Goal: Feedback & Contribution: Contribute content

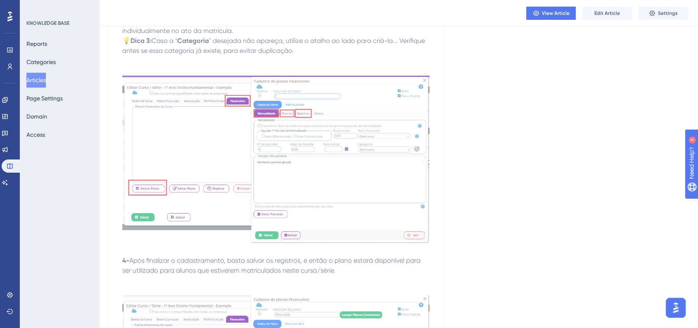
scroll to position [6933, 0]
drag, startPoint x: 40, startPoint y: 64, endPoint x: 59, endPoint y: 5, distance: 62.7
click at [40, 64] on button "Categories" at bounding box center [40, 62] width 29 height 15
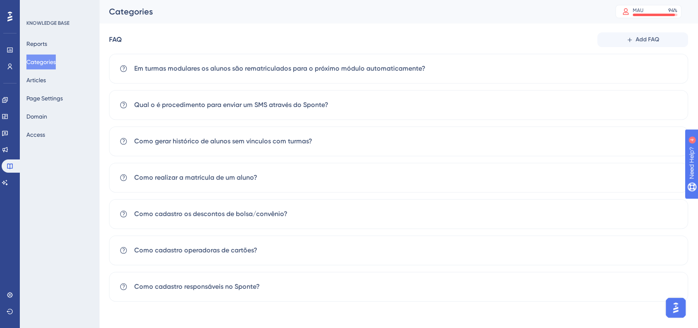
scroll to position [18, 0]
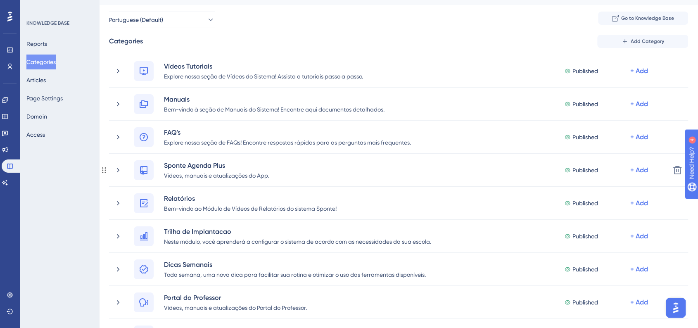
click at [119, 169] on icon at bounding box center [118, 170] width 8 height 8
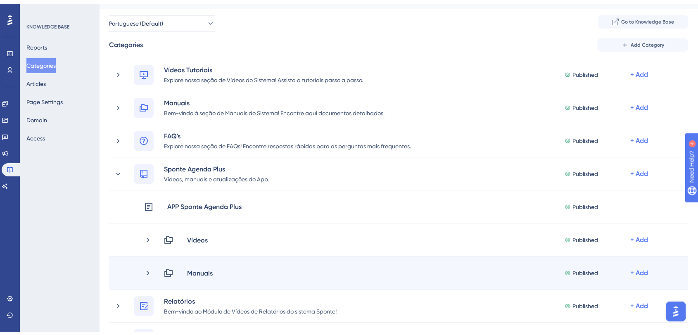
scroll to position [110, 0]
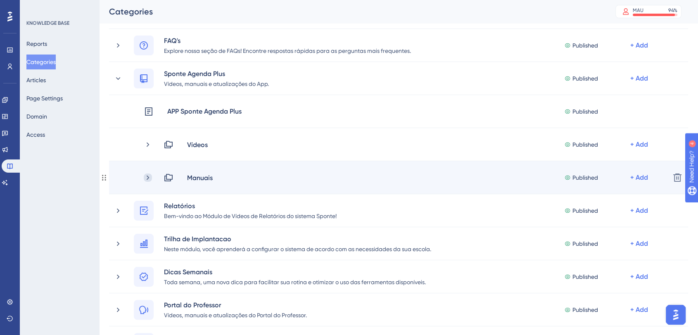
click at [149, 178] on icon at bounding box center [148, 177] width 8 height 8
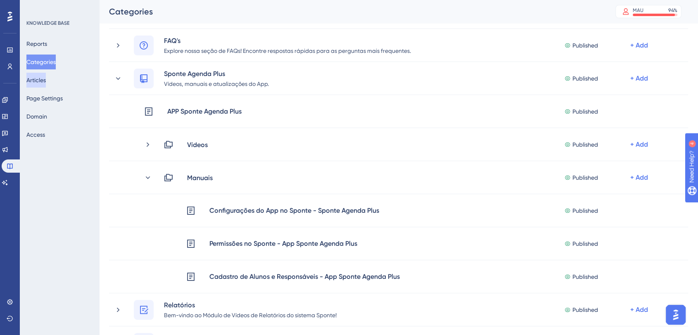
click at [33, 85] on button "Articles" at bounding box center [35, 80] width 19 height 15
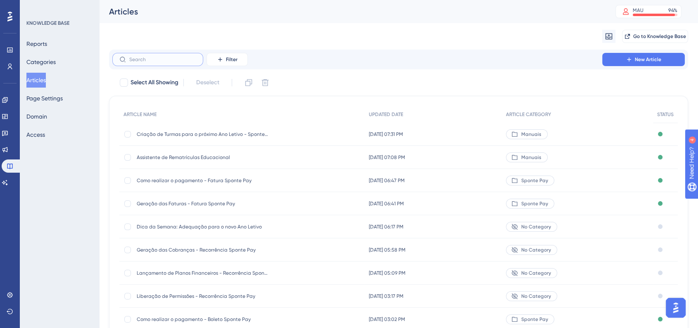
click at [159, 62] on input "text" at bounding box center [162, 60] width 67 height 6
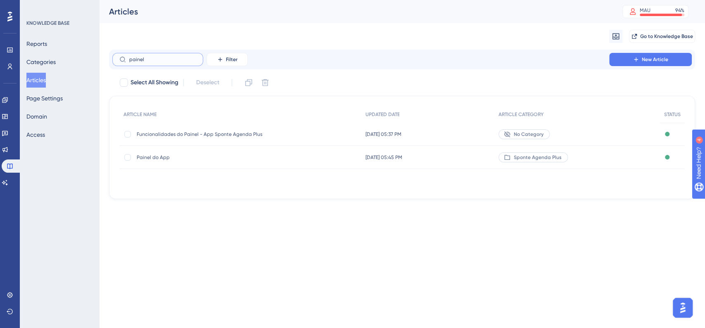
type input "painel"
click at [284, 135] on div "Funcionalidades do Painel - App Sponte Agenda Plus Funcionalidades do Painel - …" at bounding box center [240, 134] width 242 height 23
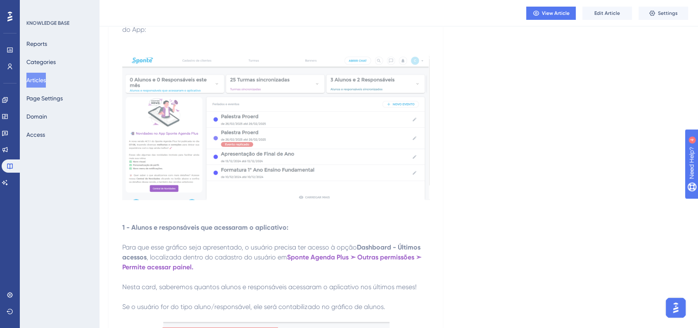
scroll to position [550, 0]
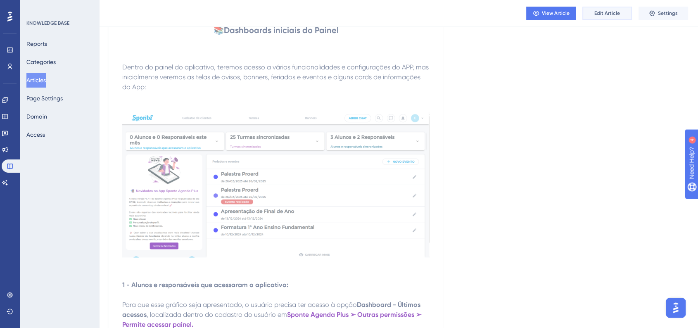
click at [604, 18] on button "Edit Article" at bounding box center [607, 13] width 50 height 13
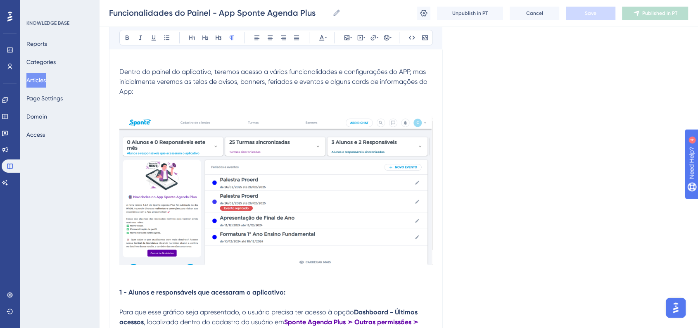
scroll to position [611, 0]
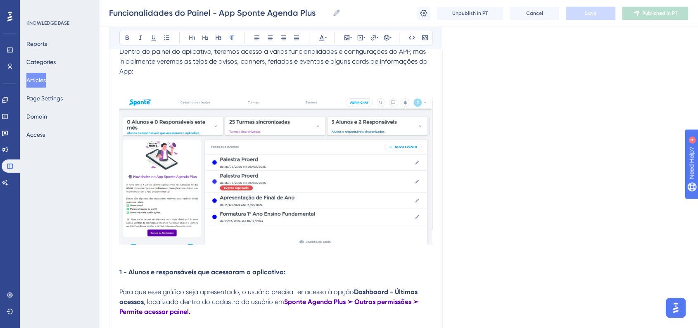
drag, startPoint x: 240, startPoint y: 198, endPoint x: 247, endPoint y: 198, distance: 6.6
click at [240, 198] on img at bounding box center [275, 170] width 313 height 148
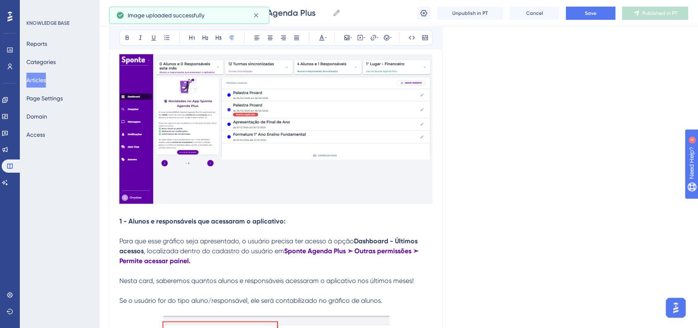
scroll to position [703, 0]
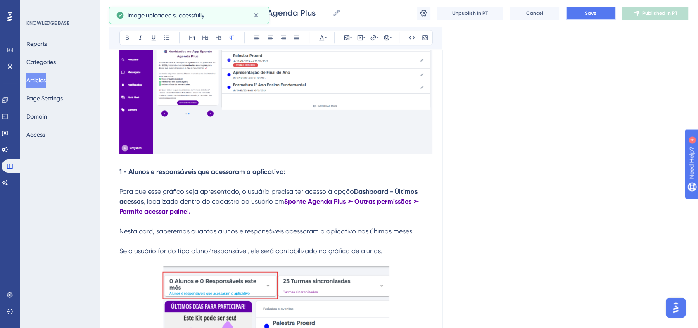
click at [585, 13] on span "Save" at bounding box center [591, 13] width 12 height 7
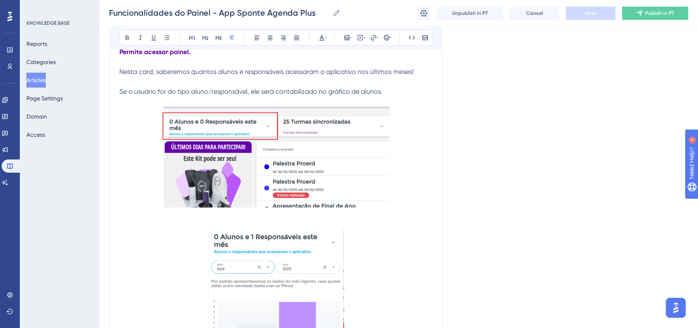
scroll to position [840, 0]
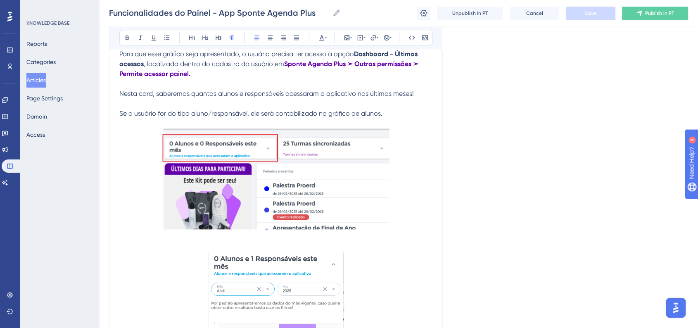
click at [121, 97] on span "Nesta card, saberemos quantos alunos e responsáveis acessaram o aplicativo nos …" at bounding box center [266, 94] width 294 height 8
click at [384, 37] on icon at bounding box center [386, 37] width 7 height 7
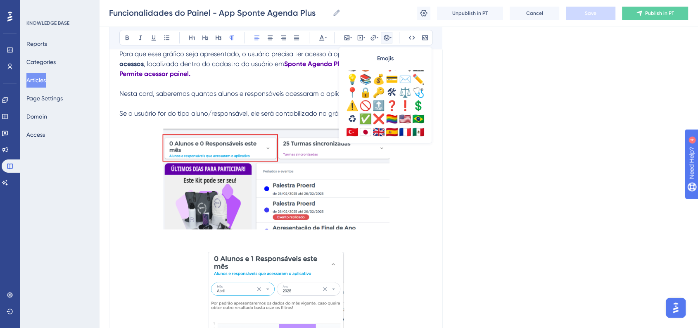
scroll to position [291, 0]
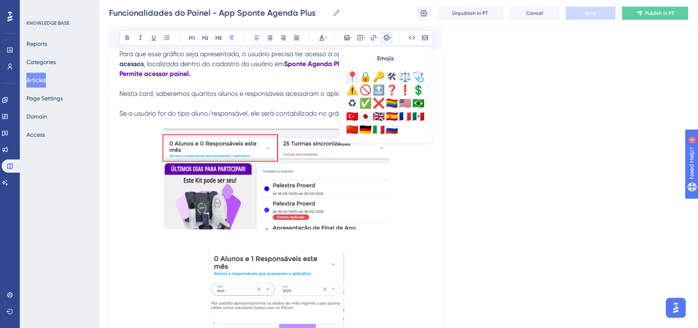
click at [352, 82] on div "📍" at bounding box center [352, 76] width 13 height 13
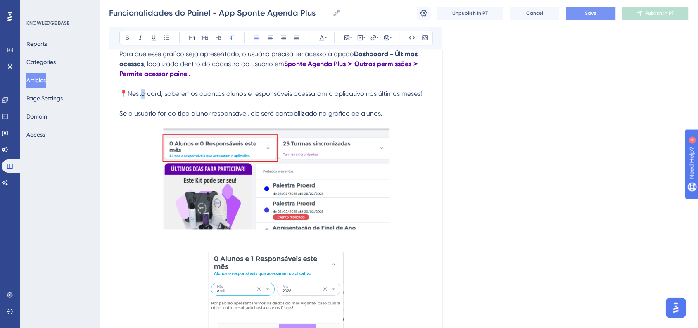
click at [145, 97] on span "📍Nesta card, saberemos quantos alunos e responsáveis acessaram o aplicativo nos…" at bounding box center [270, 94] width 303 height 8
click at [596, 18] on button "Save" at bounding box center [591, 13] width 50 height 13
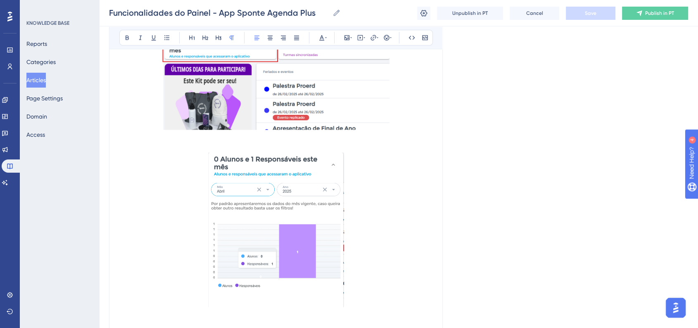
scroll to position [978, 0]
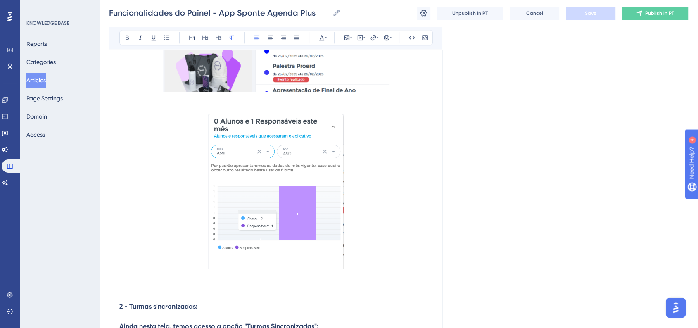
drag, startPoint x: 271, startPoint y: 180, endPoint x: 295, endPoint y: 194, distance: 27.9
click at [271, 180] on img at bounding box center [276, 191] width 136 height 154
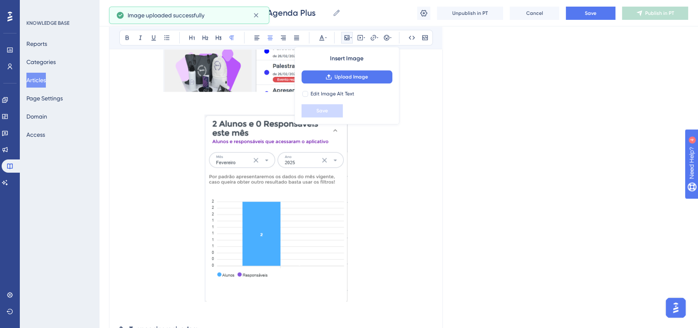
click at [401, 212] on p at bounding box center [275, 209] width 313 height 190
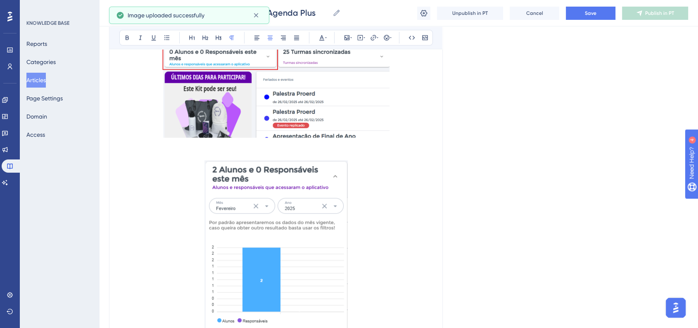
click at [327, 243] on img at bounding box center [275, 253] width 143 height 187
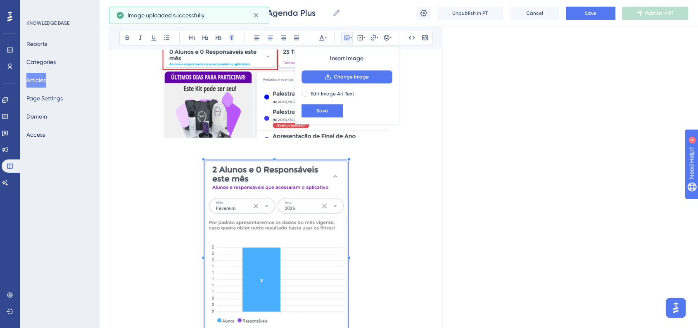
scroll to position [1024, 0]
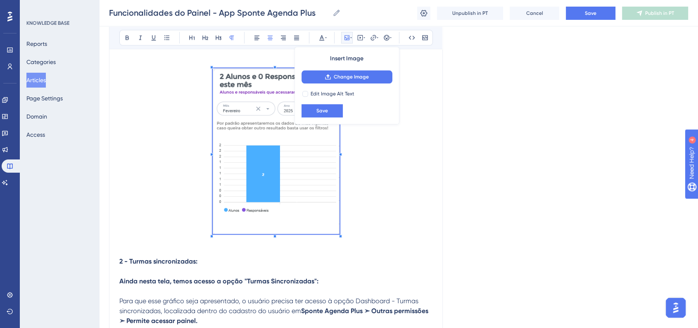
click at [331, 219] on span at bounding box center [276, 152] width 127 height 168
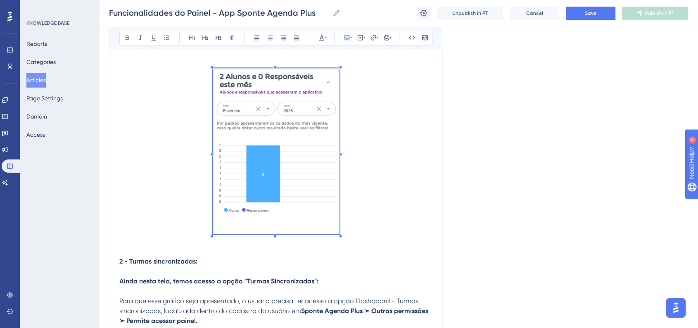
click at [390, 185] on p at bounding box center [275, 152] width 313 height 168
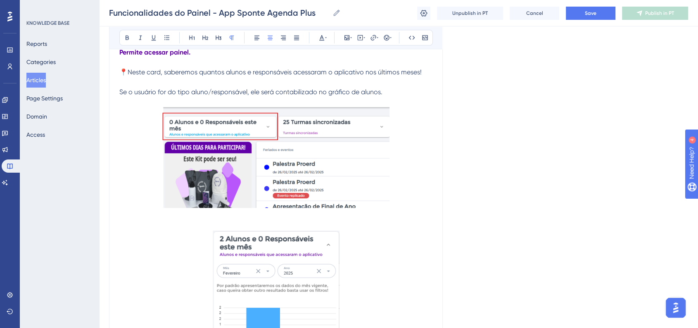
scroll to position [840, 0]
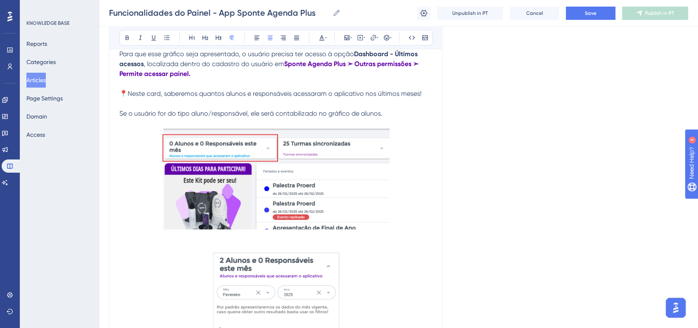
click at [293, 180] on img at bounding box center [275, 178] width 227 height 100
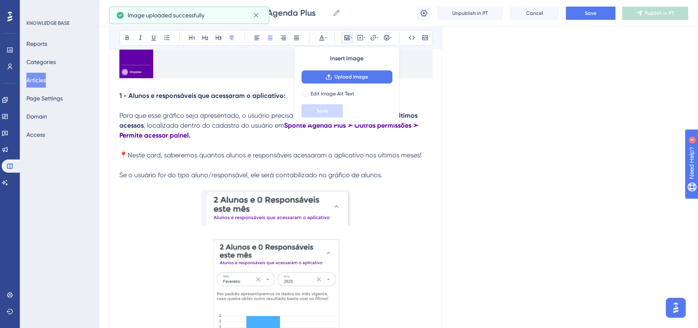
scroll to position [794, 0]
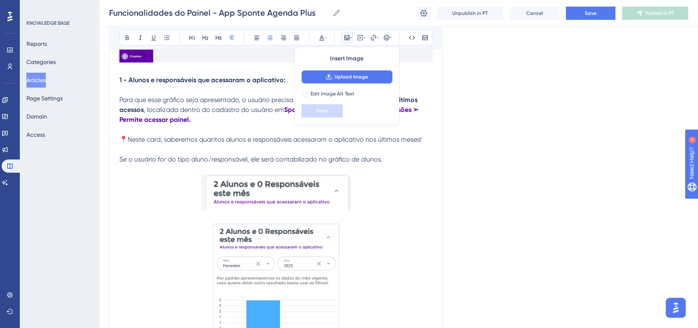
click at [424, 142] on p "📍Neste card, saberemos quantos alunos e responsáveis acessaram o aplicativo nos…" at bounding box center [275, 140] width 313 height 10
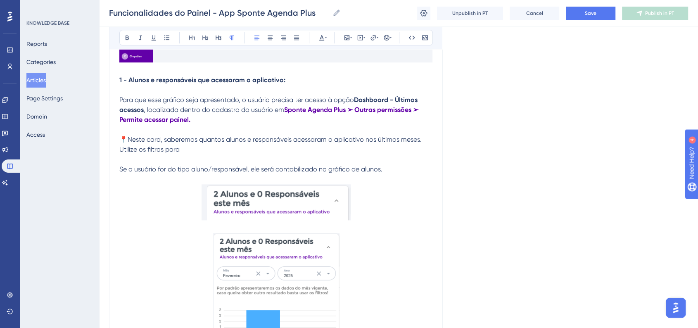
click at [120, 172] on span "Se o usuário for do tipo aluno/responsável, ele será contabilizado no gráfico d…" at bounding box center [250, 169] width 263 height 8
click at [388, 43] on button at bounding box center [387, 38] width 12 height 12
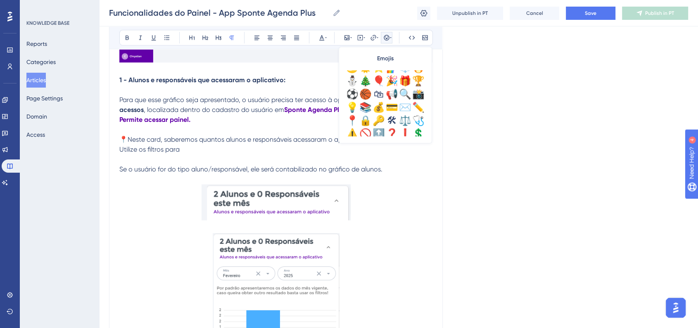
scroll to position [275, 0]
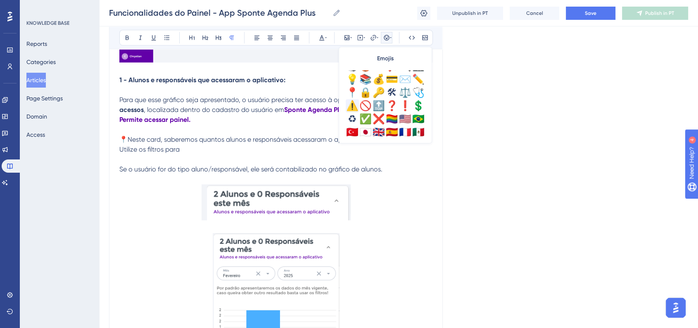
click at [353, 105] on div "⚠️" at bounding box center [352, 105] width 13 height 13
click at [191, 147] on p "📍Neste card, saberemos quantos alunos e responsáveis acessaram o aplicativo nos…" at bounding box center [275, 145] width 313 height 20
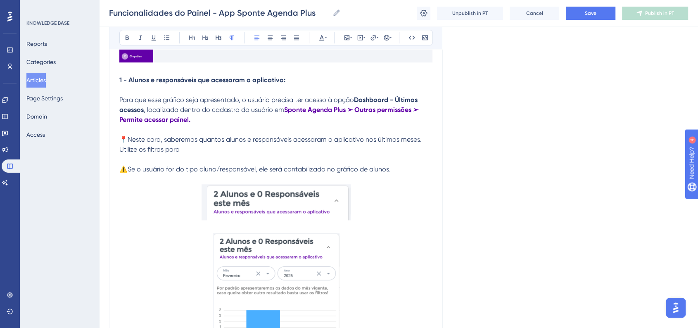
click at [219, 150] on p "📍Neste card, saberemos quantos alunos e responsáveis acessaram o aplicativo nos…" at bounding box center [275, 145] width 313 height 20
click at [119, 150] on span "📍Neste card, saberemos quantos alunos e responsáveis acessaram o aplicativo nos…" at bounding box center [271, 144] width 304 height 18
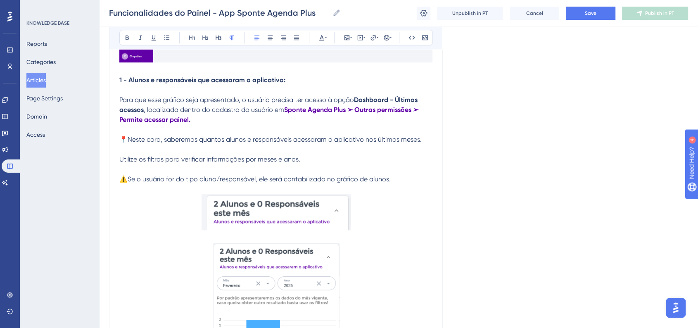
click at [125, 161] on span "Utilize os filtros para verificar informações por meses e anos." at bounding box center [209, 159] width 181 height 8
click at [123, 42] on button at bounding box center [127, 38] width 12 height 12
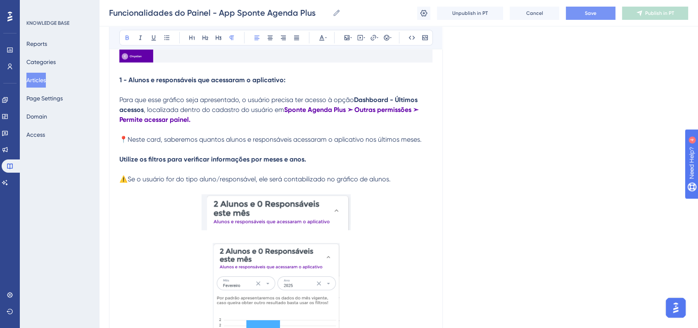
click at [585, 12] on span "Save" at bounding box center [591, 13] width 12 height 7
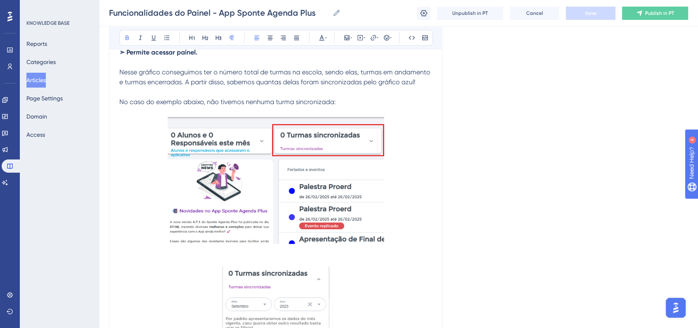
scroll to position [1253, 0]
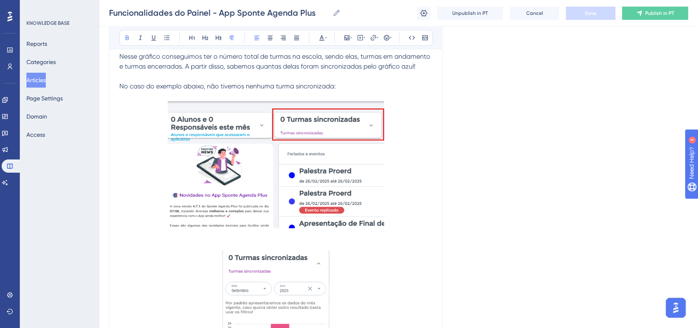
click at [300, 194] on img at bounding box center [276, 164] width 217 height 127
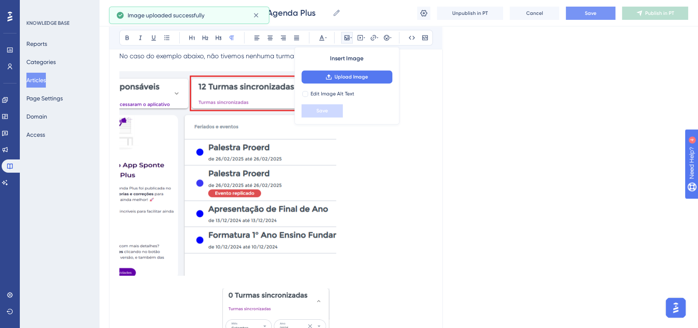
scroll to position [1299, 0]
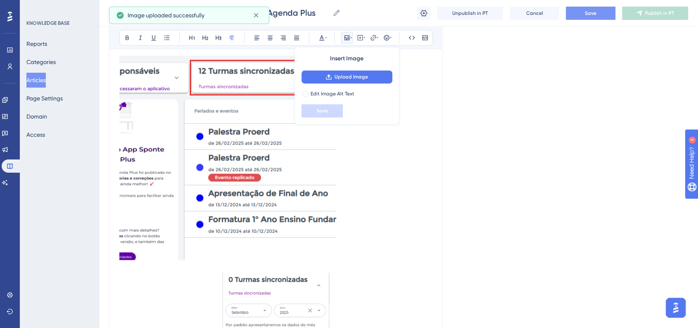
click at [300, 189] on img at bounding box center [227, 157] width 217 height 204
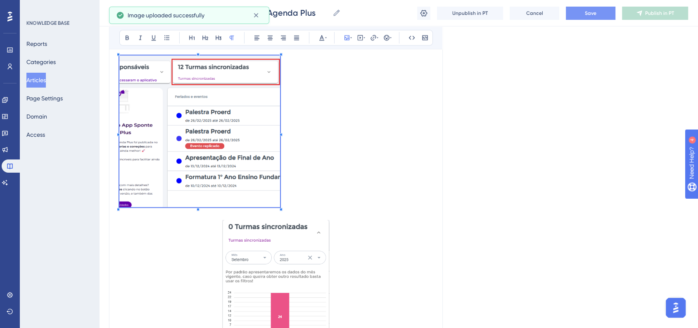
click at [280, 204] on p at bounding box center [275, 132] width 313 height 154
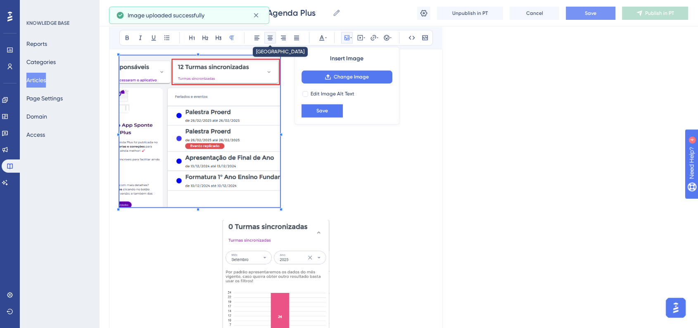
click at [275, 38] on button at bounding box center [270, 38] width 12 height 12
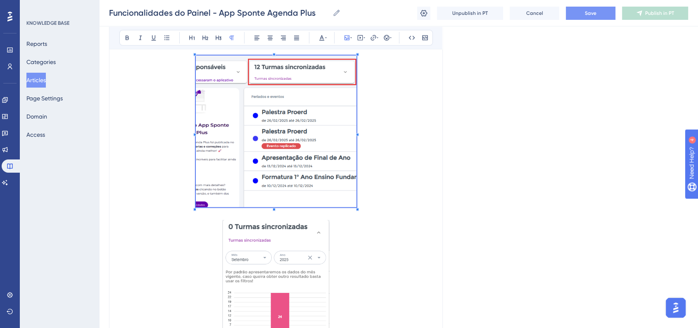
click at [379, 186] on p at bounding box center [275, 132] width 313 height 154
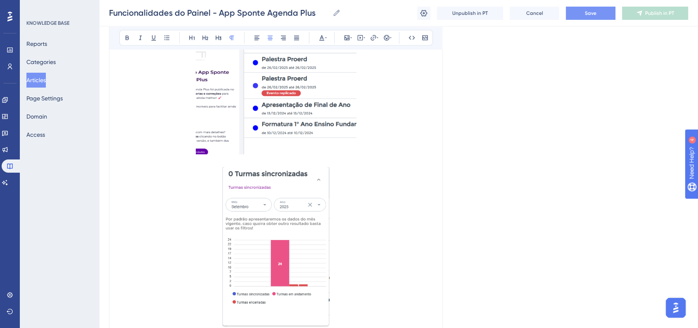
scroll to position [1391, 0]
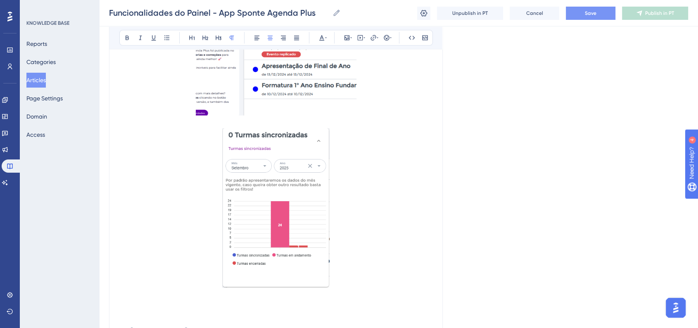
click at [327, 208] on img at bounding box center [276, 207] width 108 height 159
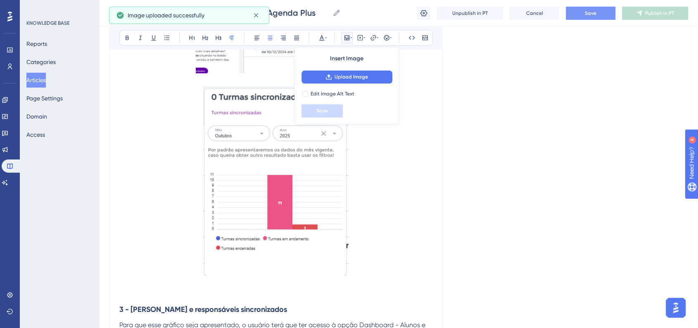
scroll to position [1483, 0]
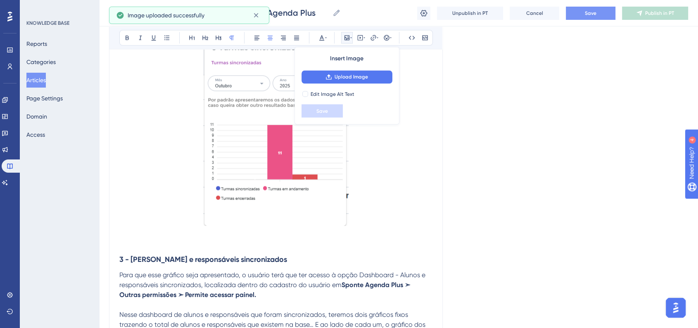
click at [296, 198] on img at bounding box center [275, 131] width 145 height 190
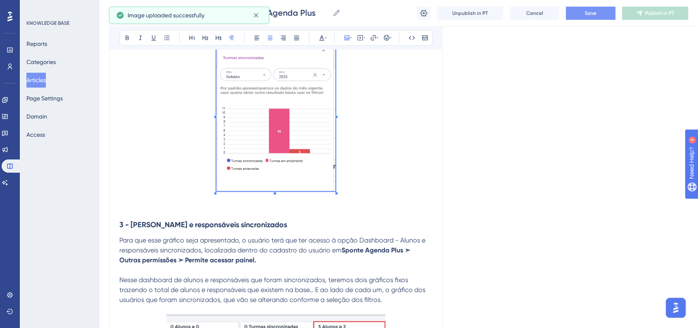
click at [322, 146] on span at bounding box center [275, 115] width 119 height 158
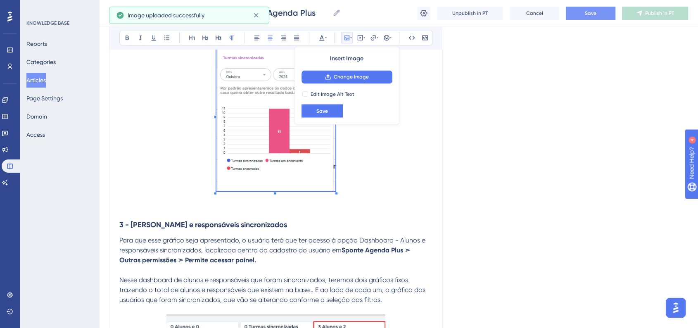
click at [380, 150] on p at bounding box center [275, 115] width 313 height 158
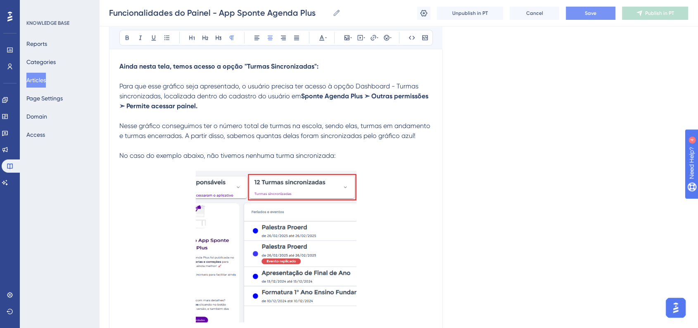
scroll to position [1161, 0]
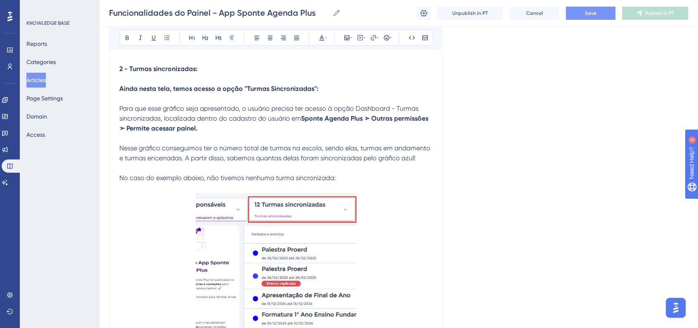
click at [361, 181] on p "No caso do exemplo abaixo, não tivemos nenhuma turma sincronizada:" at bounding box center [275, 178] width 313 height 10
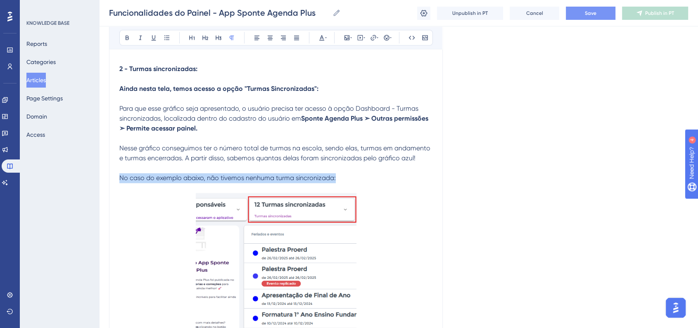
drag, startPoint x: 328, startPoint y: 181, endPoint x: 118, endPoint y: 182, distance: 210.2
click at [118, 182] on div "Funcionalidades do Painel - App Sponte Agenda Plus Bold Italic Underline Bullet…" at bounding box center [276, 296] width 334 height 2731
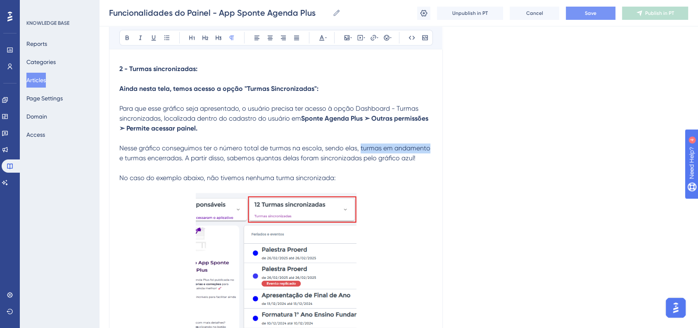
drag, startPoint x: 360, startPoint y: 149, endPoint x: 428, endPoint y: 149, distance: 68.1
click at [428, 149] on span "Nesse gráfico conseguimos ter o número total de turmas na escola, sendo elas, t…" at bounding box center [275, 153] width 313 height 18
click at [127, 40] on button at bounding box center [127, 38] width 12 height 12
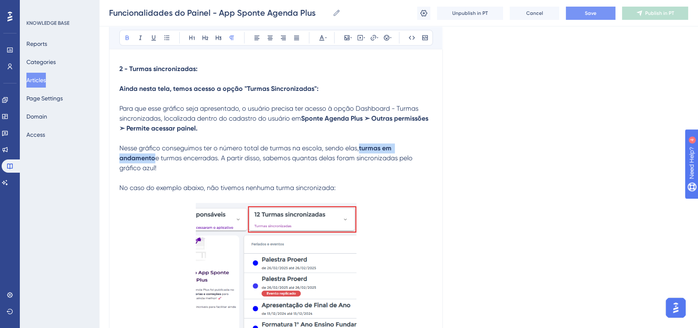
click at [190, 173] on p at bounding box center [275, 178] width 313 height 10
drag, startPoint x: 125, startPoint y: 161, endPoint x: 182, endPoint y: 161, distance: 56.6
click at [182, 161] on span "e turmas encerradas. A partir disso, sabemos quantas delas foram sincronizadas …" at bounding box center [266, 163] width 295 height 18
click at [128, 40] on button at bounding box center [127, 38] width 12 height 12
click at [309, 159] on span ". A partir disso, sabemos quantas delas foram sincronizadas pelo gráfico azul!" at bounding box center [266, 163] width 294 height 18
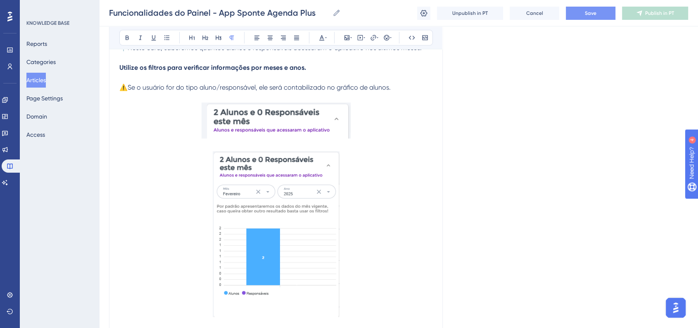
scroll to position [840, 0]
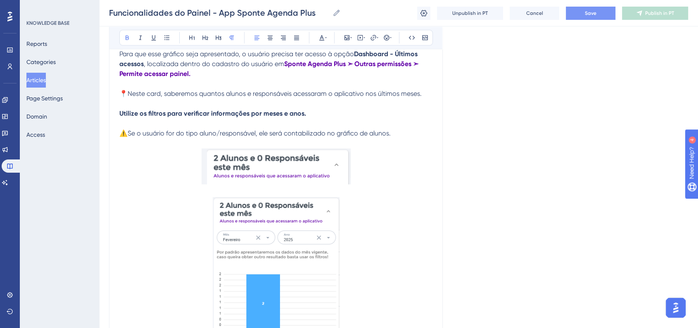
click at [244, 111] on strong "Utilize os filtros para verificar informações por meses e anos." at bounding box center [212, 113] width 187 height 8
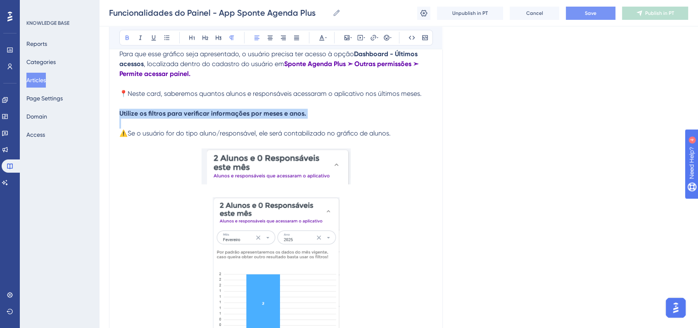
click at [244, 111] on strong "Utilize os filtros para verificar informações por meses e anos." at bounding box center [212, 113] width 187 height 8
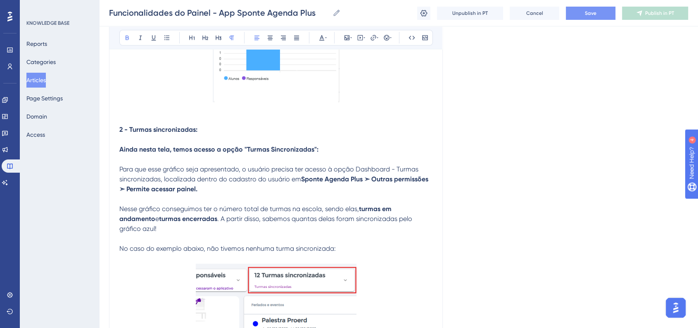
scroll to position [1116, 0]
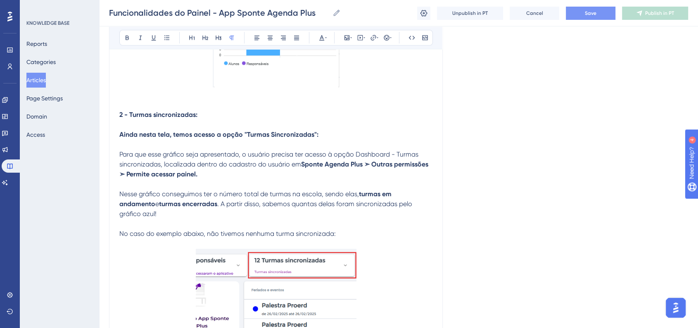
click at [166, 230] on span "No caso do exemplo abaixo, não tivemos nenhuma turma sincronizada:" at bounding box center [227, 234] width 216 height 8
click at [587, 14] on span "Save" at bounding box center [591, 13] width 12 height 7
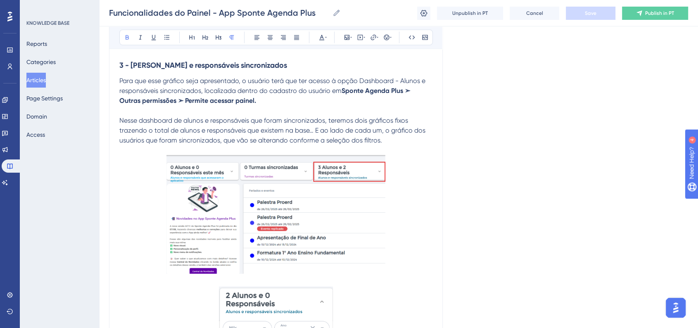
scroll to position [1666, 0]
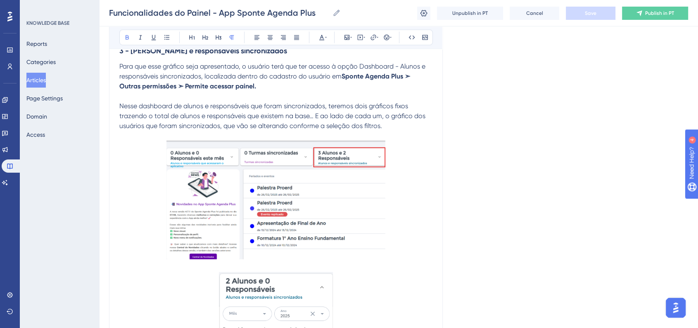
click at [327, 191] on img at bounding box center [275, 200] width 219 height 118
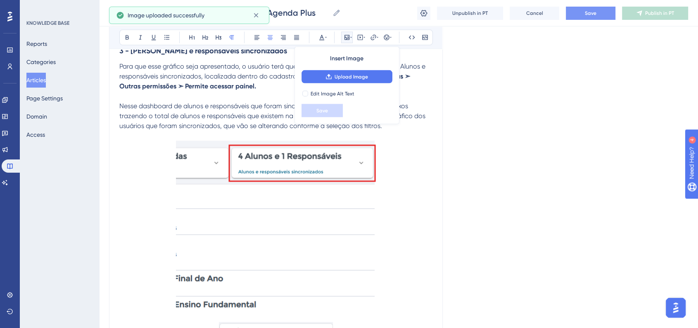
click at [314, 197] on img at bounding box center [276, 230] width 200 height 178
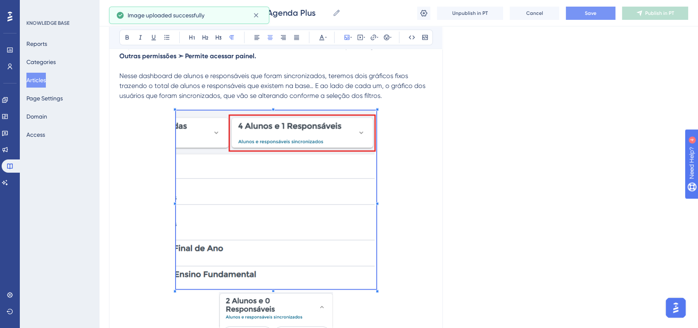
scroll to position [1712, 0]
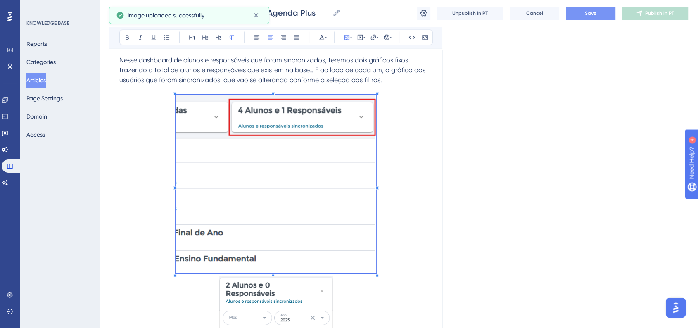
click at [374, 266] on div at bounding box center [276, 185] width 200 height 181
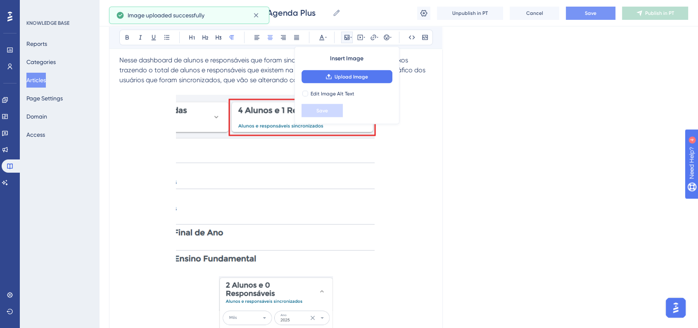
click at [359, 242] on img at bounding box center [276, 184] width 200 height 178
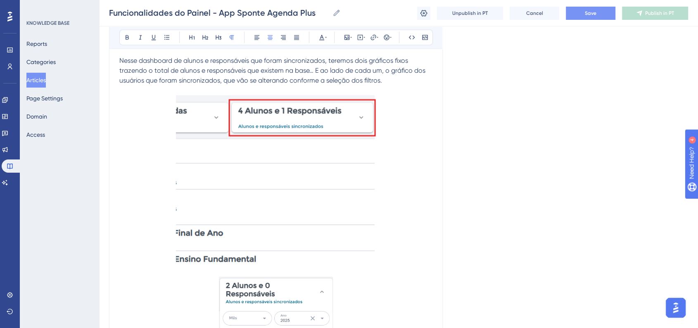
scroll to position [1680, 0]
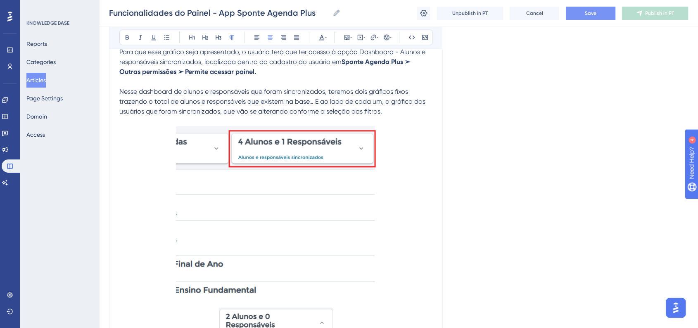
click at [327, 209] on img at bounding box center [276, 215] width 200 height 178
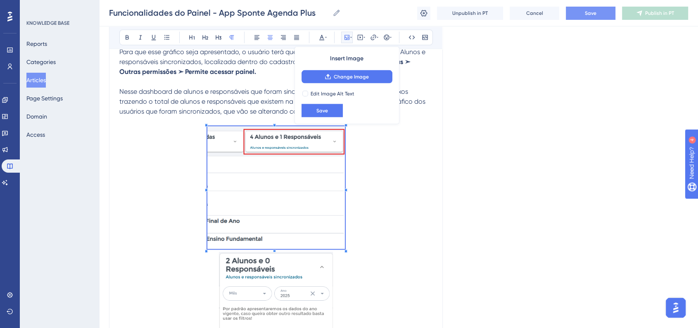
click at [315, 188] on span at bounding box center [275, 189] width 137 height 126
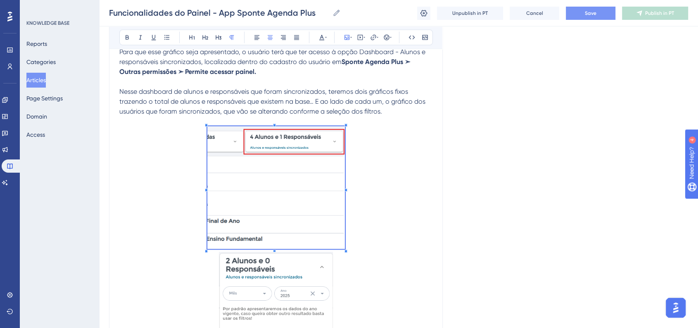
click at [369, 216] on p at bounding box center [275, 189] width 313 height 126
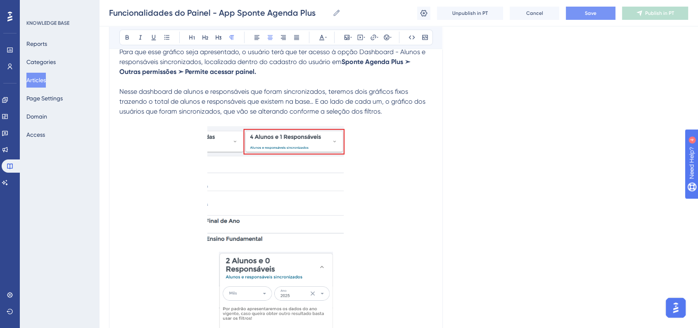
click at [583, 20] on div "Funcionalidades do Painel - App Sponte Agenda Plus Funcionalidades do Painel - …" at bounding box center [398, 13] width 599 height 26
click at [587, 15] on span "Save" at bounding box center [591, 13] width 12 height 7
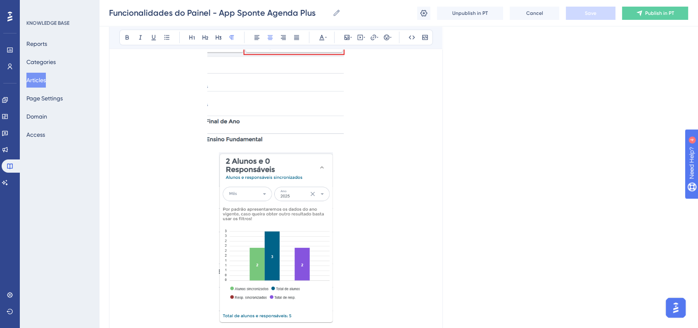
scroll to position [1818, 0]
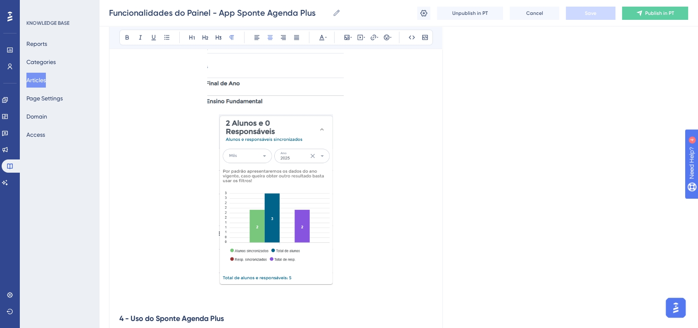
drag, startPoint x: 302, startPoint y: 213, endPoint x: 304, endPoint y: 223, distance: 9.6
click at [302, 213] on img at bounding box center [276, 199] width 114 height 171
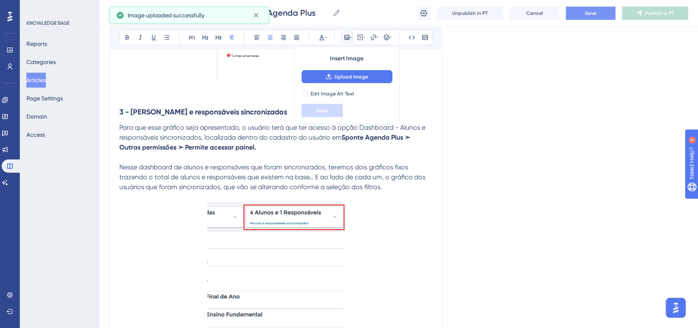
scroll to position [1589, 0]
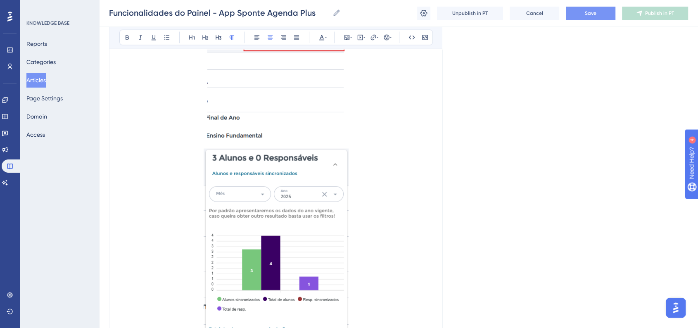
scroll to position [1635, 0]
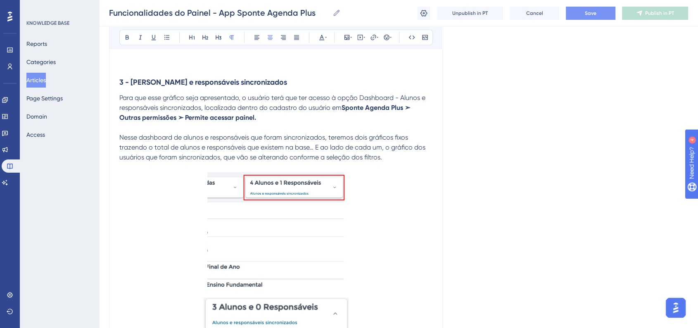
click at [595, 12] on span "Save" at bounding box center [591, 13] width 12 height 7
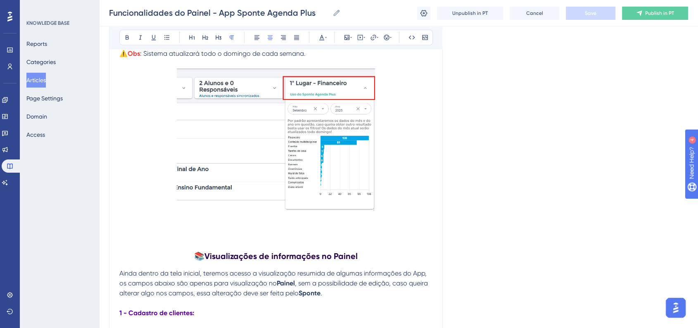
scroll to position [2185, 0]
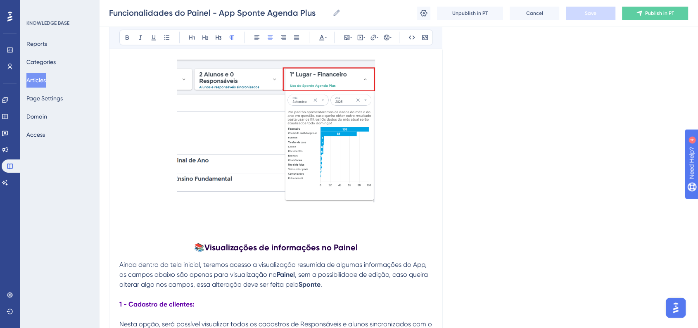
click at [292, 166] on img at bounding box center [276, 131] width 198 height 142
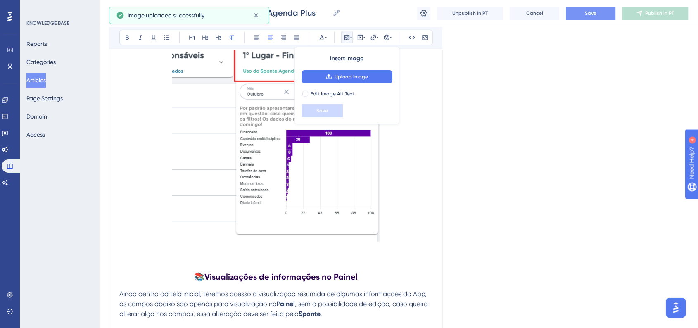
scroll to position [2231, 0]
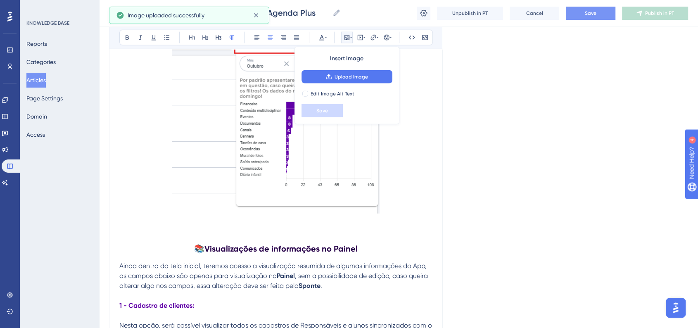
click at [315, 179] on img at bounding box center [276, 113] width 208 height 199
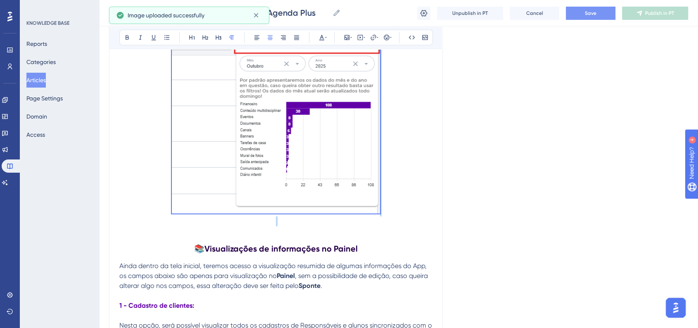
drag, startPoint x: 381, startPoint y: 210, endPoint x: 363, endPoint y: 201, distance: 20.3
click at [370, 197] on img at bounding box center [276, 113] width 208 height 199
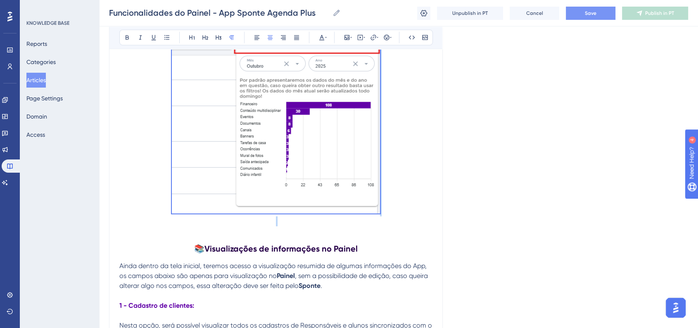
click at [403, 198] on p at bounding box center [275, 115] width 313 height 202
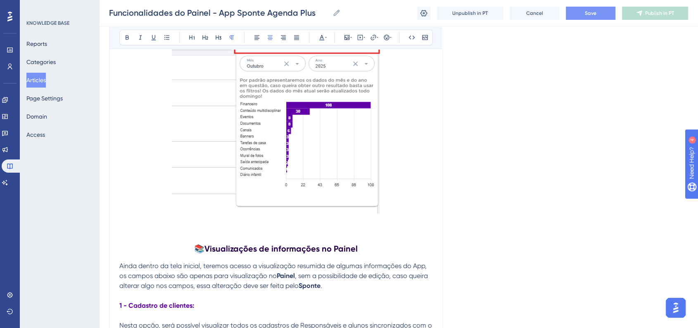
click at [346, 193] on img at bounding box center [276, 113] width 208 height 199
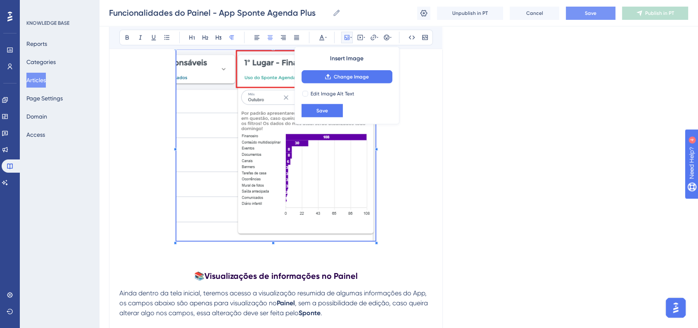
scroll to position [2185, 0]
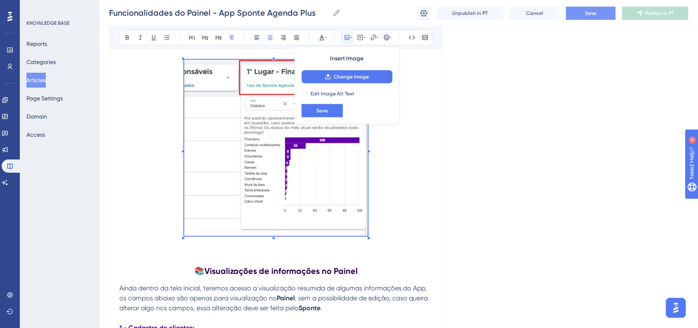
click at [357, 204] on span at bounding box center [275, 149] width 183 height 179
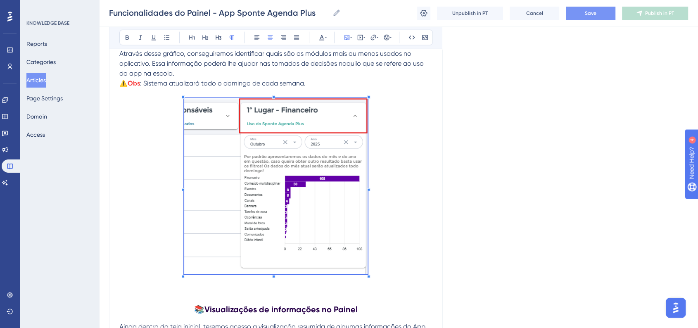
scroll to position [2093, 0]
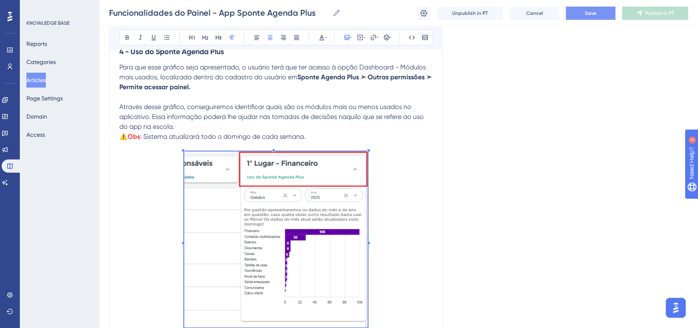
click at [593, 15] on span "Save" at bounding box center [591, 13] width 12 height 7
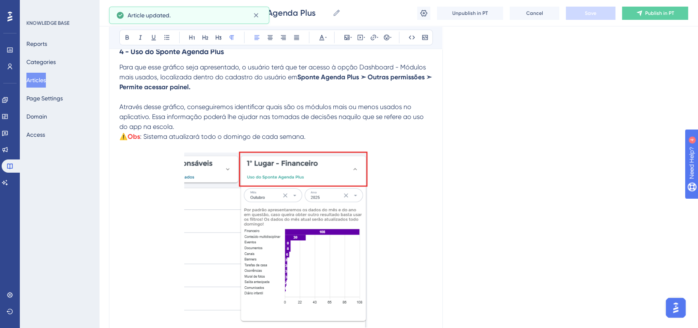
click at [122, 133] on span "⚠️" at bounding box center [123, 137] width 8 height 8
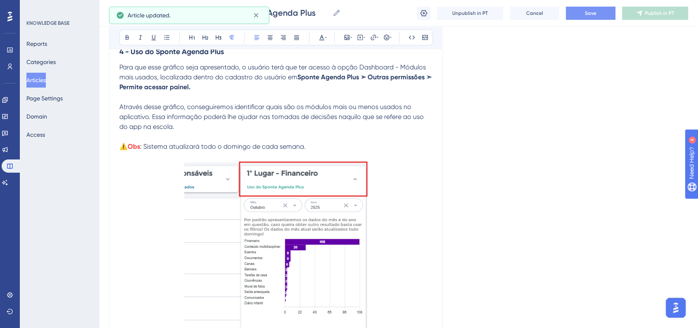
click at [320, 132] on p at bounding box center [275, 137] width 313 height 10
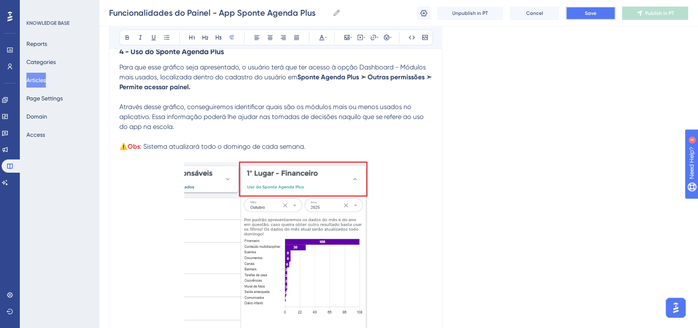
click at [574, 14] on button "Save" at bounding box center [591, 13] width 50 height 13
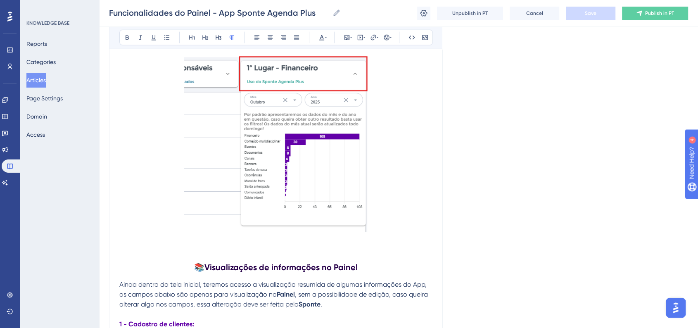
scroll to position [2244, 0]
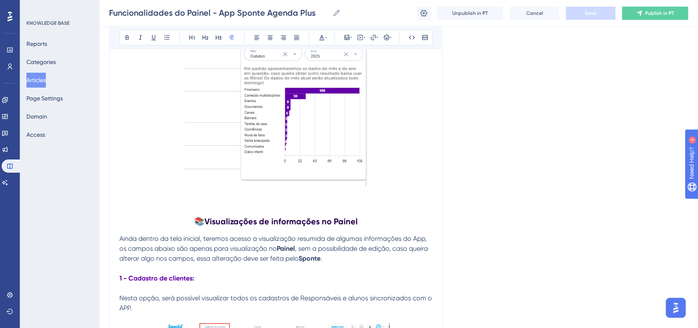
click at [281, 216] on strong "Visualizações de informações no Painel" at bounding box center [280, 221] width 153 height 10
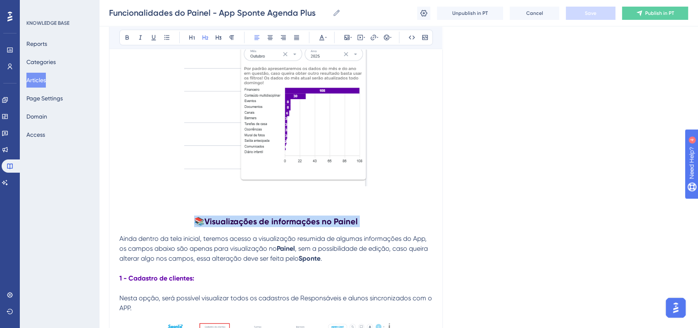
click at [281, 216] on strong "Visualizações de informações no Painel" at bounding box center [280, 221] width 153 height 10
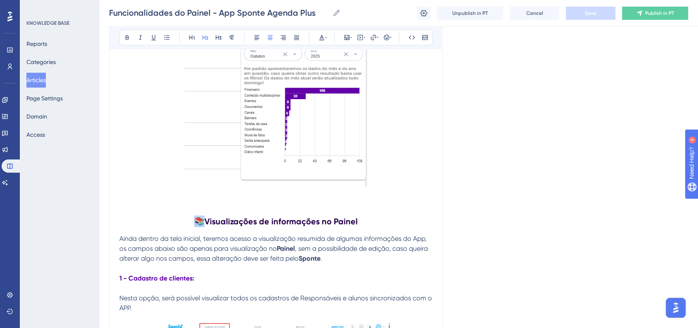
copy span "📚"
click at [287, 216] on strong "Visualizações de informações no Painel" at bounding box center [280, 221] width 153 height 10
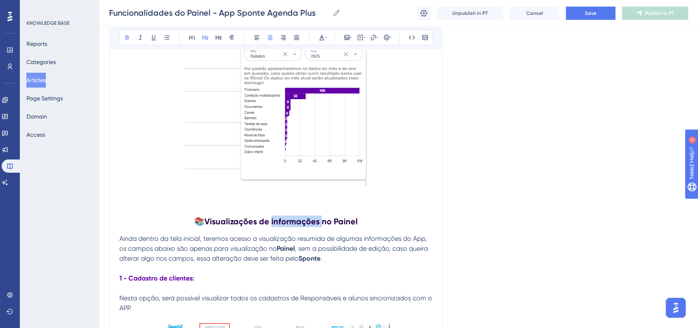
click at [287, 216] on strong "Visualizações de informações no Painel" at bounding box center [280, 221] width 153 height 10
copy span "📚"
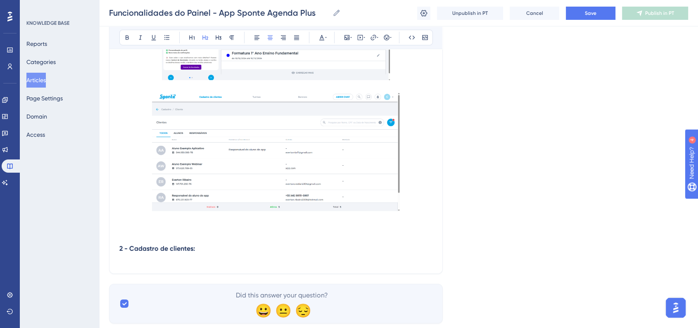
scroll to position [2612, 0]
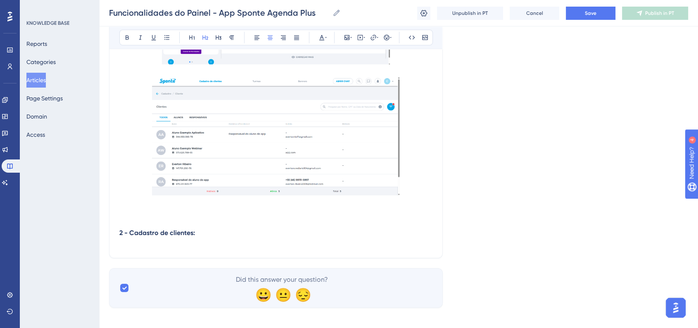
click at [254, 238] on p at bounding box center [275, 243] width 313 height 10
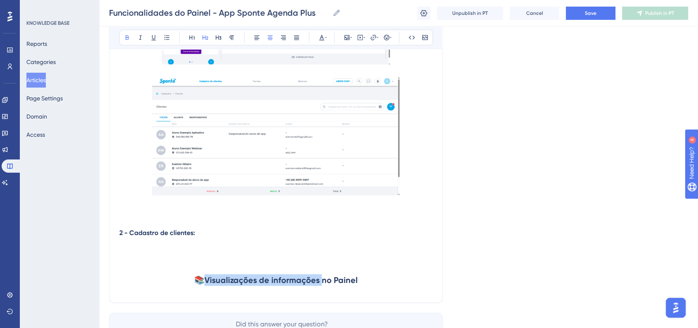
drag, startPoint x: 208, startPoint y: 273, endPoint x: 322, endPoint y: 276, distance: 114.4
click at [322, 276] on strong "Visualizações de informações no Painel" at bounding box center [280, 280] width 153 height 10
click at [367, 275] on h2 "📚 Menu lateral do Painel" at bounding box center [275, 280] width 313 height 25
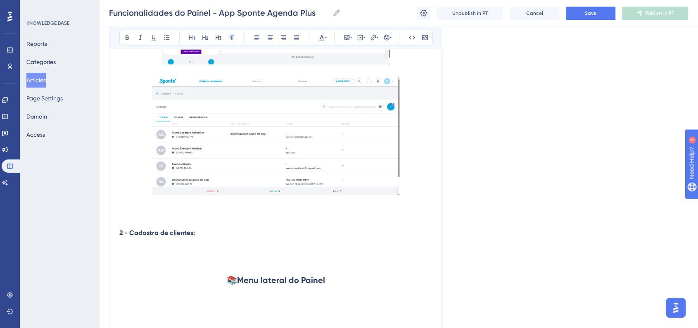
scroll to position [2691, 0]
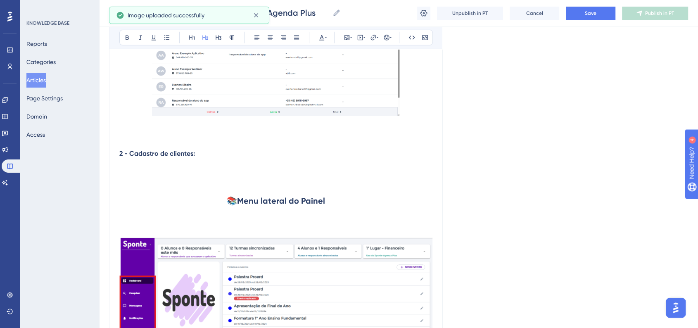
click at [177, 215] on h2 at bounding box center [275, 225] width 313 height 25
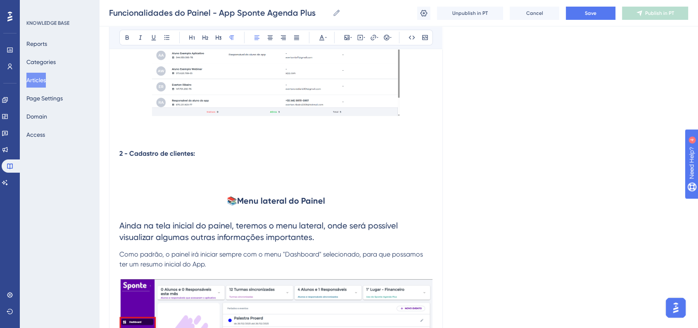
click at [249, 262] on p "Como padrão, o painel irá iniciar sempre com o menu "Dashboard" selecionado, pa…" at bounding box center [275, 259] width 313 height 20
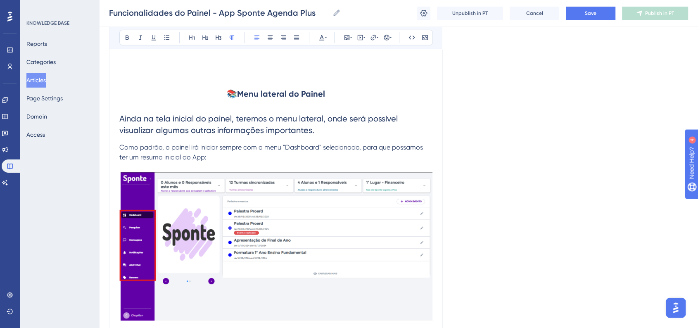
scroll to position [2782, 0]
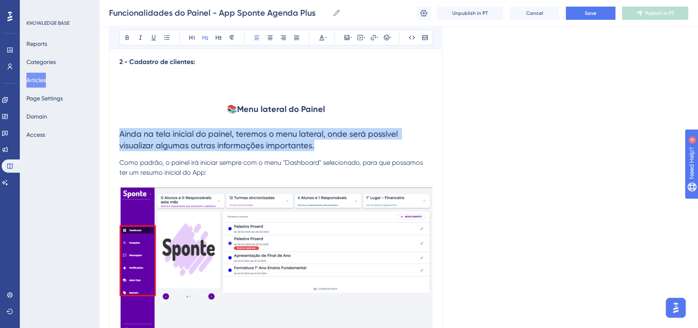
drag, startPoint x: 317, startPoint y: 142, endPoint x: 117, endPoint y: 126, distance: 200.5
click at [228, 40] on icon at bounding box center [231, 37] width 7 height 7
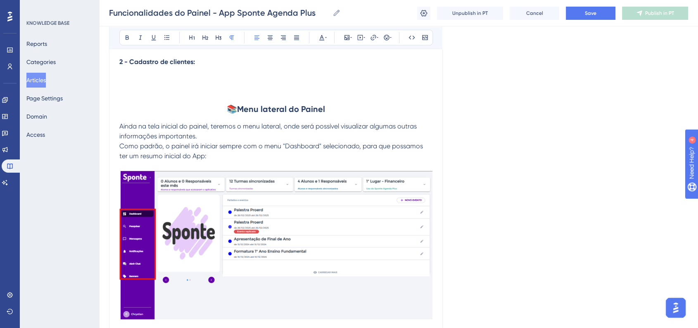
click at [325, 142] on span "Como padrão, o painel irá iniciar sempre com o menu "Dashboard" selecionado, pa…" at bounding box center [271, 151] width 305 height 18
click at [258, 104] on strong "Menu lateral do Painel" at bounding box center [281, 109] width 88 height 10
click at [217, 40] on icon at bounding box center [218, 37] width 7 height 7
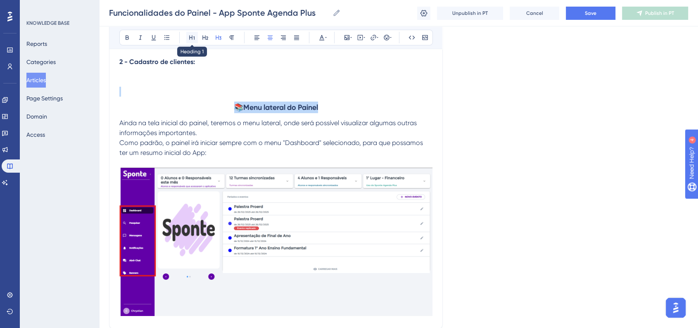
click at [194, 40] on icon at bounding box center [192, 37] width 7 height 7
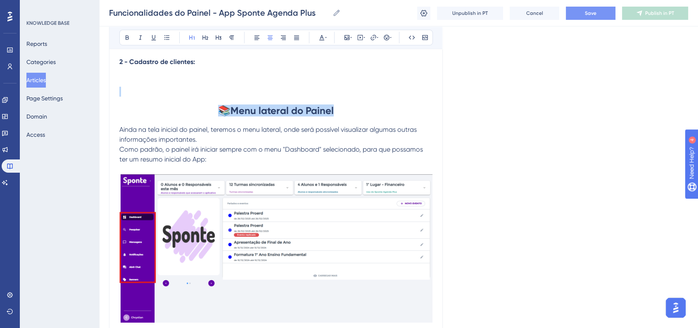
click at [598, 14] on button "Save" at bounding box center [591, 13] width 50 height 13
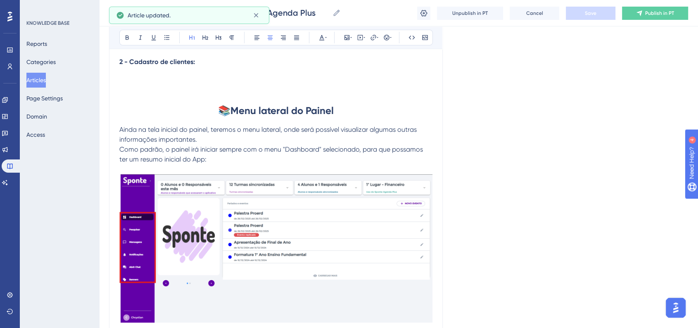
click at [121, 126] on span "Ainda na tela inicial do painel, teremos o menu lateral, onde será possível vis…" at bounding box center [268, 135] width 299 height 18
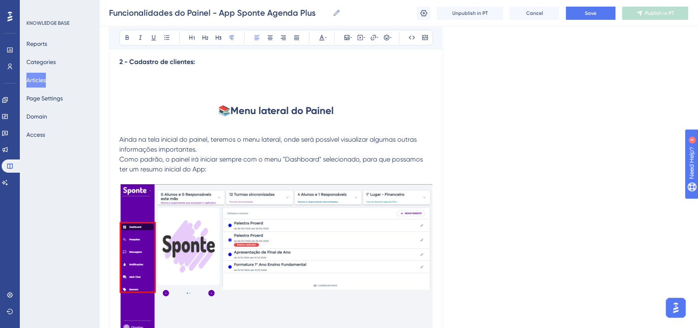
click at [120, 155] on span "Como padrão, o painel irá iniciar sempre com o menu "Dashboard" selecionado, pa…" at bounding box center [271, 164] width 305 height 18
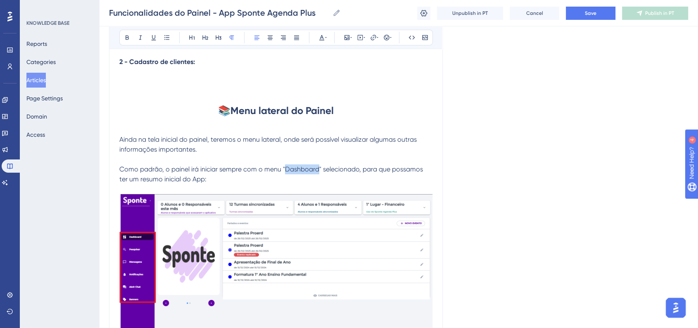
drag, startPoint x: 293, startPoint y: 164, endPoint x: 317, endPoint y: 164, distance: 24.4
click at [317, 165] on span "Como padrão, o painel irá iniciar sempre com o menu "Dashboard" selecionado, pa…" at bounding box center [271, 174] width 305 height 18
click at [126, 40] on icon at bounding box center [127, 37] width 7 height 7
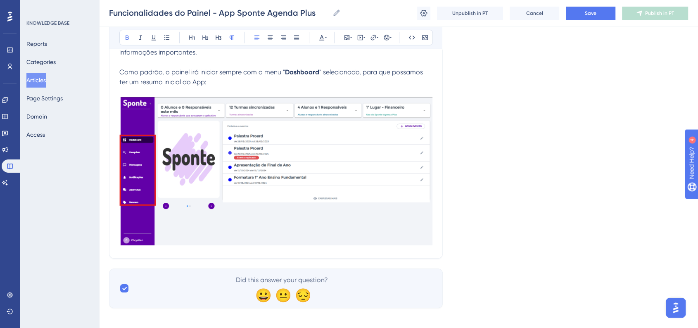
scroll to position [2880, 0]
click at [425, 227] on img at bounding box center [275, 170] width 313 height 149
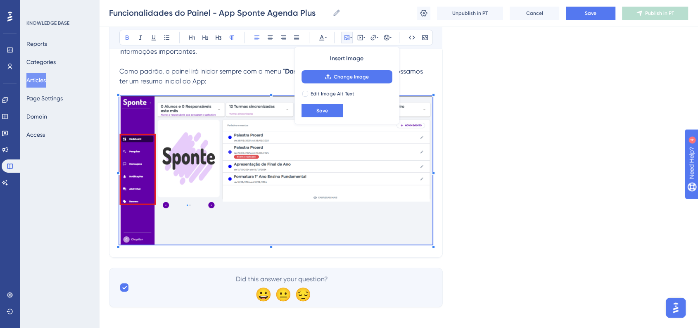
click at [317, 114] on button "Save" at bounding box center [321, 110] width 41 height 13
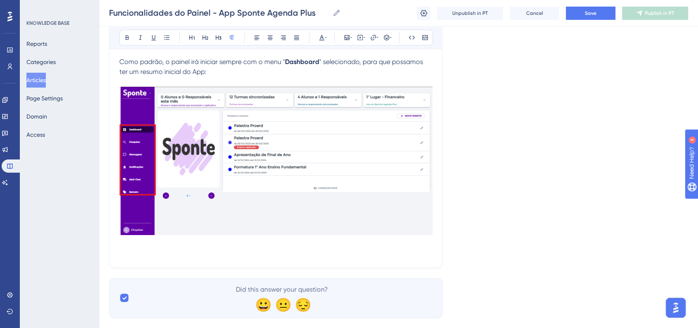
scroll to position [2900, 0]
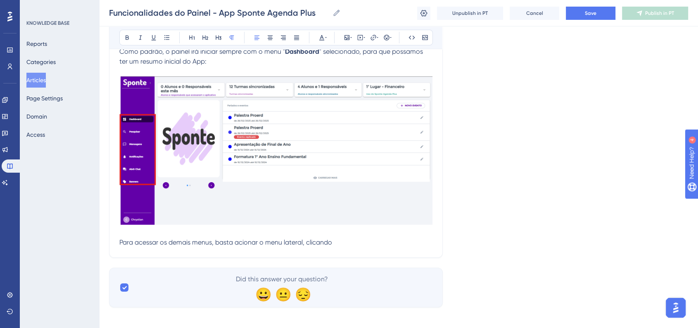
click at [348, 239] on p "Para acessar os demais menus, basta acionar o menu lateral, clicando" at bounding box center [275, 242] width 313 height 10
click at [392, 241] on p "Para acessar os demais menus, basta acionar o menu lateral, clicando em cima da…" at bounding box center [275, 242] width 313 height 10
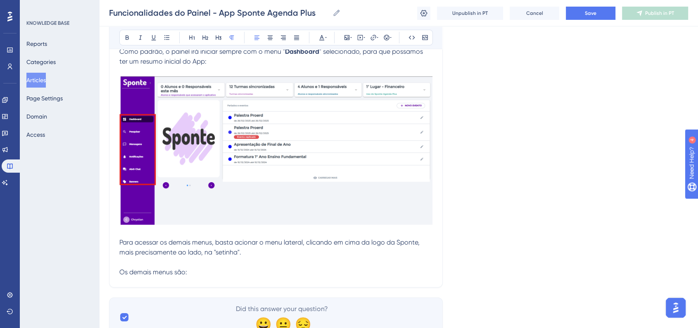
click at [210, 239] on span "Para acessar os demais menus, basta acionar o menu lateral, clicando em cima da…" at bounding box center [270, 247] width 302 height 18
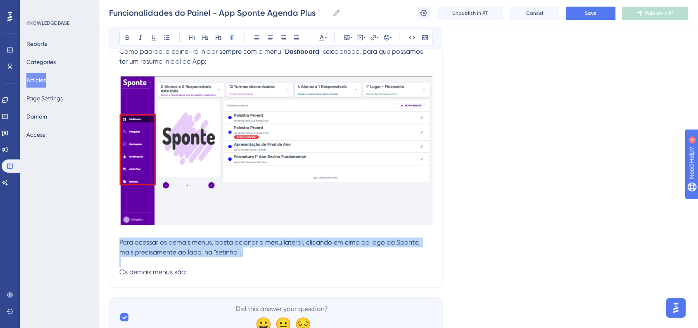
click at [210, 239] on span "Para acessar os demais menus, basta acionar o menu lateral, clicando em cima da…" at bounding box center [270, 247] width 302 height 18
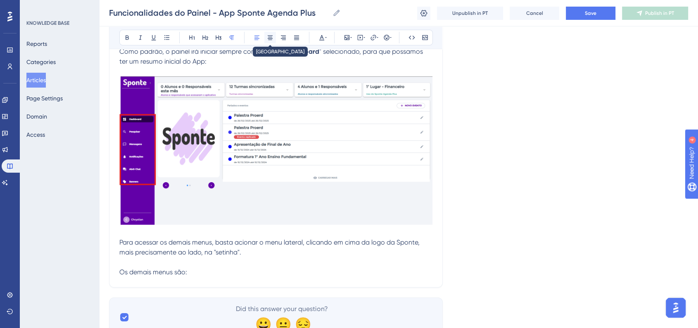
click at [268, 40] on icon at bounding box center [270, 37] width 7 height 7
click at [127, 238] on span "Para acessar os demais menus, basta acionar o menu lateral, clicando em cima da…" at bounding box center [277, 247] width 302 height 18
click at [387, 36] on icon at bounding box center [386, 37] width 5 height 5
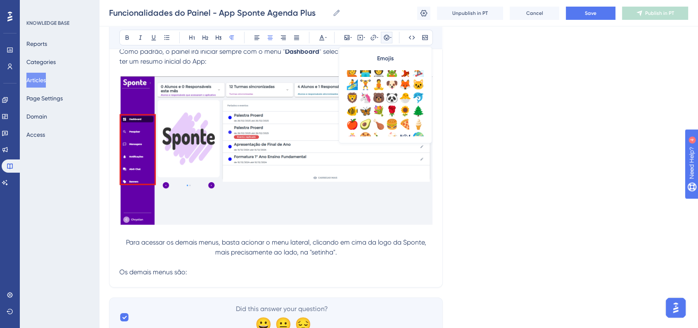
scroll to position [275, 0]
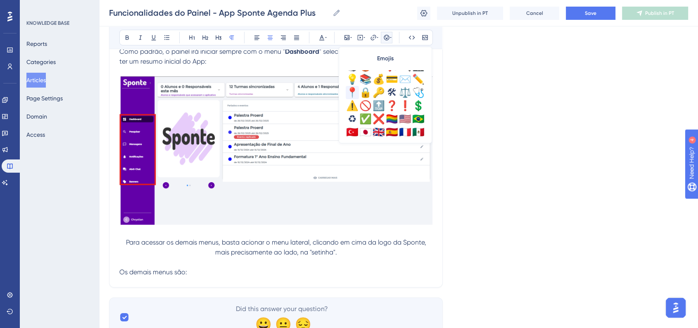
click at [354, 93] on div "📍" at bounding box center [352, 92] width 13 height 13
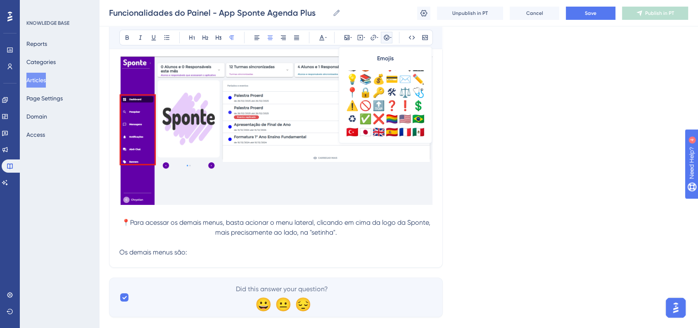
scroll to position [2930, 0]
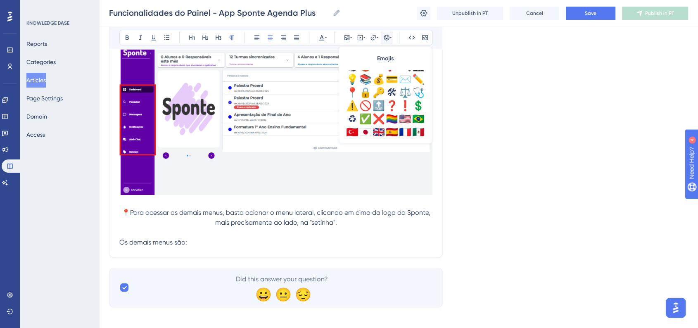
click at [218, 239] on p "Os demais menus são:" at bounding box center [275, 242] width 313 height 10
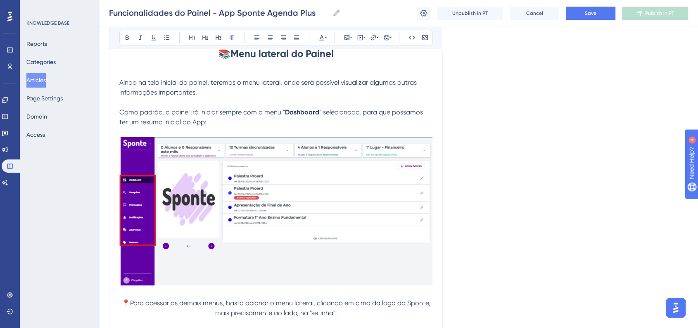
scroll to position [2792, 0]
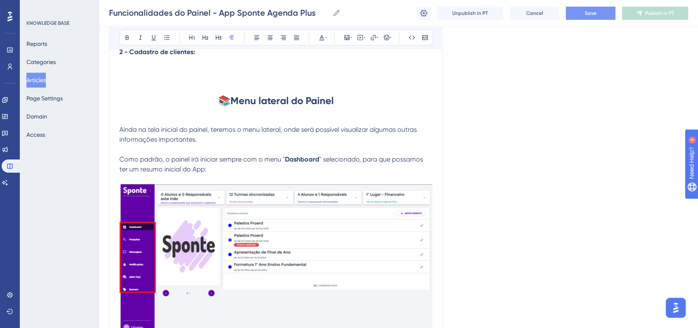
click at [575, 17] on button "Save" at bounding box center [591, 13] width 50 height 13
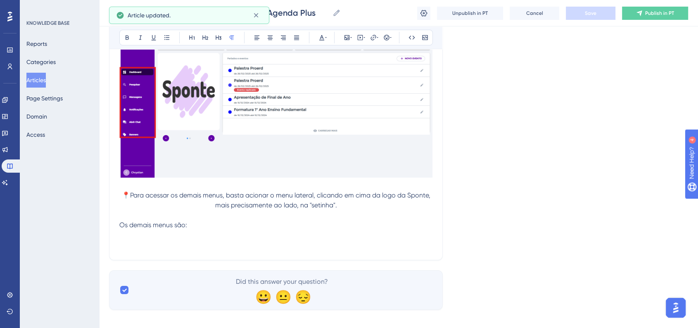
scroll to position [2950, 0]
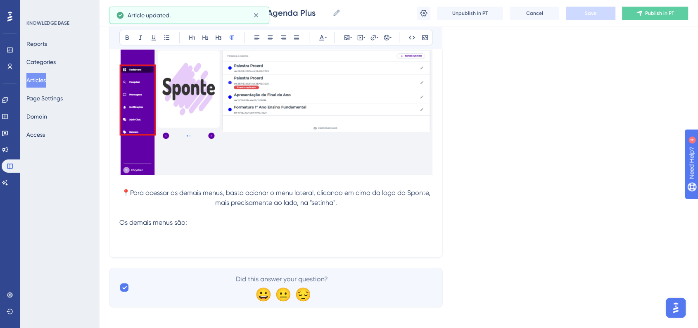
click at [129, 237] on p at bounding box center [275, 242] width 313 height 10
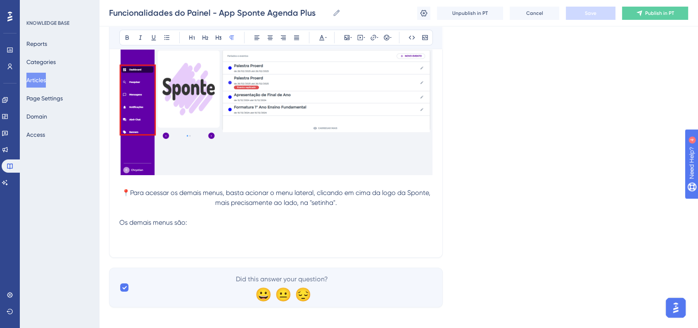
click at [162, 241] on p at bounding box center [275, 242] width 313 height 10
click at [163, 237] on p at bounding box center [275, 242] width 313 height 10
click at [144, 238] on span "Pesquisa" at bounding box center [132, 242] width 26 height 8
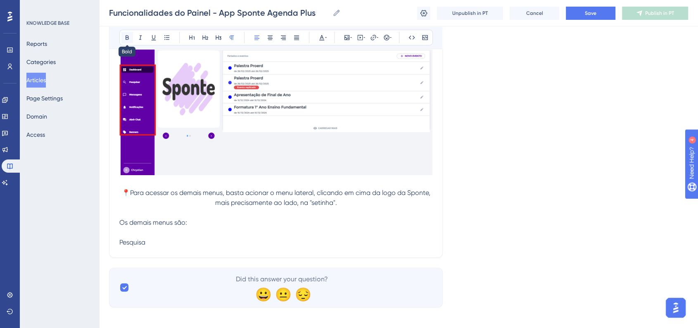
click at [129, 40] on button at bounding box center [127, 38] width 12 height 12
click at [272, 40] on button at bounding box center [270, 38] width 12 height 12
click at [324, 237] on p "Pesquisa" at bounding box center [275, 242] width 313 height 10
click at [283, 238] on strong "Pesquisa" at bounding box center [276, 242] width 26 height 8
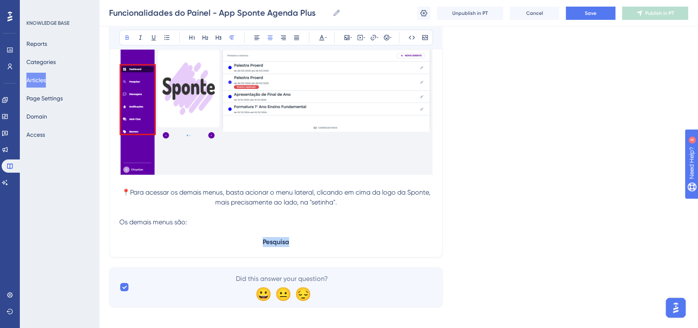
click at [283, 238] on strong "Pesquisa" at bounding box center [276, 242] width 26 height 8
click at [222, 42] on button at bounding box center [219, 38] width 12 height 12
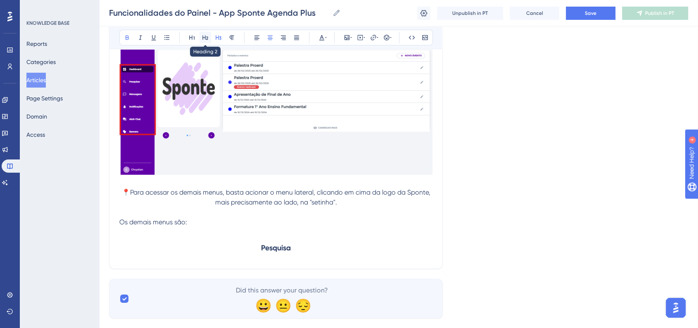
click at [209, 39] on button at bounding box center [205, 38] width 12 height 12
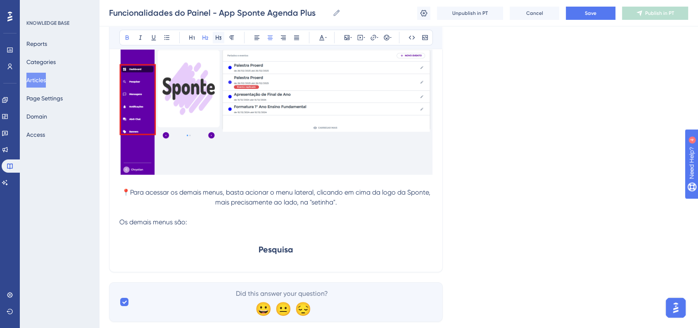
click at [217, 38] on icon at bounding box center [218, 37] width 7 height 7
click at [209, 39] on button at bounding box center [205, 38] width 12 height 12
click at [323, 237] on h2 "Pesquisa" at bounding box center [275, 249] width 313 height 25
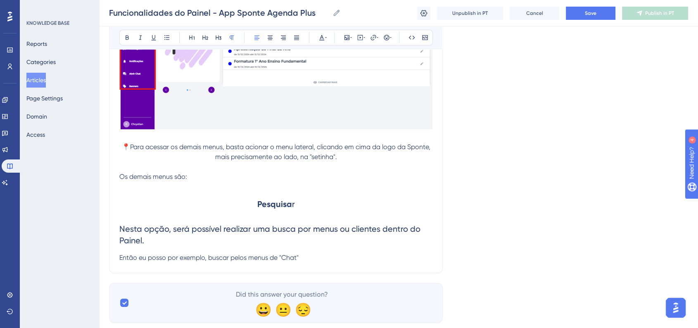
scroll to position [3011, 0]
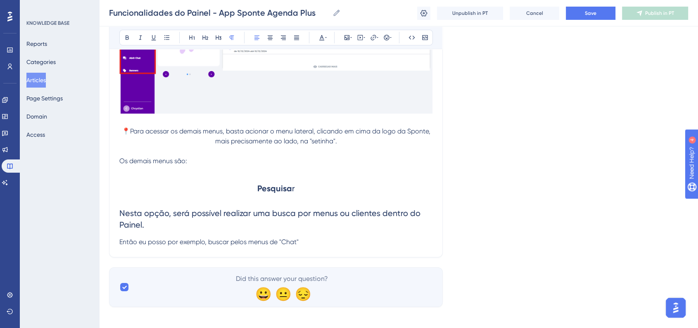
click at [308, 241] on p "Então eu posso por exemplo, buscar pelos menus de "Chat"" at bounding box center [275, 242] width 313 height 10
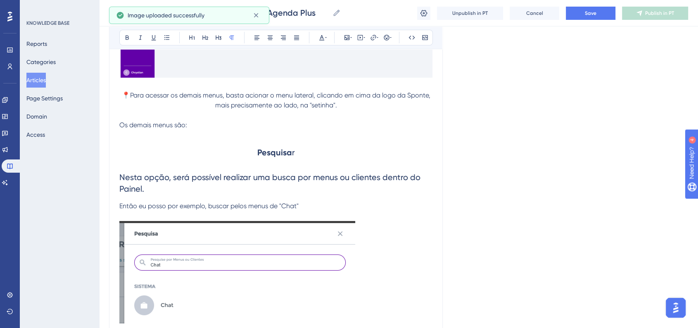
scroll to position [3057, 0]
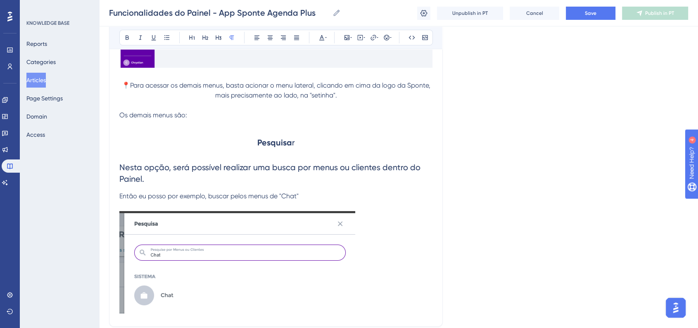
click at [300, 244] on img at bounding box center [237, 262] width 236 height 102
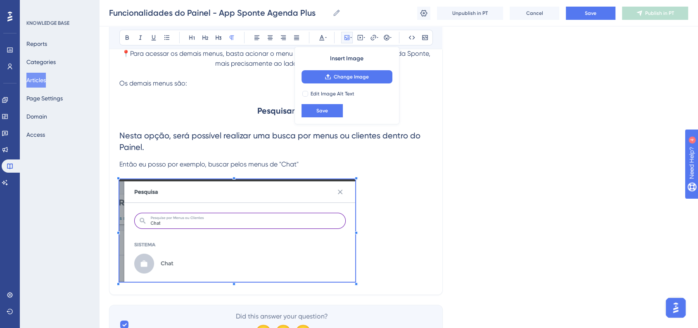
scroll to position [3103, 0]
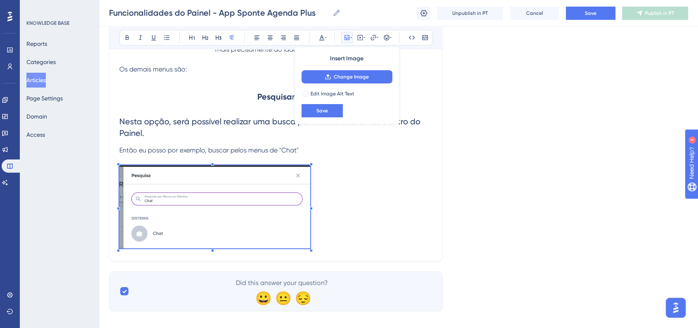
click at [308, 228] on p at bounding box center [275, 208] width 313 height 86
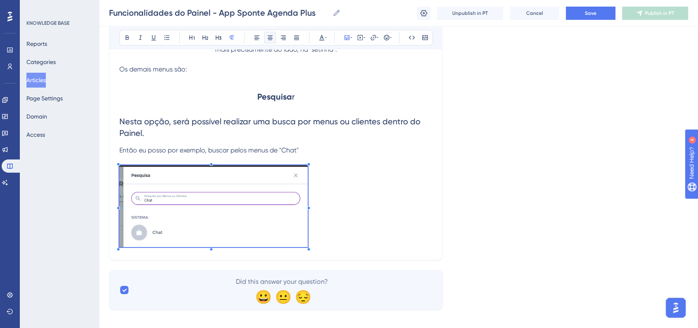
click at [265, 43] on button at bounding box center [270, 38] width 12 height 12
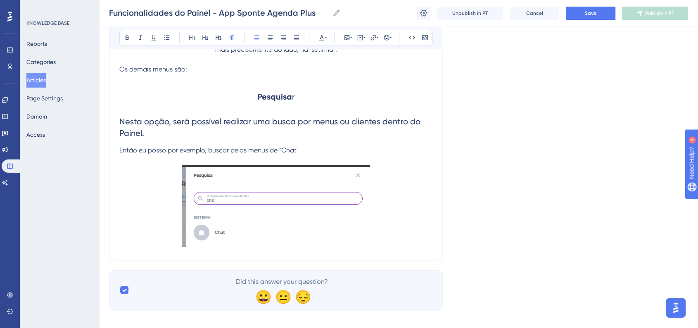
click at [350, 145] on p "Então eu posso por exemplo, buscar pelos menus de "Chat"" at bounding box center [275, 150] width 313 height 10
click at [167, 146] on span "Então eu posso por exemplo, buscar pelos menus de "Chat"" at bounding box center [208, 150] width 179 height 8
click at [308, 145] on p "Então eu posso, por exemplo, buscar pelos menus de "Chat"" at bounding box center [275, 150] width 313 height 10
drag, startPoint x: 370, startPoint y: 147, endPoint x: 398, endPoint y: 147, distance: 28.5
click at [398, 147] on span "Então eu posso, por exemplo, buscar pelos menus de "Chat", ou então "Turmas" e …" at bounding box center [260, 150] width 282 height 8
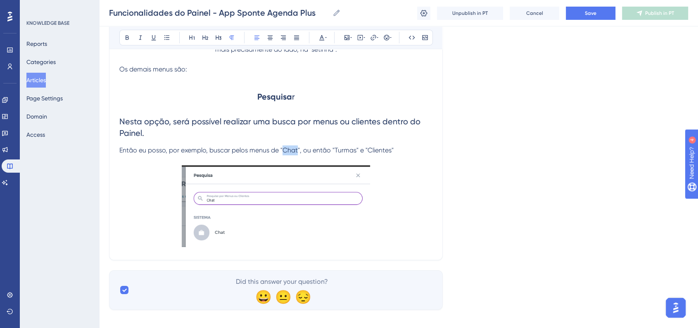
drag, startPoint x: 284, startPoint y: 146, endPoint x: 297, endPoint y: 146, distance: 13.2
click at [297, 146] on span "Então eu posso, por exemplo, buscar pelos menus de "Chat", ou então "Turmas" e …" at bounding box center [256, 150] width 274 height 8
click at [131, 36] on button at bounding box center [127, 38] width 12 height 12
click at [306, 126] on h2 "Nesta opção, será possível realizar uma busca por menus ou clientes dentro do P…" at bounding box center [275, 127] width 313 height 36
drag, startPoint x: 335, startPoint y: 146, endPoint x: 356, endPoint y: 145, distance: 21.1
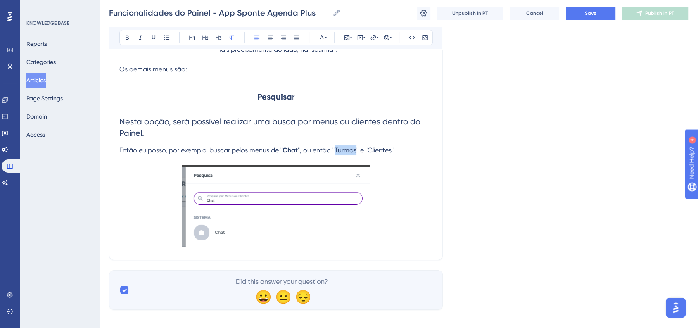
click at [356, 146] on span "", ou então "Turmas" e "Clientes"" at bounding box center [346, 150] width 96 height 8
click at [130, 40] on icon at bounding box center [127, 37] width 7 height 7
drag, startPoint x: 368, startPoint y: 144, endPoint x: 393, endPoint y: 148, distance: 25.1
click at [393, 148] on span "" e "Clientes"" at bounding box center [375, 150] width 37 height 8
click at [125, 36] on icon at bounding box center [127, 37] width 7 height 7
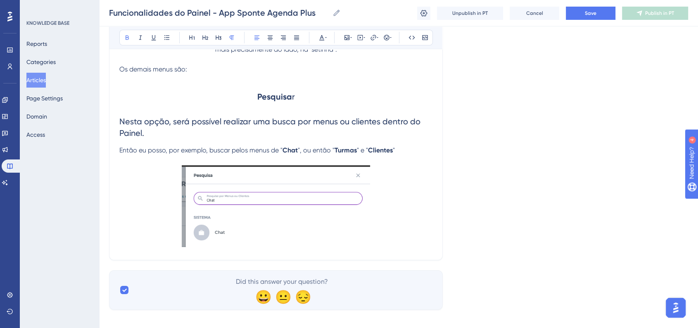
click at [396, 145] on p "Então eu posso, por exemplo, buscar pelos menus de " Chat ", ou então " Turmas …" at bounding box center [275, 150] width 313 height 10
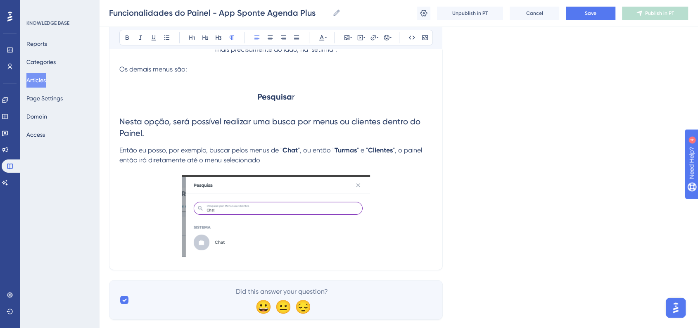
click at [267, 155] on p "Então eu posso, por exemplo, buscar pelos menus de " Chat ", ou então " Turmas …" at bounding box center [275, 155] width 313 height 20
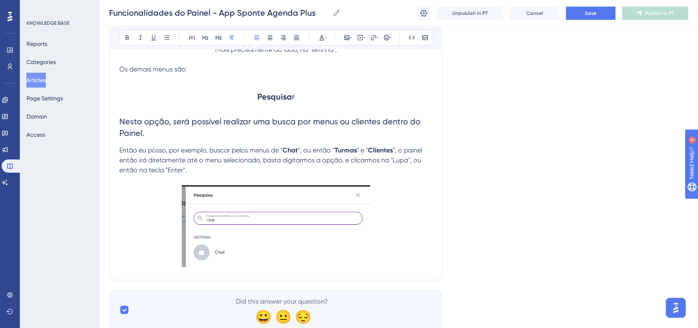
click at [401, 232] on p at bounding box center [275, 227] width 313 height 85
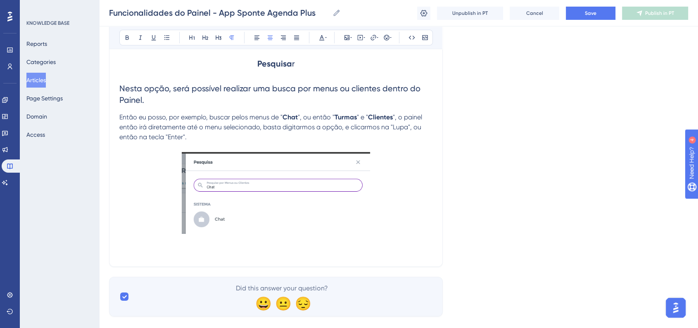
scroll to position [3145, 0]
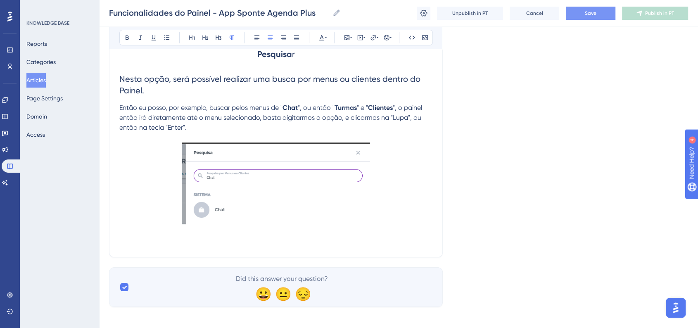
click at [593, 15] on span "Save" at bounding box center [591, 13] width 12 height 7
click at [413, 220] on p at bounding box center [275, 184] width 313 height 85
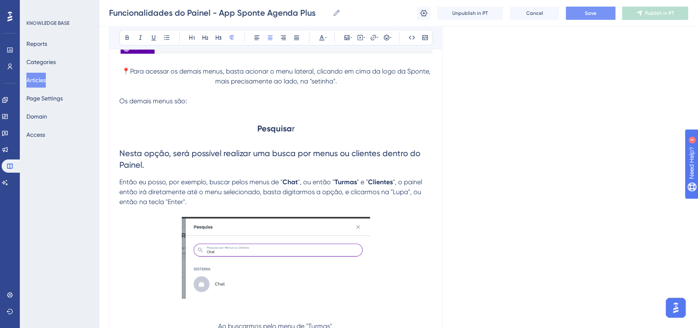
scroll to position [3175, 0]
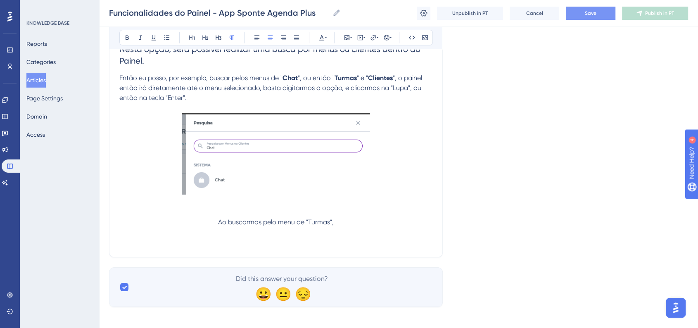
click at [354, 219] on p "Ao buscarmos pelo menu de "Turmas"," at bounding box center [275, 222] width 313 height 10
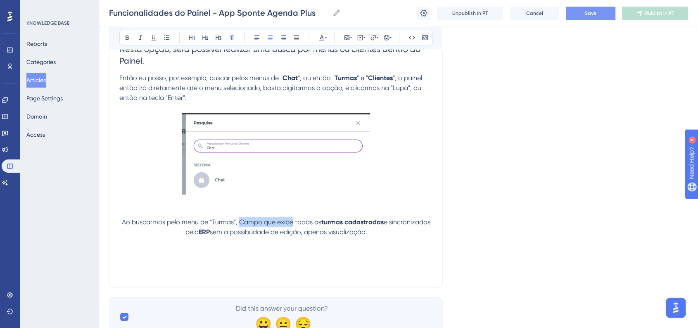
drag, startPoint x: 236, startPoint y: 218, endPoint x: 289, endPoint y: 218, distance: 53.3
click at [289, 218] on span "Ao buscarmos pelo menu de "Turmas", Campo que exibe todas as" at bounding box center [221, 222] width 199 height 8
drag, startPoint x: 197, startPoint y: 228, endPoint x: 207, endPoint y: 228, distance: 10.3
click at [207, 228] on strong "ERP" at bounding box center [204, 232] width 11 height 8
click at [389, 228] on p "Ao buscarmos pelo menu de "Turmas", o sistema irá exibir todas as turmas cadast…" at bounding box center [275, 227] width 313 height 20
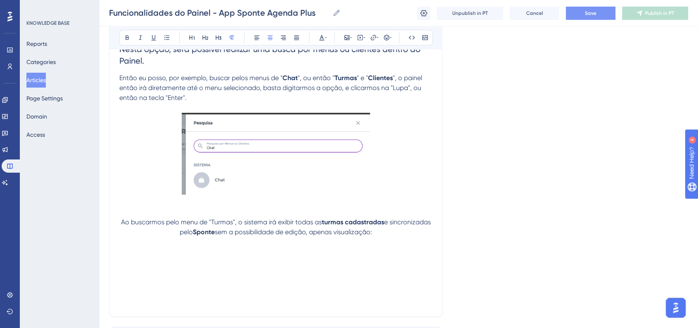
click at [255, 257] on p at bounding box center [275, 262] width 313 height 10
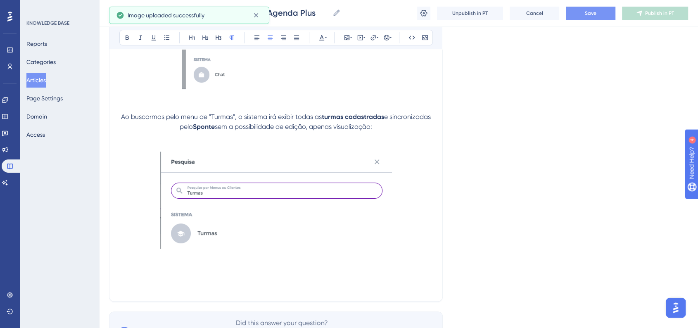
scroll to position [3313, 0]
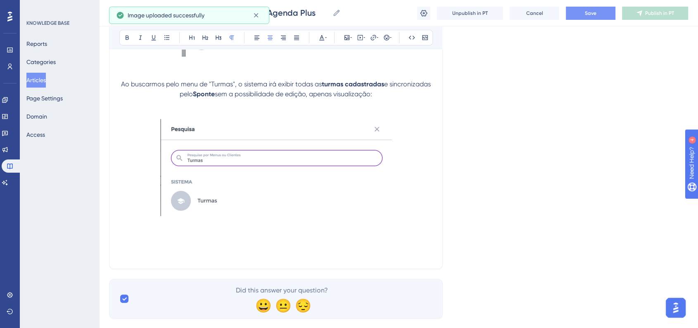
click at [371, 201] on img at bounding box center [276, 167] width 232 height 97
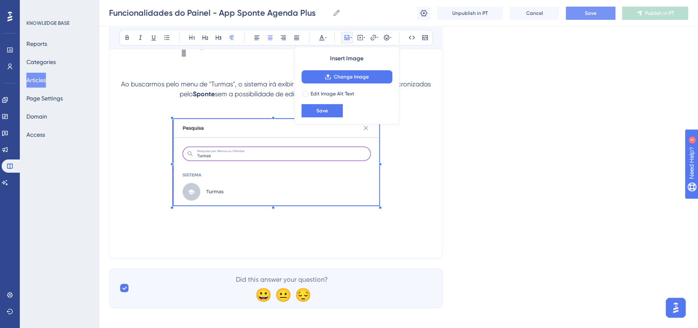
click at [366, 192] on span at bounding box center [276, 163] width 206 height 89
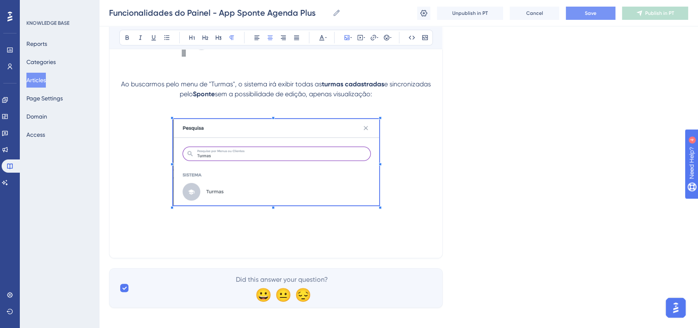
click at [406, 169] on p at bounding box center [275, 163] width 313 height 89
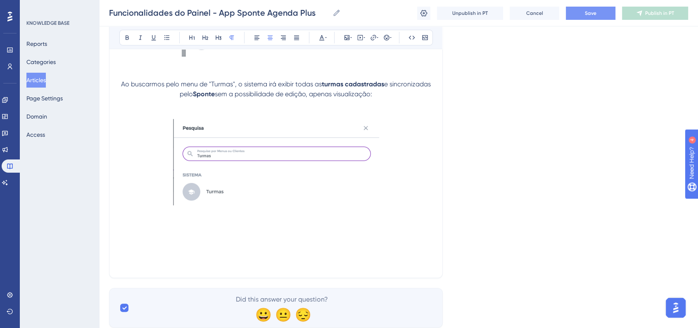
click at [218, 228] on p at bounding box center [275, 238] width 313 height 20
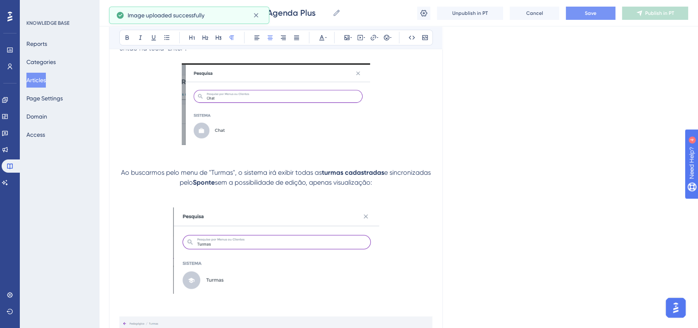
scroll to position [3221, 0]
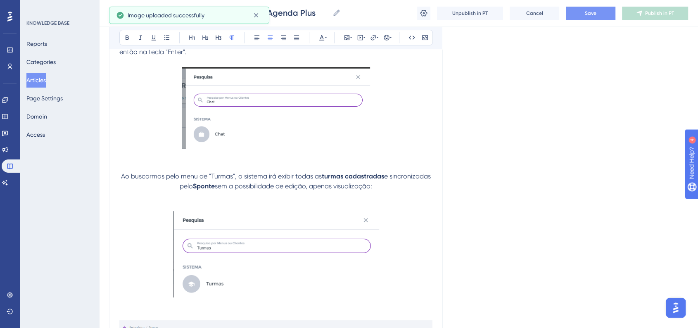
click at [292, 172] on span "Ao buscarmos pelo menu de "Turmas", o sistema irá exibir todas as" at bounding box center [221, 176] width 201 height 8
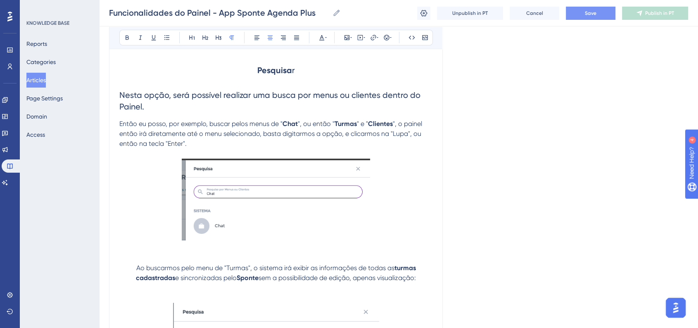
scroll to position [3175, 0]
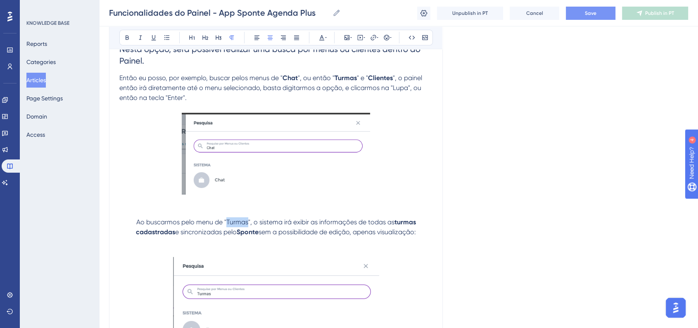
drag, startPoint x: 226, startPoint y: 216, endPoint x: 245, endPoint y: 217, distance: 19.4
click at [245, 218] on span "Ao buscarmos pelo menu de "Turmas", o sistema irá exibir as informações de toda…" at bounding box center [265, 222] width 258 height 8
click at [123, 39] on button at bounding box center [127, 38] width 12 height 12
click at [603, 17] on button "Save" at bounding box center [591, 13] width 50 height 13
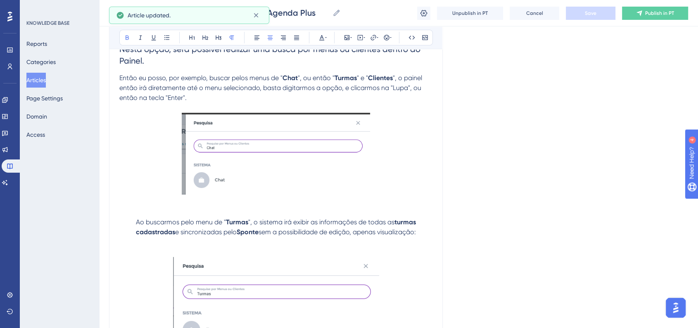
click at [136, 218] on span "Ao buscarmos pelo menu de "" at bounding box center [181, 222] width 90 height 8
click at [390, 37] on icon at bounding box center [391, 37] width 2 height 7
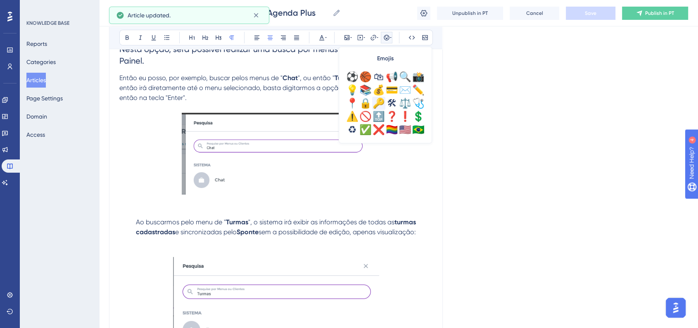
scroll to position [291, 0]
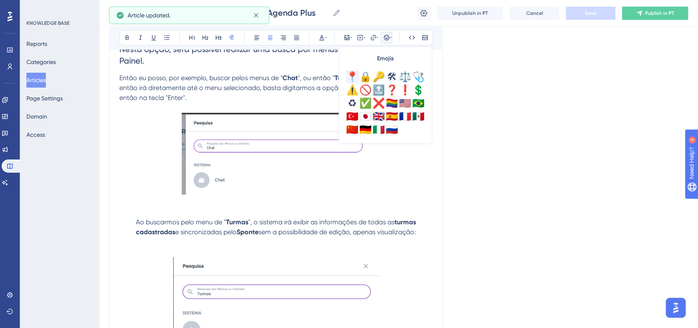
click at [350, 81] on div "📍" at bounding box center [352, 76] width 13 height 13
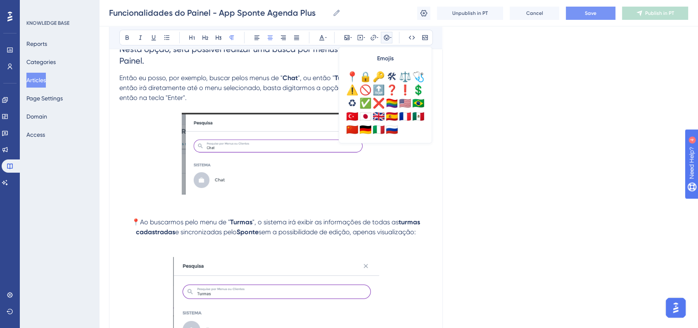
click at [608, 10] on button "Save" at bounding box center [591, 13] width 50 height 13
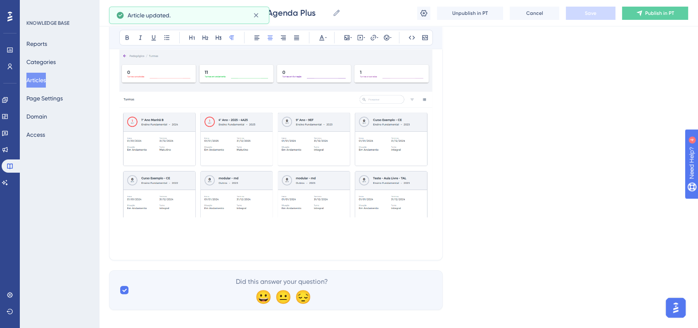
scroll to position [3495, 0]
click at [383, 188] on img at bounding box center [275, 130] width 313 height 168
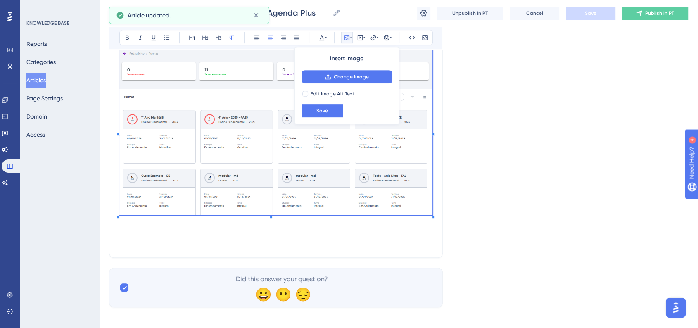
click at [337, 120] on div "Insert Image Change Image Edit Image Alt Text Save" at bounding box center [346, 86] width 105 height 78
click at [336, 116] on button "Save" at bounding box center [321, 110] width 41 height 13
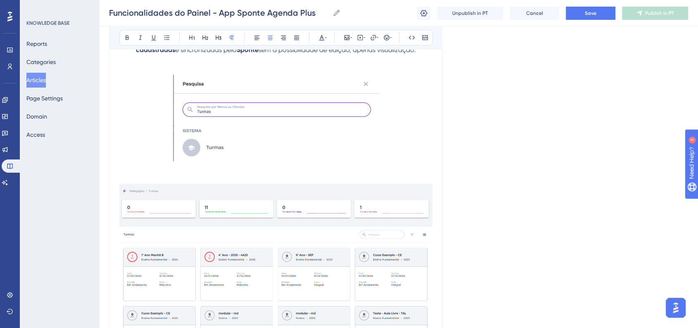
scroll to position [3174, 0]
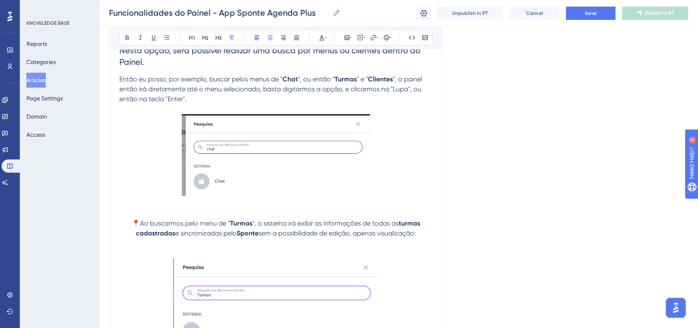
click at [260, 231] on span "sem a possibilidade de edição, apenas visualização:" at bounding box center [336, 233] width 157 height 8
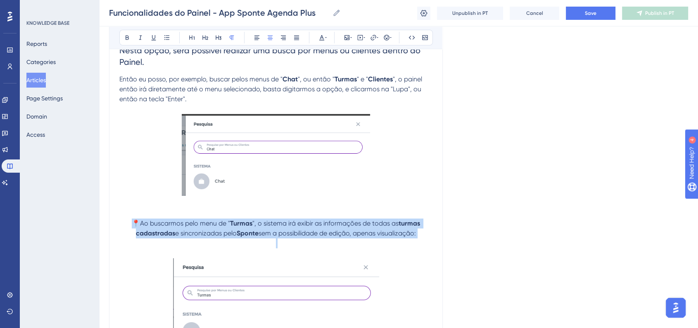
click at [260, 231] on span "sem a possibilidade de edição, apenas visualização:" at bounding box center [336, 233] width 157 height 8
copy p "📍Ao buscarmos pelo menu de " Turmas ", o sistema irá exibir as informações de t…"
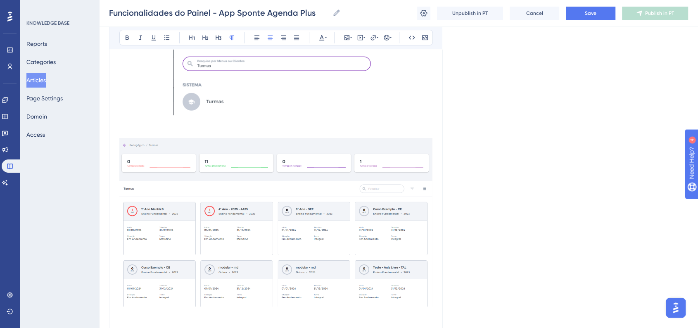
scroll to position [3534, 0]
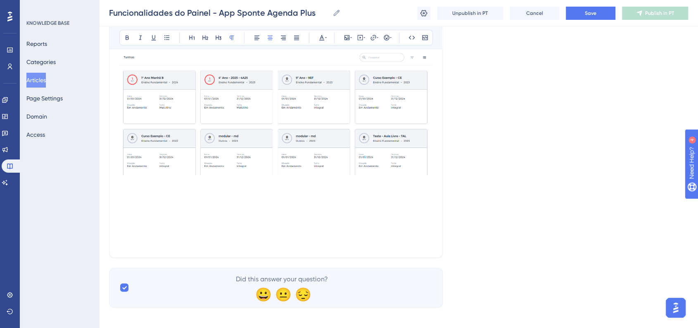
click at [255, 208] on p at bounding box center [275, 218] width 313 height 20
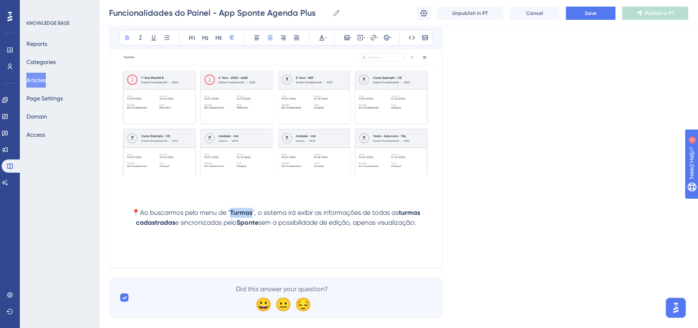
drag, startPoint x: 230, startPoint y: 206, endPoint x: 252, endPoint y: 209, distance: 22.1
click at [252, 209] on p "📍Ao buscarmos pelo menu de " Turmas ", o sistema irá exibir as informações de t…" at bounding box center [275, 223] width 313 height 30
click at [249, 239] on p at bounding box center [275, 242] width 313 height 10
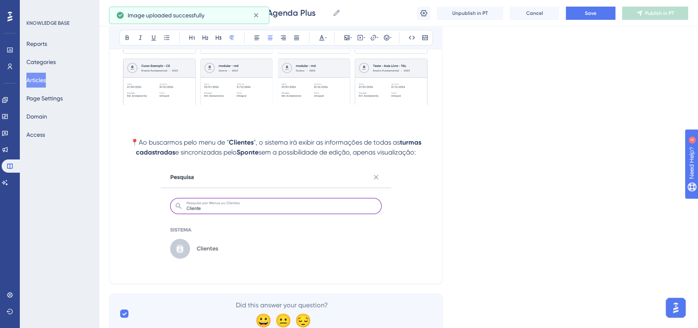
scroll to position [3631, 0]
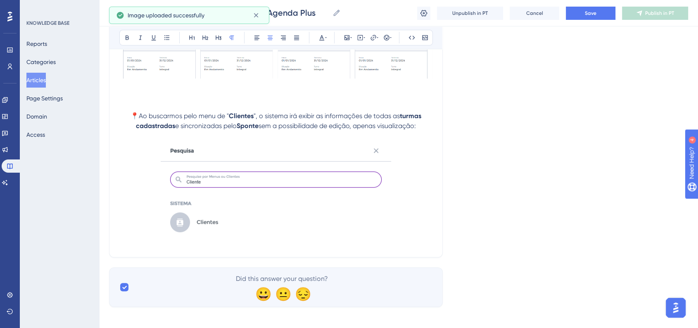
click at [292, 209] on img at bounding box center [276, 187] width 230 height 93
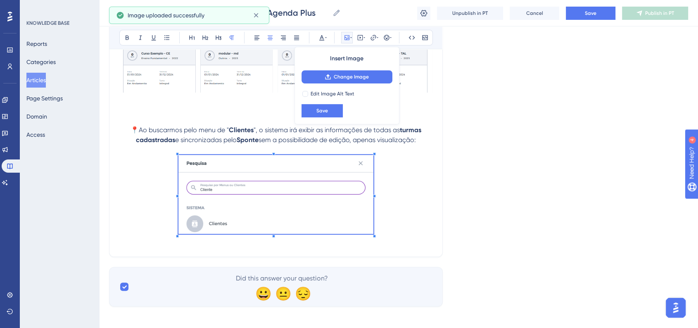
scroll to position [3617, 0]
click at [356, 216] on span at bounding box center [275, 196] width 195 height 82
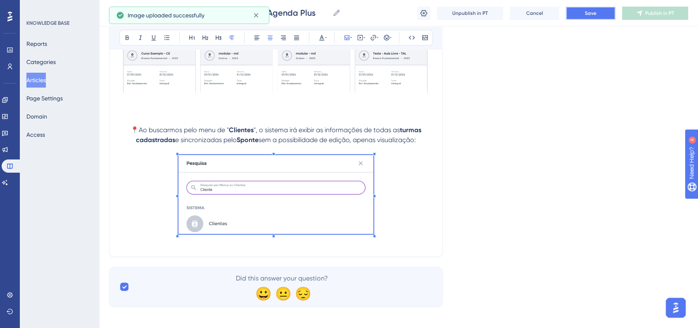
click at [583, 15] on button "Save" at bounding box center [591, 13] width 50 height 13
click at [403, 218] on p at bounding box center [275, 196] width 313 height 82
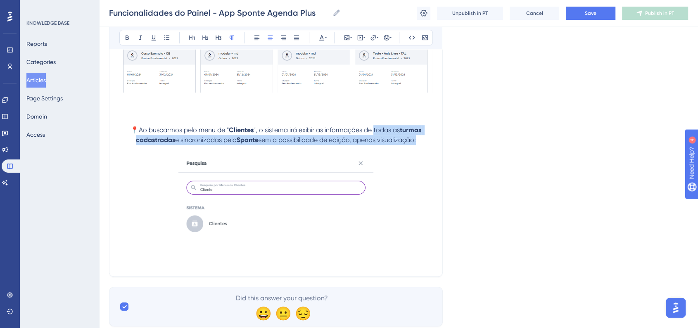
drag, startPoint x: 373, startPoint y: 122, endPoint x: 422, endPoint y: 137, distance: 51.7
click at [422, 137] on p "📍Ao buscarmos pelo menu de " Clientes ", o sistema irá exibir as informações de…" at bounding box center [275, 140] width 313 height 30
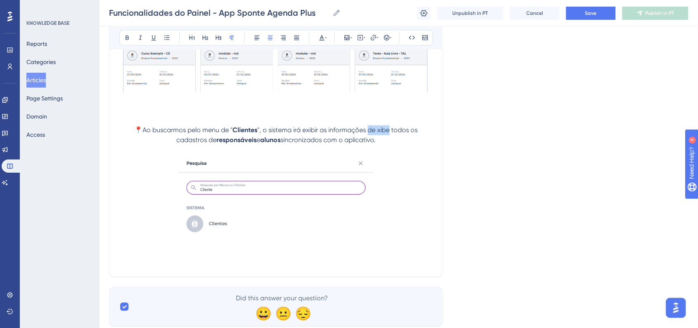
drag, startPoint x: 370, startPoint y: 126, endPoint x: 389, endPoint y: 125, distance: 19.8
click at [389, 126] on span "", o sistema irá exibir as informações de xibe todos os cadastros de" at bounding box center [297, 135] width 243 height 18
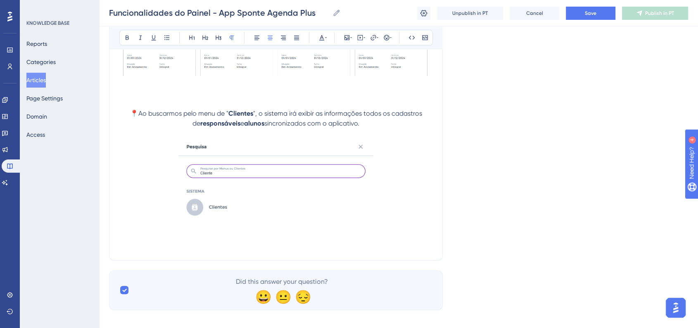
scroll to position [3637, 0]
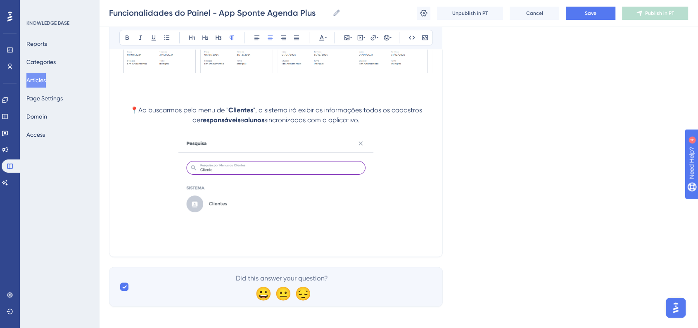
click at [319, 230] on p at bounding box center [275, 232] width 313 height 10
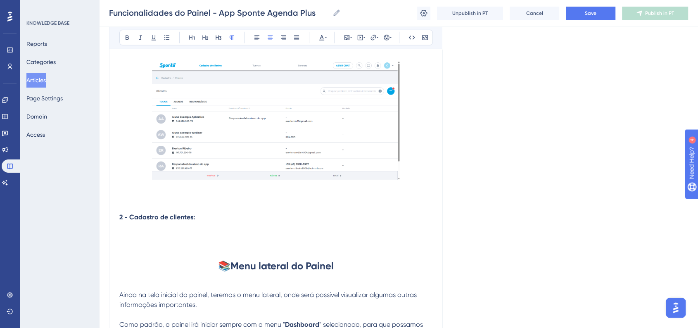
scroll to position [2581, 0]
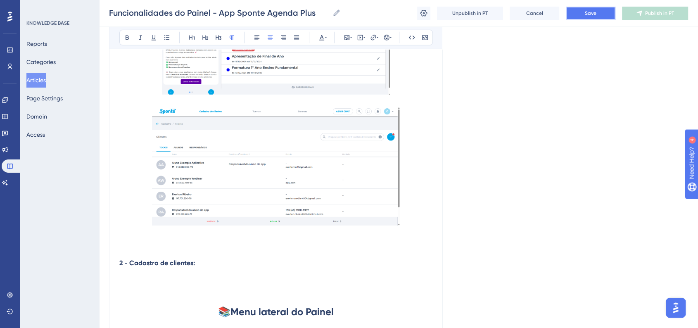
click at [591, 12] on span "Save" at bounding box center [591, 13] width 12 height 7
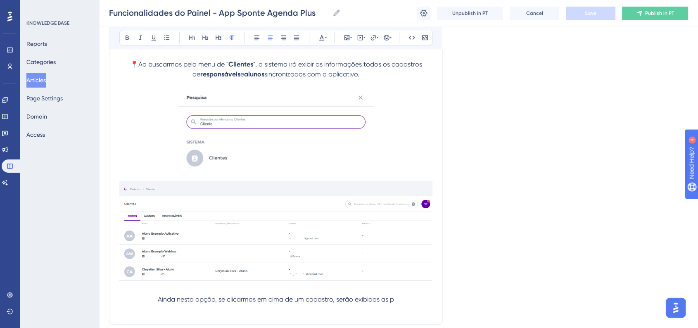
scroll to position [3728, 0]
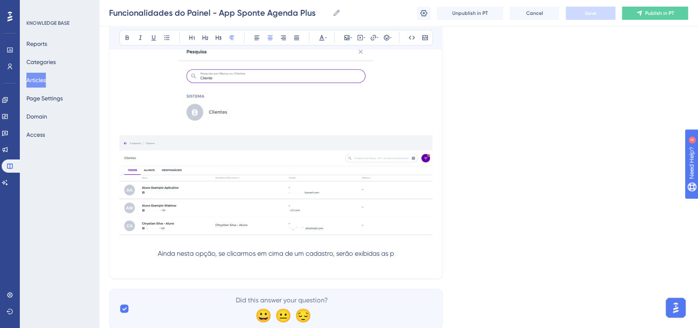
click at [417, 252] on p "Ainda nesta opção, se clicarmos em cima de um cadastro, serão exibidas as p" at bounding box center [275, 254] width 313 height 10
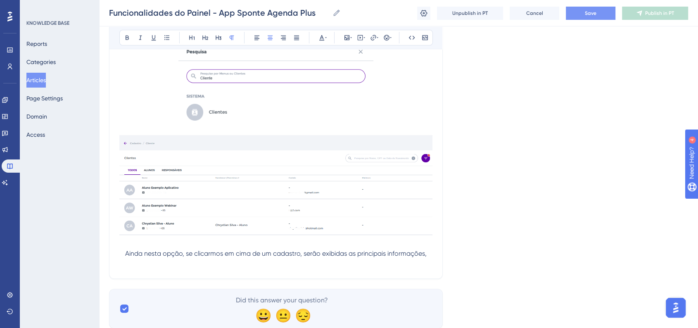
click at [429, 251] on p "Ainda nesta opção, se clicarmos em cima de um cadastro, serão exibidas as princ…" at bounding box center [275, 254] width 313 height 10
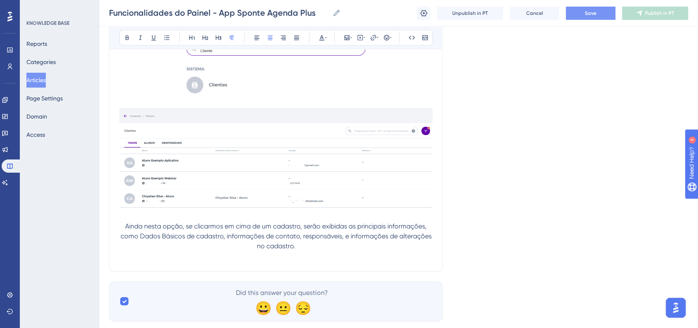
scroll to position [3770, 0]
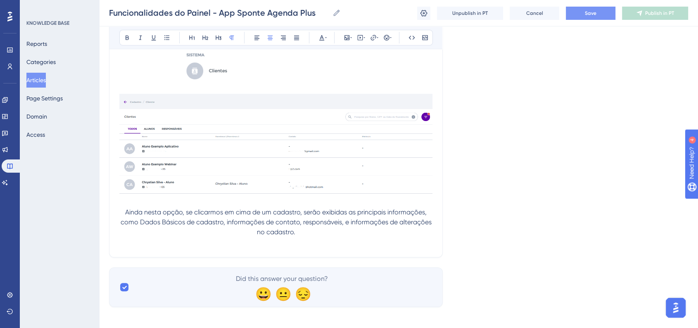
click at [287, 239] on p at bounding box center [275, 242] width 313 height 10
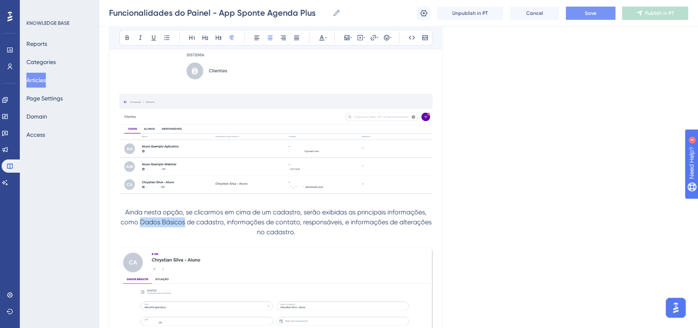
drag, startPoint x: 142, startPoint y: 217, endPoint x: 185, endPoint y: 219, distance: 43.0
click at [185, 219] on span "Ainda nesta opção, se clicarmos em cima de um cadastro, serão exibidas as princ…" at bounding box center [277, 222] width 313 height 28
click at [127, 41] on button at bounding box center [127, 38] width 12 height 12
click at [281, 176] on img at bounding box center [275, 144] width 313 height 101
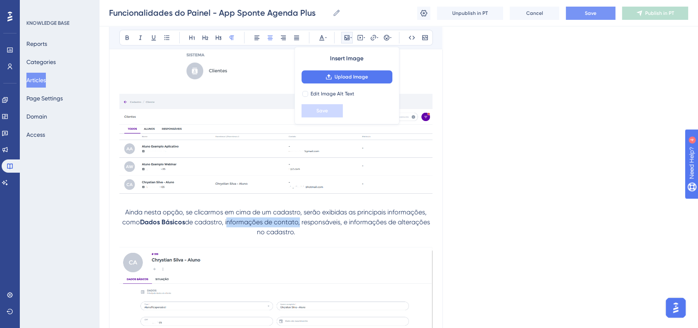
drag, startPoint x: 227, startPoint y: 219, endPoint x: 299, endPoint y: 218, distance: 71.8
click at [299, 218] on span "de cadastro, informações de contato, responsáveis, e informações de alterações …" at bounding box center [308, 227] width 246 height 18
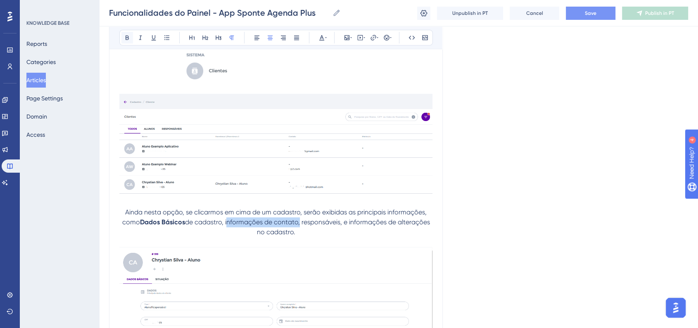
click at [122, 38] on button at bounding box center [127, 38] width 12 height 12
click at [293, 218] on strong "informações de contato" at bounding box center [260, 222] width 74 height 8
drag, startPoint x: 302, startPoint y: 219, endPoint x: 340, endPoint y: 219, distance: 38.0
click at [340, 219] on span ", responsáveis, e informações de alterações no cadastro." at bounding box center [344, 227] width 175 height 18
click at [127, 41] on button at bounding box center [127, 38] width 12 height 12
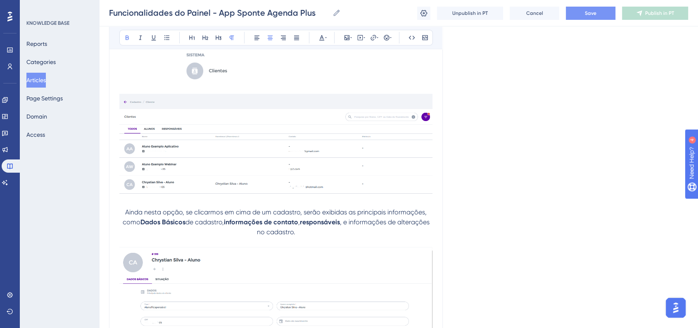
click at [353, 219] on span ", e informações de alterações no cadastro." at bounding box center [344, 227] width 174 height 18
drag, startPoint x: 401, startPoint y: 219, endPoint x: 292, endPoint y: 227, distance: 109.3
click at [292, 227] on span ", e informações de alterações no cadastro." at bounding box center [344, 227] width 174 height 18
click at [131, 44] on div "Bold Italic Underline Bullet Point Heading 1 Heading 2 Heading 3 Normal Align L…" at bounding box center [275, 38] width 313 height 16
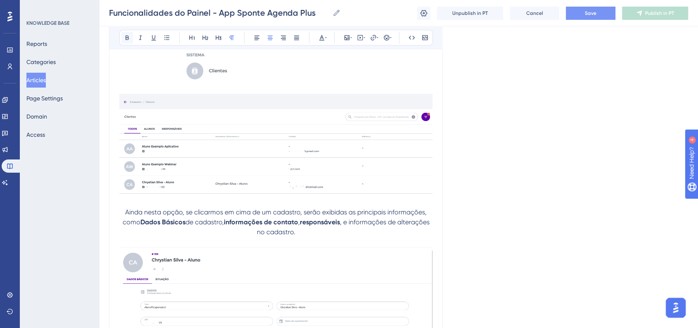
click at [130, 40] on button at bounding box center [127, 38] width 12 height 12
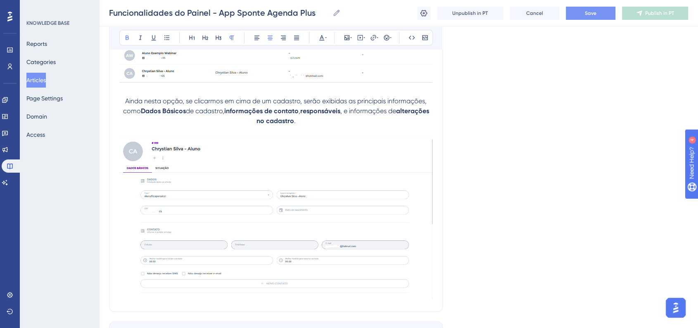
scroll to position [3935, 0]
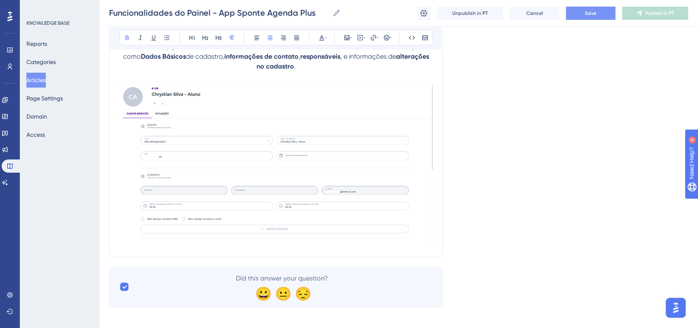
click at [398, 213] on img at bounding box center [275, 162] width 313 height 163
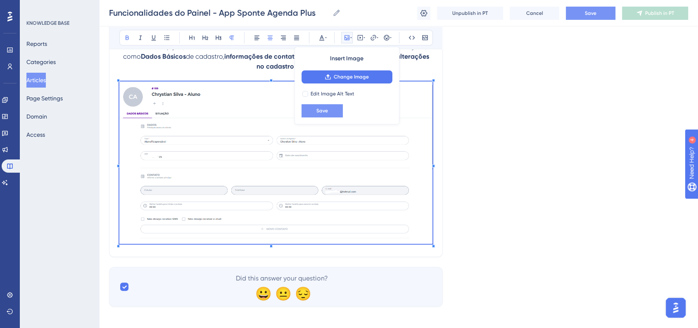
click at [326, 114] on button "Save" at bounding box center [321, 110] width 41 height 13
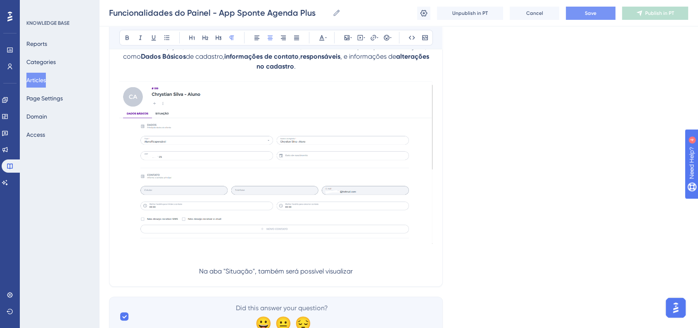
click at [369, 269] on p "Na aba "Situação", também será possível visualizar" at bounding box center [275, 271] width 313 height 10
click at [426, 266] on p "Na aba "Situação", também será possível visualizar como está a sincronização do…" at bounding box center [275, 271] width 313 height 10
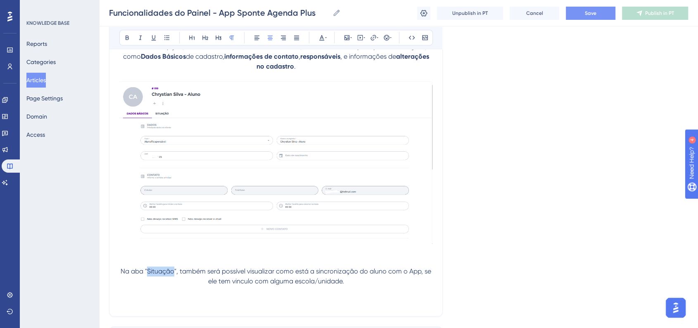
drag, startPoint x: 148, startPoint y: 268, endPoint x: 173, endPoint y: 269, distance: 25.2
click at [173, 269] on span "Na aba "Situação", também será possível visualizar como está a sincronização do…" at bounding box center [277, 276] width 312 height 18
click at [124, 40] on button at bounding box center [127, 38] width 12 height 12
click at [303, 296] on p at bounding box center [275, 301] width 313 height 10
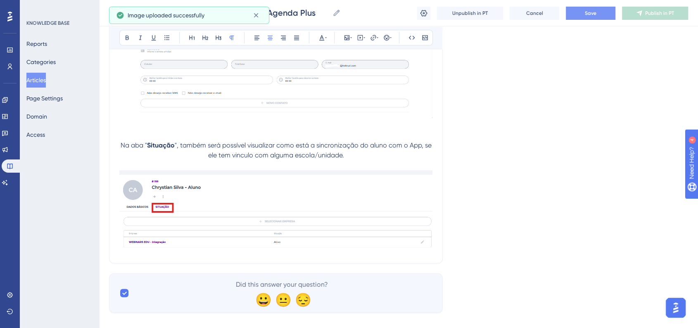
scroll to position [4067, 0]
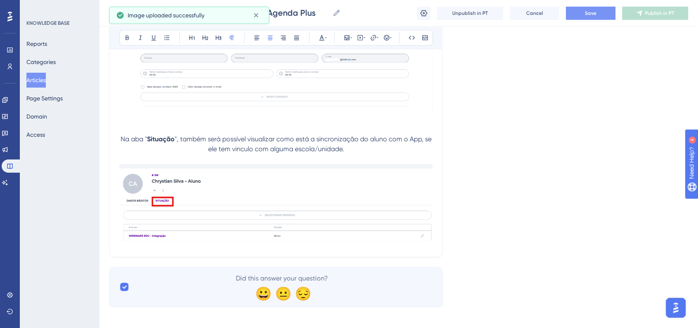
click at [370, 144] on p "Na aba " Situação ", também será possível visualizar como está a sincronização …" at bounding box center [275, 144] width 313 height 20
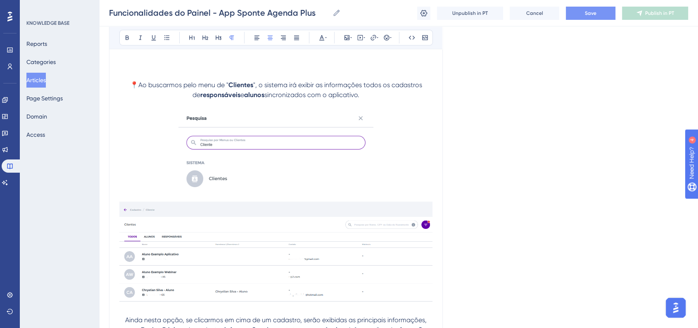
scroll to position [3609, 0]
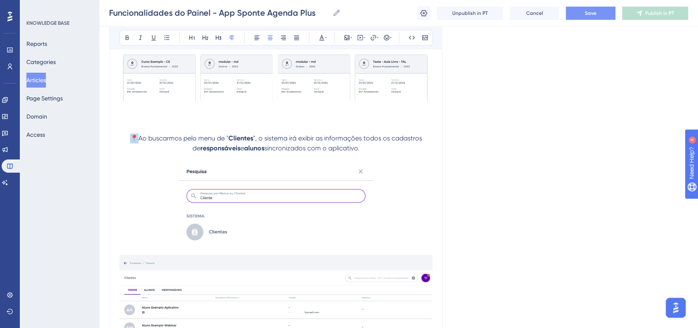
click at [135, 134] on span "📍Ao buscarmos pelo menu de "" at bounding box center [179, 138] width 98 height 8
copy span "📍A"
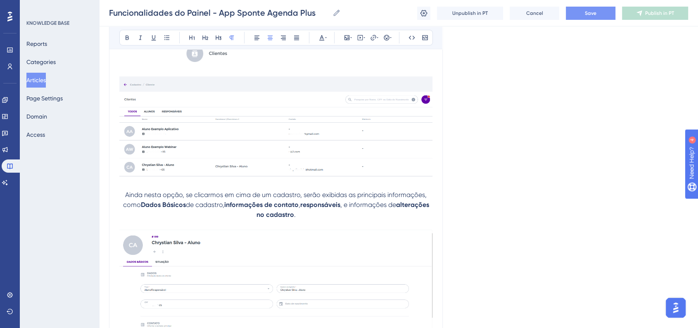
scroll to position [3792, 0]
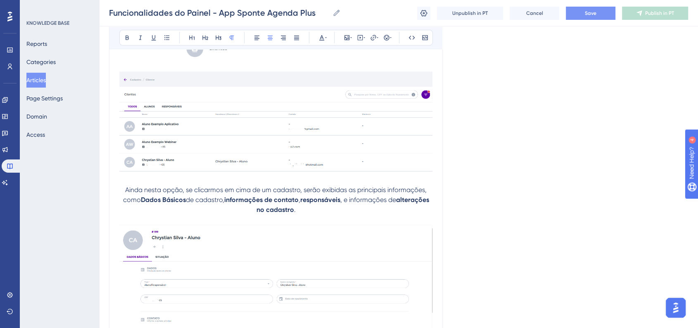
click at [125, 186] on span "Ainda nesta opção, se clicarmos em cima de um cadastro, serão exibidas as princ…" at bounding box center [276, 195] width 306 height 18
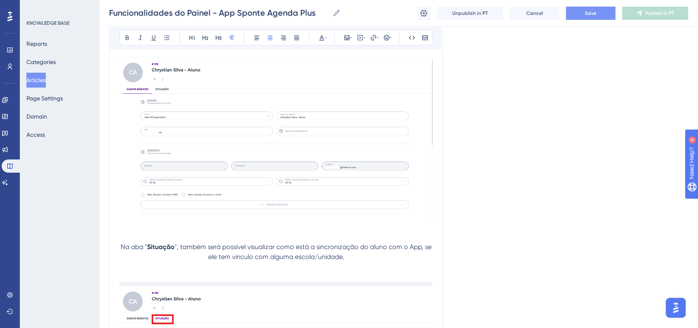
scroll to position [3976, 0]
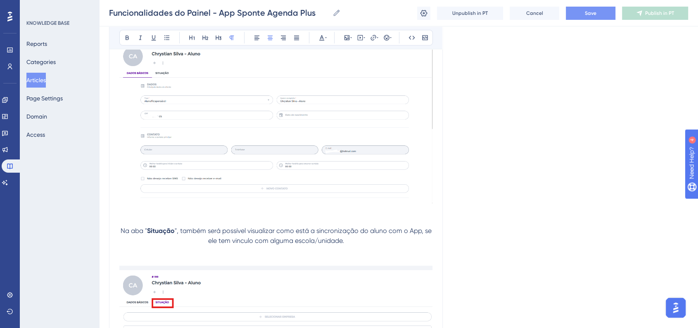
click at [119, 226] on p "Na aba " Situação ", também será possível visualizar como está a sincronização …" at bounding box center [275, 236] width 313 height 20
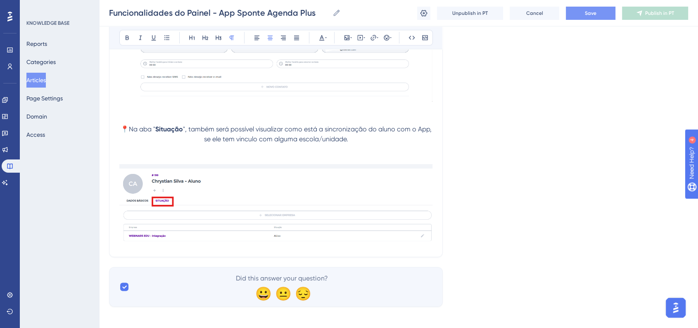
click at [422, 227] on img at bounding box center [275, 203] width 313 height 79
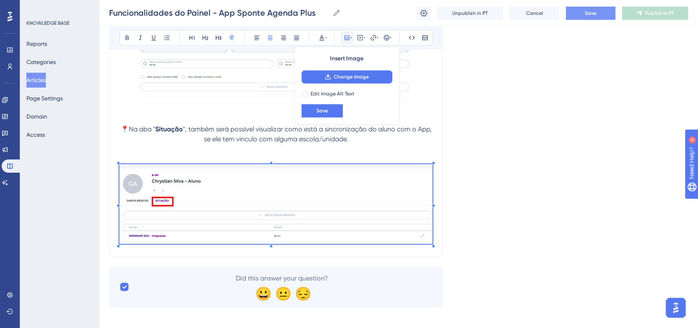
click at [335, 117] on div "Insert Image Change Image Edit Image Alt Text Save" at bounding box center [346, 86] width 105 height 78
click at [332, 113] on button "Save" at bounding box center [321, 110] width 41 height 13
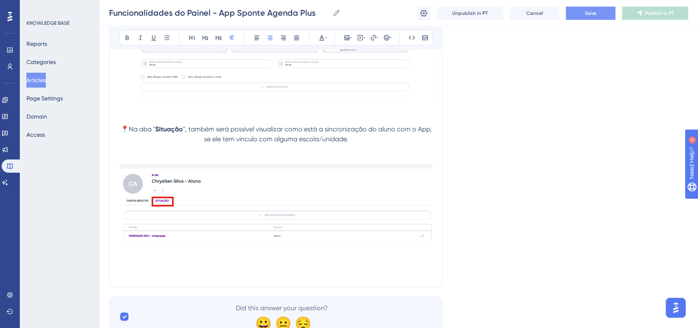
click at [274, 266] on p at bounding box center [275, 271] width 313 height 10
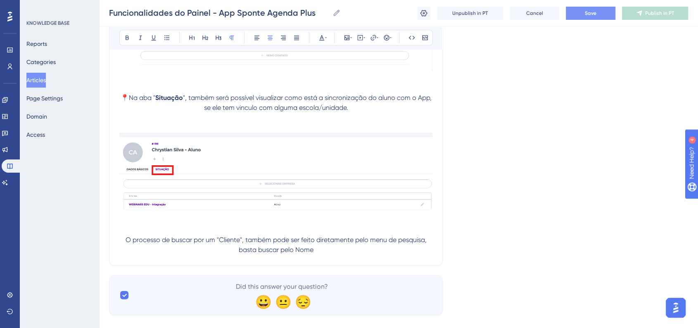
scroll to position [4117, 0]
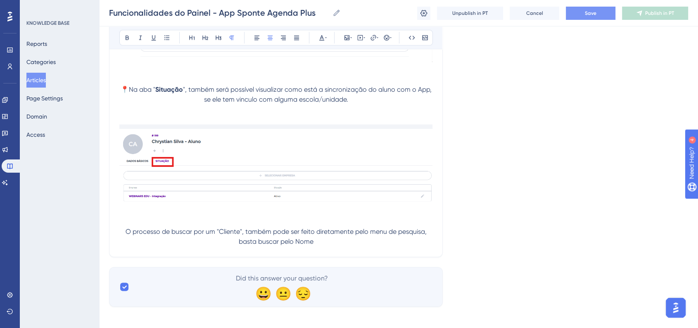
click at [346, 233] on p "O processo de buscar por um "Cliente", também pode ser feito diretamente pelo m…" at bounding box center [275, 237] width 313 height 20
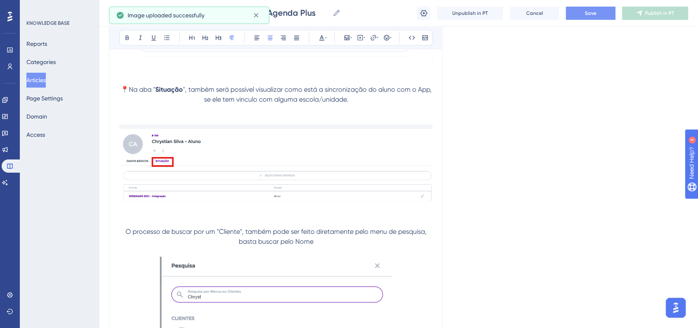
click at [326, 235] on p "O processo de buscar por um "Cliente", também pode ser feito diretamente pelo m…" at bounding box center [275, 237] width 313 height 20
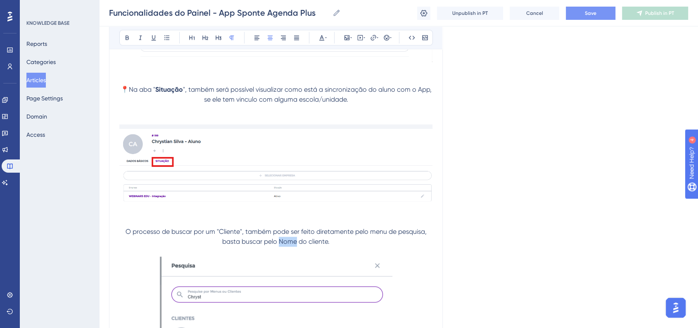
drag, startPoint x: 279, startPoint y: 237, endPoint x: 295, endPoint y: 237, distance: 16.5
click at [295, 237] on span "O processo de buscar por um "Cliente", também pode ser feito diretamente pelo m…" at bounding box center [277, 237] width 303 height 18
click at [126, 34] on icon at bounding box center [127, 37] width 7 height 7
click at [357, 237] on p "O processo de buscar por um "Cliente", também pode ser feito diretamente pelo m…" at bounding box center [275, 237] width 313 height 20
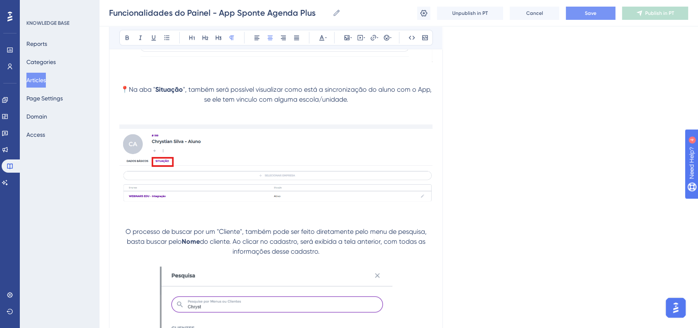
click at [123, 227] on p "O processo de buscar por um "Cliente", também pode ser feito diretamente pelo m…" at bounding box center [275, 242] width 313 height 30
click at [386, 40] on icon at bounding box center [386, 37] width 5 height 5
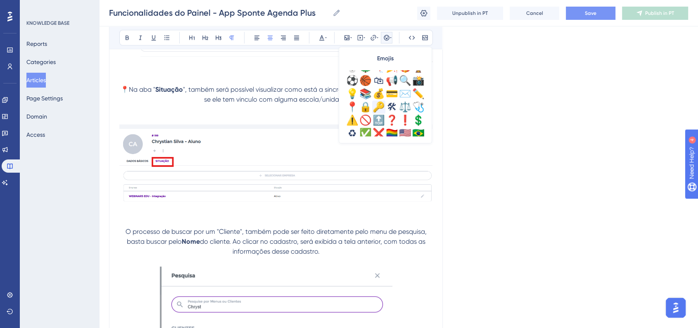
scroll to position [244, 0]
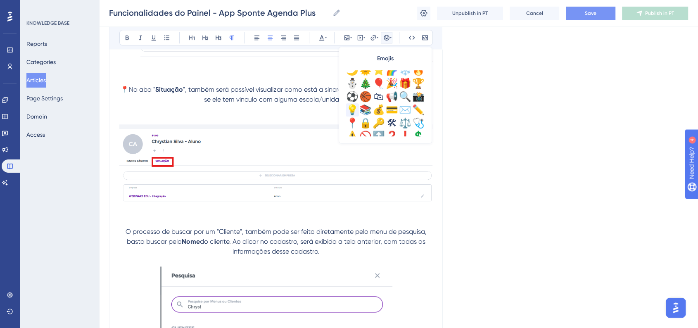
click at [351, 108] on div "💡" at bounding box center [352, 109] width 13 height 13
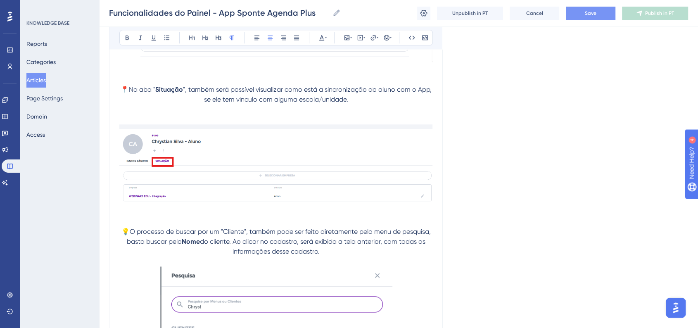
scroll to position [4163, 0]
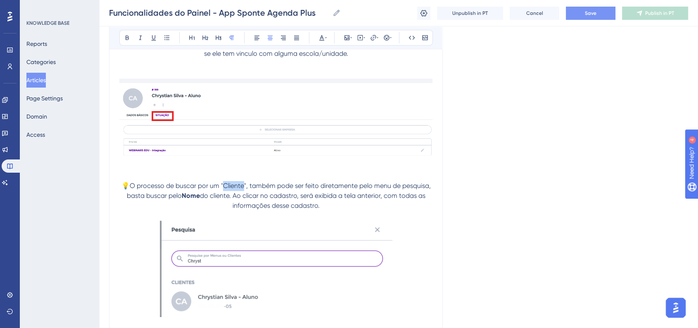
drag, startPoint x: 223, startPoint y: 180, endPoint x: 243, endPoint y: 180, distance: 19.8
click at [243, 182] on span "💡O processo de buscar por um "Cliente", também pode ser feito diretamente pelo …" at bounding box center [276, 191] width 311 height 18
click at [122, 40] on button at bounding box center [127, 38] width 12 height 12
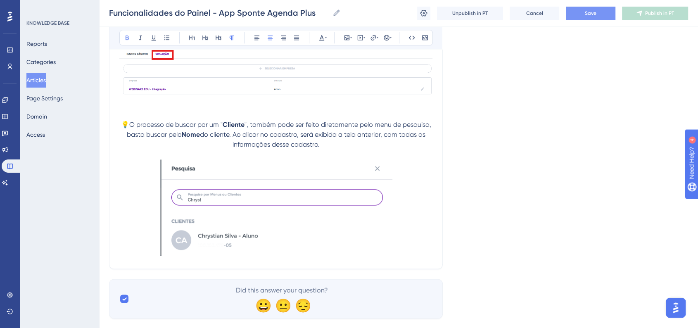
scroll to position [4236, 0]
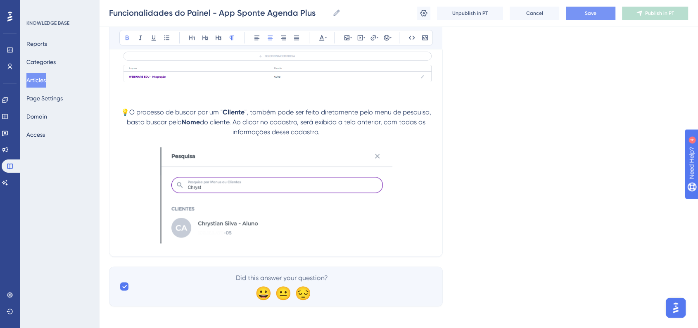
click at [424, 226] on p at bounding box center [275, 196] width 313 height 99
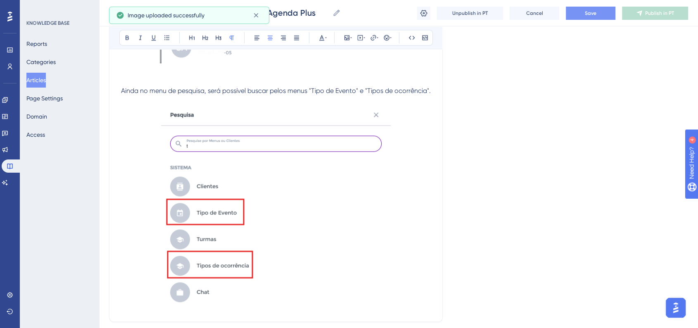
scroll to position [4420, 0]
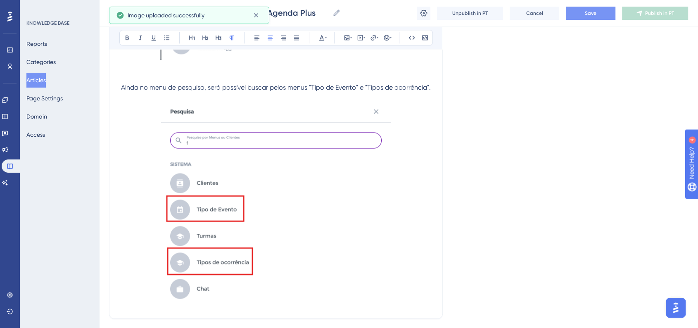
click at [311, 213] on img at bounding box center [276, 203] width 230 height 203
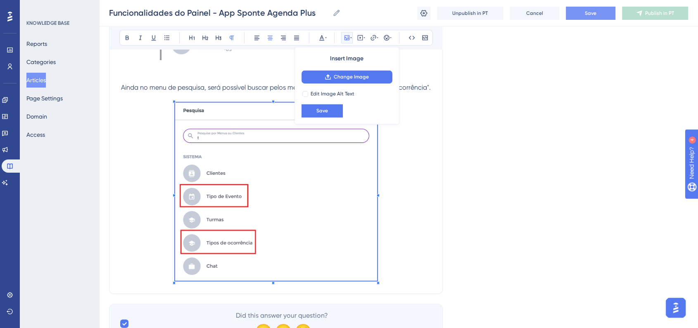
click at [363, 249] on span at bounding box center [276, 192] width 202 height 181
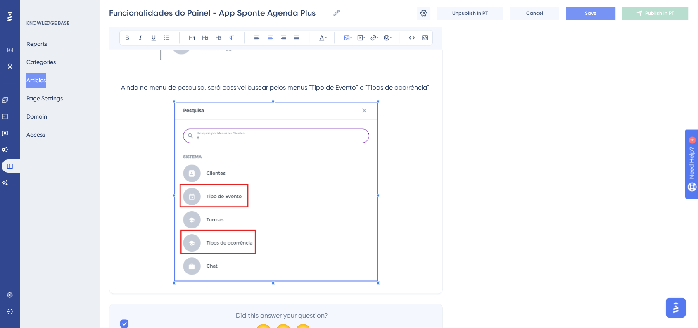
scroll to position [4282, 0]
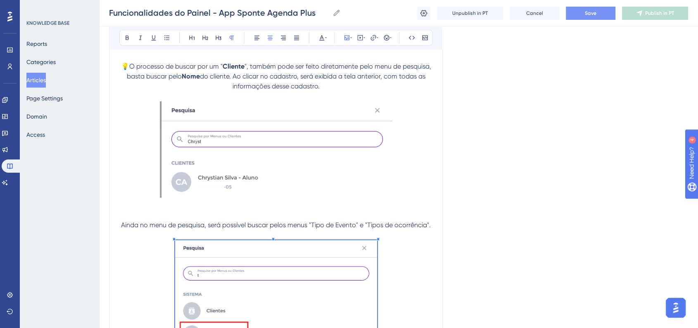
click at [431, 221] on span "Ainda no menu de pesquisa, será possível buscar pelos menus "Tipo de Evento" e …" at bounding box center [276, 225] width 310 height 8
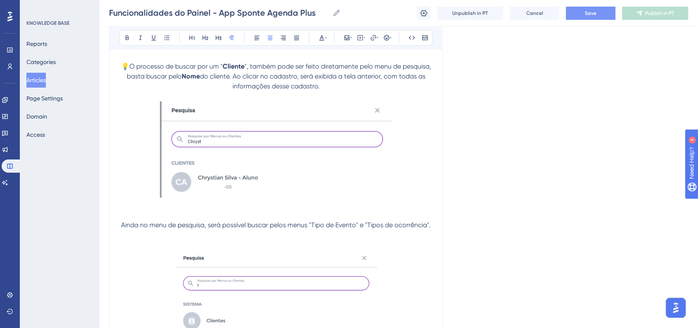
click at [314, 222] on span "Ainda no menu de pesquisa, será possível buscar pelos menus "Tipo de Evento" e …" at bounding box center [276, 225] width 310 height 8
drag, startPoint x: 313, startPoint y: 222, endPoint x: 355, endPoint y: 223, distance: 42.5
click at [355, 223] on span "Ainda no menu de pesquisa, será possível buscar pelos menus "Tipo de Evento" e …" at bounding box center [276, 225] width 310 height 8
click at [122, 38] on button at bounding box center [127, 38] width 12 height 12
click at [365, 164] on img at bounding box center [276, 149] width 232 height 96
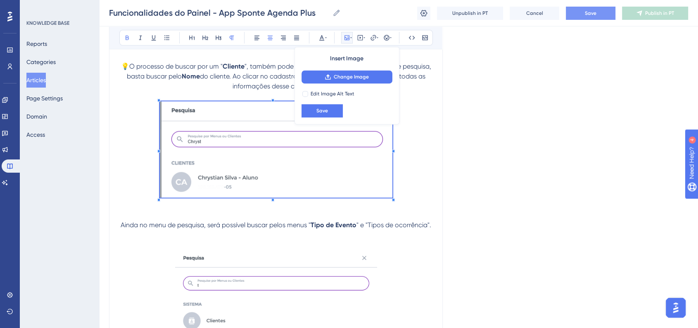
click at [374, 230] on p at bounding box center [275, 235] width 313 height 10
click at [375, 223] on span "" e "Tipos de ocorrência"." at bounding box center [393, 225] width 75 height 8
click at [332, 114] on img at bounding box center [276, 149] width 232 height 96
click at [332, 114] on button "Save" at bounding box center [321, 110] width 41 height 13
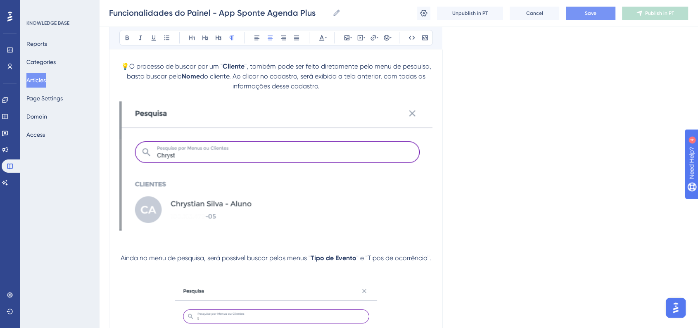
click at [333, 140] on img at bounding box center [275, 166] width 313 height 130
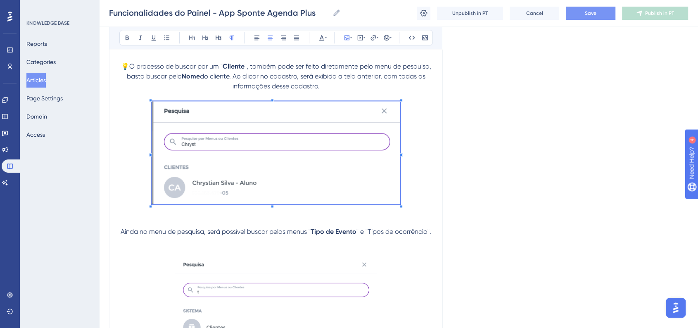
click at [369, 178] on span at bounding box center [276, 154] width 249 height 106
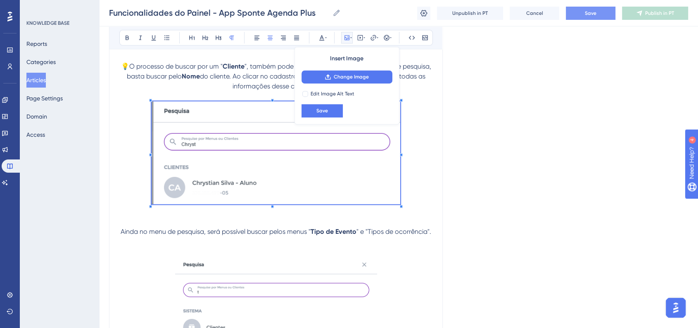
click at [595, 19] on button "Save" at bounding box center [591, 13] width 50 height 13
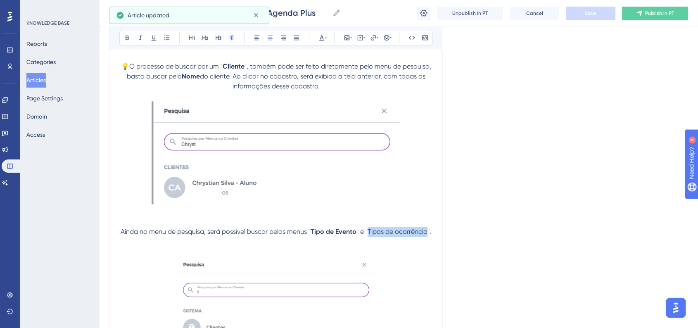
drag, startPoint x: 372, startPoint y: 226, endPoint x: 428, endPoint y: 225, distance: 56.2
click at [428, 228] on span "" e "Tipos de ocorrência"." at bounding box center [393, 232] width 75 height 8
click at [125, 38] on icon at bounding box center [127, 37] width 7 height 7
click at [410, 175] on p at bounding box center [275, 154] width 313 height 106
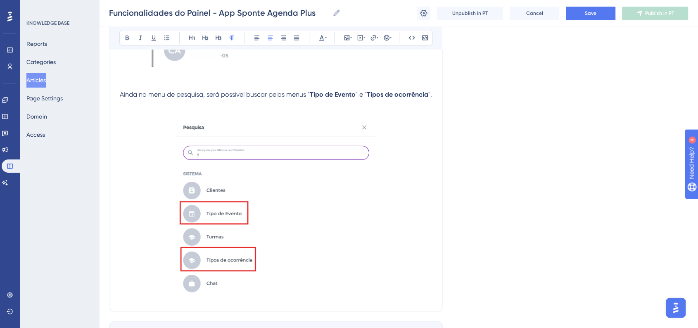
scroll to position [4420, 0]
click at [422, 242] on p at bounding box center [275, 209] width 313 height 181
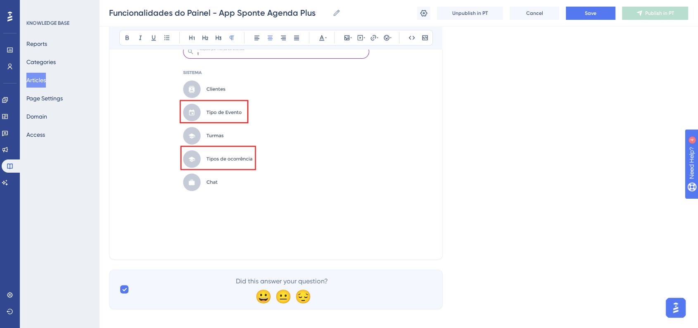
scroll to position [4521, 0]
click at [247, 232] on p at bounding box center [275, 234] width 313 height 10
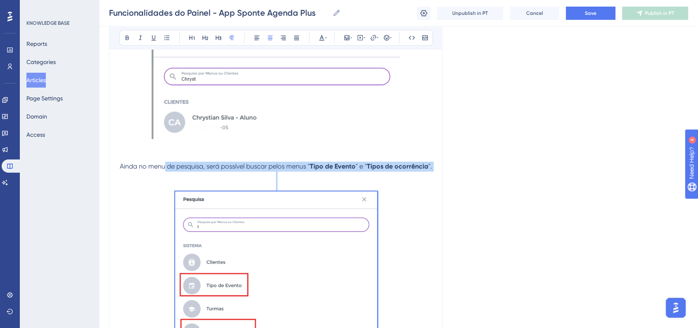
scroll to position [4291, 0]
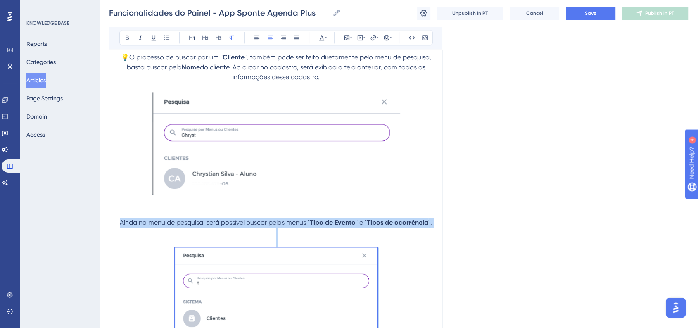
drag, startPoint x: 309, startPoint y: 256, endPoint x: 116, endPoint y: 217, distance: 197.1
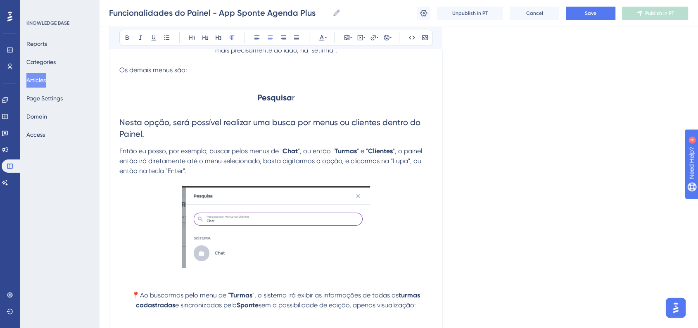
scroll to position [3034, 0]
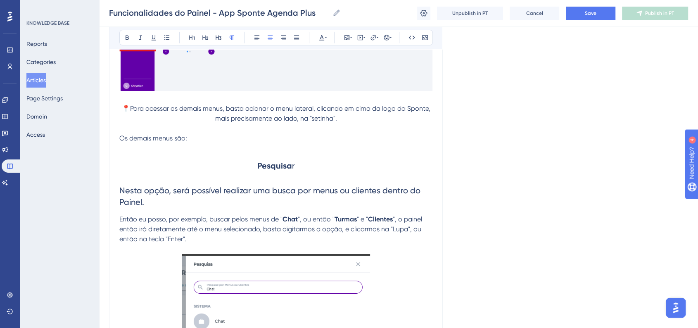
click at [282, 161] on strong "Pesquisa" at bounding box center [274, 166] width 35 height 10
copy strong "Pesquisa"
click at [595, 21] on div "Funcionalidades do Painel - App Sponte Agenda Plus Funcionalidades do Painel - …" at bounding box center [398, 13] width 599 height 26
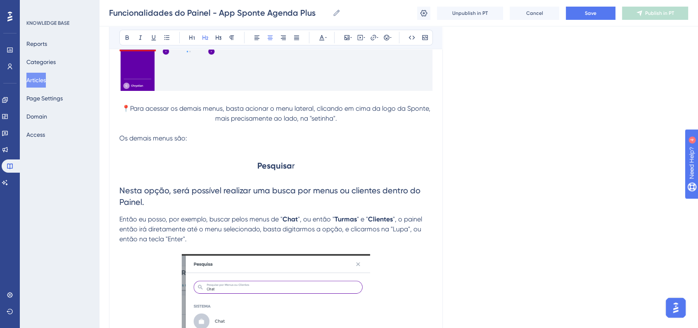
click at [595, 20] on div "Funcionalidades do Painel - App Sponte Agenda Plus Funcionalidades do Painel - …" at bounding box center [398, 13] width 599 height 26
click at [595, 16] on span "Save" at bounding box center [591, 13] width 12 height 7
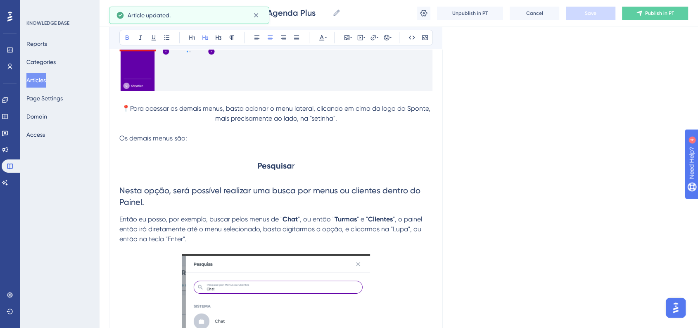
click at [257, 161] on strong "Pesquisa" at bounding box center [274, 166] width 35 height 10
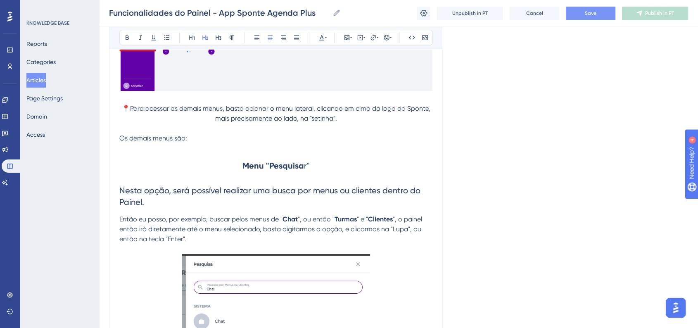
click at [241, 156] on h2 "Menu "Pesquisa r"" at bounding box center [275, 165] width 313 height 25
click at [389, 32] on button at bounding box center [387, 38] width 12 height 12
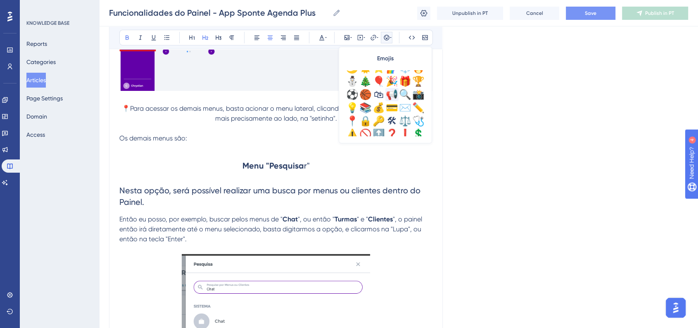
scroll to position [291, 0]
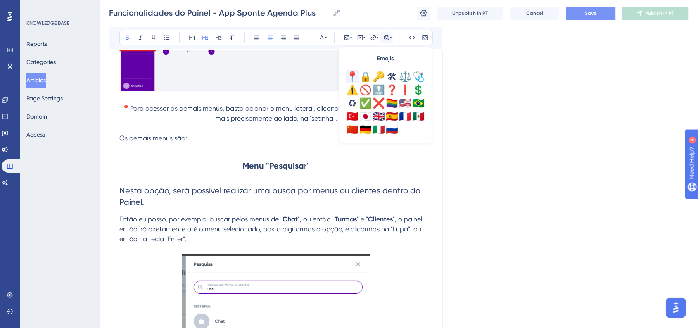
click at [347, 74] on div "📍" at bounding box center [352, 76] width 13 height 13
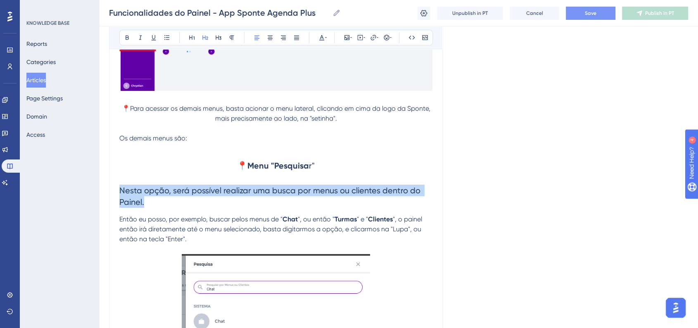
drag, startPoint x: 147, startPoint y: 199, endPoint x: 119, endPoint y: 185, distance: 31.2
click at [227, 40] on button at bounding box center [232, 38] width 12 height 12
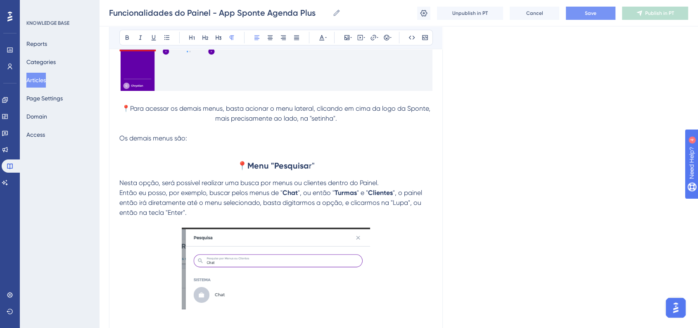
click at [386, 178] on p "Nesta opção, será possível realizar uma busca por menus ou clientes dentro do P…" at bounding box center [275, 183] width 313 height 10
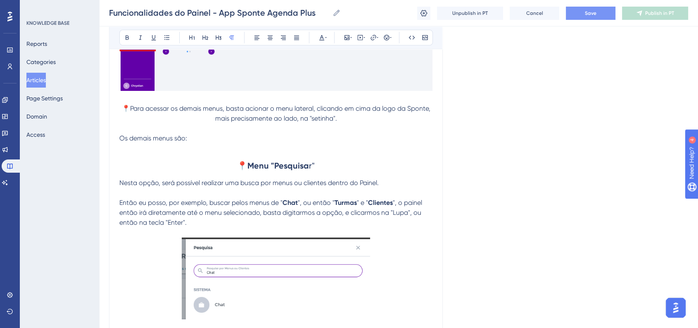
click at [590, 16] on span "Save" at bounding box center [591, 13] width 12 height 7
drag, startPoint x: 393, startPoint y: 208, endPoint x: 406, endPoint y: 208, distance: 13.2
click at [406, 208] on span "", o painel então irá diretamente até o menu selecionado, basta digitarmos a op…" at bounding box center [271, 213] width 304 height 28
click at [128, 42] on button at bounding box center [127, 38] width 12 height 12
click at [238, 192] on p at bounding box center [275, 193] width 313 height 10
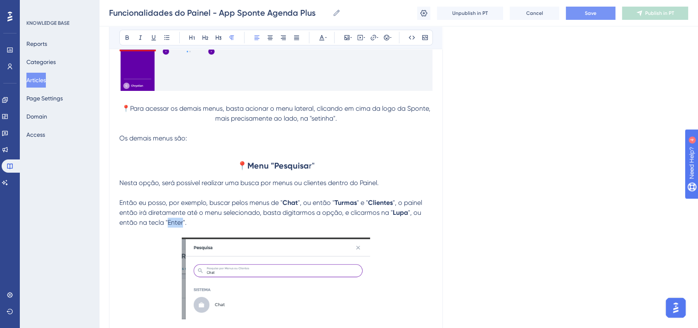
drag, startPoint x: 169, startPoint y: 219, endPoint x: 182, endPoint y: 219, distance: 13.6
click at [182, 219] on span "", ou então na tecla "Enter"." at bounding box center [270, 218] width 303 height 18
click at [128, 41] on button at bounding box center [127, 38] width 12 height 12
click at [585, 15] on span "Save" at bounding box center [591, 13] width 12 height 7
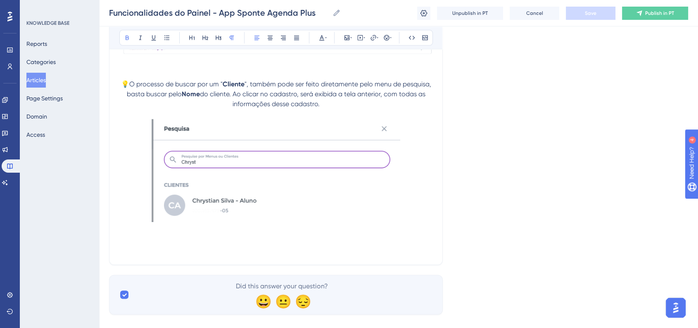
scroll to position [4257, 0]
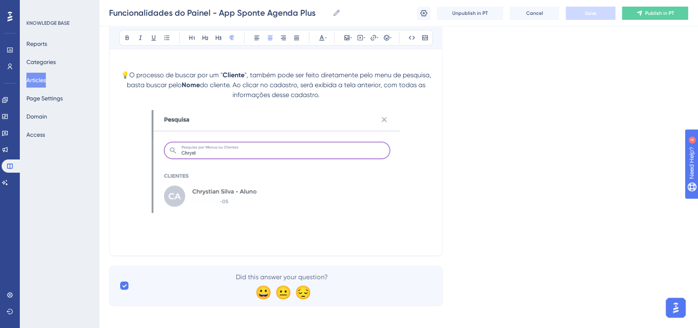
click at [416, 219] on p at bounding box center [275, 221] width 313 height 10
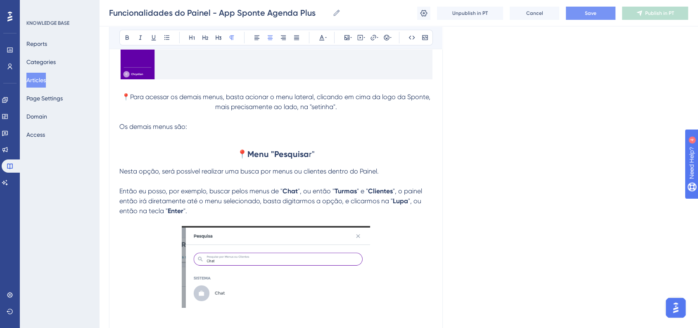
scroll to position [2972, 0]
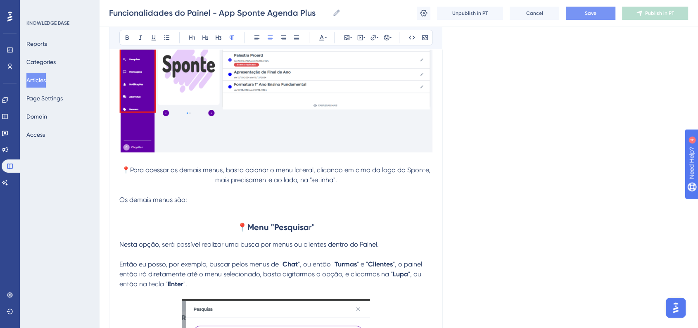
click at [296, 224] on strong "Menu "Pesquisa" at bounding box center [278, 227] width 62 height 10
click at [296, 222] on strong "Menu "Pesquisa" at bounding box center [278, 227] width 62 height 10
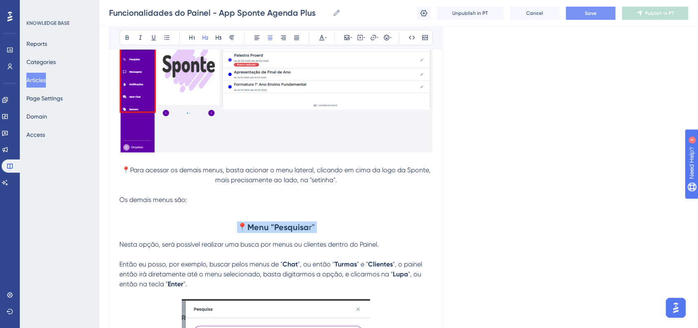
click at [296, 222] on strong "Menu "Pesquisa" at bounding box center [278, 227] width 62 height 10
copy h2 "📍 Menu "Pesquisa"
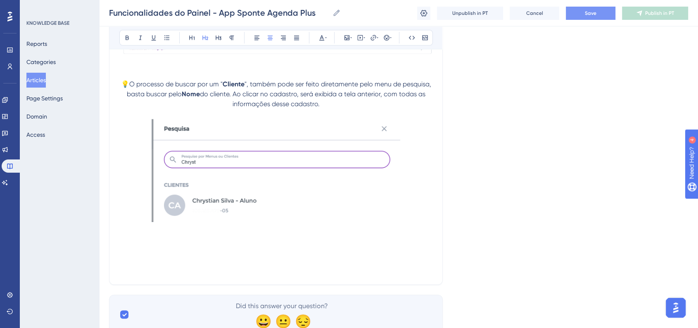
scroll to position [4277, 0]
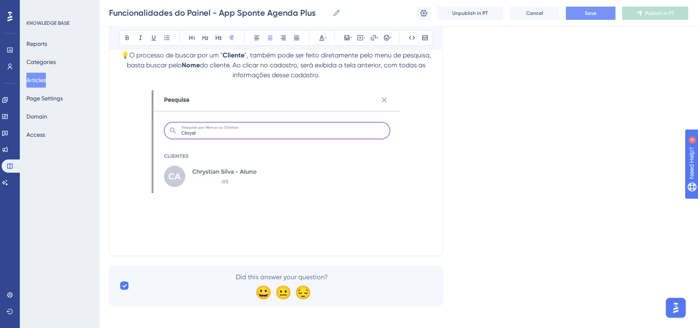
click at [268, 227] on p at bounding box center [275, 230] width 313 height 10
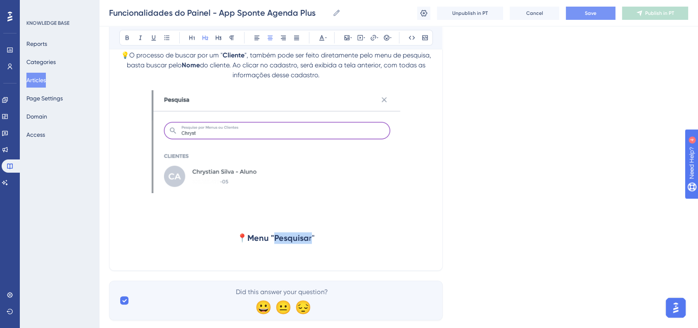
drag, startPoint x: 276, startPoint y: 233, endPoint x: 310, endPoint y: 233, distance: 34.3
click at [310, 233] on h2 "📍 Menu "Pesquisa r"" at bounding box center [275, 237] width 313 height 25
drag, startPoint x: 314, startPoint y: 235, endPoint x: 278, endPoint y: 235, distance: 35.9
click at [278, 235] on span "ensagens"" at bounding box center [298, 238] width 40 height 10
click at [122, 35] on button at bounding box center [127, 38] width 12 height 12
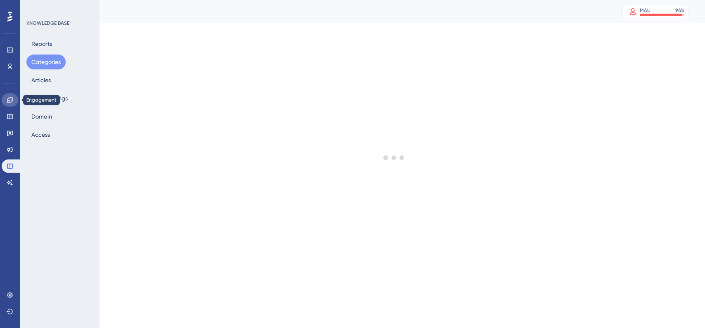
drag, startPoint x: 0, startPoint y: 0, endPoint x: 8, endPoint y: 100, distance: 100.2
click at [8, 100] on icon at bounding box center [10, 100] width 7 height 7
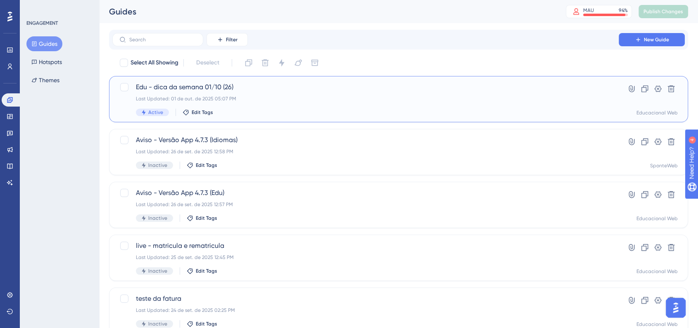
click at [292, 95] on div "Last Updated: 01 de out. de 2025 05:07 PM" at bounding box center [365, 98] width 459 height 7
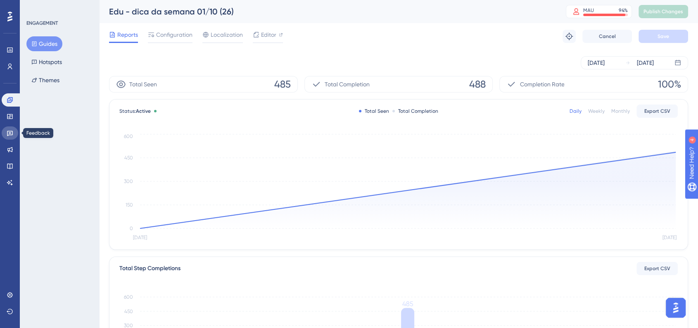
click at [11, 139] on link at bounding box center [10, 132] width 17 height 13
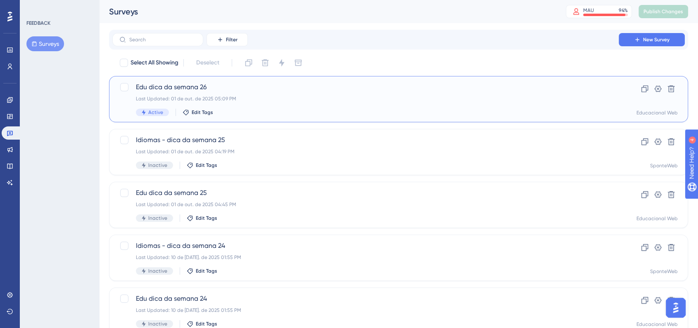
click at [201, 96] on div "Last Updated: 01 de out. de 2025 05:09 PM" at bounding box center [365, 98] width 459 height 7
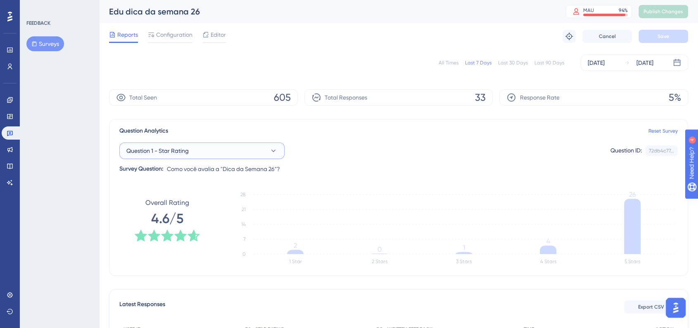
click at [199, 154] on button "Question 1 - Star Rating" at bounding box center [201, 150] width 165 height 17
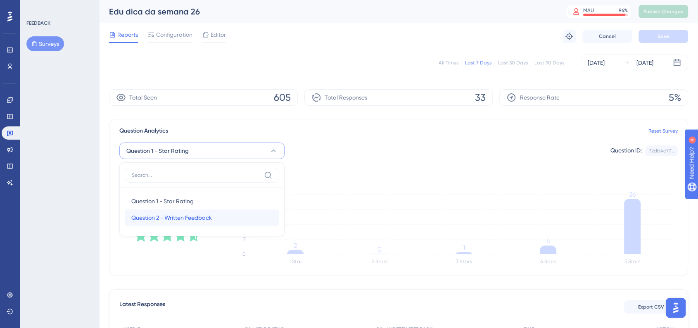
click at [175, 213] on span "Question 2 - Written Feedback" at bounding box center [171, 218] width 81 height 10
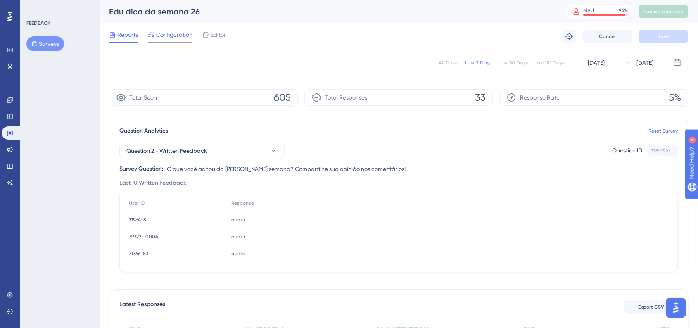
click at [183, 38] on span "Configuration" at bounding box center [174, 35] width 36 height 10
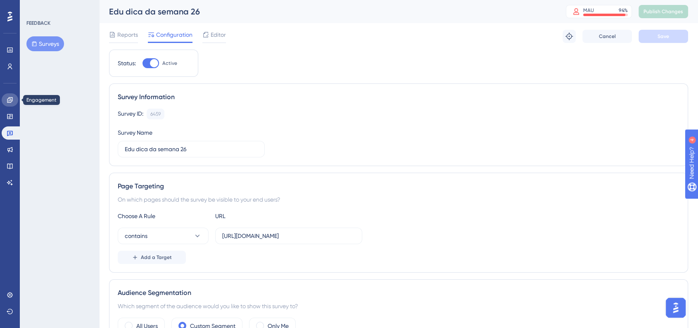
drag, startPoint x: 17, startPoint y: 100, endPoint x: 78, endPoint y: 107, distance: 61.6
click at [17, 100] on link at bounding box center [10, 99] width 17 height 13
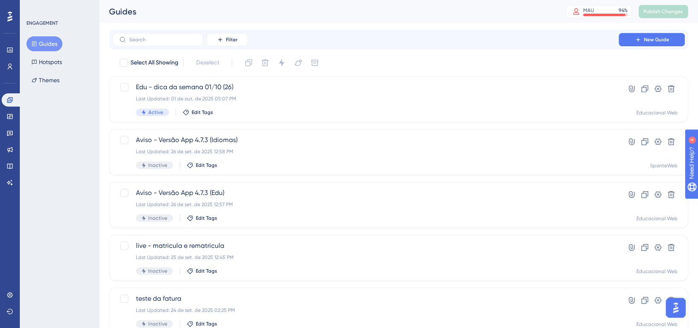
click at [83, 164] on div "ENGAGEMENT Guides Hotspots Themes" at bounding box center [59, 164] width 79 height 328
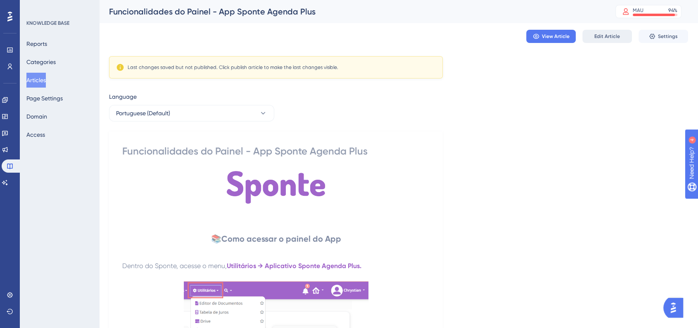
click at [598, 33] on span "Edit Article" at bounding box center [607, 36] width 26 height 7
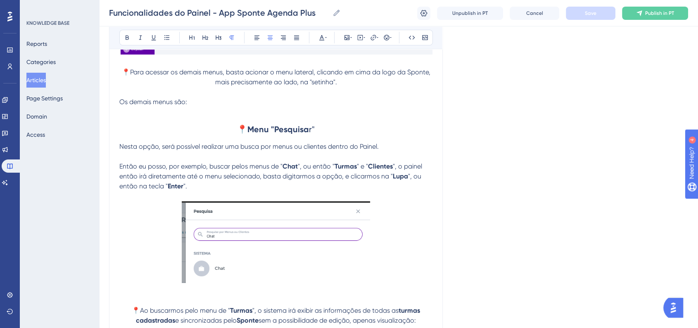
scroll to position [3110, 0]
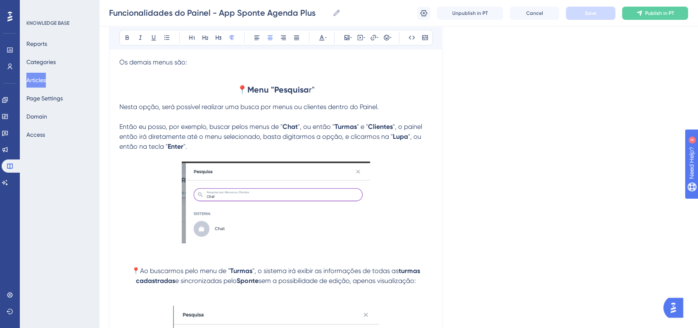
click at [229, 140] on p "Então eu posso, por exemplo, buscar pelos menus de " Chat ", ou então " Turmas …" at bounding box center [275, 137] width 313 height 30
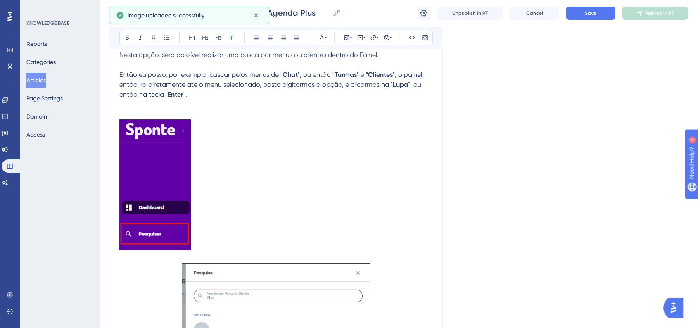
scroll to position [3202, 0]
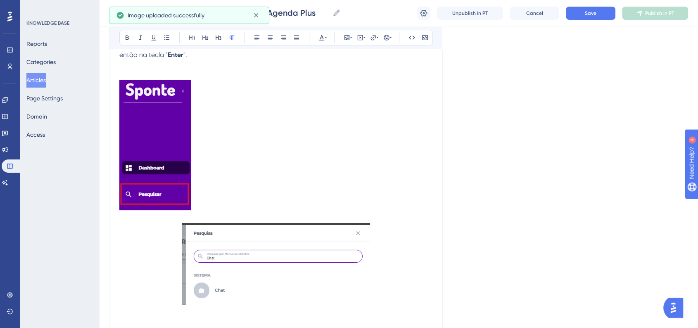
click at [151, 153] on img at bounding box center [154, 145] width 71 height 130
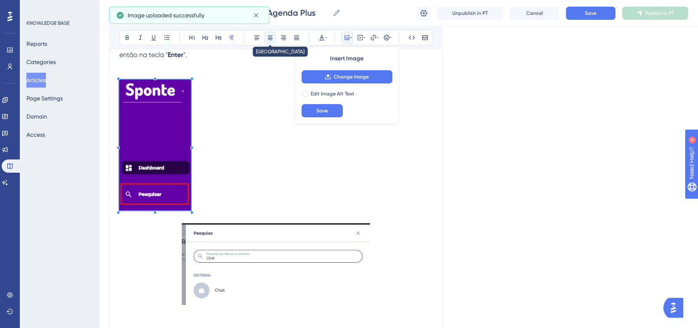
click at [267, 35] on icon at bounding box center [270, 37] width 7 height 7
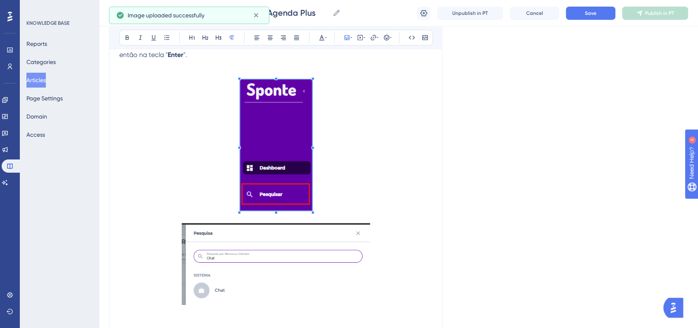
click at [386, 178] on p at bounding box center [275, 146] width 313 height 133
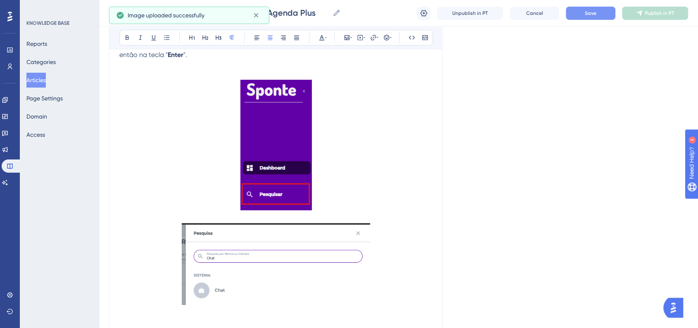
click at [594, 18] on button "Save" at bounding box center [591, 13] width 50 height 13
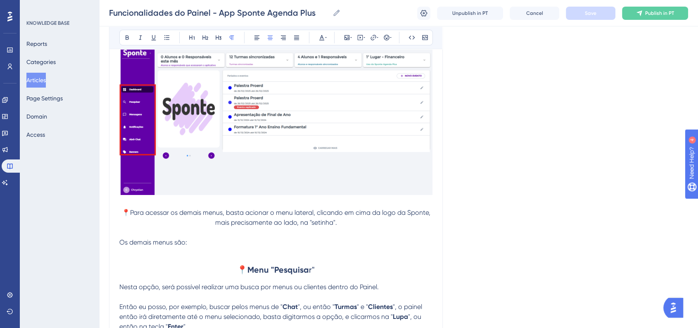
scroll to position [2896, 0]
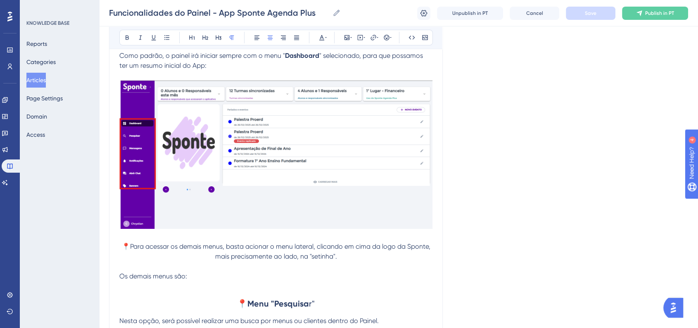
click at [273, 299] on strong "Menu "Pesquisa" at bounding box center [278, 304] width 62 height 10
copy h2 "📍 Menu "Pesquisa"
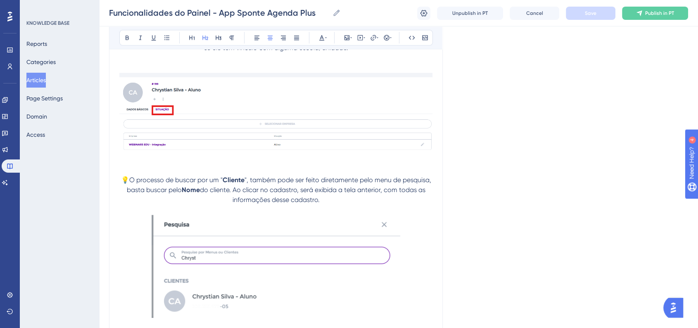
scroll to position [4410, 0]
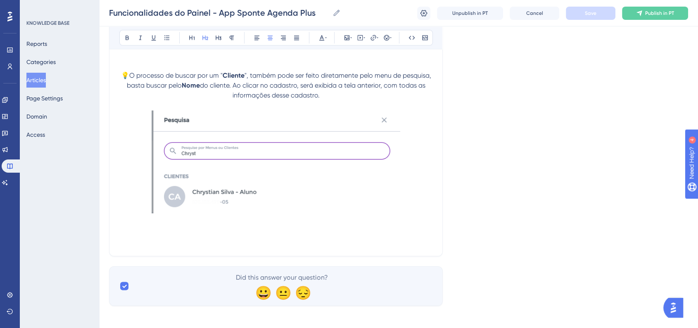
click at [270, 236] on p at bounding box center [275, 241] width 313 height 10
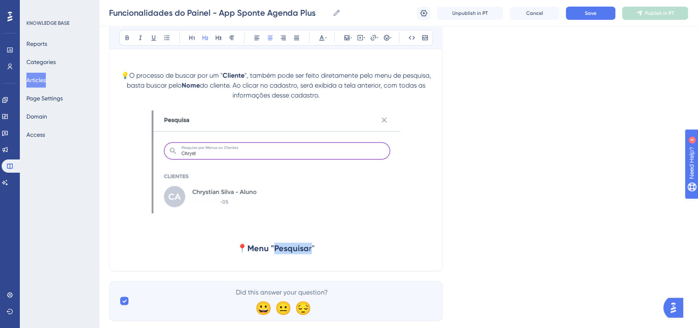
drag, startPoint x: 275, startPoint y: 244, endPoint x: 311, endPoint y: 245, distance: 35.9
click at [311, 245] on h2 "📍 Menu "Pesquisa r"" at bounding box center [275, 248] width 313 height 25
click at [365, 244] on h2 "📍 Menu "Mensagens "" at bounding box center [275, 248] width 313 height 25
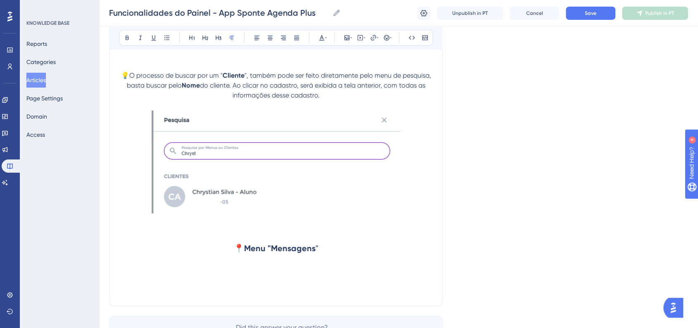
click at [307, 271] on h2 at bounding box center [275, 273] width 313 height 25
click at [306, 274] on h2 at bounding box center [275, 273] width 313 height 25
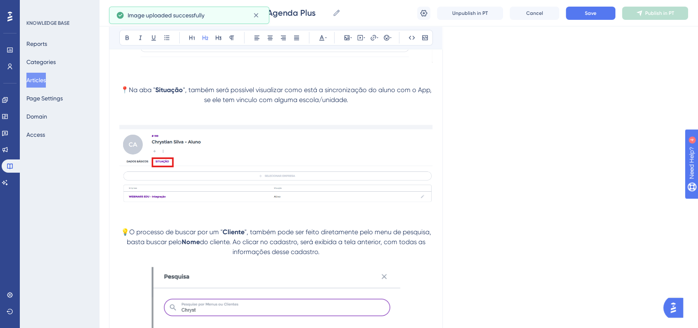
scroll to position [4364, 0]
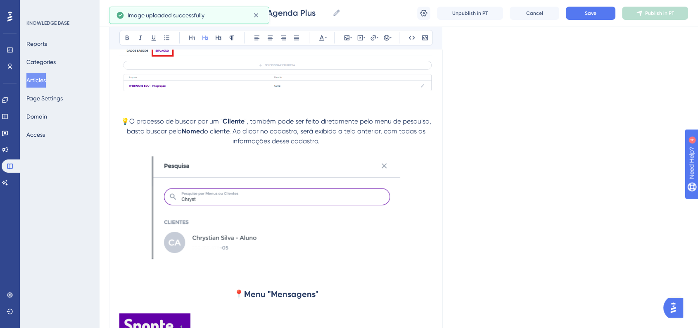
click at [328, 288] on h2 "📍 Menu "Mensagens "" at bounding box center [275, 294] width 313 height 25
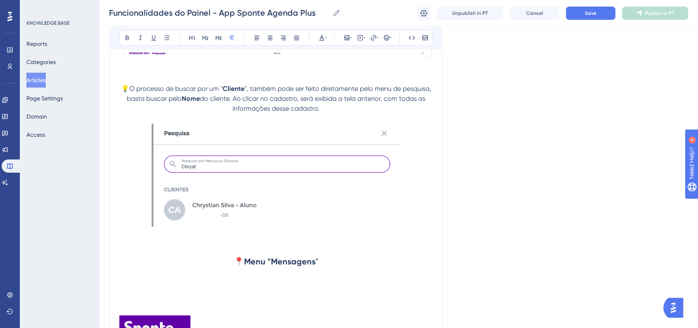
scroll to position [4456, 0]
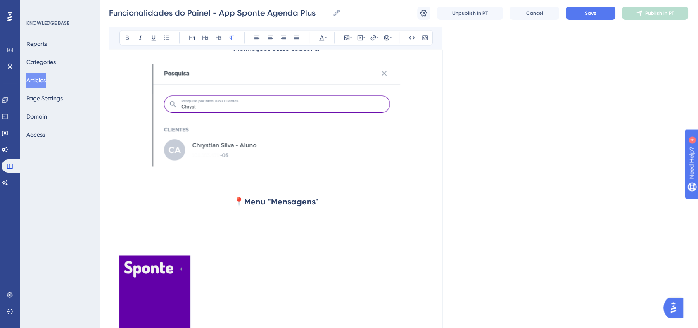
click at [130, 223] on h2 at bounding box center [275, 226] width 313 height 25
click at [248, 225] on h2 "Nesta opção, teremos acesso a" at bounding box center [275, 226] width 313 height 25
click at [244, 219] on h2 "Nesta opção, teremos acesso a" at bounding box center [275, 226] width 313 height 25
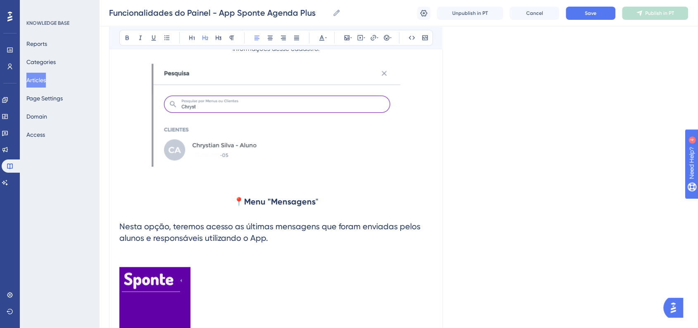
click at [230, 227] on h2 "Nesta opção, teremos acesso as últimas mensagens que foram enviadas pelos aluno…" at bounding box center [275, 232] width 313 height 36
click at [231, 227] on h2 "Nesta opção, teremos acesso as últimas mensagens que foram enviadas pelos aluno…" at bounding box center [275, 232] width 313 height 36
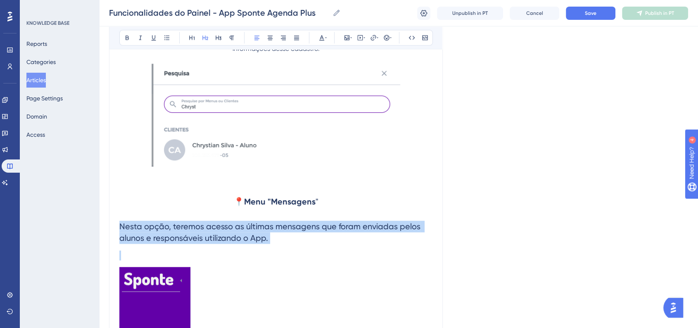
click at [231, 227] on h2 "Nesta opção, teremos acesso as últimas mensagens que foram enviadas pelos aluno…" at bounding box center [275, 232] width 313 height 36
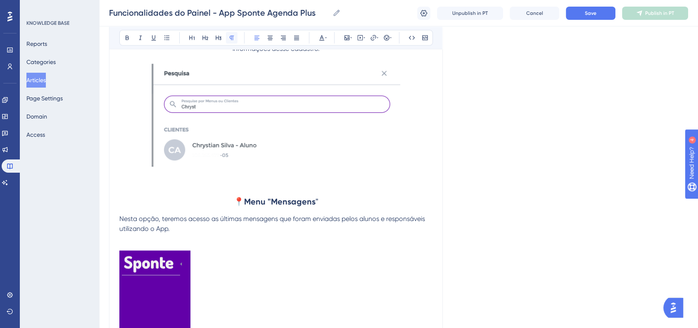
click at [233, 40] on icon at bounding box center [231, 37] width 7 height 7
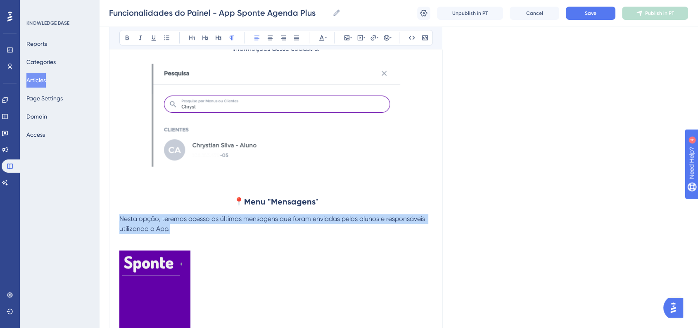
click at [196, 225] on p "Nesta opção, teremos acesso as últimas mensagens que foram enviadas pelos aluno…" at bounding box center [275, 224] width 313 height 20
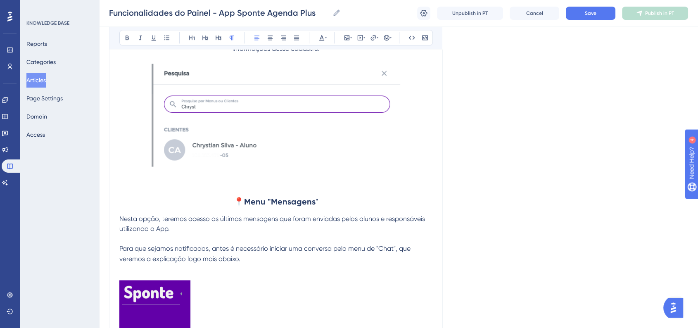
click at [121, 244] on span "Para que sejamos notificados, antes é necessário iniciar uma conversa pelo menu…" at bounding box center [265, 253] width 293 height 18
click at [392, 40] on button at bounding box center [387, 38] width 12 height 12
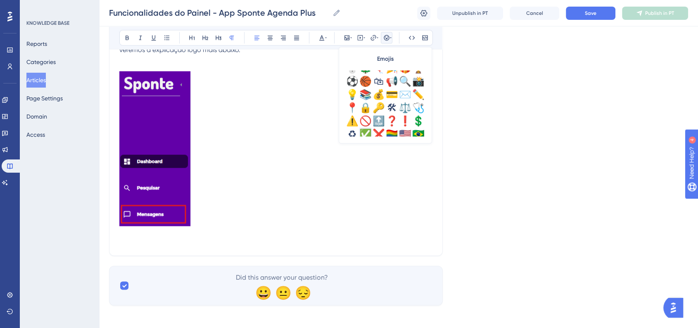
scroll to position [275, 0]
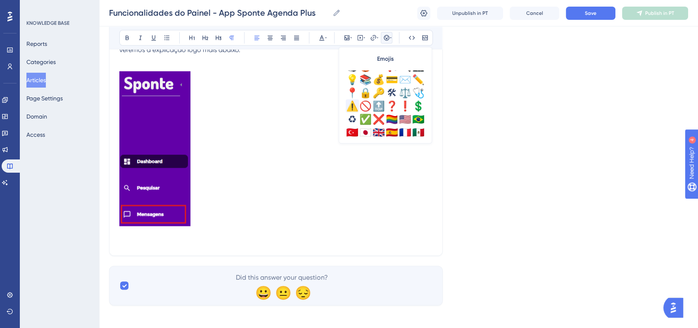
click at [355, 107] on div "⚠️" at bounding box center [352, 105] width 13 height 13
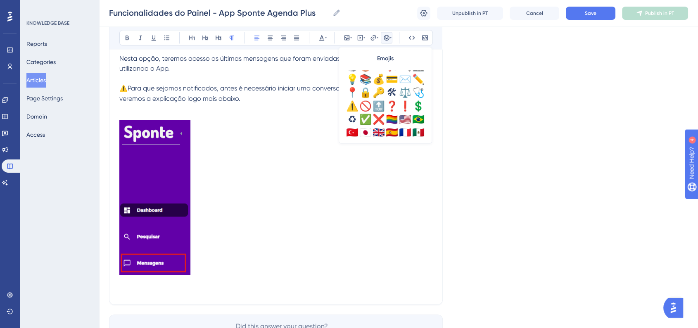
scroll to position [4574, 0]
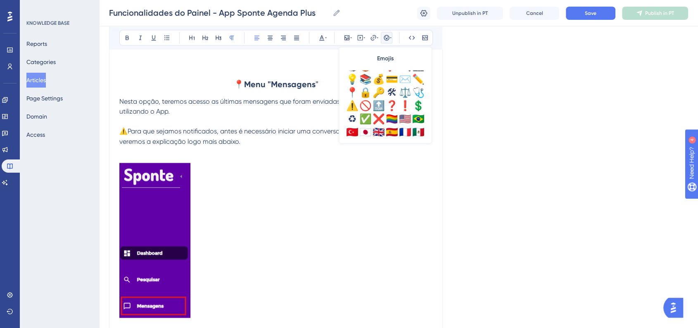
drag, startPoint x: 351, startPoint y: 192, endPoint x: 356, endPoint y: 189, distance: 6.5
click at [351, 192] on h2 at bounding box center [275, 241] width 313 height 171
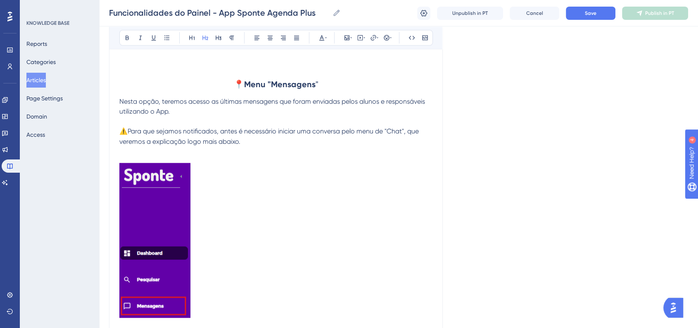
click at [184, 229] on img at bounding box center [155, 240] width 72 height 155
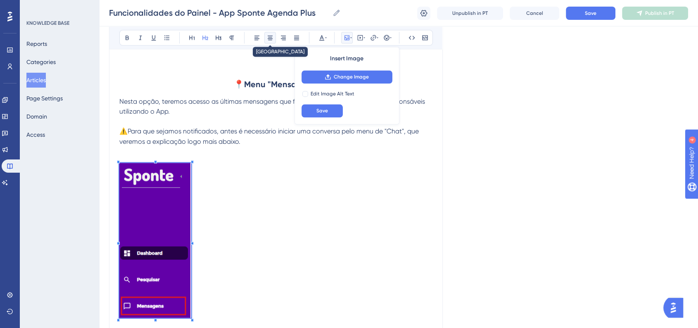
click at [269, 39] on icon at bounding box center [270, 37] width 7 height 7
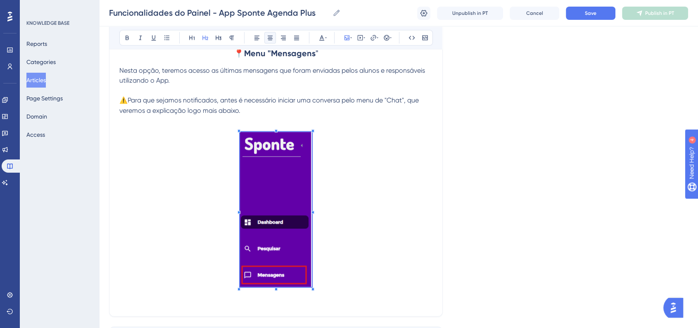
scroll to position [4619, 0]
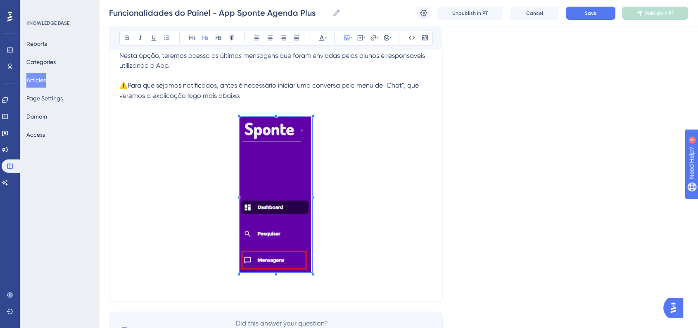
click at [370, 217] on h2 at bounding box center [275, 195] width 313 height 171
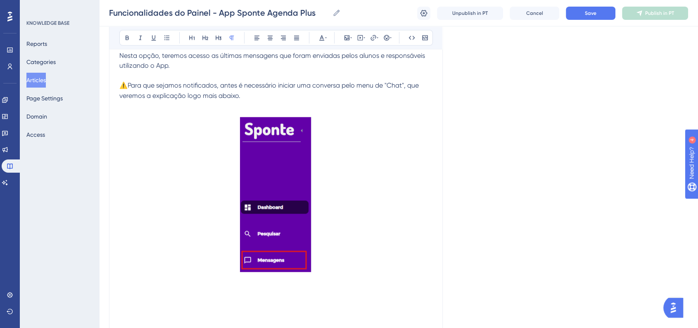
click at [296, 202] on img at bounding box center [276, 194] width 72 height 155
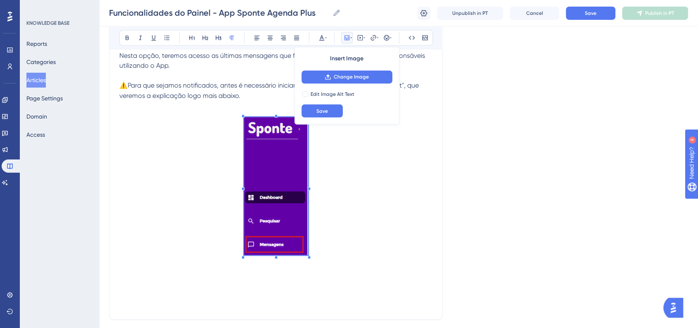
click at [304, 237] on span at bounding box center [276, 187] width 64 height 141
click at [334, 239] on h2 at bounding box center [275, 187] width 313 height 154
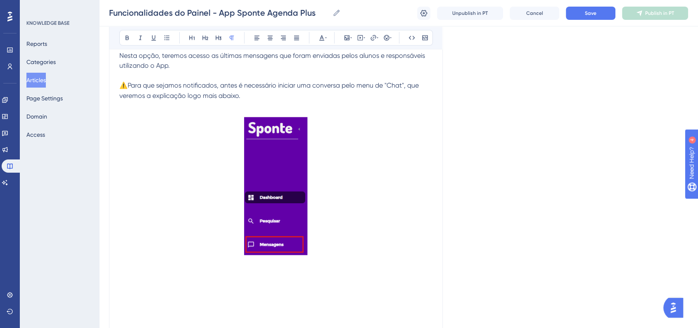
click at [265, 289] on p at bounding box center [275, 294] width 313 height 10
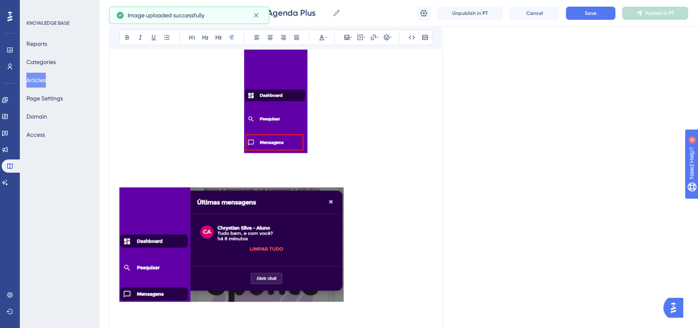
scroll to position [4711, 0]
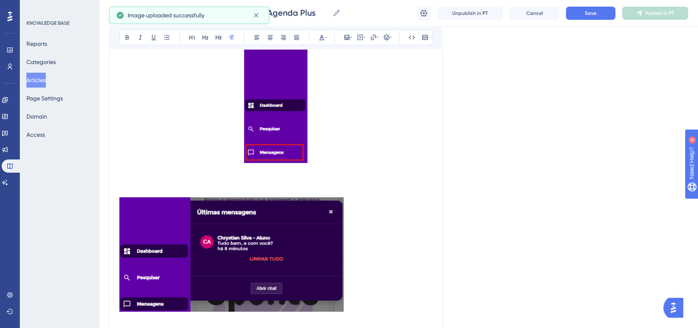
click at [249, 180] on h2 at bounding box center [275, 185] width 313 height 25
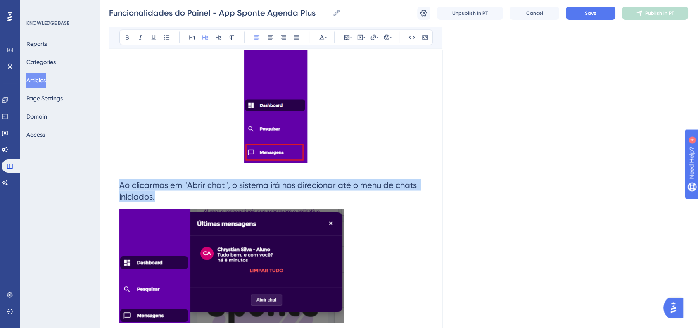
drag, startPoint x: 159, startPoint y: 197, endPoint x: 118, endPoint y: 177, distance: 44.9
click at [267, 42] on button at bounding box center [270, 38] width 12 height 12
click at [228, 37] on icon at bounding box center [231, 37] width 7 height 7
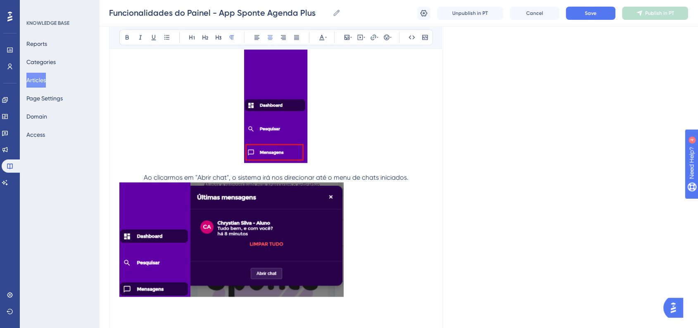
click at [141, 173] on p "Ao clicarmos em "Abrir chat", o sistema irá nos direcionar até o menu de chats …" at bounding box center [275, 178] width 313 height 10
click at [390, 38] on icon at bounding box center [391, 37] width 2 height 7
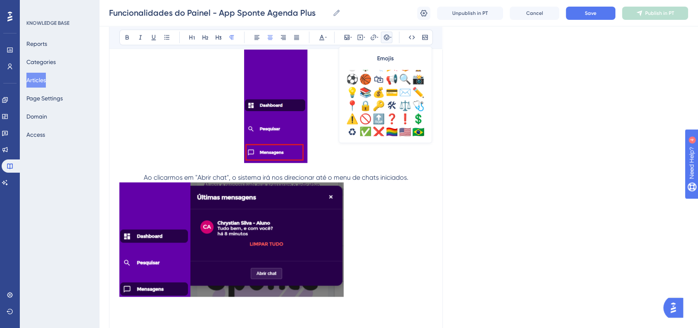
scroll to position [291, 0]
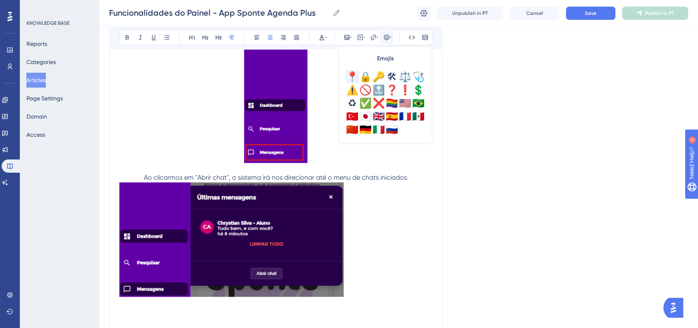
click at [351, 80] on div "📍" at bounding box center [352, 76] width 13 height 13
click at [419, 174] on p "📍Ao clicarmos em "Abrir chat", o sistema irá nos direcionar até o menu de chats…" at bounding box center [275, 178] width 313 height 10
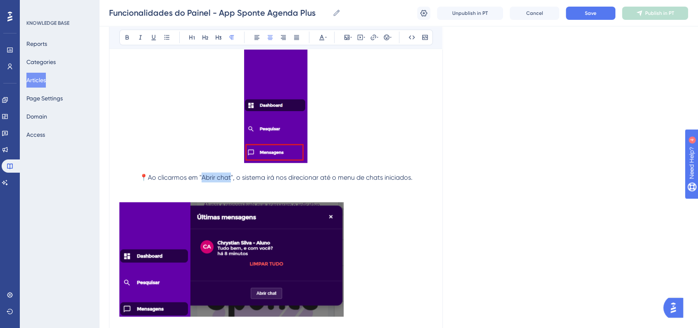
drag, startPoint x: 204, startPoint y: 174, endPoint x: 230, endPoint y: 174, distance: 26.8
click at [230, 174] on span "📍Ao clicarmos em "Abrir chat", o sistema irá nos direcionar até o menu de chats…" at bounding box center [276, 177] width 273 height 8
click at [129, 40] on icon at bounding box center [127, 37] width 7 height 7
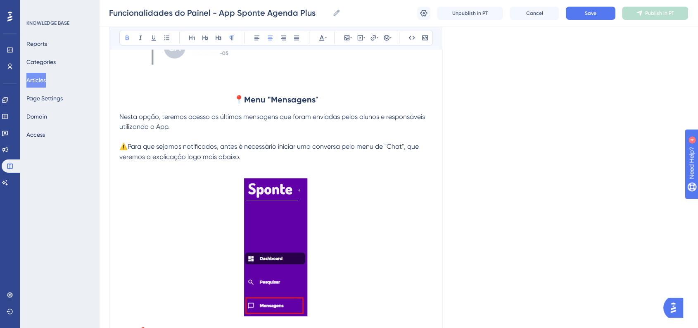
scroll to position [4528, 0]
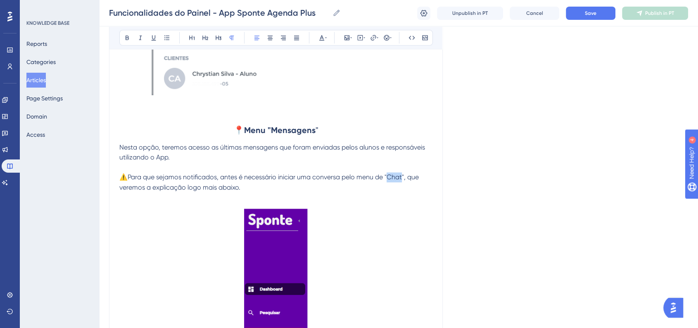
drag, startPoint x: 389, startPoint y: 173, endPoint x: 403, endPoint y: 174, distance: 13.7
click at [403, 174] on span "⚠️Para que sejamos notificados, antes é necessário iniciar uma conversa pelo me…" at bounding box center [269, 182] width 301 height 18
click at [127, 40] on icon at bounding box center [127, 37] width 7 height 7
drag, startPoint x: 219, startPoint y: 144, endPoint x: 273, endPoint y: 123, distance: 58.3
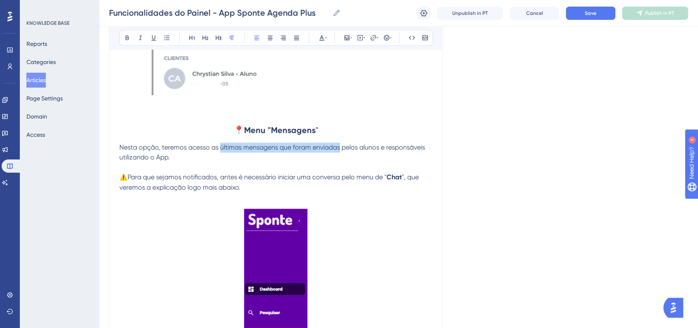
click at [339, 146] on span "Nesta opção, teremos acesso as últimas mensagens que foram enviadas pelos aluno…" at bounding box center [272, 152] width 307 height 18
click at [122, 38] on button at bounding box center [127, 38] width 12 height 12
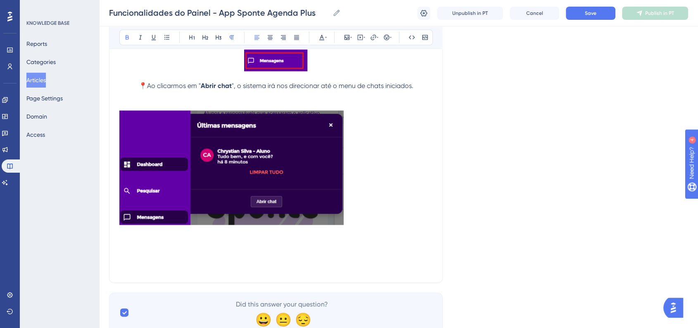
scroll to position [4831, 0]
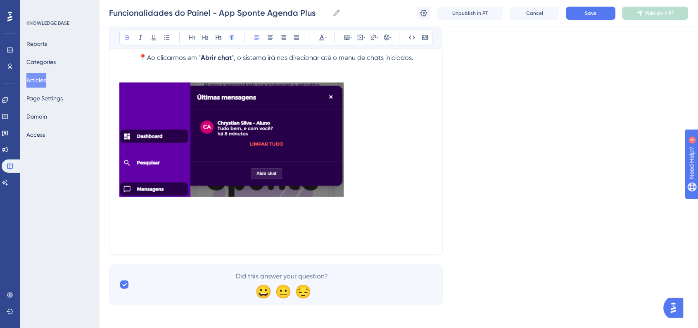
click at [275, 163] on img at bounding box center [231, 140] width 224 height 114
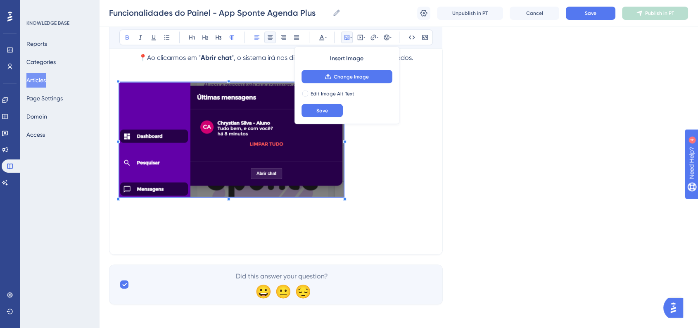
click at [271, 43] on button at bounding box center [270, 38] width 12 height 12
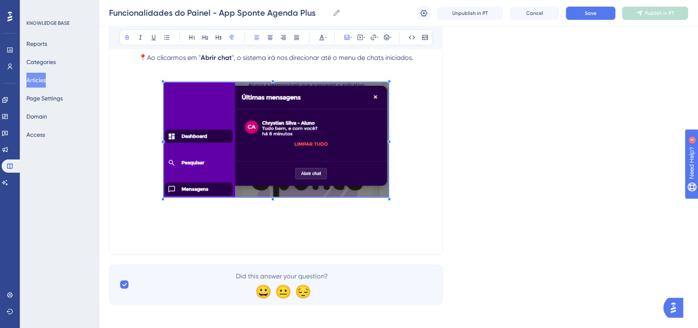
click at [429, 163] on p at bounding box center [275, 141] width 313 height 117
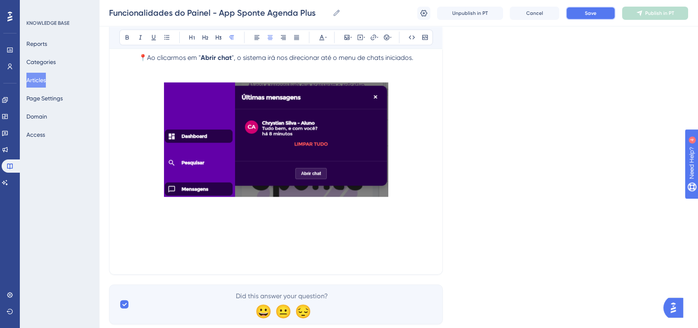
click at [582, 14] on button "Save" at bounding box center [591, 13] width 50 height 13
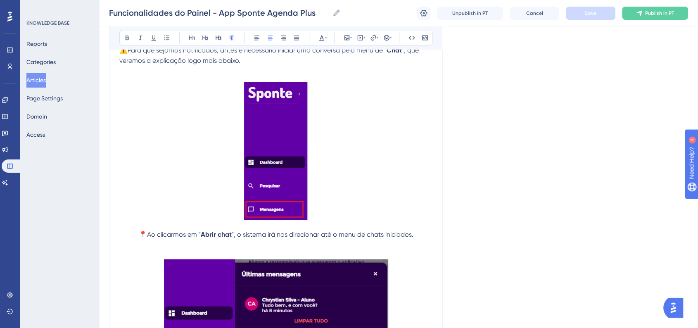
scroll to position [4785, 0]
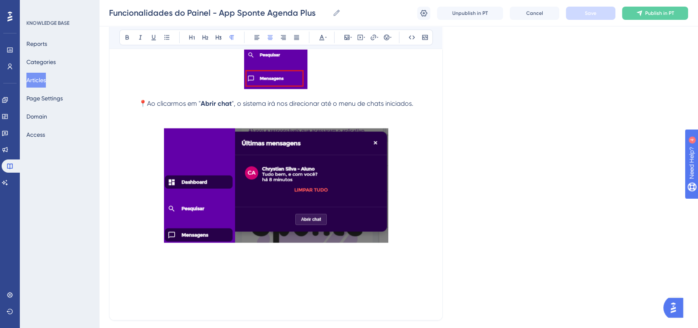
click at [313, 268] on h2 at bounding box center [275, 277] width 313 height 25
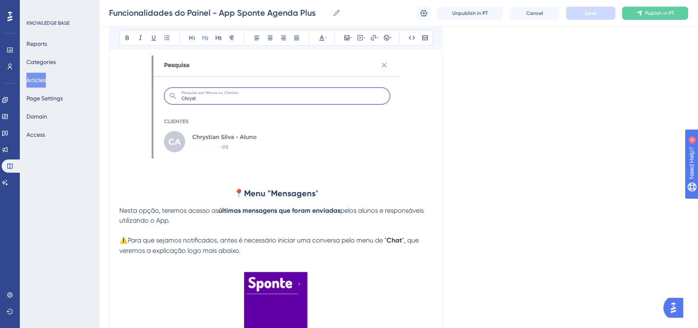
scroll to position [4464, 0]
click at [285, 192] on strong "Menu "Mensagens" at bounding box center [279, 194] width 71 height 10
copy h2 "📍 Menu "Mensagens"
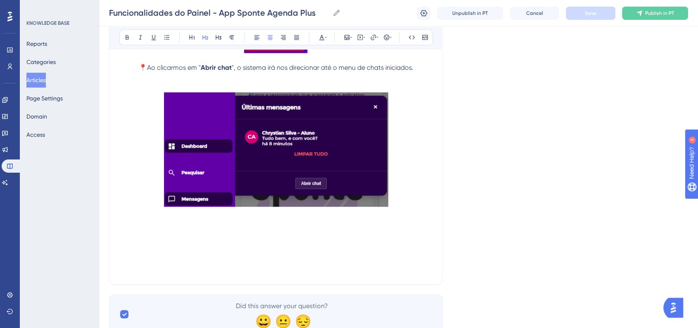
scroll to position [4851, 0]
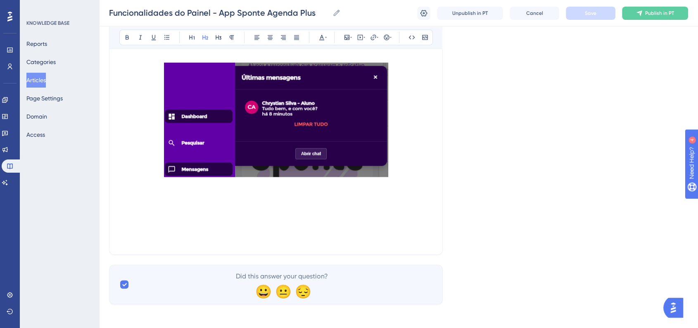
click at [260, 210] on h2 at bounding box center [275, 212] width 313 height 25
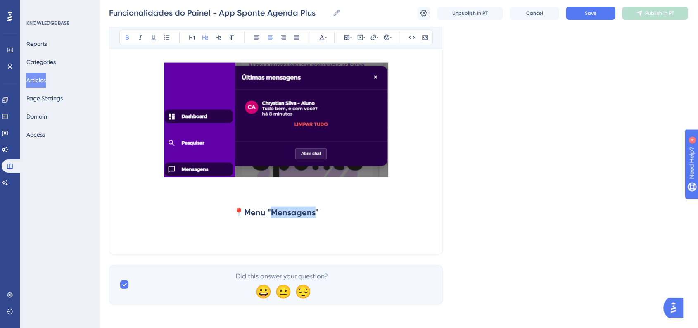
drag, startPoint x: 272, startPoint y: 210, endPoint x: 314, endPoint y: 211, distance: 41.7
click at [314, 211] on strong "Menu "Mensagens" at bounding box center [279, 212] width 71 height 10
click at [364, 210] on h2 "📍 Menu "Notificações "" at bounding box center [275, 212] width 313 height 25
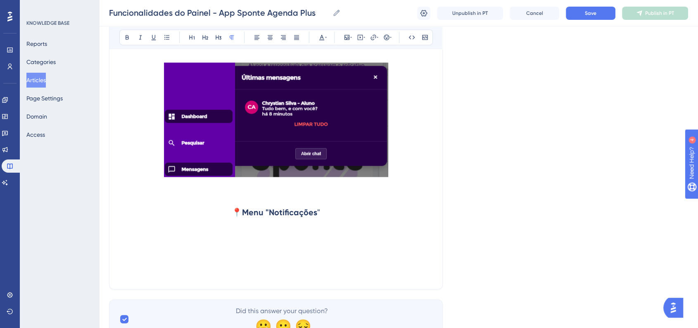
click at [275, 235] on h2 at bounding box center [275, 237] width 313 height 25
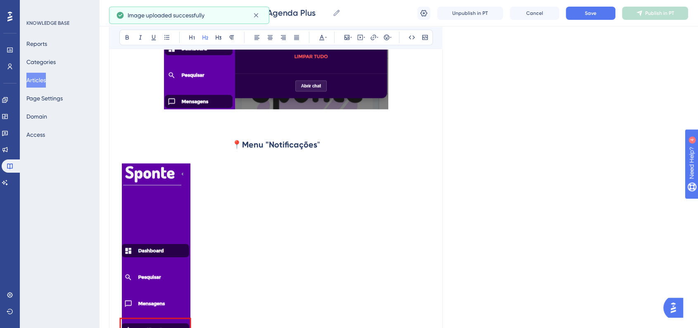
scroll to position [4942, 0]
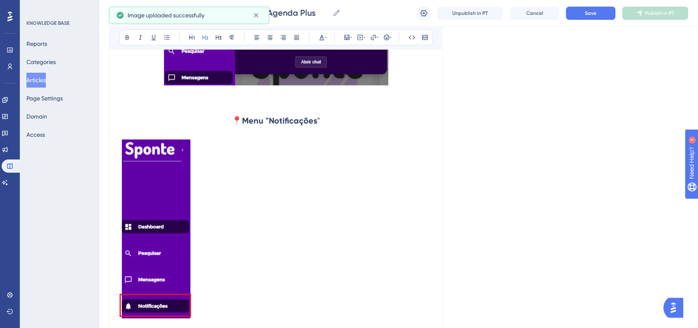
click at [182, 233] on img at bounding box center [155, 229] width 72 height 179
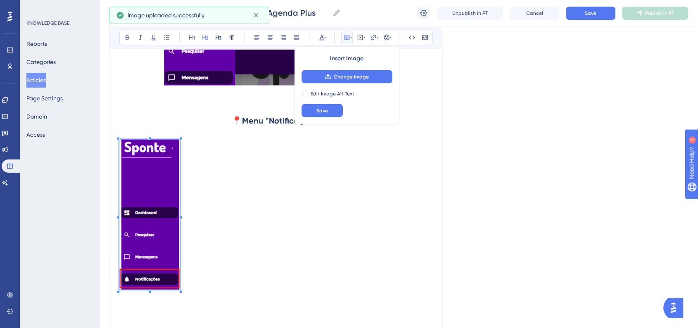
click at [180, 293] on h2 at bounding box center [275, 216] width 313 height 166
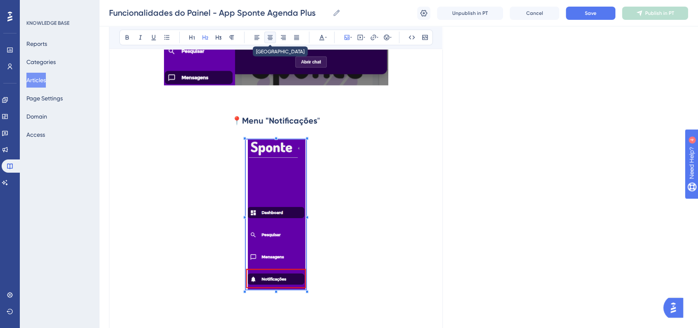
click at [272, 38] on icon at bounding box center [270, 38] width 5 height 5
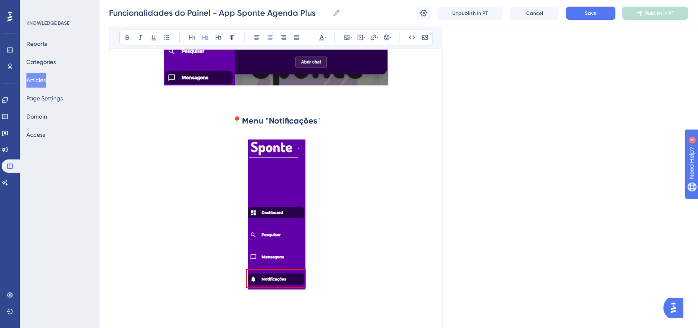
click at [363, 188] on h2 at bounding box center [275, 216] width 313 height 166
click at [589, 21] on div "Funcionalidades do Painel - App Sponte Agenda Plus Funcionalidades do Painel - …" at bounding box center [398, 13] width 599 height 26
click at [591, 13] on span "Save" at bounding box center [591, 13] width 12 height 7
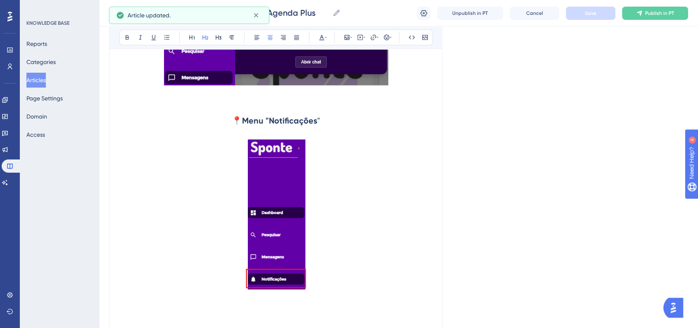
click at [344, 233] on h2 at bounding box center [275, 216] width 313 height 166
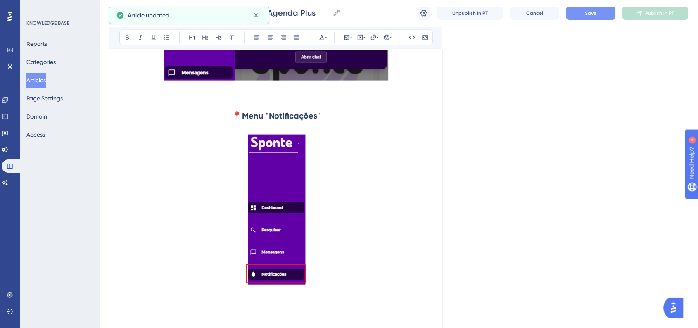
click at [295, 112] on strong "Menu "Notificações" at bounding box center [279, 116] width 75 height 10
copy h2 "📍 Menu "Notificações"
click at [262, 311] on h2 at bounding box center [275, 306] width 313 height 25
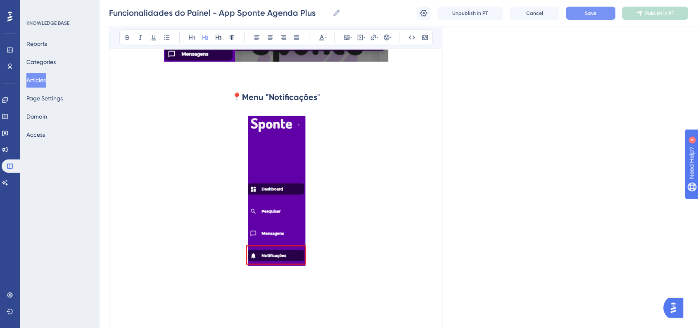
scroll to position [5071, 0]
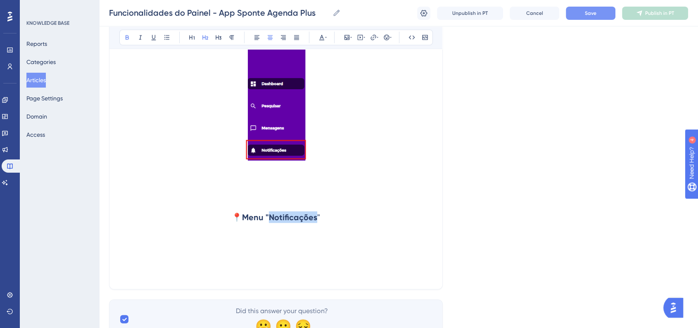
drag, startPoint x: 271, startPoint y: 213, endPoint x: 316, endPoint y: 215, distance: 45.4
click at [316, 215] on strong "Menu "Notificações" at bounding box center [279, 217] width 75 height 10
click at [273, 245] on p at bounding box center [275, 244] width 313 height 10
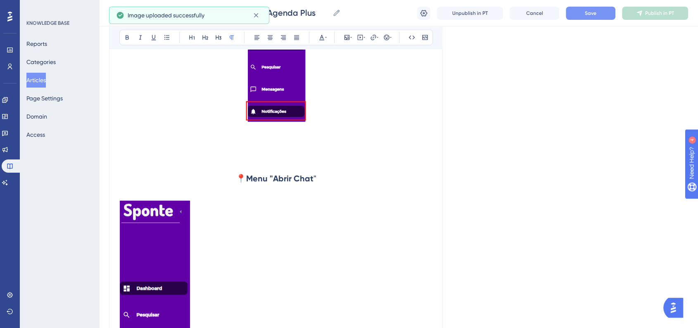
scroll to position [5209, 0]
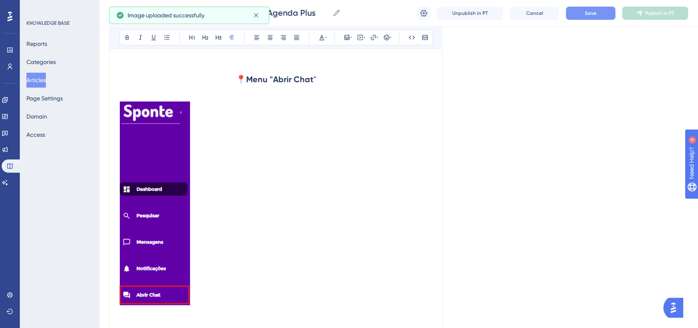
click at [175, 232] on img at bounding box center [154, 204] width 71 height 204
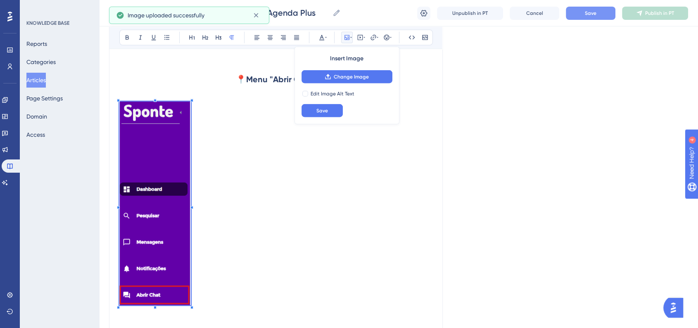
click at [190, 302] on img at bounding box center [154, 204] width 71 height 204
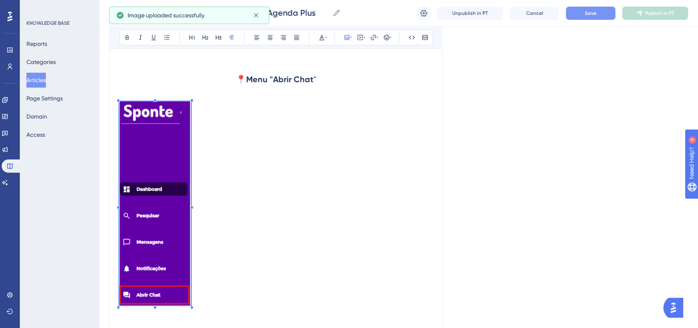
click at [191, 306] on div at bounding box center [191, 307] width 3 height 3
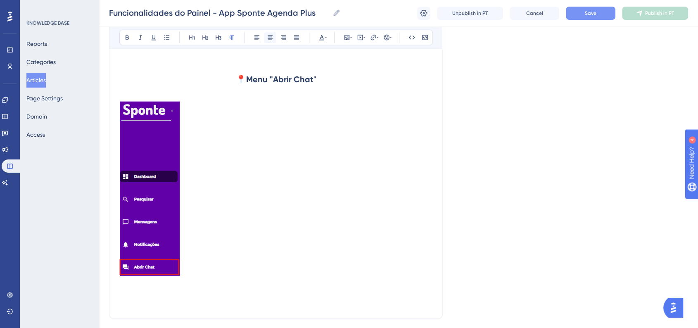
click at [273, 42] on button at bounding box center [270, 38] width 12 height 12
click at [273, 35] on icon at bounding box center [270, 37] width 7 height 7
click at [270, 39] on icon at bounding box center [270, 37] width 7 height 7
click at [157, 163] on img at bounding box center [149, 189] width 61 height 174
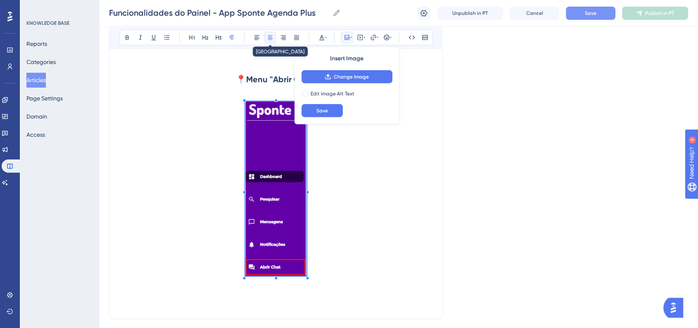
click at [268, 39] on icon at bounding box center [270, 37] width 7 height 7
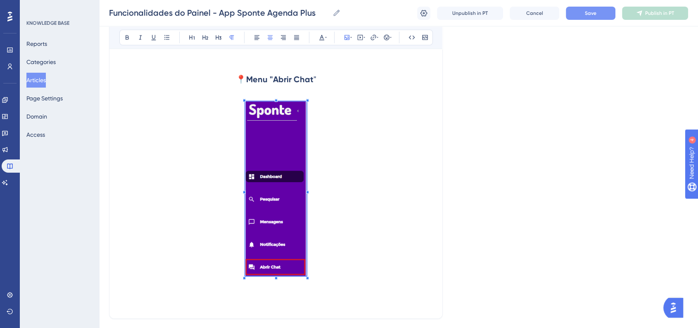
click at [595, 14] on span "Save" at bounding box center [591, 13] width 12 height 7
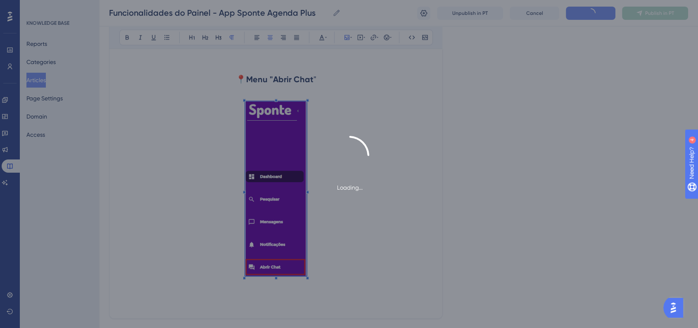
click at [340, 207] on div "Loading..." at bounding box center [349, 164] width 698 height 328
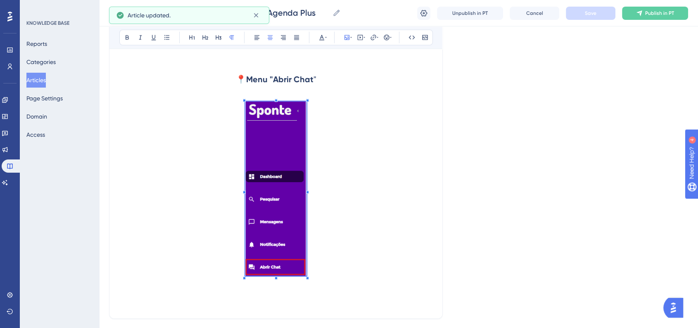
click at [343, 247] on p at bounding box center [275, 190] width 313 height 177
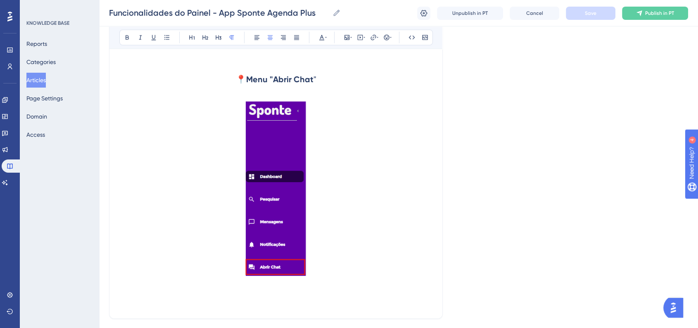
click at [377, 256] on p at bounding box center [275, 190] width 313 height 177
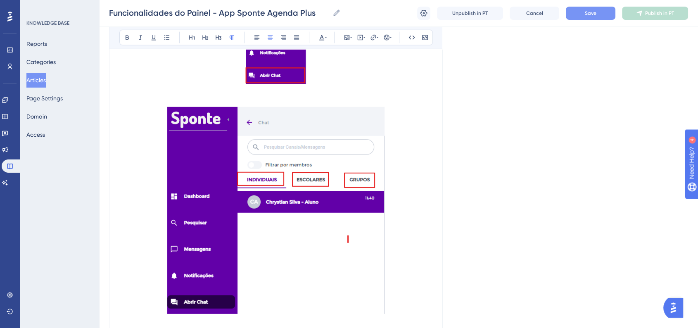
scroll to position [5347, 0]
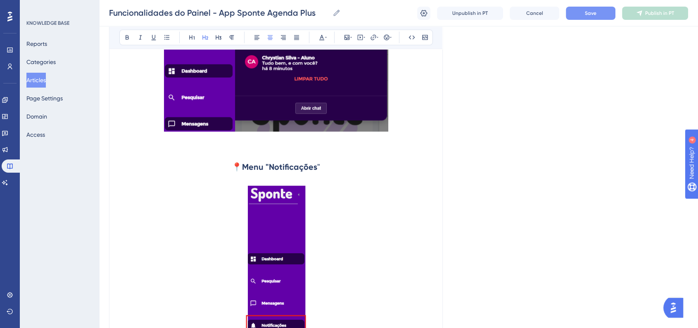
click at [363, 244] on h2 at bounding box center [275, 262] width 313 height 166
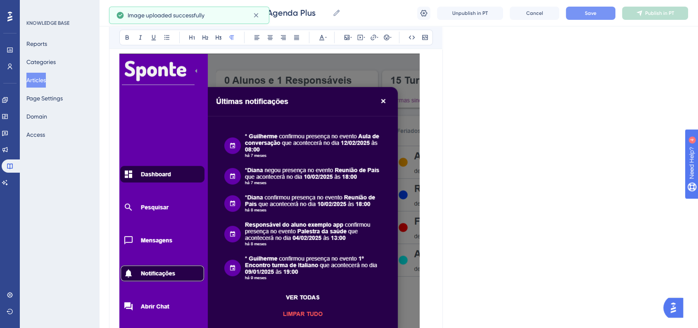
scroll to position [5304, 0]
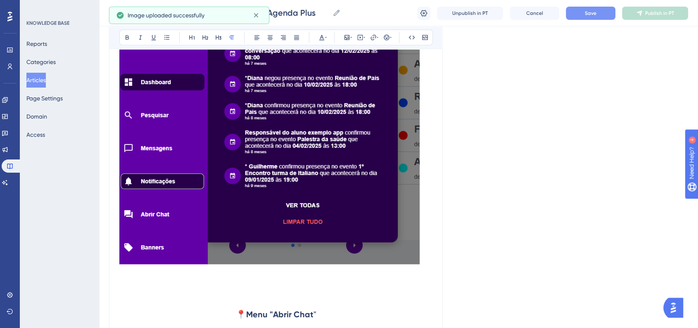
click at [306, 187] on img at bounding box center [269, 113] width 300 height 303
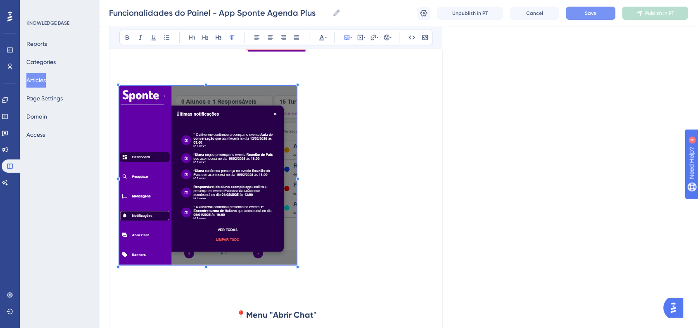
scroll to position [5075, 0]
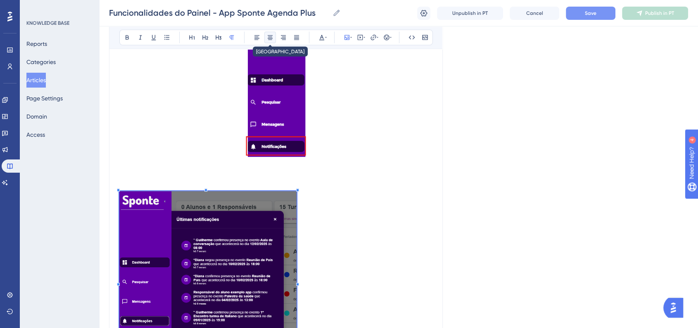
click at [274, 38] on button at bounding box center [270, 38] width 12 height 12
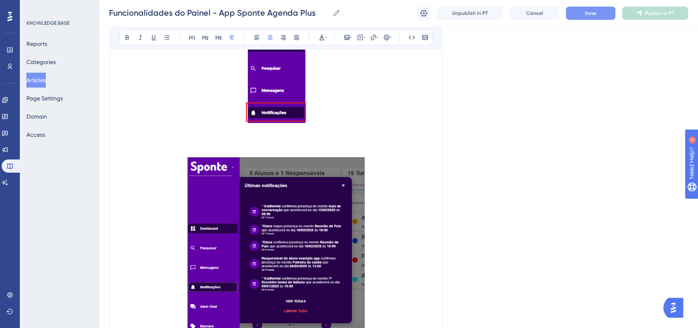
click at [415, 209] on p at bounding box center [275, 248] width 313 height 182
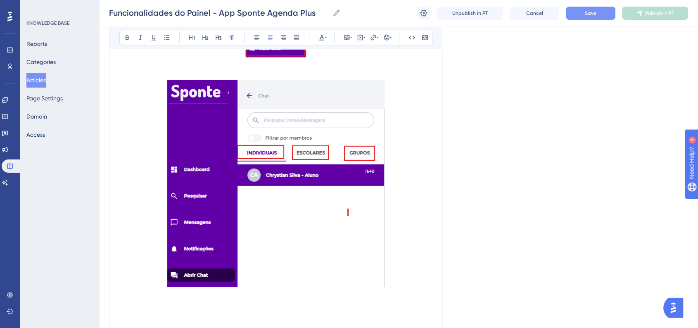
scroll to position [5659, 0]
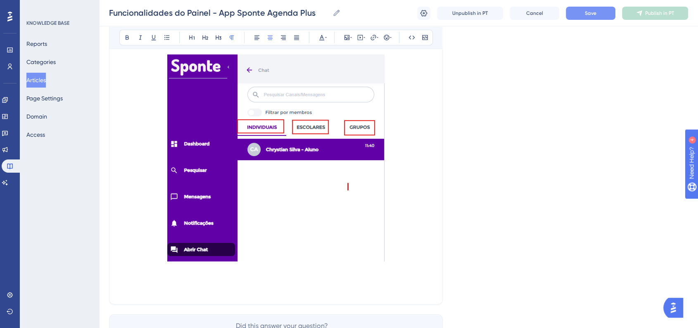
click at [422, 228] on p at bounding box center [275, 160] width 313 height 210
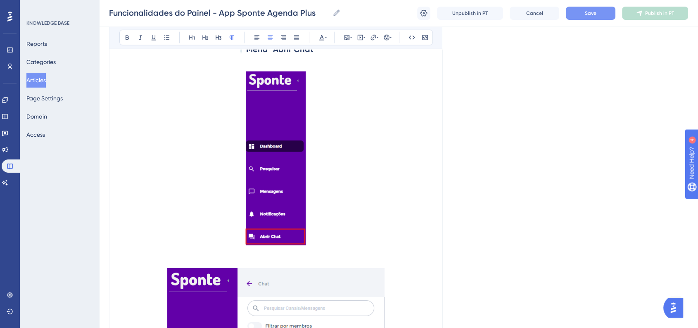
scroll to position [5430, 0]
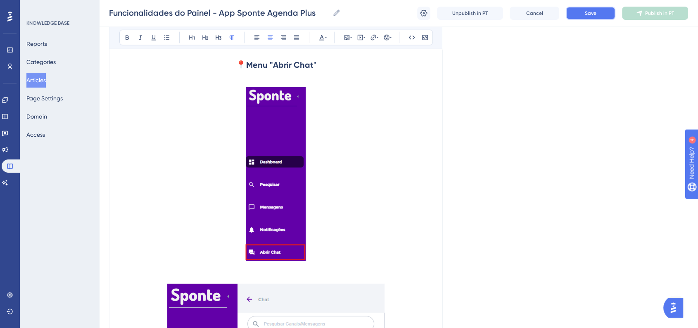
click at [589, 14] on span "Save" at bounding box center [591, 13] width 12 height 7
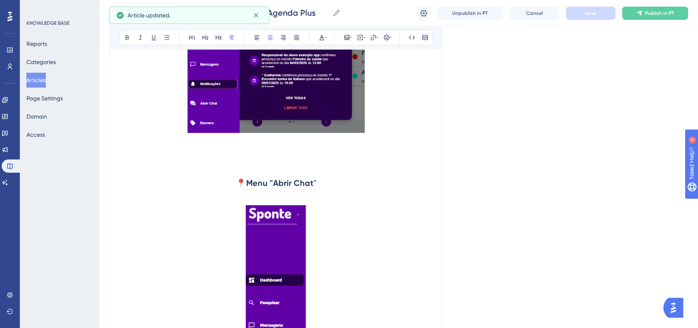
scroll to position [5292, 0]
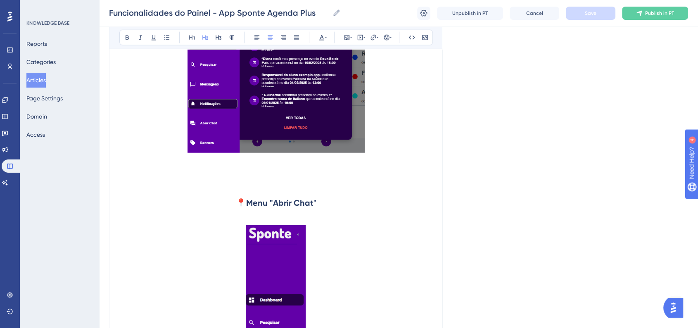
click at [330, 201] on h2 "📍 Menu "Abrir Chat "" at bounding box center [275, 202] width 313 height 25
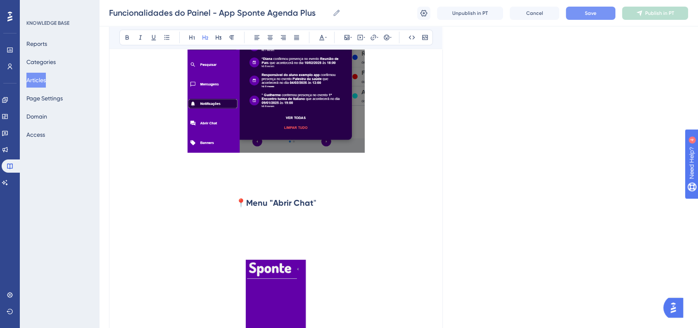
click at [250, 225] on h2 at bounding box center [275, 227] width 313 height 25
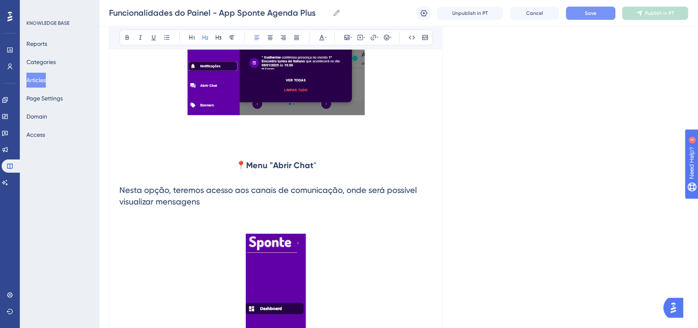
scroll to position [5384, 0]
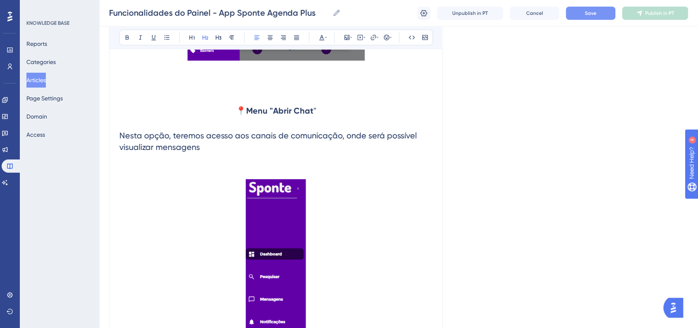
click at [213, 146] on h2 "Nesta opção, teremos acesso aos canais de comunicação, onde será possível visua…" at bounding box center [275, 141] width 313 height 36
click at [244, 135] on span "Nesta opção, teremos acesso aos canais de comunicação, onde será possível visua…" at bounding box center [268, 140] width 299 height 21
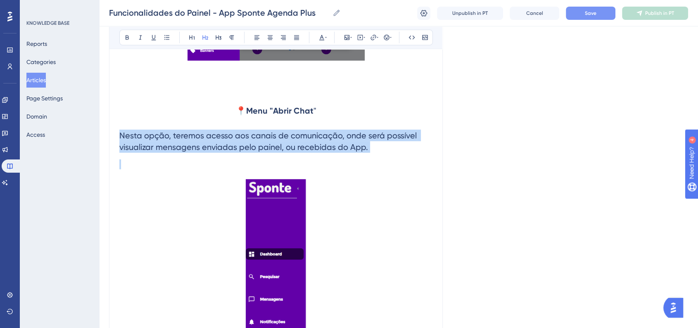
click at [244, 135] on span "Nesta opção, teremos acesso aos canais de comunicação, onde será possível visua…" at bounding box center [268, 140] width 299 height 21
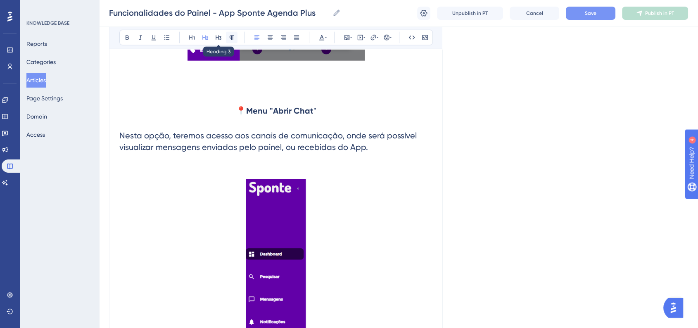
click at [231, 41] on button at bounding box center [232, 38] width 12 height 12
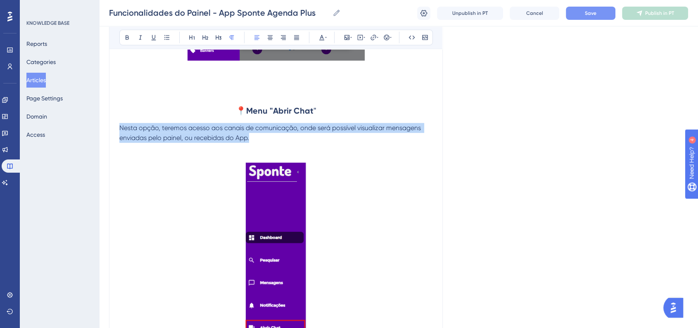
click at [333, 136] on p "Nesta opção, teremos acesso aos canais de comunicação, onde será possível visua…" at bounding box center [275, 133] width 313 height 20
click at [224, 124] on span "Nesta opção, teremos acesso aos canais de comunicação, onde será possível visua…" at bounding box center [270, 133] width 303 height 18
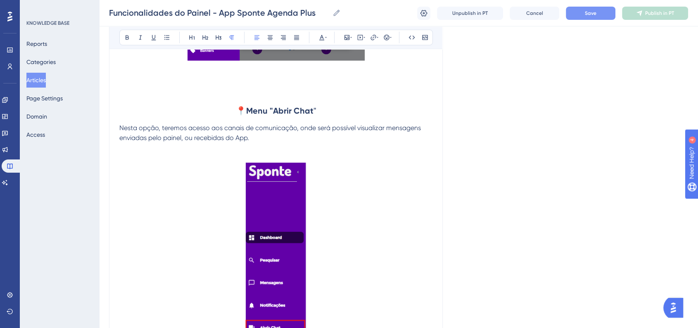
click at [120, 124] on span "Nesta opção, teremos acesso aos canais de comunicação, onde será possível visua…" at bounding box center [270, 133] width 303 height 18
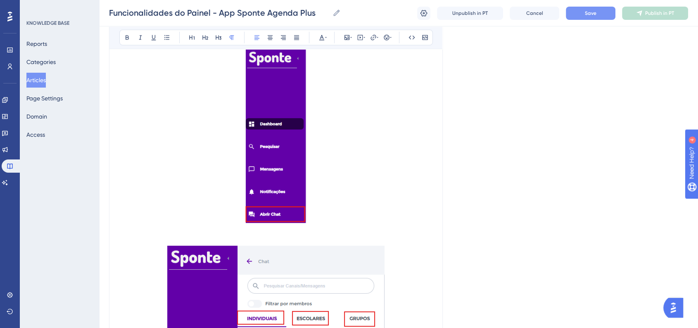
scroll to position [5522, 0]
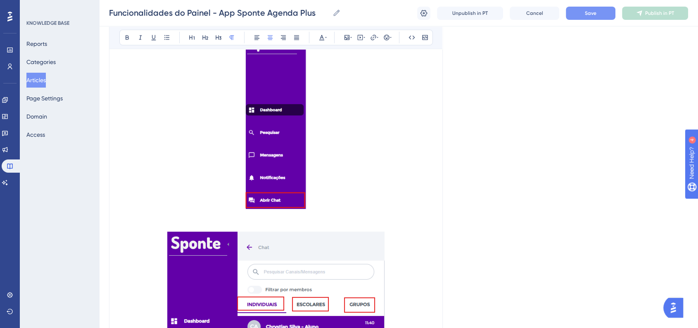
drag, startPoint x: 321, startPoint y: 195, endPoint x: 329, endPoint y: 198, distance: 8.7
click at [322, 195] on p at bounding box center [275, 123] width 313 height 177
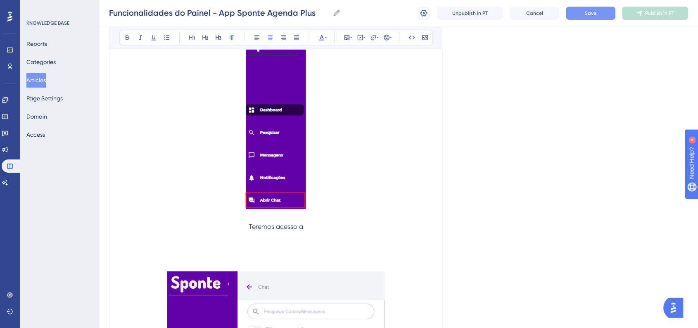
scroll to position [5525, 0]
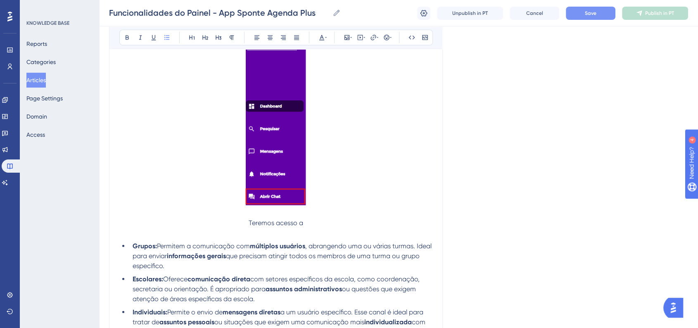
click at [312, 228] on p at bounding box center [275, 233] width 313 height 10
click at [330, 222] on p "Teremos acesso a" at bounding box center [275, 223] width 313 height 10
click at [330, 220] on p "Teremos acesso a" at bounding box center [275, 223] width 313 height 10
click at [327, 220] on span "Teremos acesso a 3 grupos de chats:" at bounding box center [276, 223] width 112 height 8
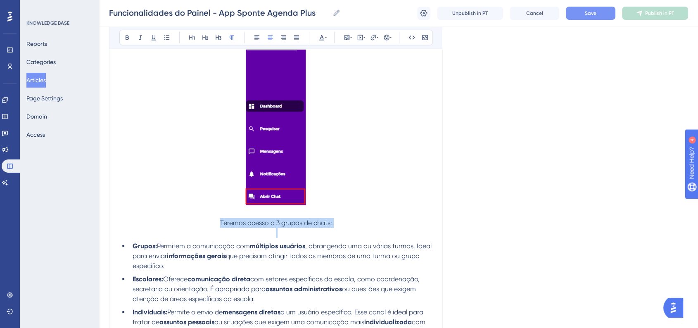
click at [327, 220] on span "Teremos acesso a 3 grupos de chats:" at bounding box center [276, 223] width 112 height 8
click at [132, 37] on button at bounding box center [127, 38] width 12 height 12
click at [202, 208] on p at bounding box center [275, 213] width 313 height 10
click at [225, 220] on strong "Teremos acesso a 3 grupos de chats:" at bounding box center [275, 223] width 113 height 8
click at [223, 220] on strong "Teremos acesso a 3 grupos de chats:" at bounding box center [275, 223] width 113 height 8
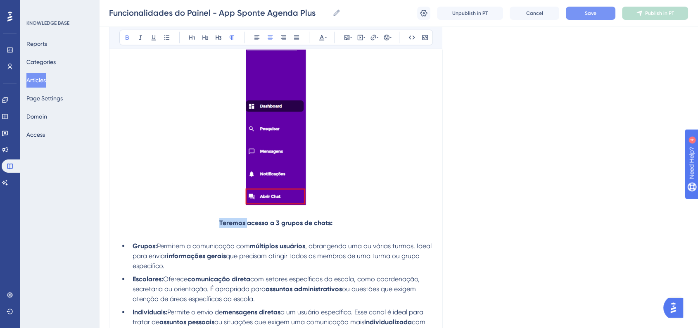
click at [222, 220] on strong "Teremos acesso a 3 grupos de chats:" at bounding box center [275, 223] width 113 height 8
click at [217, 219] on p "Teremos acesso a 3 grupos de chats:" at bounding box center [275, 223] width 313 height 10
click at [390, 37] on icon at bounding box center [391, 37] width 2 height 7
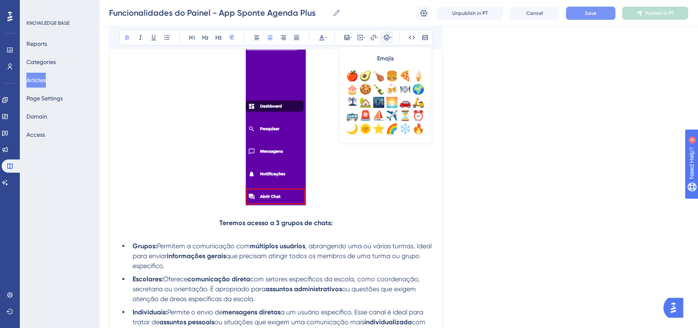
scroll to position [275, 0]
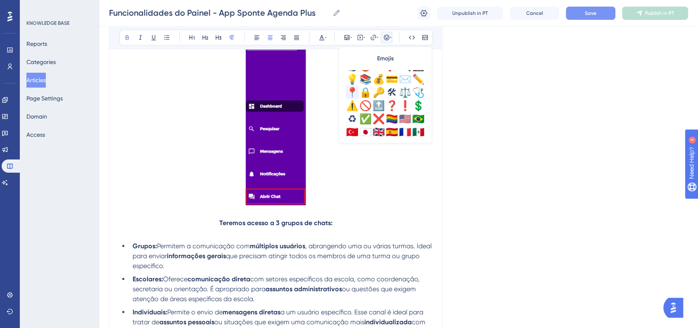
click at [347, 96] on div "📍" at bounding box center [352, 92] width 13 height 13
drag, startPoint x: 213, startPoint y: 219, endPoint x: 361, endPoint y: 219, distance: 147.8
click at [361, 219] on p "📍 Teremos acesso a 3 grupos de chats:" at bounding box center [275, 223] width 313 height 10
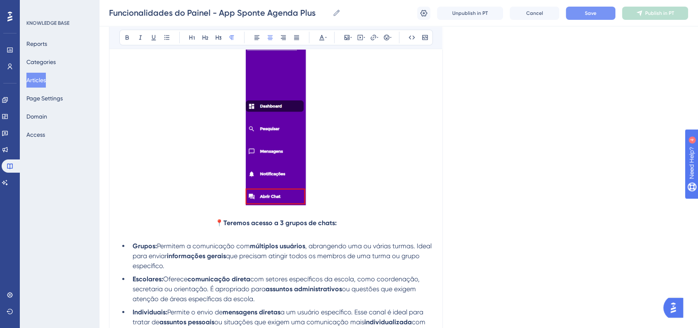
click at [206, 184] on p at bounding box center [275, 119] width 313 height 177
click at [215, 221] on span "📍" at bounding box center [219, 223] width 8 height 8
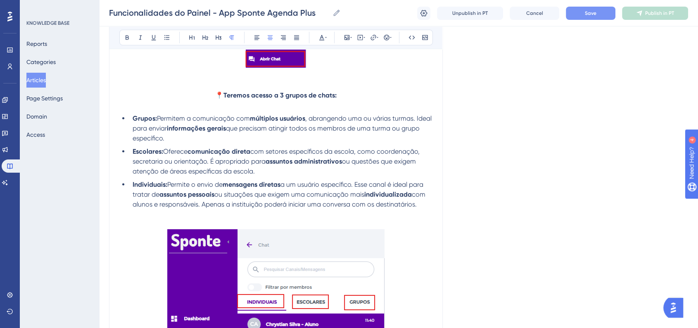
scroll to position [5847, 0]
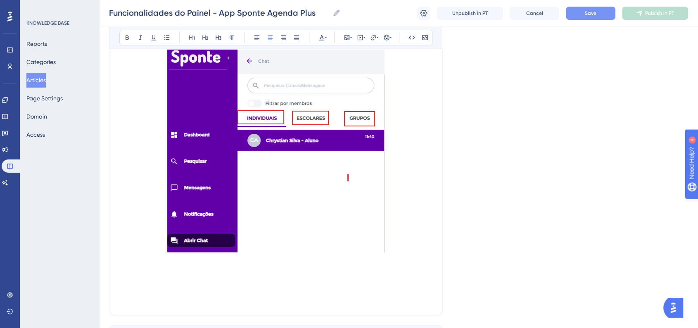
click at [420, 239] on p at bounding box center [275, 150] width 313 height 210
click at [277, 289] on p at bounding box center [275, 290] width 313 height 10
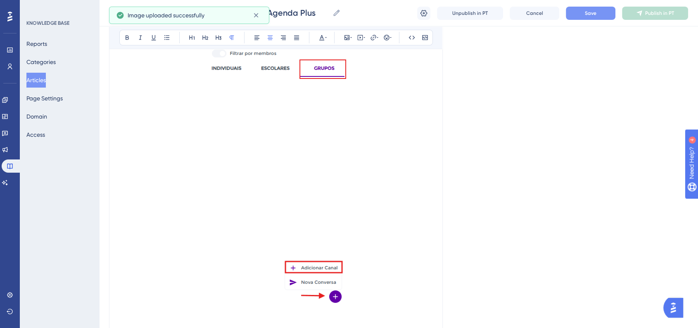
scroll to position [6152, 0]
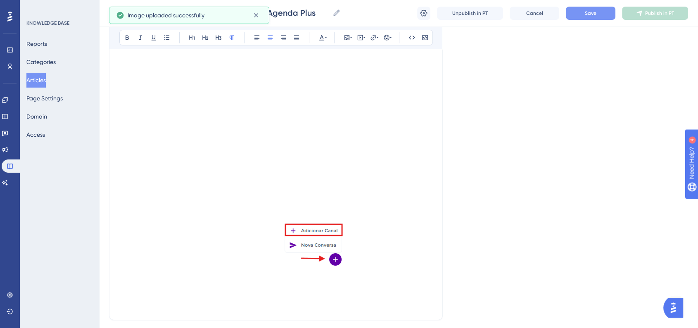
click at [307, 215] on img at bounding box center [276, 138] width 140 height 258
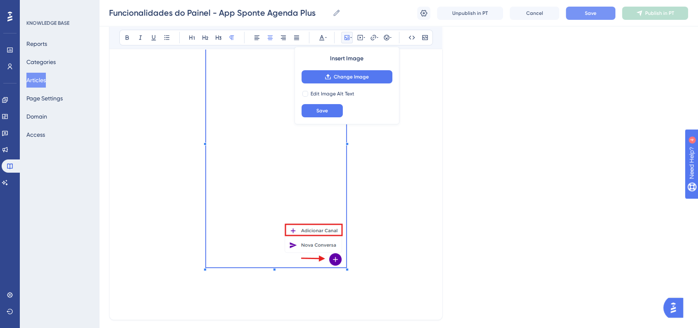
click at [380, 255] on p at bounding box center [275, 139] width 313 height 261
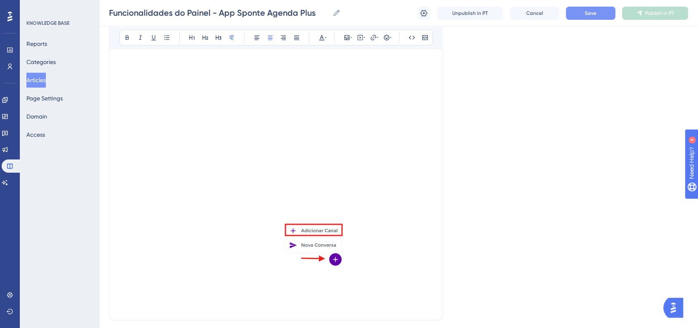
click at [333, 248] on img at bounding box center [276, 138] width 140 height 258
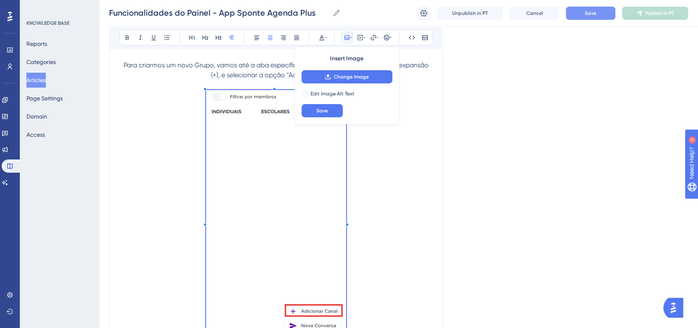
scroll to position [6106, 0]
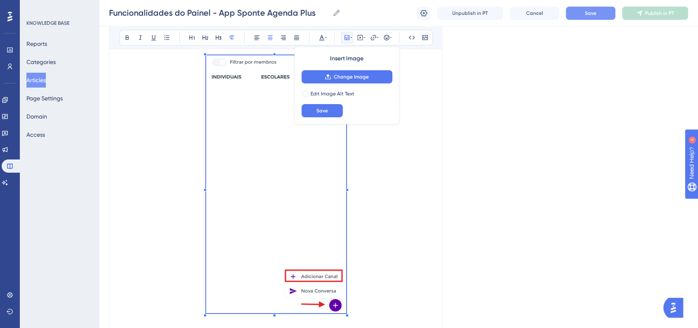
click at [288, 197] on img at bounding box center [276, 184] width 140 height 258
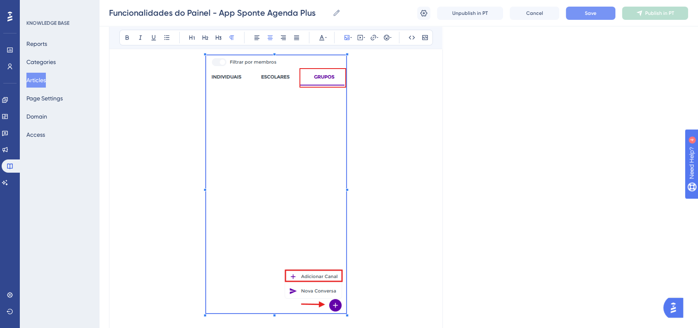
scroll to position [5958, 0]
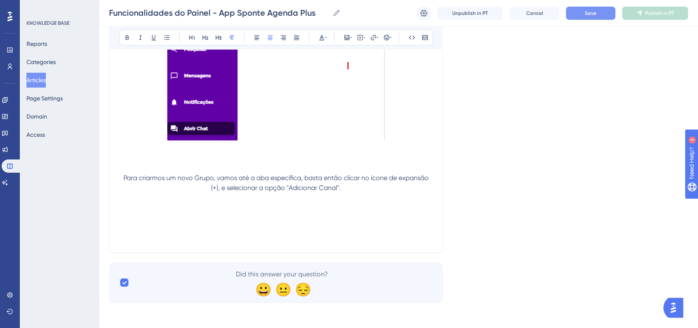
click at [294, 211] on p at bounding box center [275, 208] width 313 height 10
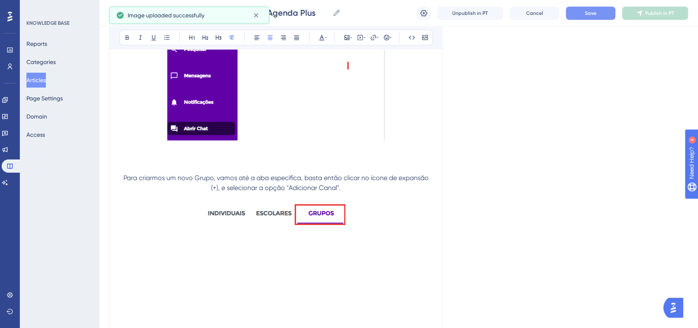
scroll to position [6106, 0]
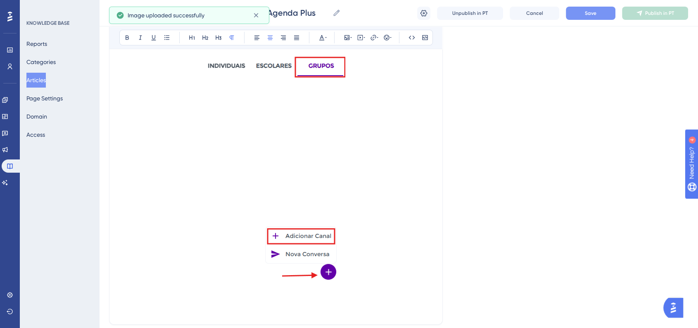
click at [294, 212] on img at bounding box center [276, 168] width 138 height 226
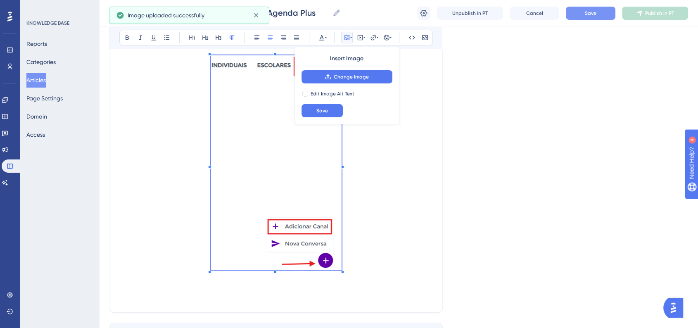
scroll to position [6060, 0]
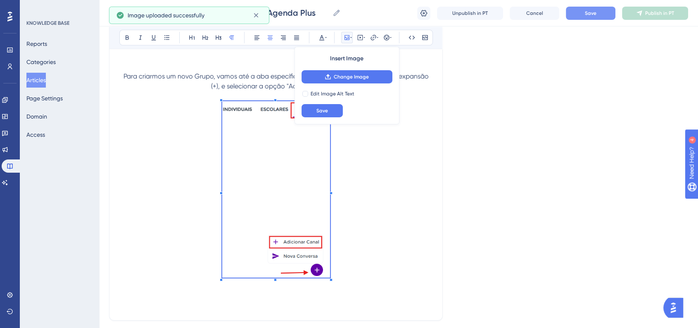
click at [314, 262] on span at bounding box center [276, 190] width 108 height 179
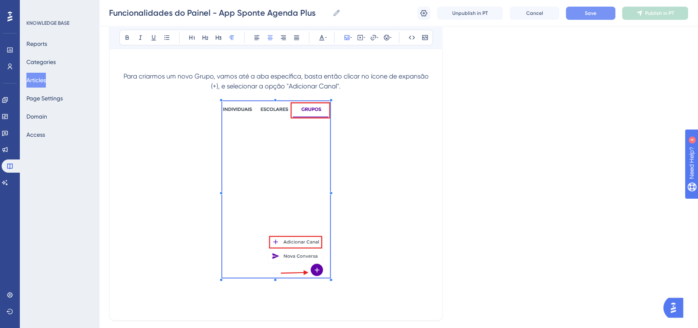
click at [359, 85] on p "Para criarmos um novo Grupo, vamos até a aba específica, basta então clicar no …" at bounding box center [275, 81] width 313 height 20
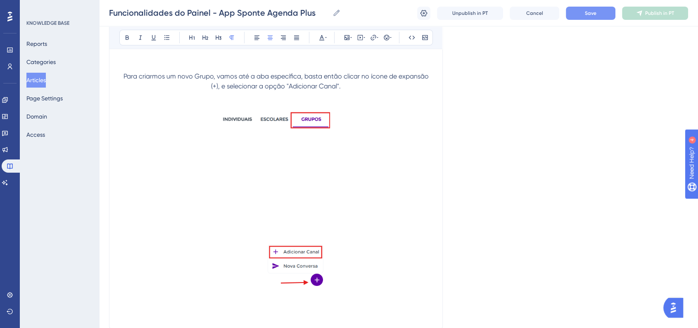
click at [354, 249] on p at bounding box center [275, 200] width 313 height 179
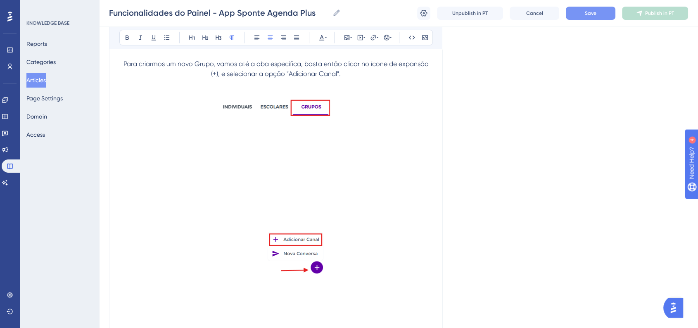
click at [389, 288] on p at bounding box center [275, 293] width 313 height 10
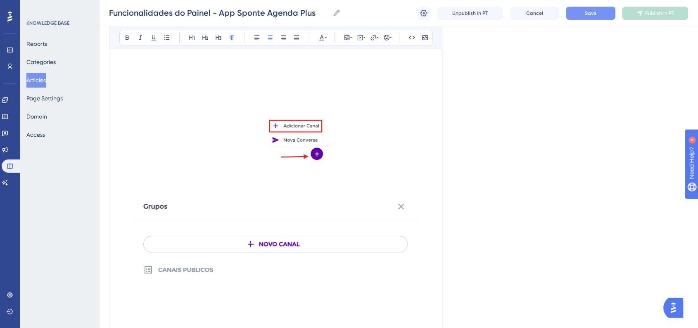
scroll to position [6256, 0]
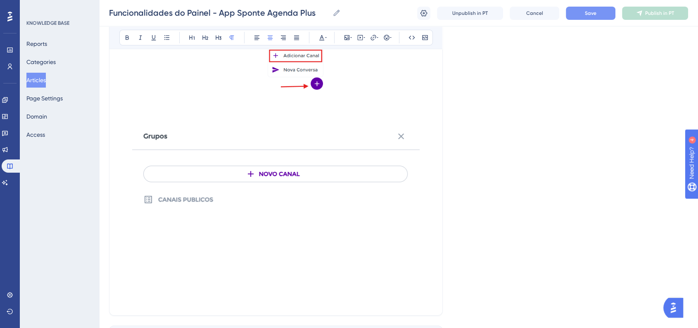
click at [324, 174] on img at bounding box center [275, 178] width 287 height 109
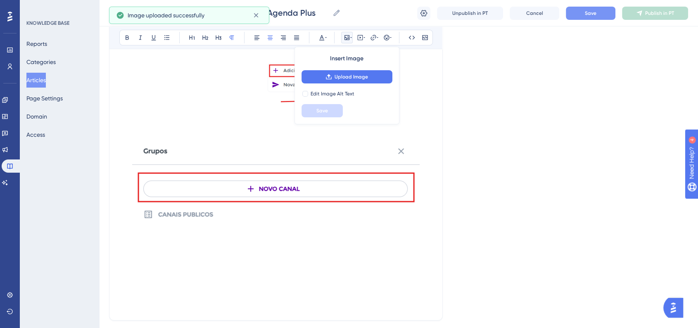
scroll to position [6118, 0]
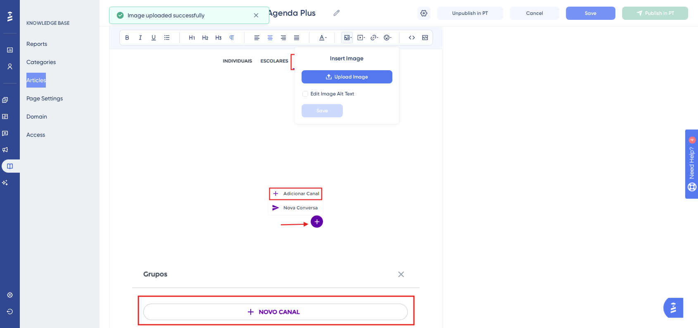
click at [415, 204] on p at bounding box center [275, 142] width 313 height 179
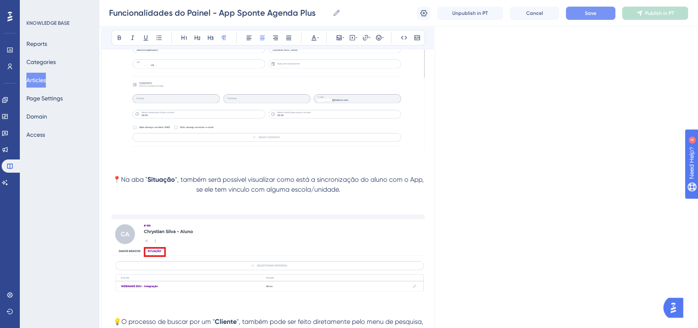
scroll to position [4041, 8]
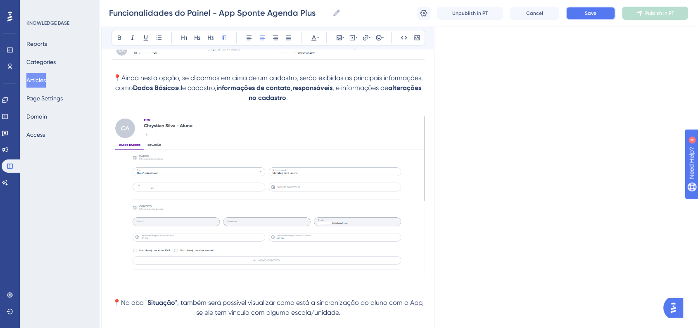
click at [585, 7] on button "Save" at bounding box center [591, 13] width 50 height 13
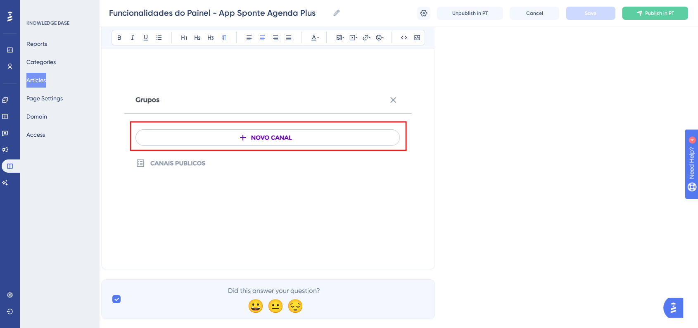
scroll to position [6328, 8]
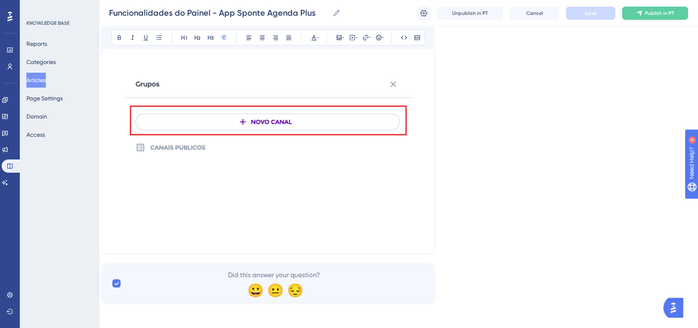
click at [255, 216] on p at bounding box center [267, 218] width 313 height 10
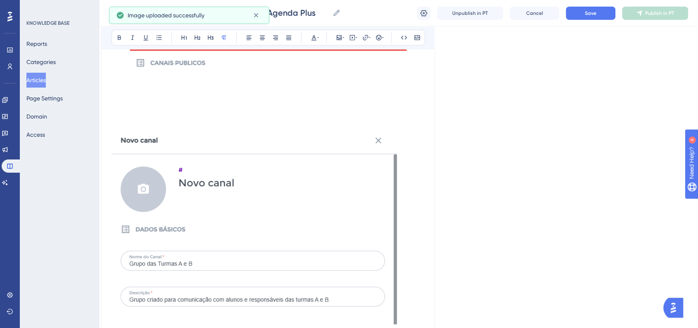
scroll to position [6511, 8]
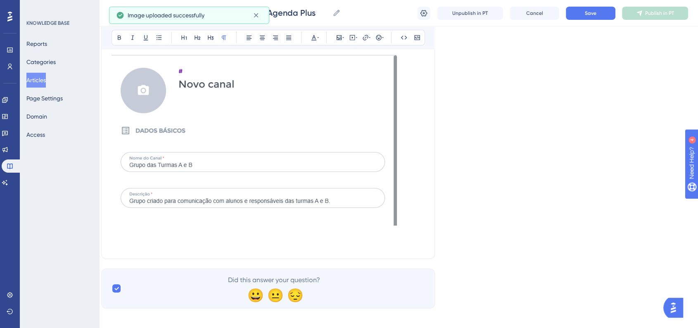
click at [301, 204] on img at bounding box center [253, 127] width 285 height 195
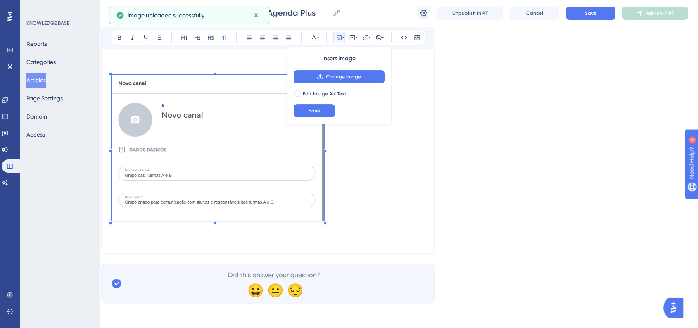
scroll to position [6466, 8]
click at [323, 188] on span at bounding box center [217, 149] width 213 height 149
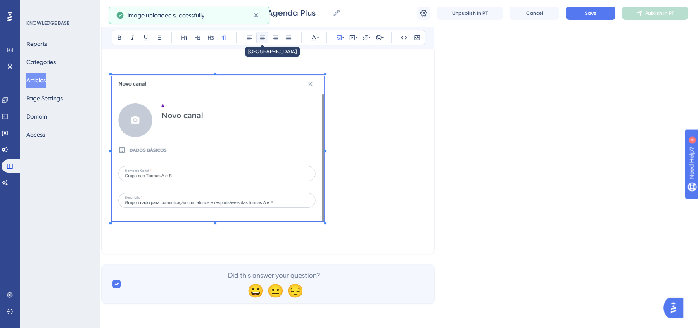
click at [265, 42] on button at bounding box center [262, 38] width 12 height 12
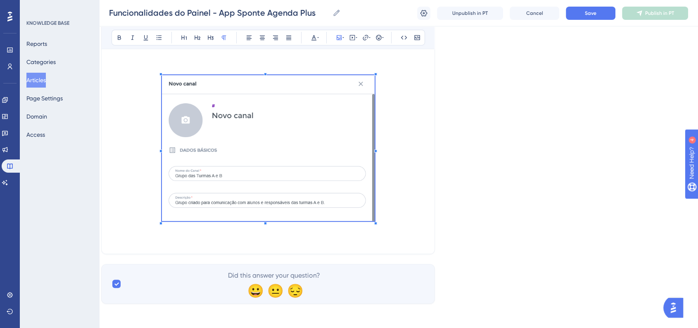
click at [400, 159] on p at bounding box center [267, 149] width 313 height 149
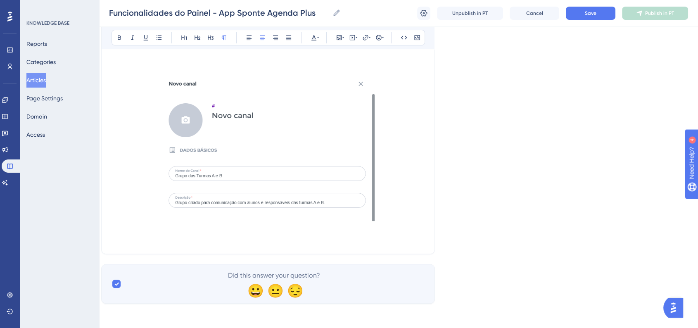
click at [404, 185] on p at bounding box center [267, 149] width 313 height 149
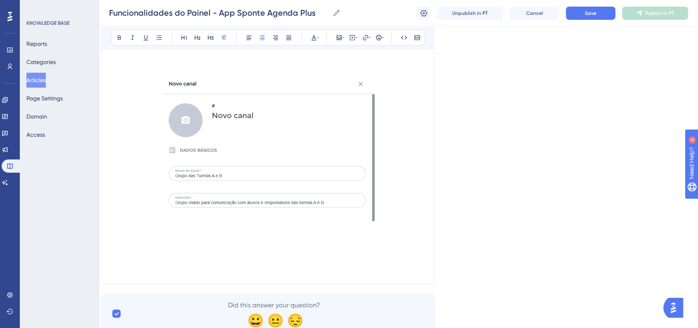
click at [293, 259] on p at bounding box center [267, 259] width 313 height 10
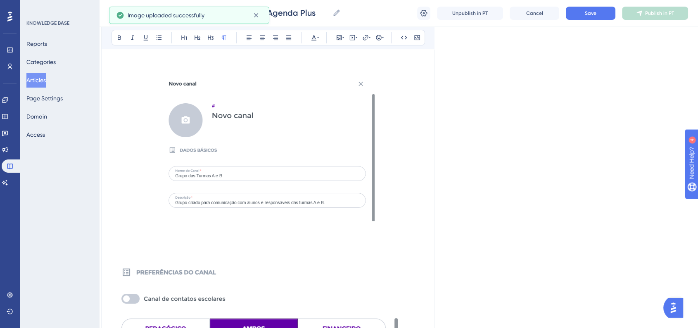
scroll to position [6650, 8]
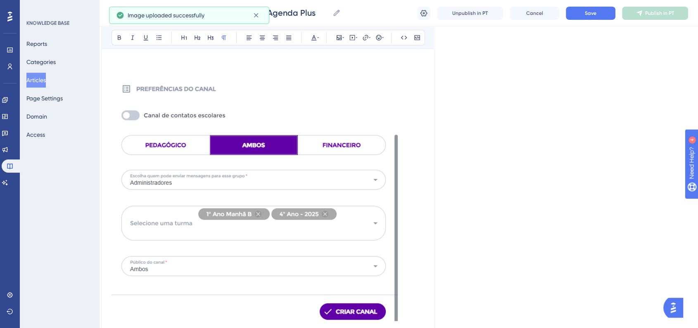
click at [304, 236] on img at bounding box center [254, 195] width 286 height 251
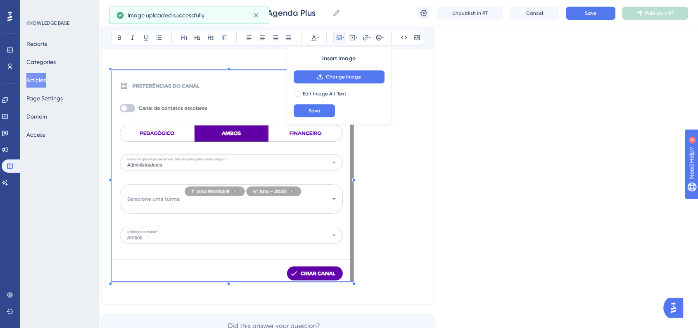
click at [322, 249] on p at bounding box center [267, 177] width 313 height 214
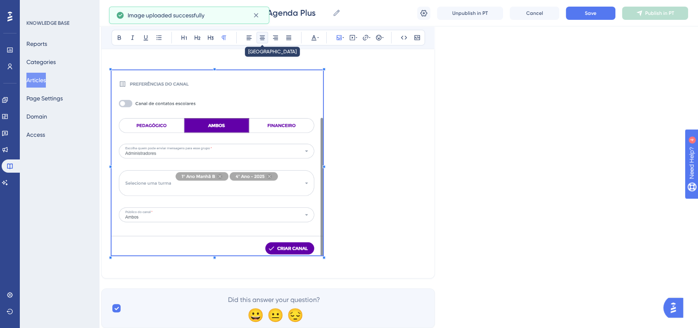
click at [258, 39] on button at bounding box center [262, 38] width 12 height 12
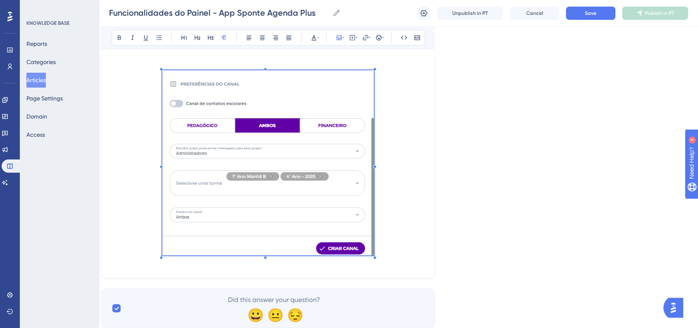
click at [387, 170] on p at bounding box center [267, 164] width 313 height 188
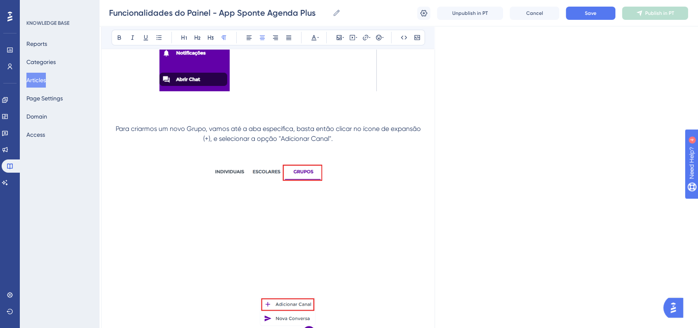
scroll to position [5962, 8]
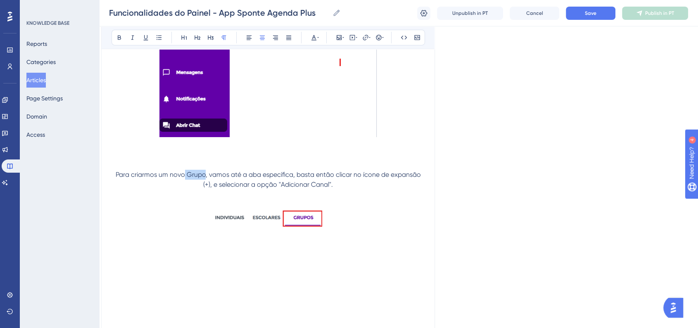
drag, startPoint x: 184, startPoint y: 173, endPoint x: 203, endPoint y: 174, distance: 19.1
click at [203, 174] on span "Para criarmos um novo Grupo, vamos até a aba específica, basta então clicar no …" at bounding box center [269, 180] width 307 height 18
click at [123, 37] on button at bounding box center [120, 38] width 12 height 12
click at [280, 133] on img at bounding box center [267, 33] width 217 height 207
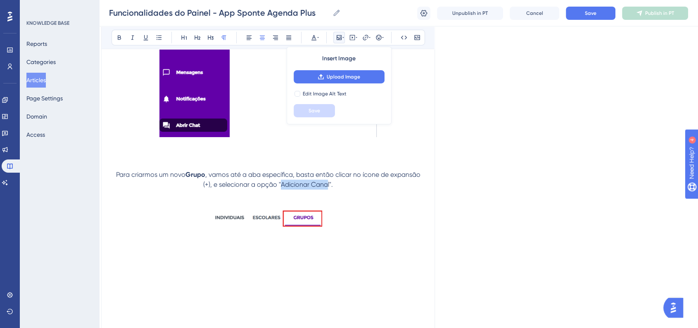
drag, startPoint x: 289, startPoint y: 186, endPoint x: 328, endPoint y: 186, distance: 39.6
click at [328, 186] on span ", vamos até a aba específica, basta então clicar no ícone de expansão (+), e se…" at bounding box center [312, 180] width 219 height 18
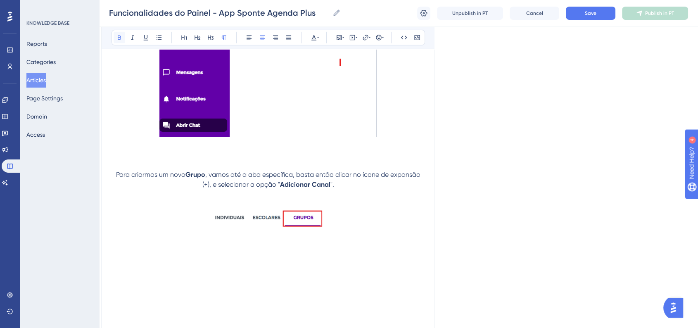
click at [115, 38] on button at bounding box center [120, 38] width 12 height 12
click at [594, 11] on span "Save" at bounding box center [591, 13] width 12 height 7
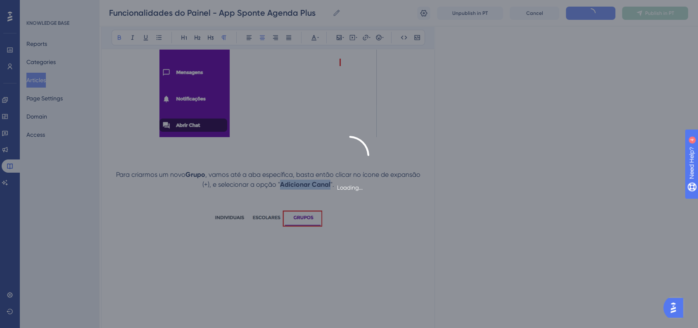
click at [562, 134] on div "Loading..." at bounding box center [349, 164] width 698 height 328
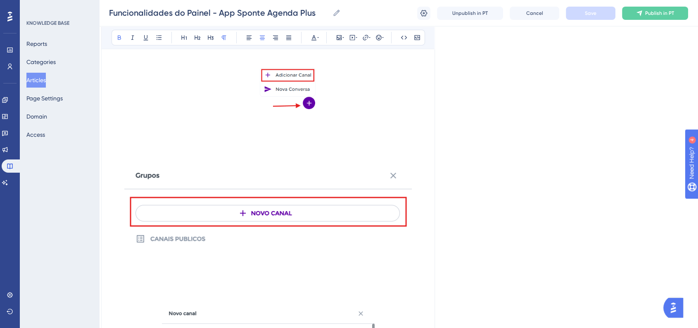
scroll to position [6145, 8]
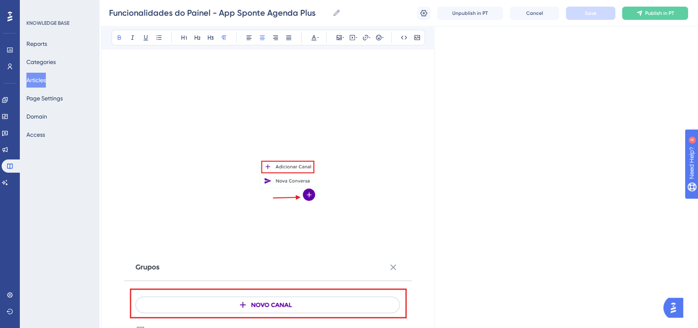
click at [248, 235] on p at bounding box center [267, 240] width 313 height 10
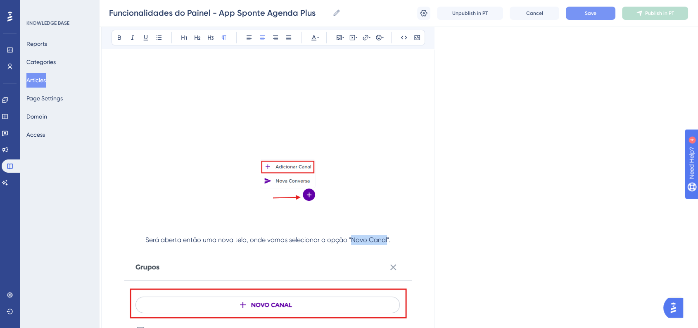
drag, startPoint x: 350, startPoint y: 239, endPoint x: 386, endPoint y: 239, distance: 36.3
click at [386, 239] on span "Será aberta então uma nova tela, onde vamos selecionar a opção "Novo Canal"." at bounding box center [267, 240] width 245 height 8
click at [121, 43] on button at bounding box center [120, 38] width 12 height 12
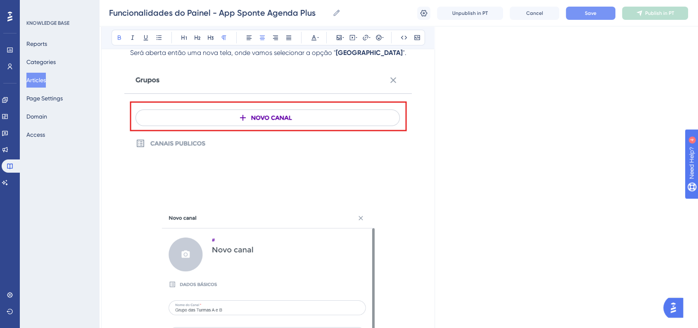
scroll to position [6329, 8]
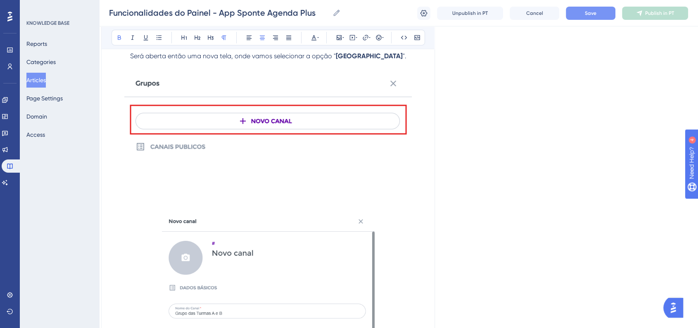
click at [228, 183] on p at bounding box center [267, 188] width 313 height 10
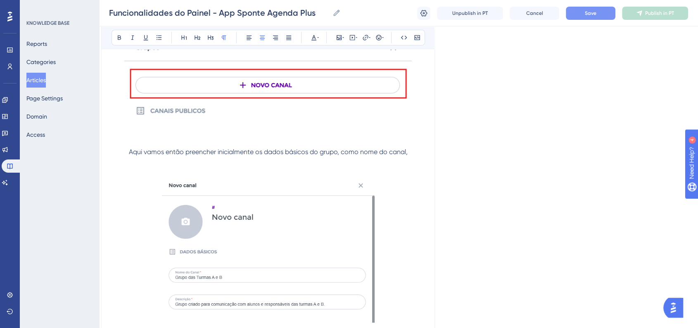
scroll to position [6421, 8]
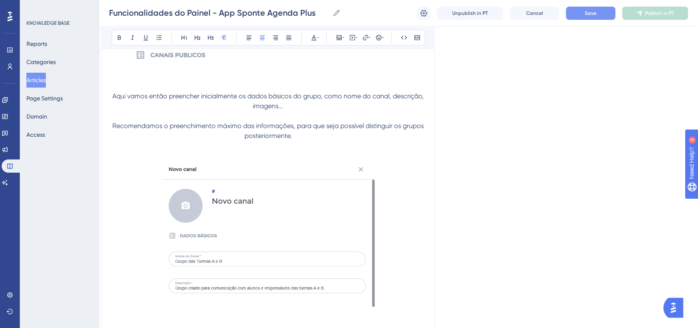
click at [112, 126] on p "Recomendamos o preenchimento máximo das informações, para que seja possível dis…" at bounding box center [267, 131] width 313 height 20
click at [377, 39] on icon at bounding box center [378, 37] width 5 height 5
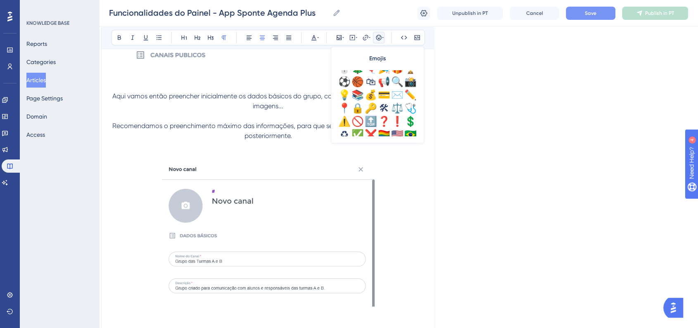
scroll to position [275, 0]
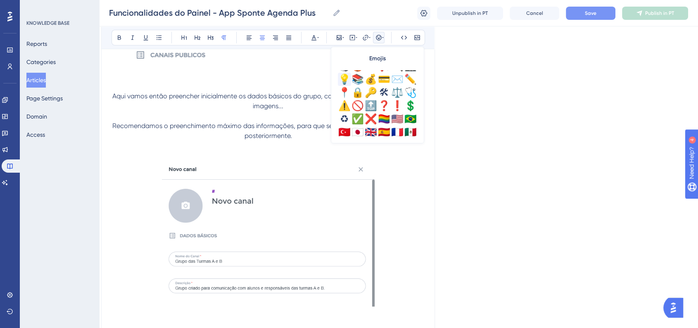
click at [342, 83] on div "💡" at bounding box center [344, 79] width 13 height 13
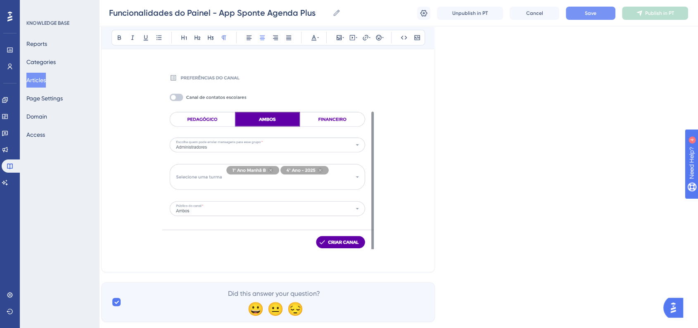
scroll to position [6558, 8]
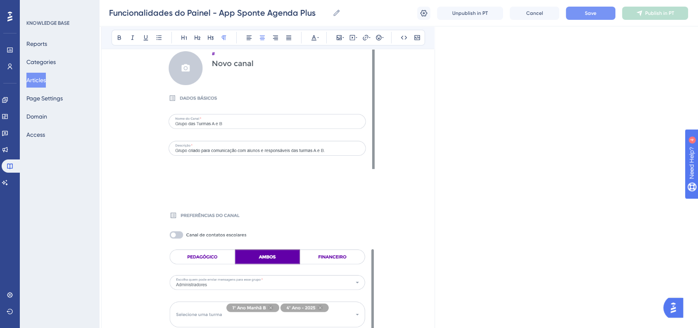
click at [403, 176] on p at bounding box center [267, 177] width 313 height 10
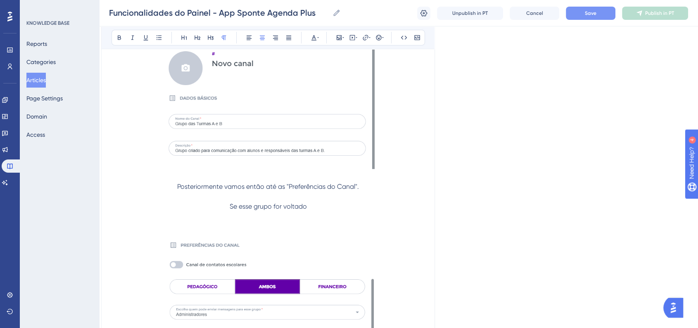
click at [327, 205] on p "Se esse grupo for voltado" at bounding box center [267, 206] width 313 height 10
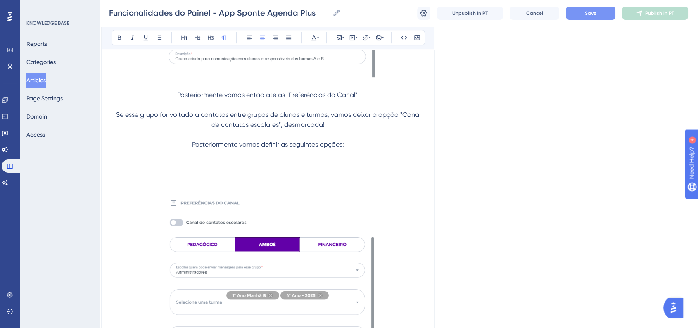
scroll to position [6604, 8]
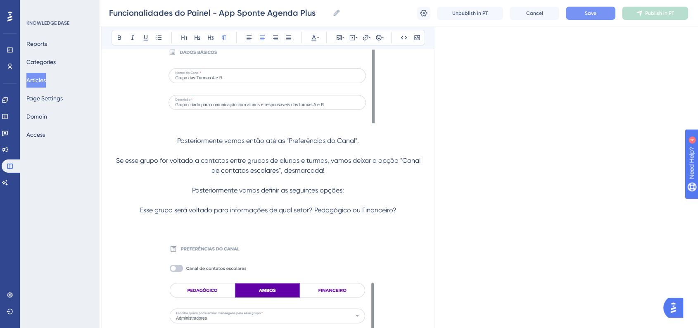
click at [140, 206] on span "Esse grupo será voltado para informações de qual setor? Pedagógico ou Financeir…" at bounding box center [268, 210] width 256 height 8
click at [380, 40] on button at bounding box center [379, 38] width 12 height 12
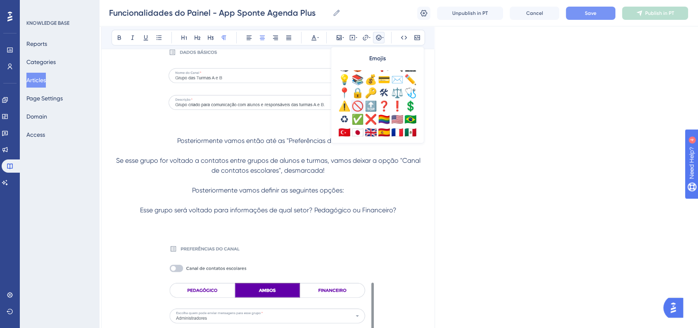
scroll to position [275, 0]
click at [348, 104] on div "⚠️" at bounding box center [344, 105] width 13 height 13
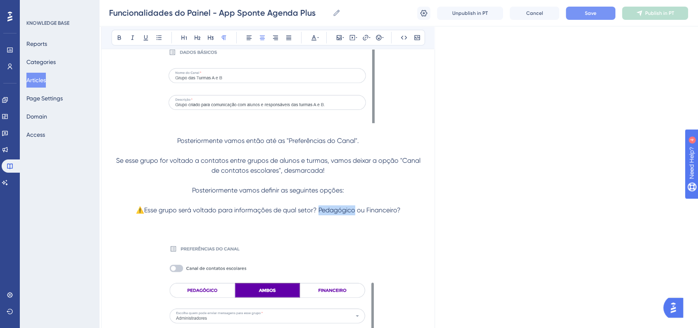
drag, startPoint x: 317, startPoint y: 212, endPoint x: 355, endPoint y: 211, distance: 38.0
click at [355, 211] on span "⚠️Esse grupo será voltado para informações de qual setor? Pedagógico ou Finance…" at bounding box center [268, 210] width 265 height 8
click at [121, 39] on icon at bounding box center [119, 37] width 7 height 7
click at [329, 190] on span "Posteriormente vamos definir as seguintes opções:" at bounding box center [268, 190] width 152 height 8
drag, startPoint x: 364, startPoint y: 210, endPoint x: 396, endPoint y: 209, distance: 32.2
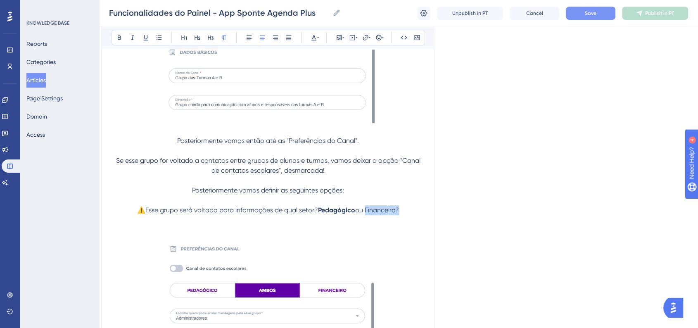
click at [396, 209] on span "ou Financeiro?" at bounding box center [377, 210] width 44 height 8
click at [119, 40] on icon at bounding box center [119, 37] width 7 height 7
click at [408, 212] on p "⚠️Esse grupo será voltado para informações de qual setor? Pedagógico ou Finance…" at bounding box center [267, 210] width 313 height 10
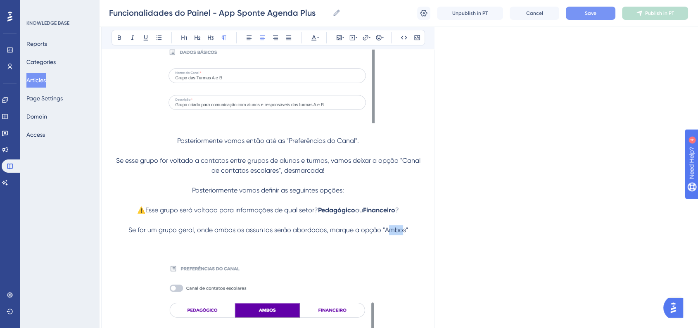
drag, startPoint x: 386, startPoint y: 231, endPoint x: 403, endPoint y: 231, distance: 16.5
click at [403, 231] on span "Se for um grupo geral, onde ambos os assuntos serão abordados, marque a opção "…" at bounding box center [268, 230] width 280 height 8
click at [397, 232] on span "Se for um grupo geral, onde ambos os assuntos serão abordados, marque a opção "…" at bounding box center [268, 230] width 280 height 8
drag, startPoint x: 385, startPoint y: 231, endPoint x: 406, endPoint y: 231, distance: 21.1
click at [406, 231] on span "Se for um grupo geral, onde ambos os assuntos serão abordados, marque a opção "…" at bounding box center [268, 230] width 280 height 8
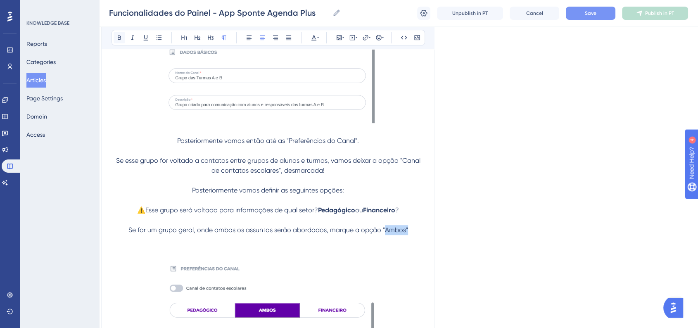
click at [121, 37] on icon at bounding box center [119, 37] width 7 height 7
click at [410, 200] on p at bounding box center [267, 200] width 313 height 10
click at [413, 230] on p "Se for um grupo geral, onde ambos os assuntos serão abordados, marque a opção "…" at bounding box center [267, 230] width 313 height 10
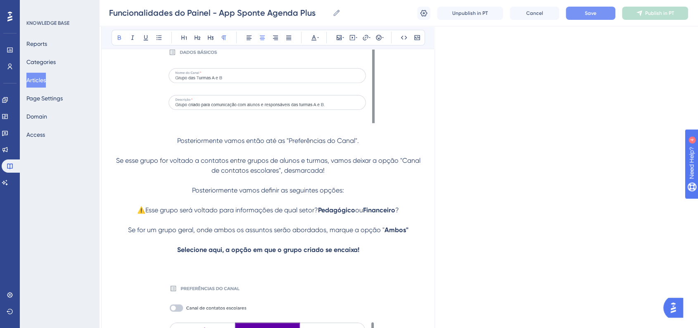
click at [175, 248] on p "Selecione aqui, a opção em que o grupo criado se encaixa!" at bounding box center [267, 250] width 313 height 10
click at [377, 42] on button at bounding box center [379, 38] width 12 height 12
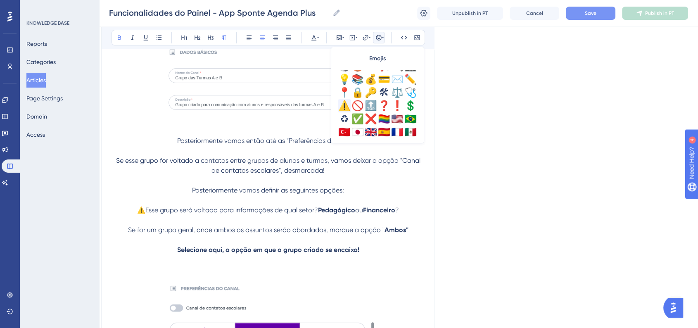
click at [344, 107] on div "⚠️" at bounding box center [344, 105] width 13 height 13
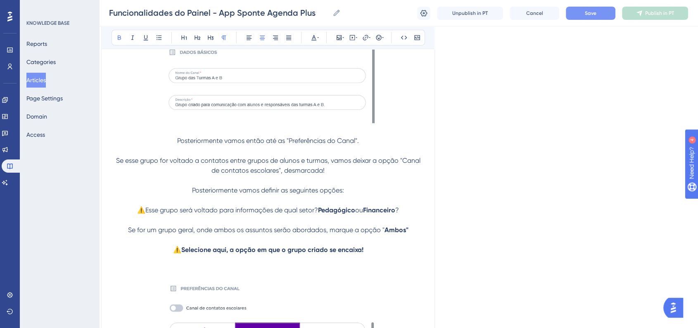
click at [583, 18] on button "Save" at bounding box center [591, 13] width 50 height 13
click at [175, 139] on p "Posteriormente vamos então até as "Preferências do Canal"." at bounding box center [267, 141] width 313 height 10
click at [374, 36] on button at bounding box center [379, 38] width 12 height 12
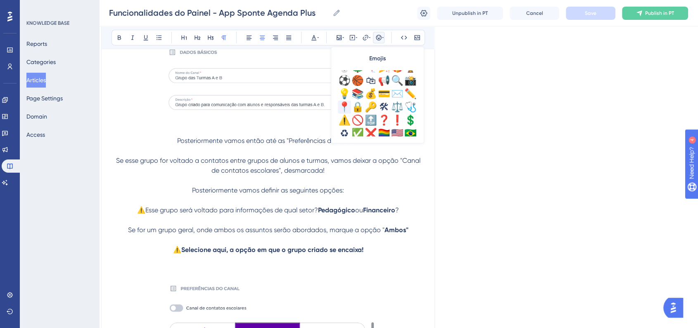
scroll to position [244, 0]
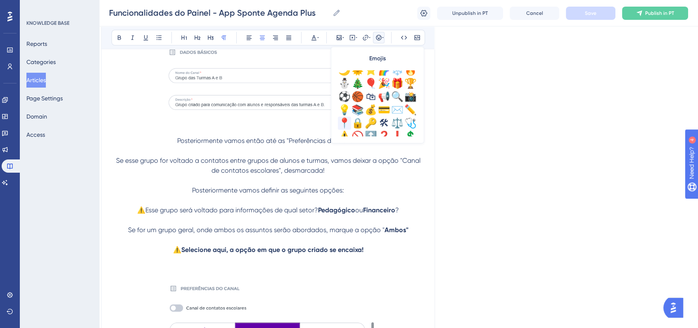
click at [347, 118] on div "📍" at bounding box center [344, 122] width 13 height 13
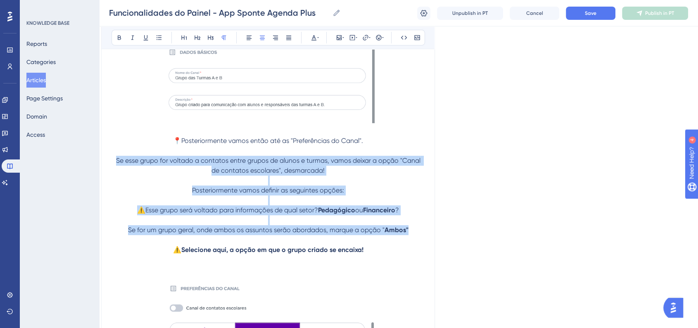
drag, startPoint x: 410, startPoint y: 232, endPoint x: 99, endPoint y: 158, distance: 319.6
click at [251, 38] on icon at bounding box center [249, 37] width 7 height 7
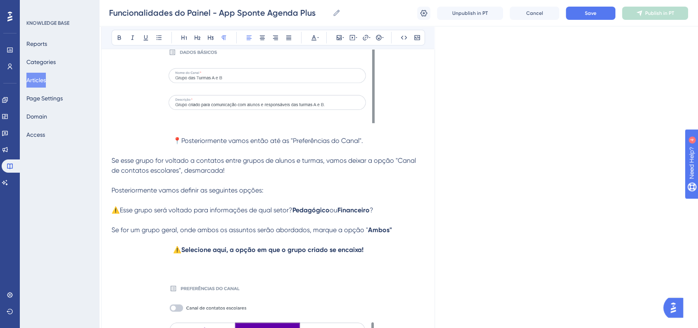
click at [578, 17] on button "Save" at bounding box center [591, 13] width 50 height 13
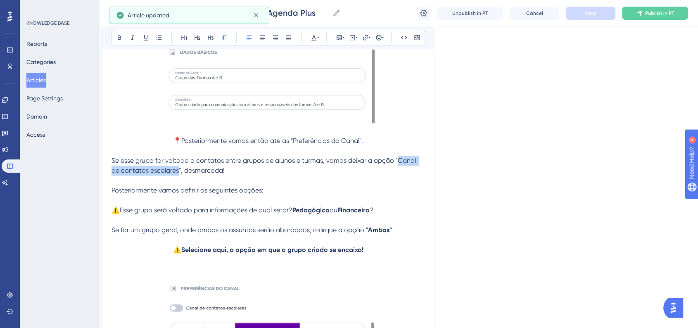
drag, startPoint x: 396, startPoint y: 159, endPoint x: 177, endPoint y: 172, distance: 220.0
click at [177, 172] on span "Se esse grupo for voltado a contatos entre grupos de alunos e turmas, vamos dei…" at bounding box center [264, 165] width 306 height 18
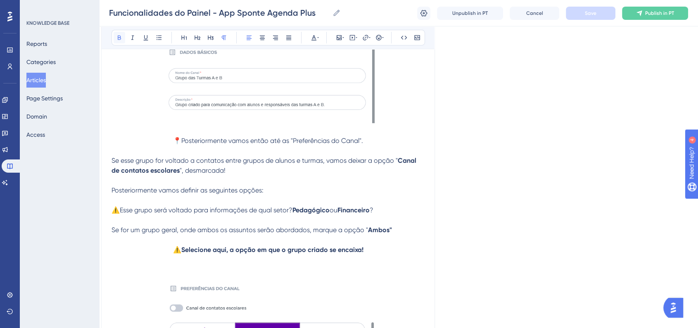
click at [118, 40] on icon at bounding box center [119, 37] width 7 height 7
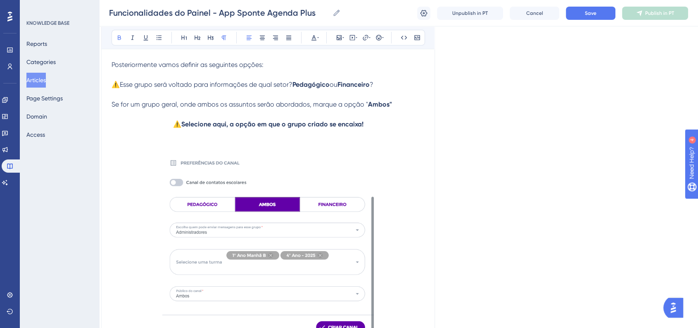
scroll to position [6833, 8]
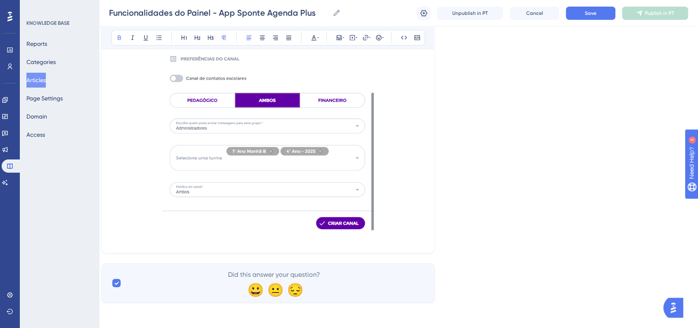
click at [403, 228] on p at bounding box center [267, 139] width 313 height 188
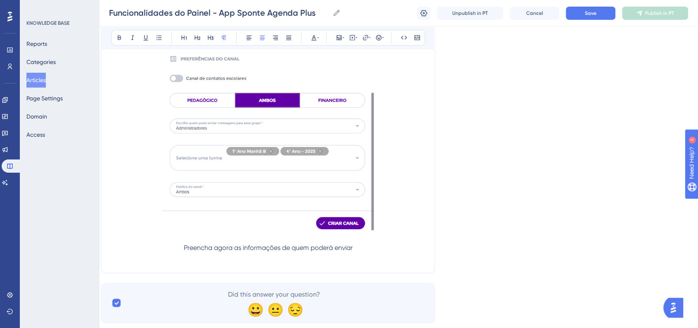
click at [377, 247] on p "Preencha agora as informações de quem poderá enviar" at bounding box center [267, 248] width 313 height 10
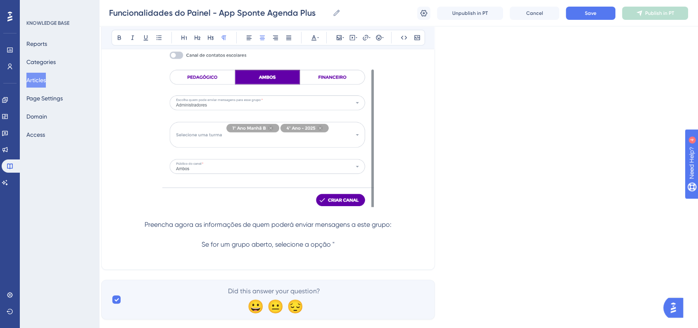
scroll to position [6875, 8]
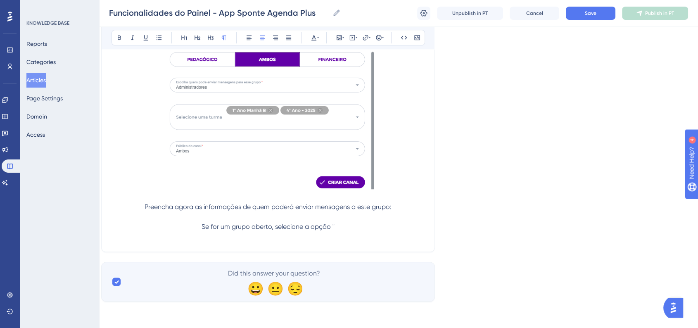
click at [351, 232] on p at bounding box center [267, 237] width 313 height 10
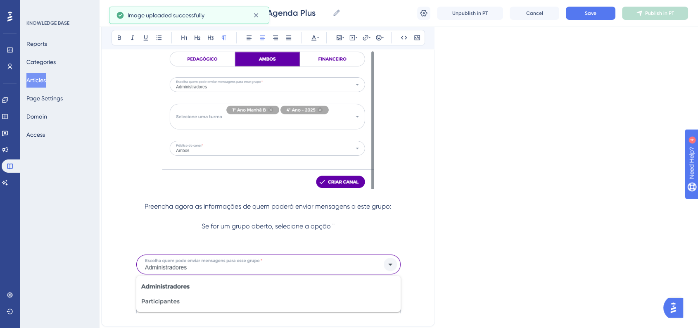
click at [349, 229] on p "Se for um grupo aberto, selecione a opção "" at bounding box center [267, 226] width 313 height 10
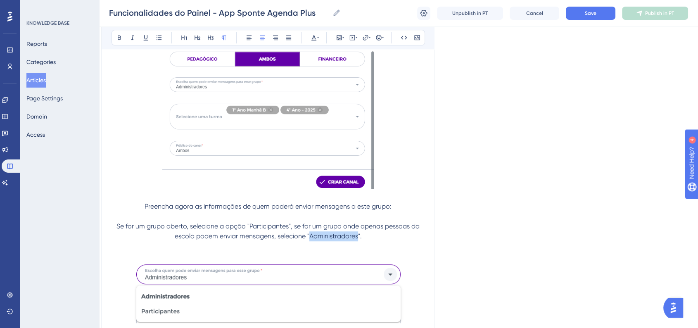
drag, startPoint x: 309, startPoint y: 236, endPoint x: 357, endPoint y: 237, distance: 47.5
click at [357, 237] on span "Se for um grupo aberto, selecione a opção "Participantes", se for um grupo onde…" at bounding box center [268, 231] width 305 height 18
click at [122, 42] on button at bounding box center [120, 38] width 12 height 12
drag, startPoint x: 254, startPoint y: 224, endPoint x: 288, endPoint y: 225, distance: 33.5
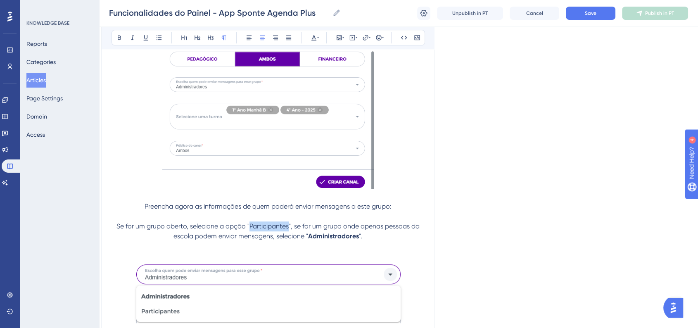
click at [288, 225] on span "Se for um grupo aberto, selecione a opção "Participantes", se for um grupo onde…" at bounding box center [268, 231] width 305 height 18
click at [116, 40] on icon at bounding box center [119, 37] width 7 height 7
click at [143, 207] on p "Preencha agora as informações de quem poderá enviar mensagens a este grupo:" at bounding box center [267, 206] width 313 height 10
click at [380, 39] on icon at bounding box center [378, 37] width 5 height 5
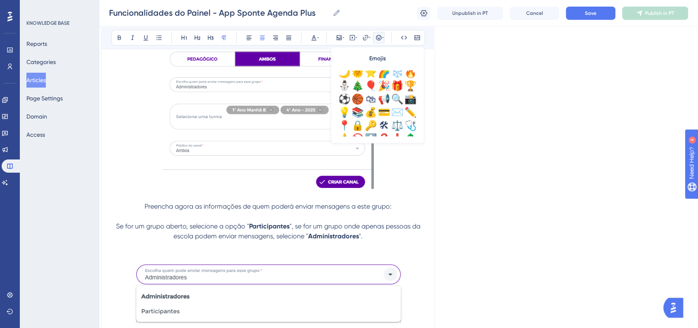
scroll to position [291, 0]
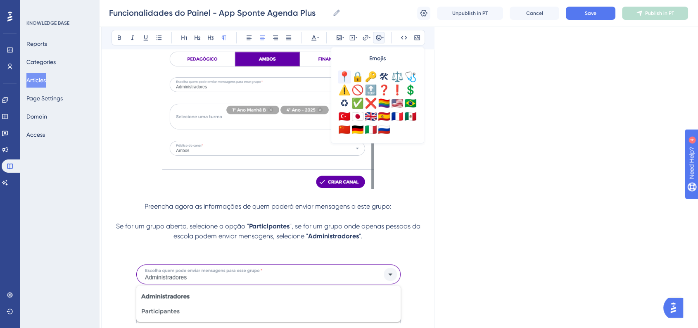
click at [345, 76] on div "📍" at bounding box center [344, 76] width 13 height 13
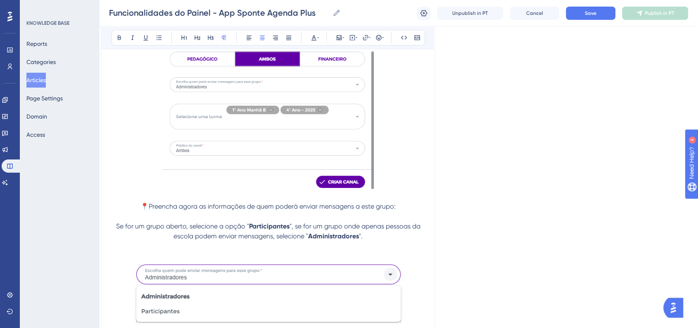
click at [602, 21] on div "Funcionalidades do Painel - App Sponte Agenda Plus Funcionalidades do Painel - …" at bounding box center [398, 13] width 599 height 26
click at [588, 19] on button "Save" at bounding box center [591, 13] width 50 height 13
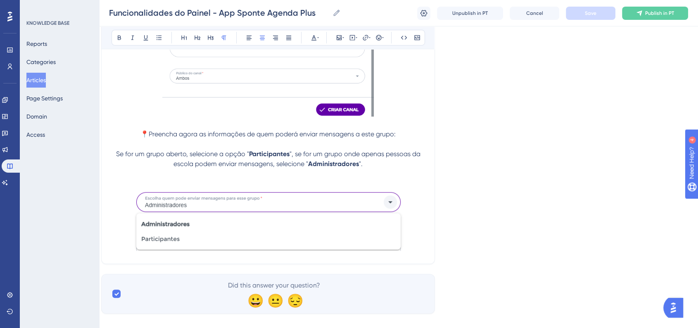
scroll to position [6960, 8]
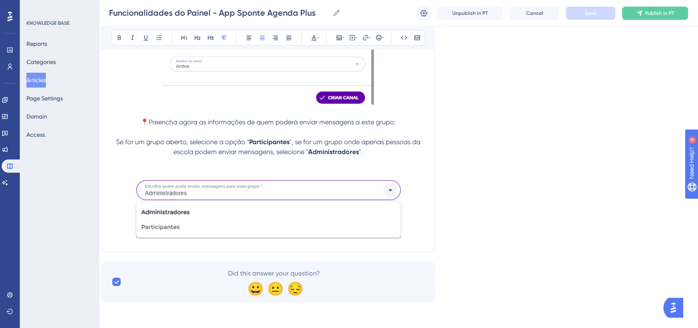
click at [209, 126] on p "📍Preencha agora as informações de quem poderá enviar mensagens a este grupo:" at bounding box center [267, 122] width 313 height 10
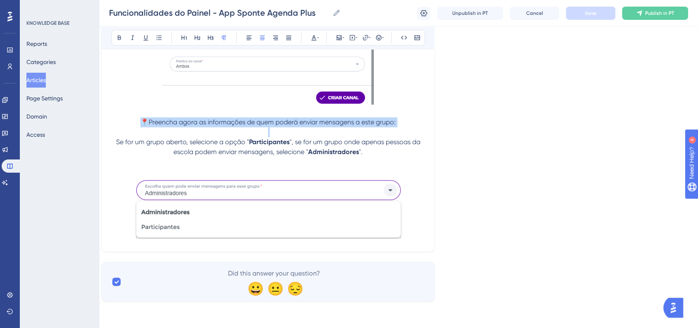
click at [209, 126] on p "📍Preencha agora as informações de quem poderá enviar mensagens a este grupo:" at bounding box center [267, 122] width 313 height 10
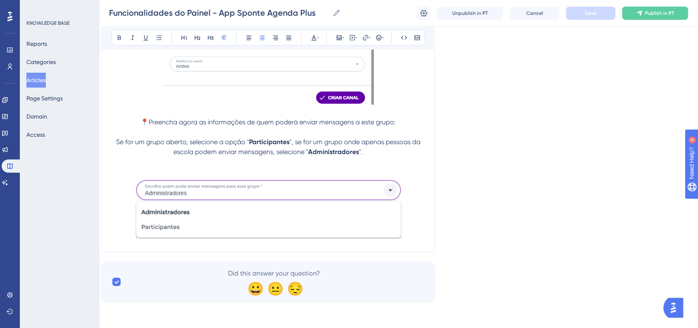
click at [420, 232] on p at bounding box center [267, 209] width 313 height 65
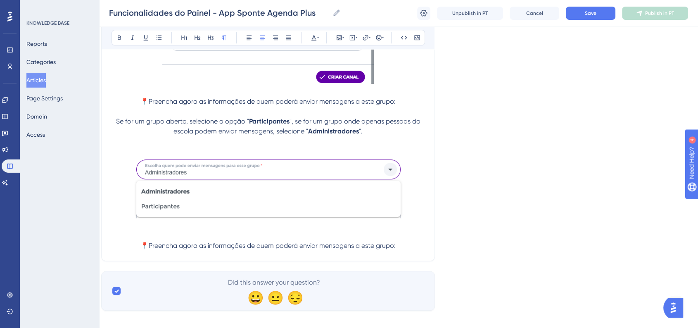
scroll to position [6989, 8]
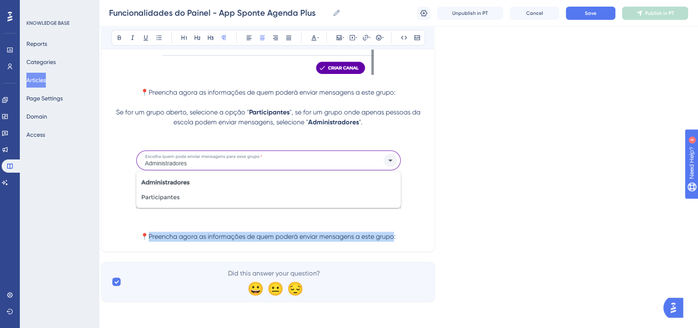
drag, startPoint x: 147, startPoint y: 238, endPoint x: 395, endPoint y: 241, distance: 247.3
click at [395, 241] on p "📍Preencha agora as informações de quem poderá enviar mensagens a este grupo:" at bounding box center [267, 237] width 313 height 10
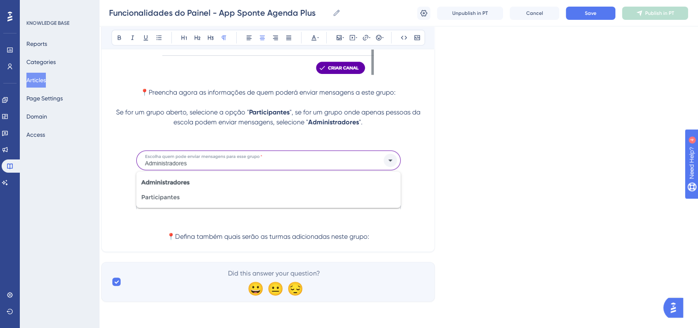
click at [395, 241] on p "📍Defina também quais serão as turmas adicionadas neste grupo:" at bounding box center [267, 237] width 313 height 10
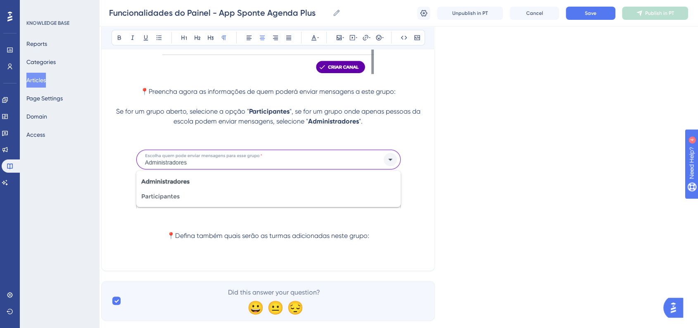
click at [267, 256] on p at bounding box center [267, 256] width 313 height 10
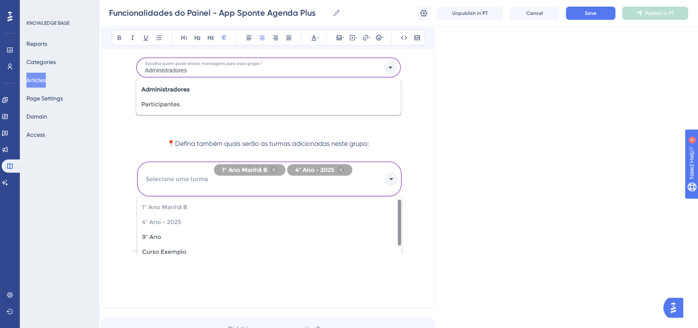
scroll to position [7127, 8]
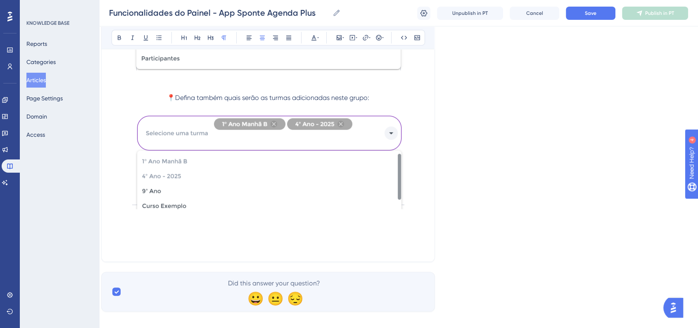
click at [351, 209] on img at bounding box center [268, 161] width 272 height 96
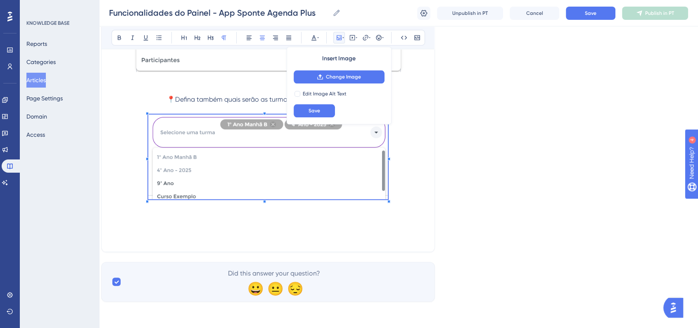
scroll to position [7127, 8]
click at [371, 192] on span at bounding box center [267, 158] width 239 height 88
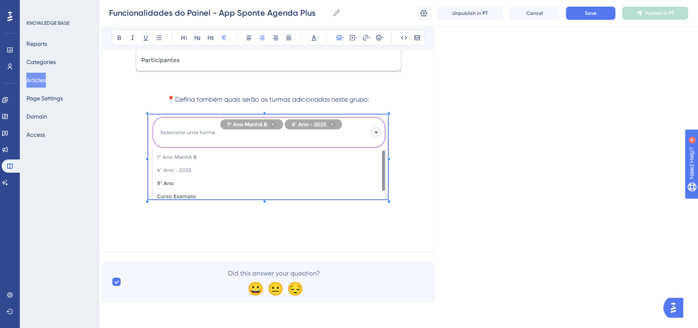
click at [413, 197] on p at bounding box center [267, 158] width 313 height 88
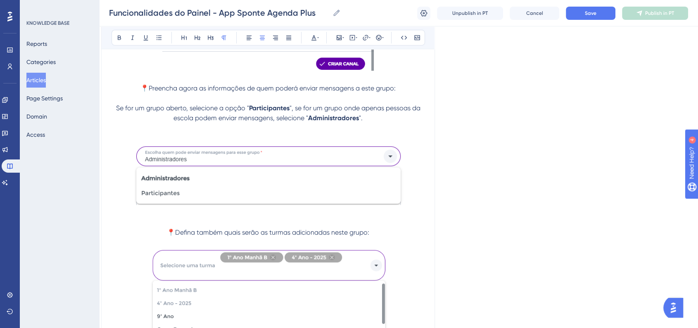
scroll to position [6944, 8]
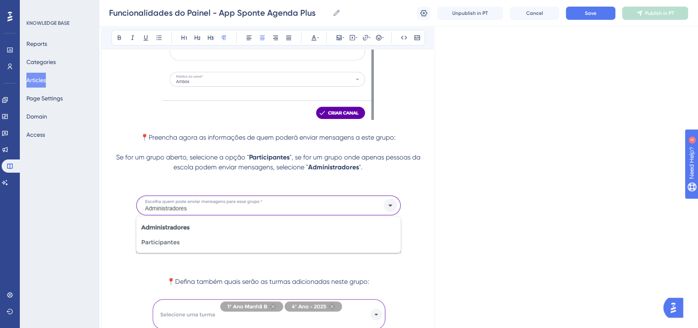
click at [330, 206] on img at bounding box center [268, 223] width 277 height 62
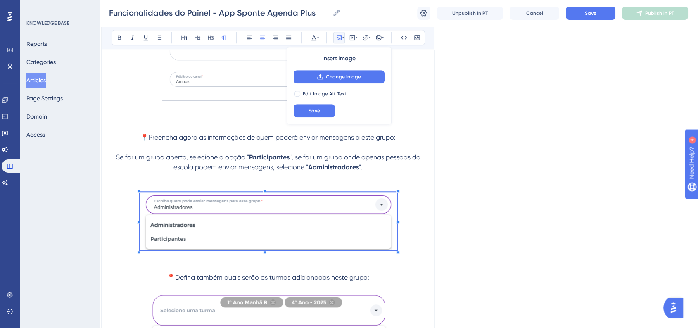
click at [383, 239] on span at bounding box center [268, 222] width 257 height 60
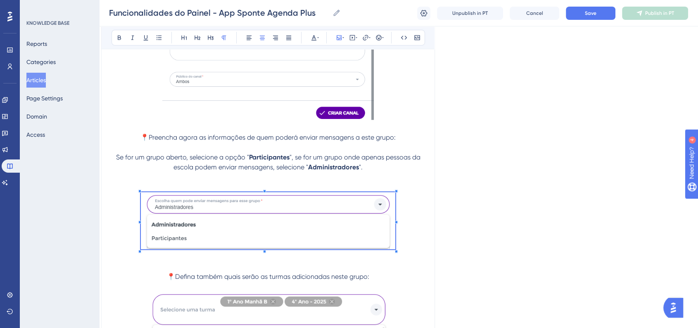
click at [591, 14] on span "Save" at bounding box center [591, 13] width 12 height 7
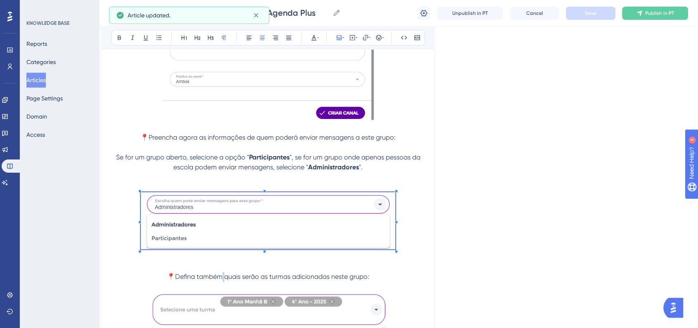
click at [223, 276] on span "📍Defina também quais serão as turmas adicionadas neste grupo:" at bounding box center [268, 277] width 202 height 8
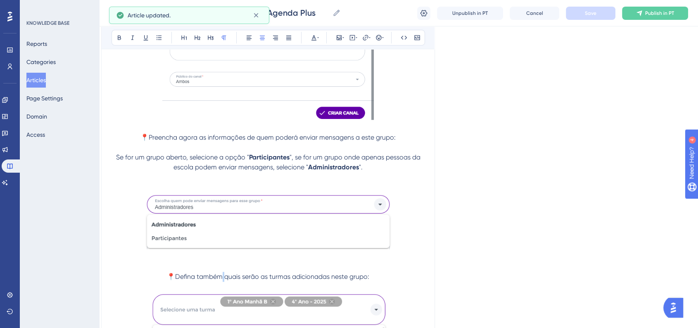
click at [223, 276] on span "📍Defina também quais serão as turmas adicionadas neste grupo:" at bounding box center [268, 277] width 202 height 8
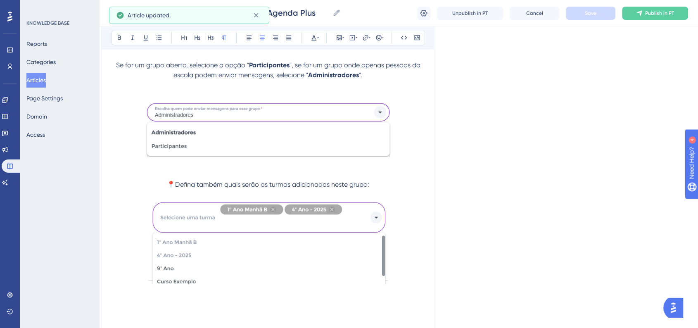
scroll to position [7082, 8]
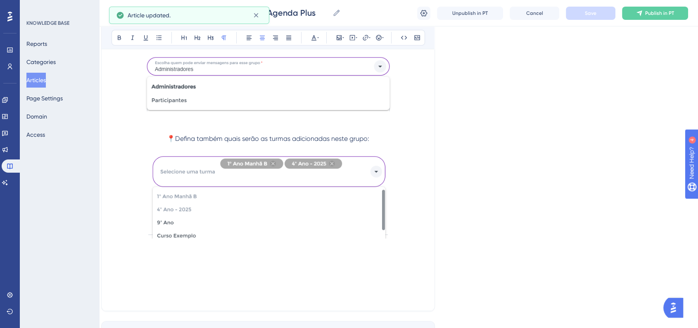
click at [400, 272] on p at bounding box center [267, 276] width 313 height 10
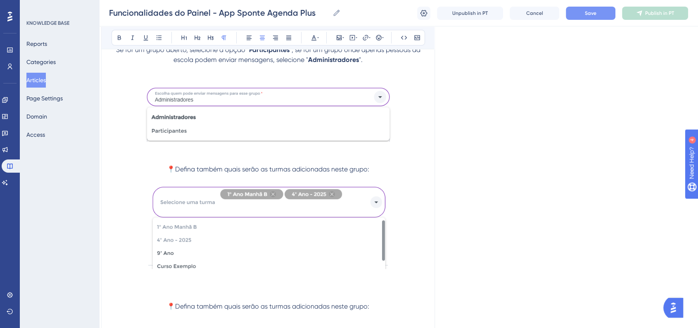
scroll to position [7127, 8]
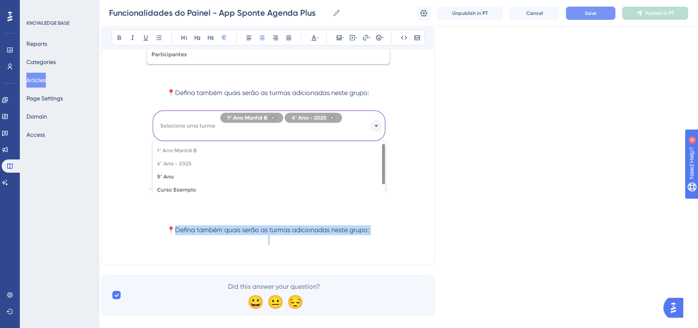
drag, startPoint x: 177, startPoint y: 232, endPoint x: 379, endPoint y: 236, distance: 201.9
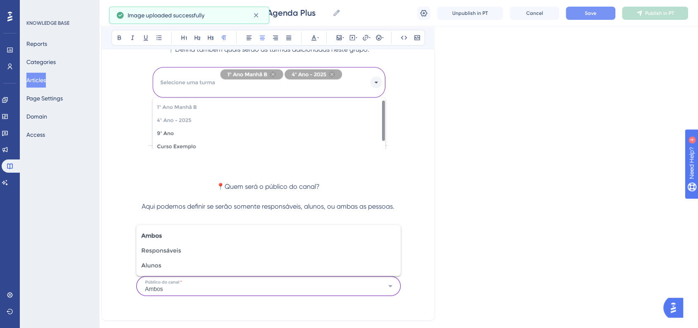
scroll to position [7219, 8]
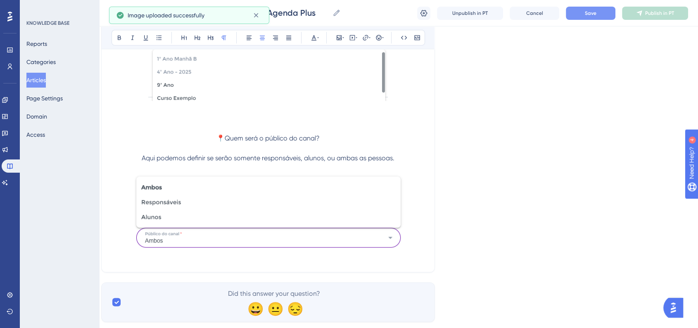
click at [321, 202] on img at bounding box center [268, 211] width 274 height 76
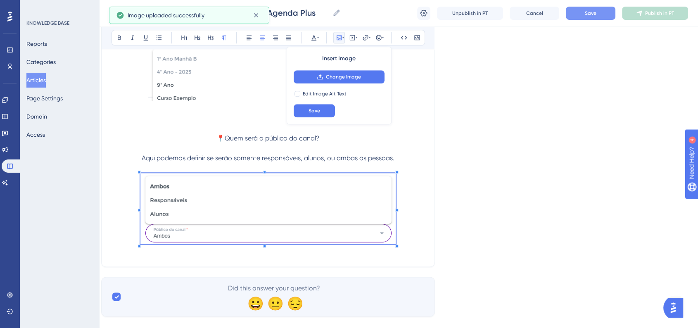
click at [386, 242] on span at bounding box center [267, 209] width 255 height 73
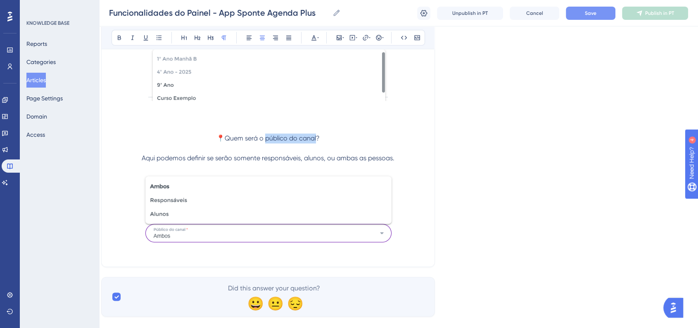
drag, startPoint x: 265, startPoint y: 140, endPoint x: 316, endPoint y: 140, distance: 51.2
click at [316, 140] on span "📍Quem será o público do canal?" at bounding box center [267, 138] width 103 height 8
click at [123, 37] on button at bounding box center [120, 38] width 12 height 12
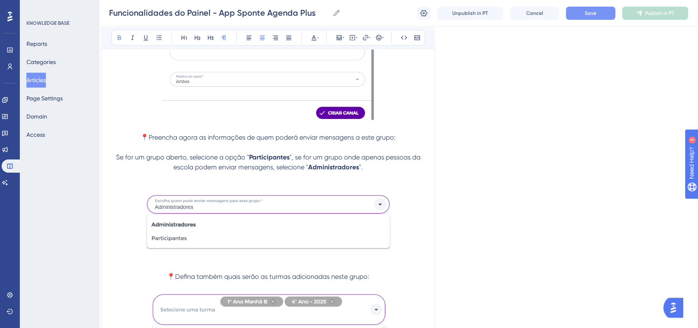
scroll to position [6989, 8]
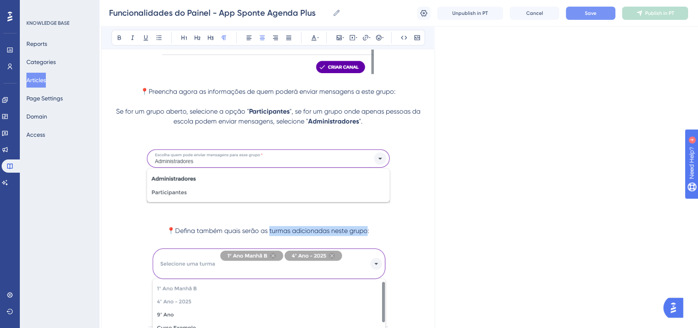
drag, startPoint x: 270, startPoint y: 232, endPoint x: 366, endPoint y: 232, distance: 96.2
click at [366, 232] on span "📍Defina também quais serão as turmas adicionadas neste grupo:" at bounding box center [268, 231] width 202 height 8
click at [121, 41] on button at bounding box center [120, 38] width 12 height 12
click at [416, 149] on p at bounding box center [267, 176] width 313 height 60
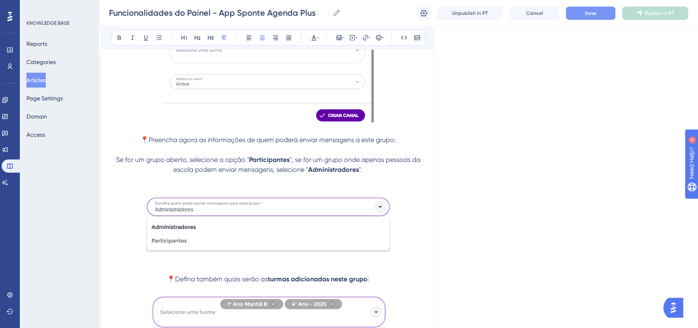
scroll to position [6898, 8]
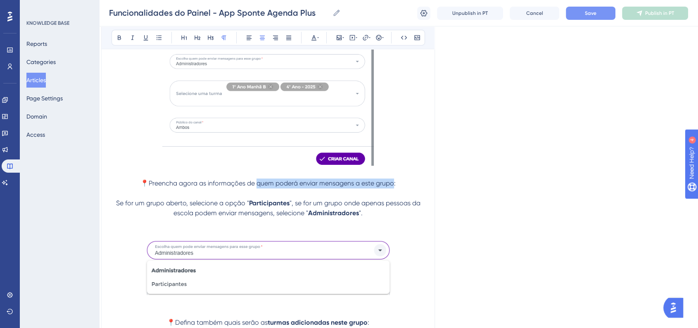
drag, startPoint x: 258, startPoint y: 186, endPoint x: 393, endPoint y: 183, distance: 135.5
click at [393, 183] on span "📍Preencha agora as informações de quem poderá enviar mensagens a este grupo:" at bounding box center [267, 183] width 255 height 8
click at [119, 38] on icon at bounding box center [119, 37] width 7 height 7
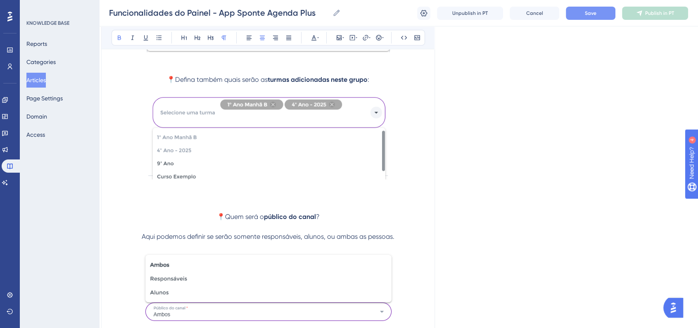
scroll to position [7219, 8]
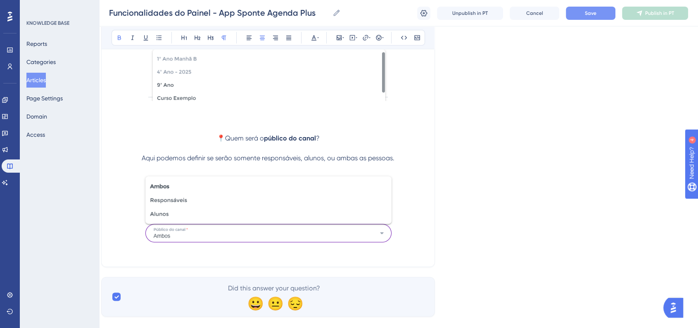
click at [423, 216] on p at bounding box center [267, 209] width 313 height 73
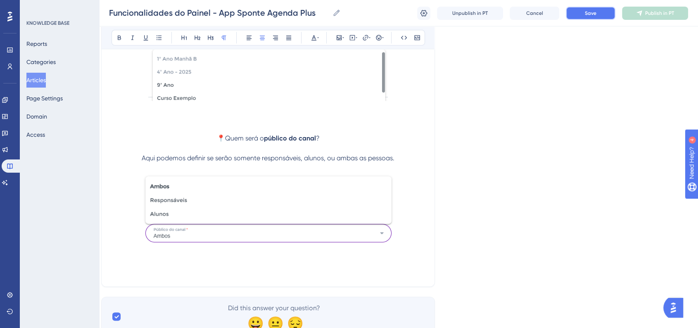
click at [593, 12] on span "Save" at bounding box center [591, 13] width 12 height 7
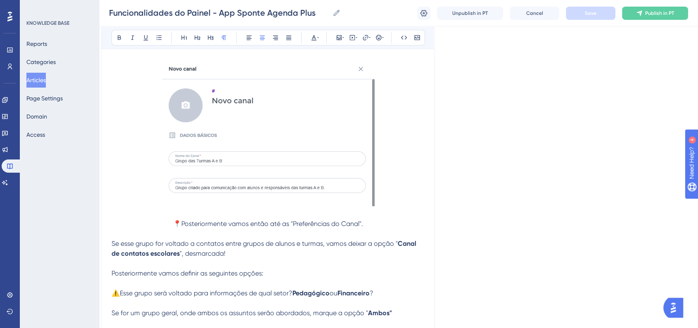
scroll to position [6577, 8]
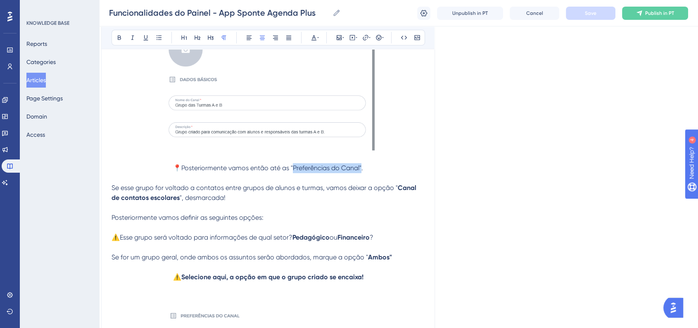
drag, startPoint x: 294, startPoint y: 168, endPoint x: 360, endPoint y: 168, distance: 66.1
click at [360, 168] on span "📍Posteriormente vamos então até as "Preferências do Canal"." at bounding box center [268, 168] width 190 height 8
click at [115, 36] on button at bounding box center [120, 38] width 12 height 12
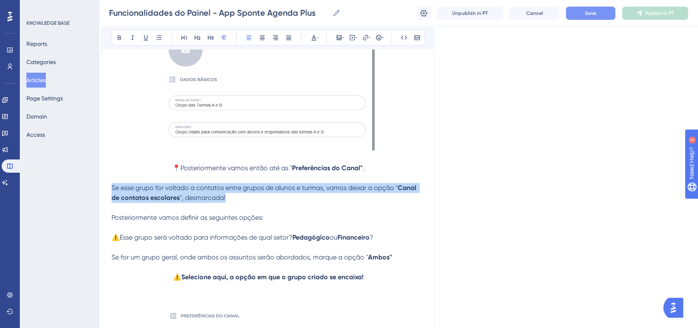
drag, startPoint x: 111, startPoint y: 186, endPoint x: 228, endPoint y: 201, distance: 117.5
click at [228, 201] on p "Se esse grupo for voltado a contatos entre grupos de alunos e turmas, vamos dei…" at bounding box center [267, 193] width 313 height 20
click at [211, 41] on button at bounding box center [211, 38] width 12 height 12
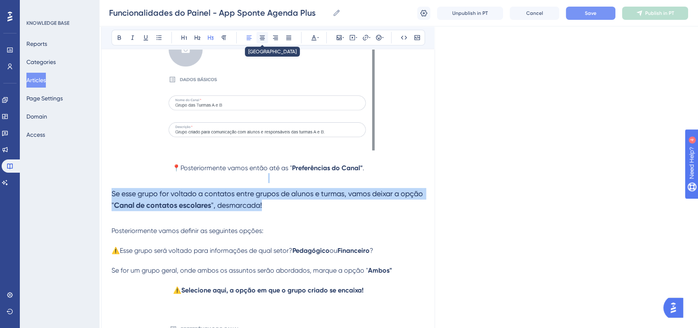
click at [265, 38] on button at bounding box center [262, 38] width 12 height 12
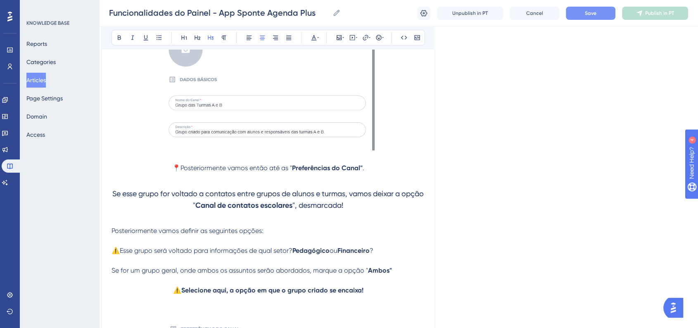
click at [583, 15] on button "Save" at bounding box center [591, 13] width 50 height 13
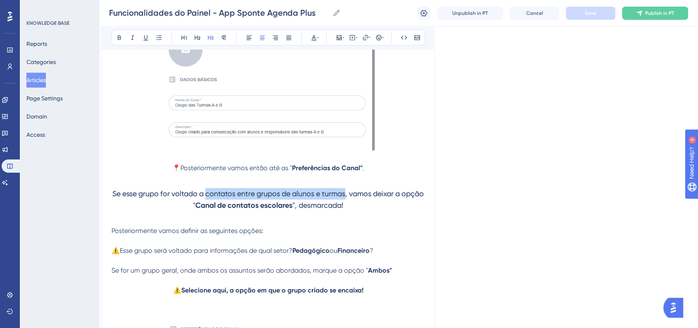
drag, startPoint x: 216, startPoint y: 193, endPoint x: 357, endPoint y: 196, distance: 140.8
click at [357, 196] on span "Se esse grupo for voltado a contatos entre grupos de alunos e turmas, vamos dei…" at bounding box center [268, 199] width 313 height 20
click at [117, 41] on button at bounding box center [120, 38] width 12 height 12
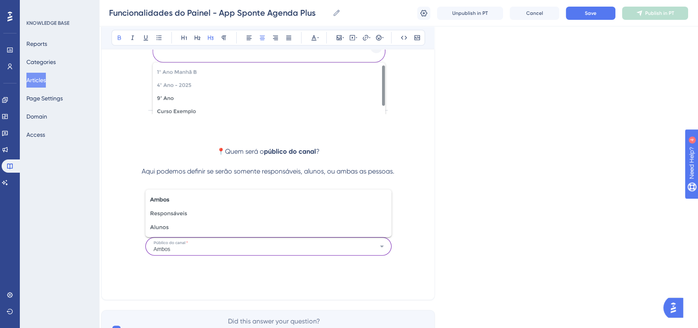
scroll to position [7265, 8]
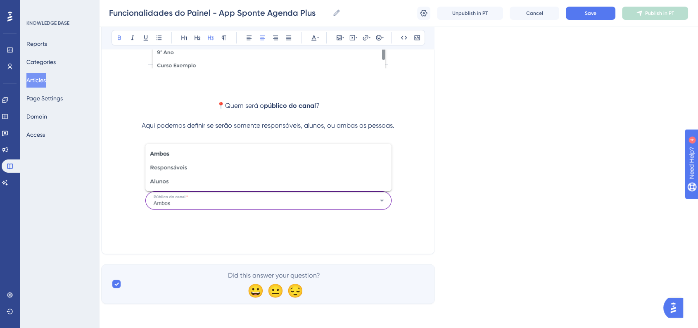
click at [324, 233] on p at bounding box center [267, 229] width 313 height 10
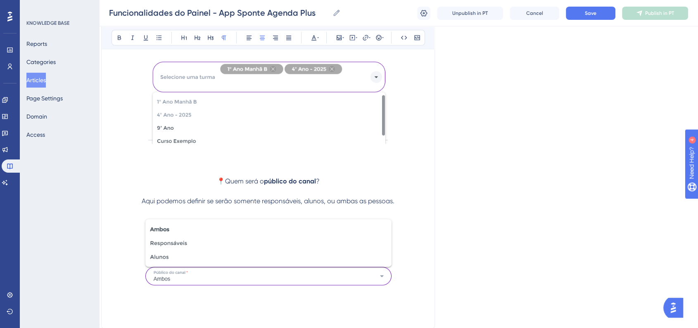
scroll to position [7268, 8]
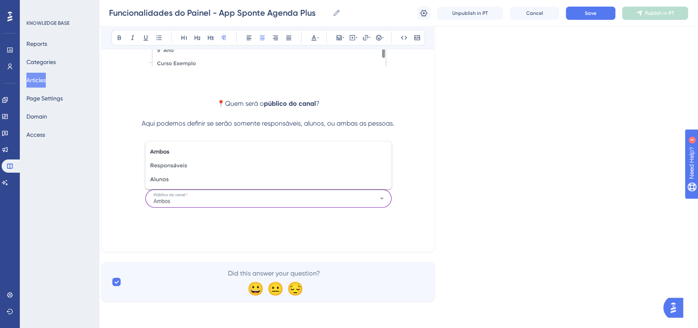
click at [272, 229] on p at bounding box center [267, 227] width 313 height 10
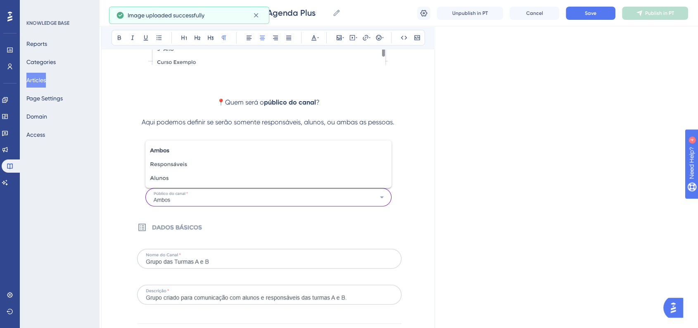
click at [134, 218] on p at bounding box center [267, 216] width 313 height 10
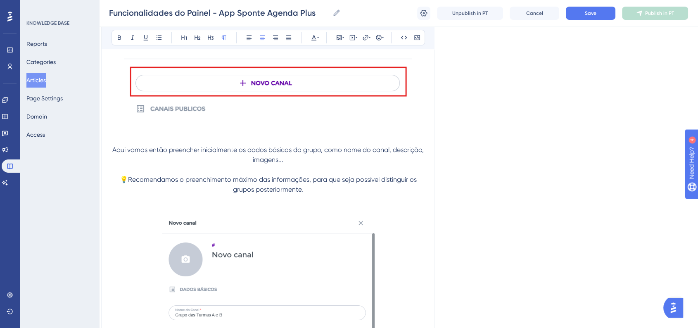
scroll to position [6351, 8]
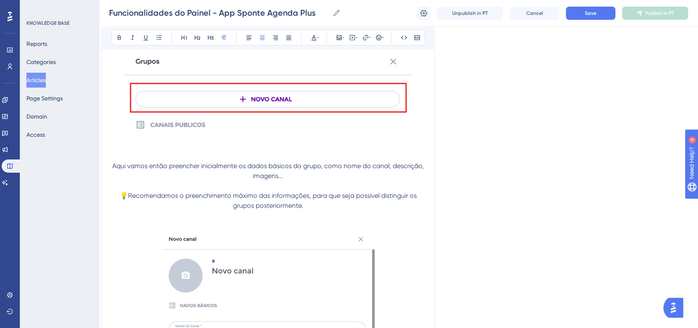
click at [113, 163] on span "Aqui vamos então preencher inicialmente os dados básicos do grupo, como nome do…" at bounding box center [268, 171] width 313 height 18
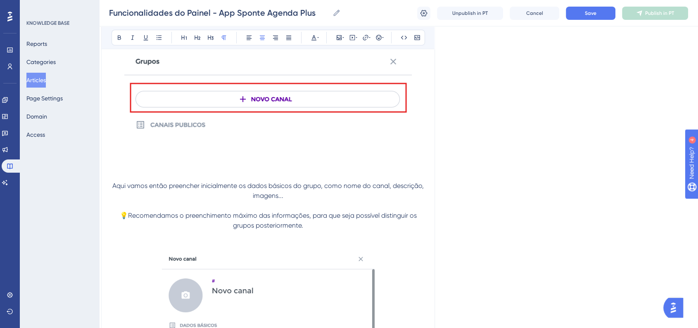
click at [134, 167] on p at bounding box center [267, 166] width 313 height 10
click at [189, 164] on p "Como criar um grupo de contato entre turmas" at bounding box center [267, 166] width 313 height 10
click at [386, 35] on div "Bold Italic Underline Bullet Point Heading 1 Heading 2 Heading 3 Normal Align L…" at bounding box center [267, 38] width 313 height 16
click at [384, 43] on div "Bold Italic Underline Bullet Point Heading 1 Heading 2 Heading 3 Normal Align L…" at bounding box center [267, 38] width 313 height 16
click at [383, 39] on icon at bounding box center [383, 37] width 2 height 7
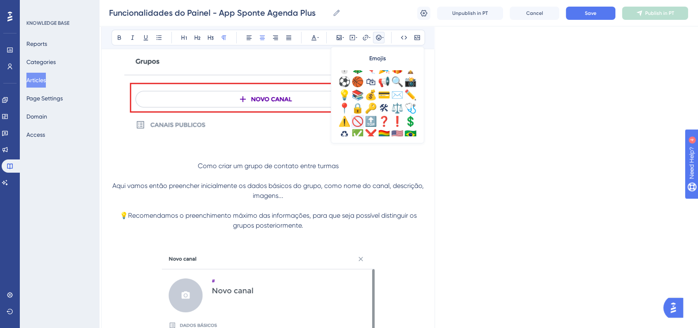
scroll to position [275, 0]
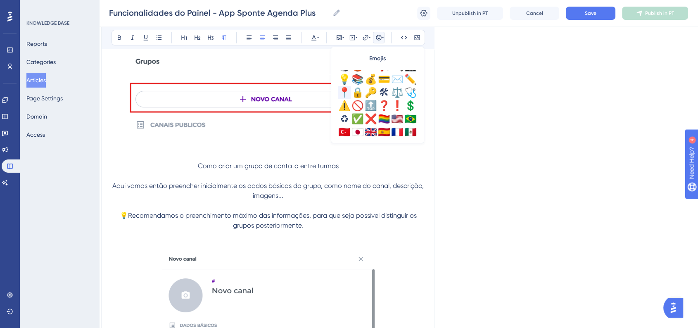
click at [342, 90] on div "📍" at bounding box center [344, 92] width 13 height 13
click at [261, 163] on span "📍Como criar um grupo de contato entre turmas" at bounding box center [268, 166] width 149 height 8
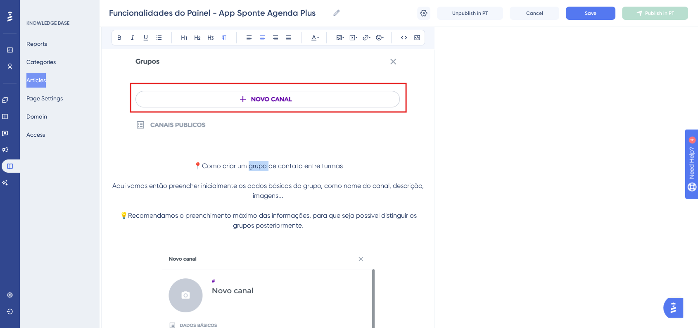
click at [261, 163] on span "📍Como criar um grupo de contato entre turmas" at bounding box center [268, 166] width 149 height 8
click at [261, 162] on span "📍Como criar um grupo de contato entre turmas" at bounding box center [268, 166] width 149 height 8
click at [119, 38] on icon at bounding box center [119, 37] width 7 height 7
click at [211, 42] on button at bounding box center [211, 38] width 12 height 12
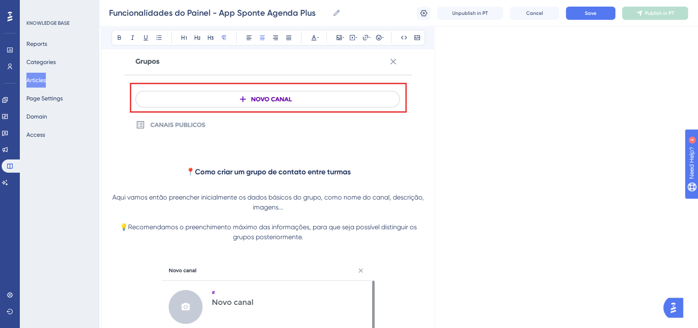
click at [420, 159] on p at bounding box center [267, 105] width 313 height 112
click at [377, 173] on h3 "📍Como criar um grupo de contato entre turmas" at bounding box center [267, 171] width 313 height 21
click at [578, 18] on button "Save" at bounding box center [591, 13] width 50 height 13
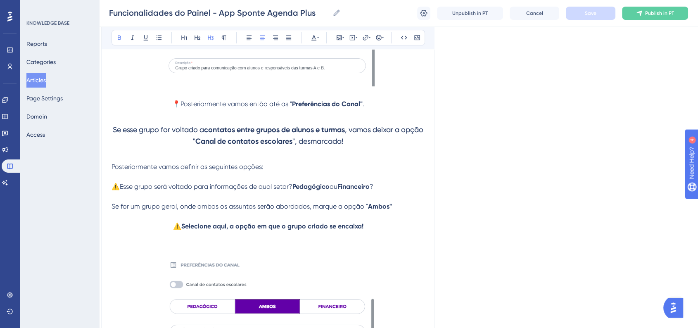
scroll to position [6626, 8]
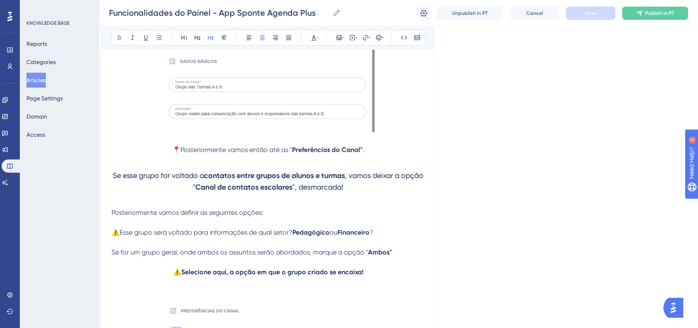
click at [315, 180] on h3 "Se esse grupo for voltado a contatos entre grupos de alunos e turmas , vamos de…" at bounding box center [267, 181] width 313 height 33
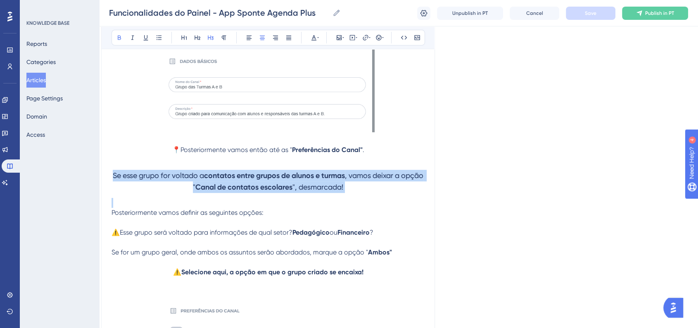
click at [315, 180] on h3 "Se esse grupo for voltado a contatos entre grupos de alunos e turmas , vamos de…" at bounding box center [267, 181] width 313 height 33
click at [223, 40] on icon at bounding box center [223, 37] width 7 height 7
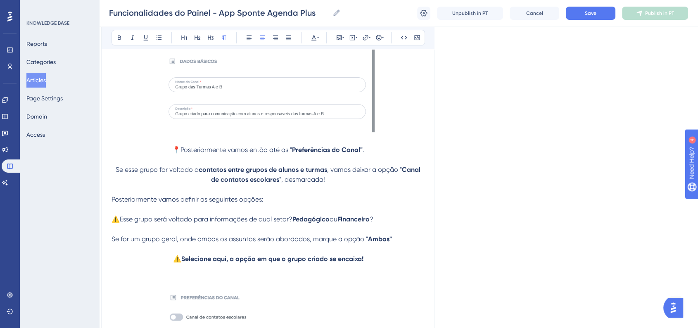
click at [113, 168] on p "Se esse grupo for voltado a contatos entre grupos de alunos e turmas , vamos de…" at bounding box center [267, 175] width 313 height 20
click at [382, 40] on icon at bounding box center [383, 37] width 2 height 7
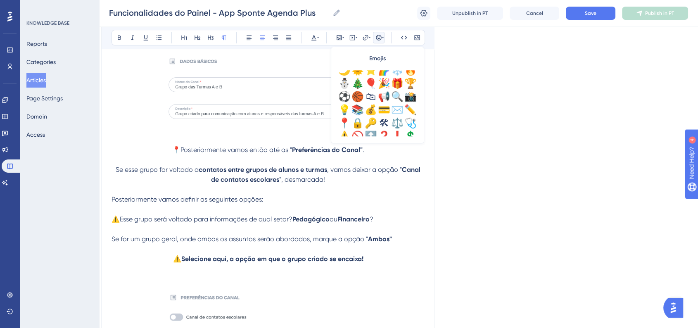
scroll to position [291, 0]
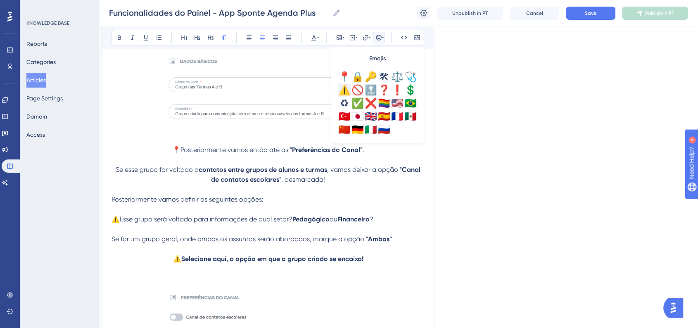
click at [344, 94] on div "⚠️" at bounding box center [344, 89] width 13 height 13
click at [600, 14] on button "Save" at bounding box center [591, 13] width 50 height 13
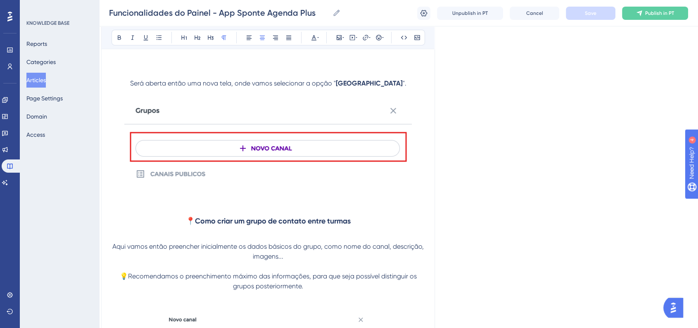
scroll to position [6351, 8]
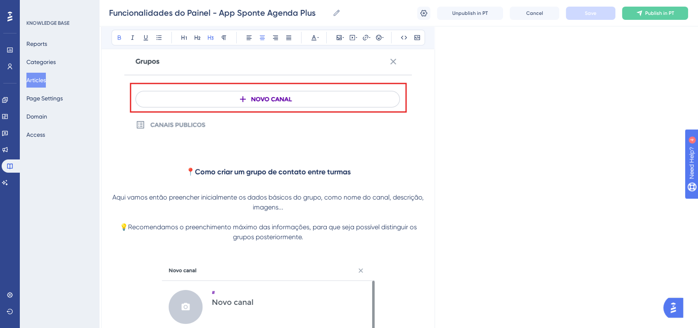
click at [293, 173] on strong "📍Como criar um grupo de contato entre turmas" at bounding box center [268, 171] width 165 height 9
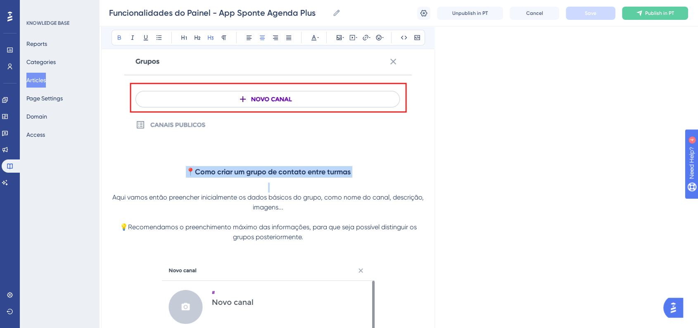
click at [293, 173] on strong "📍Como criar um grupo de contato entre turmas" at bounding box center [268, 171] width 165 height 9
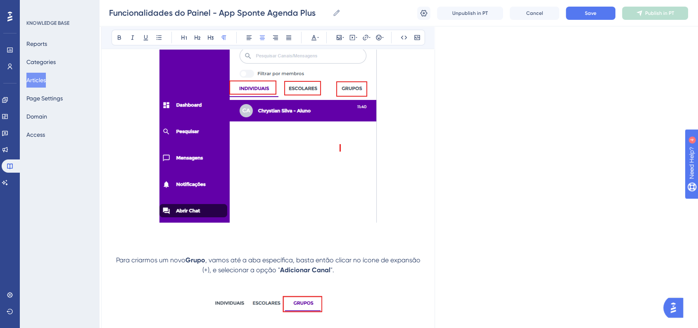
scroll to position [5892, 8]
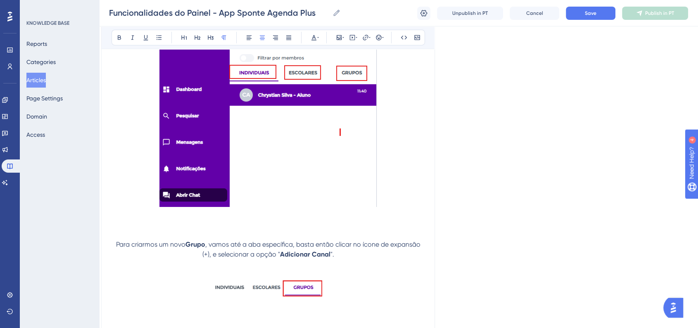
click at [248, 232] on p at bounding box center [267, 235] width 313 height 10
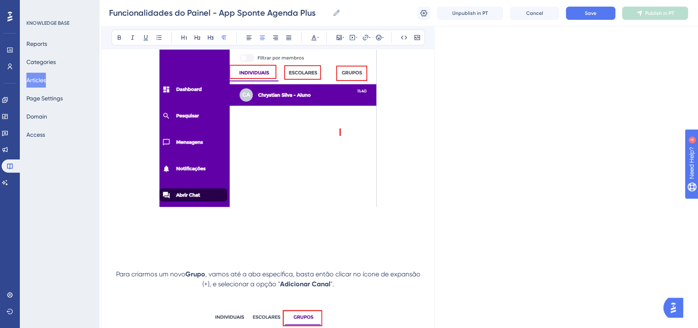
click at [244, 250] on p at bounding box center [267, 254] width 313 height 10
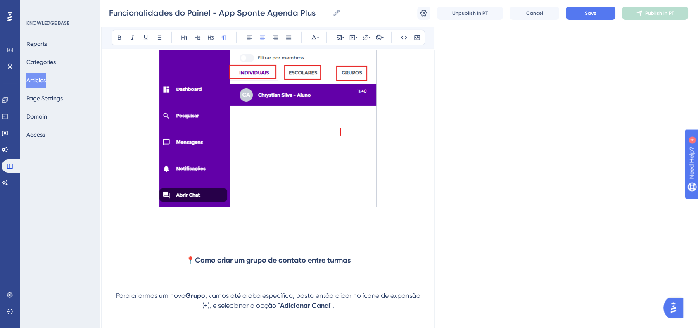
click at [184, 254] on h3 "📍Como criar um grupo de contato entre turmas" at bounding box center [267, 259] width 313 height 21
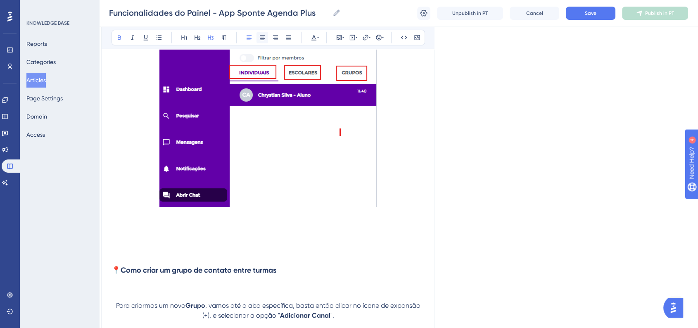
click at [261, 41] on button at bounding box center [262, 38] width 12 height 12
click at [589, 18] on button "Save" at bounding box center [591, 13] width 50 height 13
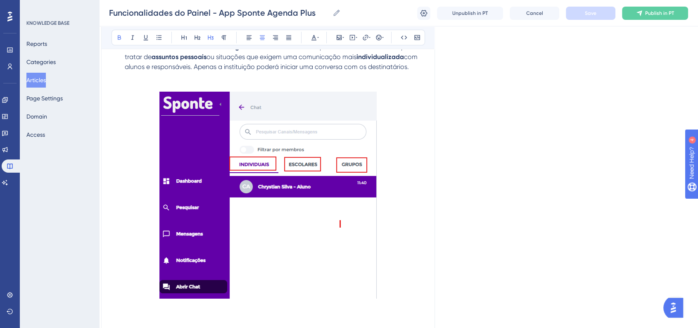
scroll to position [5984, 8]
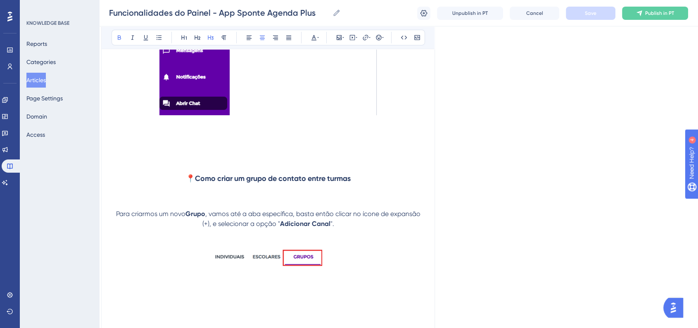
click at [290, 180] on strong "📍Como criar um grupo de contato entre turmas" at bounding box center [268, 178] width 165 height 9
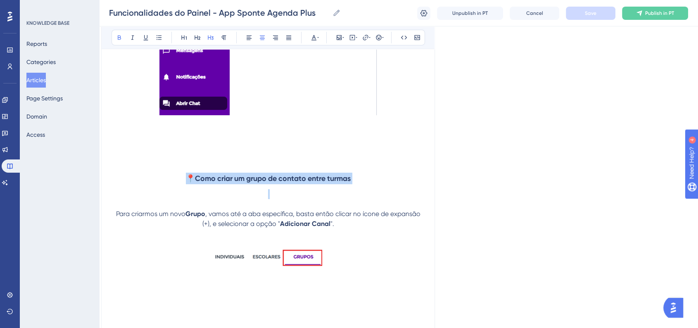
click at [290, 180] on strong "📍Como criar um grupo de contato entre turmas" at bounding box center [268, 178] width 165 height 9
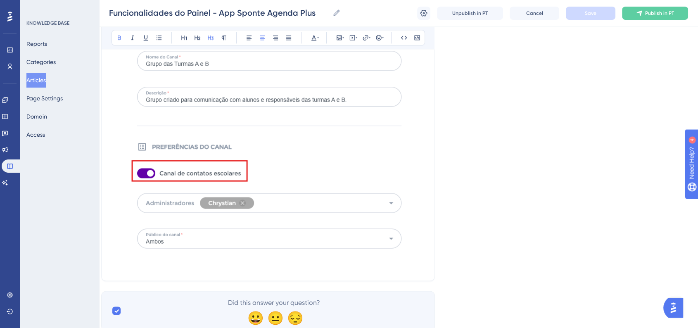
scroll to position [7574, 8]
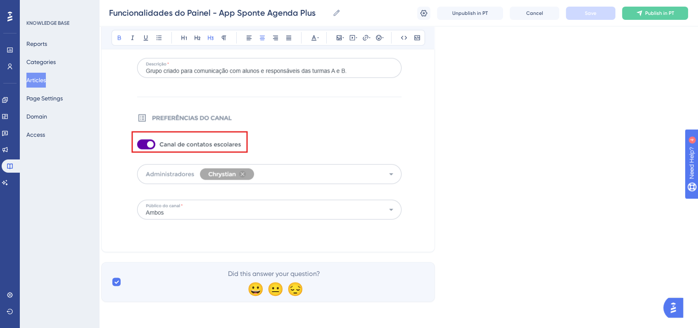
click at [261, 234] on p at bounding box center [267, 237] width 313 height 10
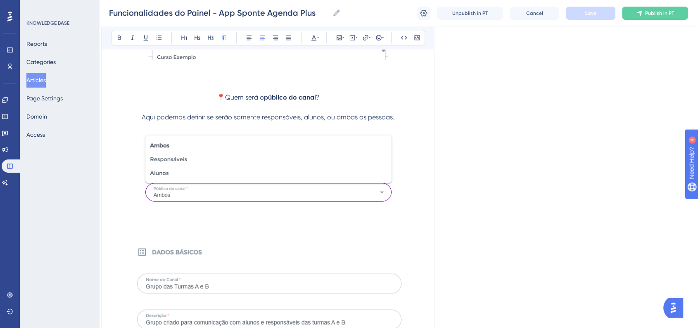
scroll to position [7390, 8]
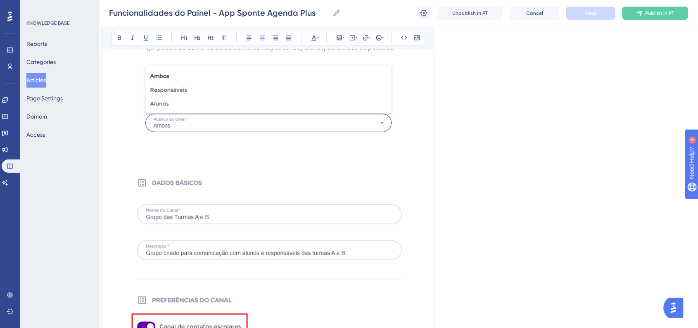
click at [209, 161] on p at bounding box center [267, 161] width 313 height 10
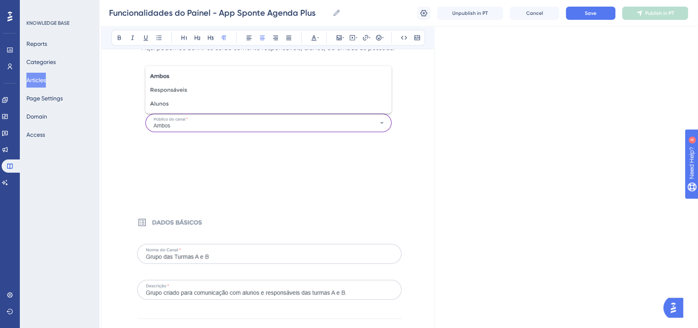
click at [233, 171] on p at bounding box center [267, 171] width 313 height 10
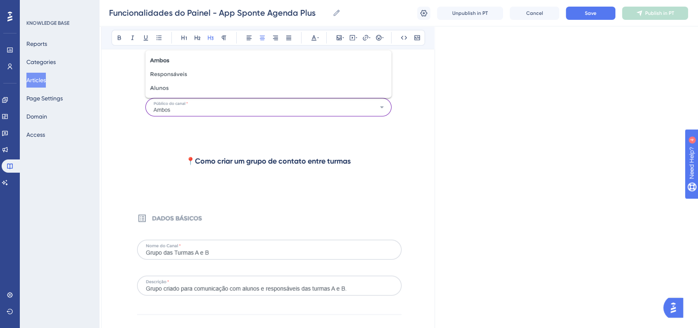
scroll to position [7304, 8]
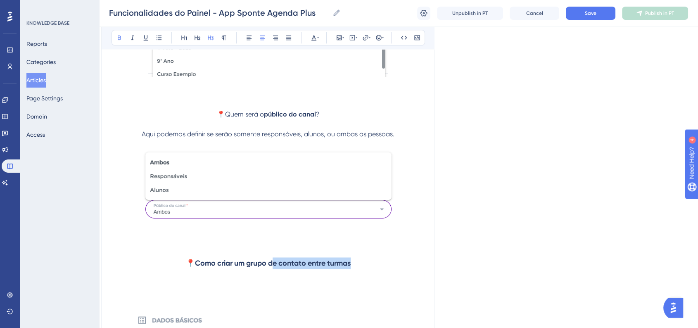
drag, startPoint x: 272, startPoint y: 265, endPoint x: 371, endPoint y: 264, distance: 99.5
click at [371, 264] on h3 "📍Como criar um grupo de contato entre turmas" at bounding box center [267, 262] width 313 height 21
click at [165, 260] on strong "📍Como criar um grupo Escolar para assuntos administrativos" at bounding box center [268, 262] width 210 height 9
click at [164, 262] on strong "📍Como criar um grupo Escolar para assuntos administrativos" at bounding box center [268, 262] width 210 height 9
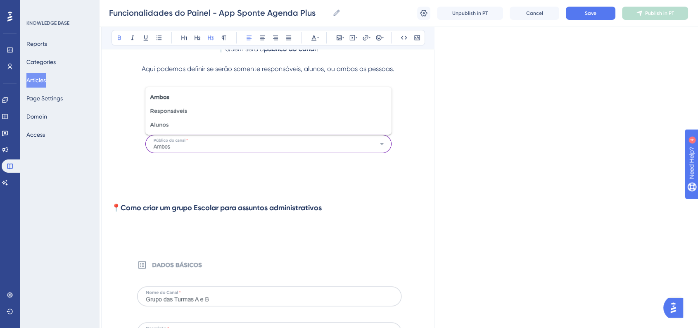
scroll to position [7396, 8]
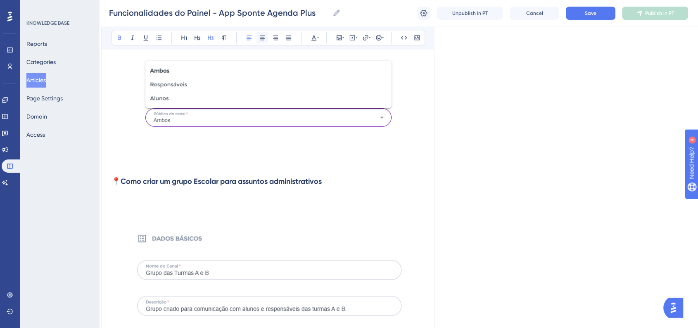
click at [264, 42] on button at bounding box center [262, 38] width 12 height 12
click at [590, 15] on span "Save" at bounding box center [591, 13] width 12 height 7
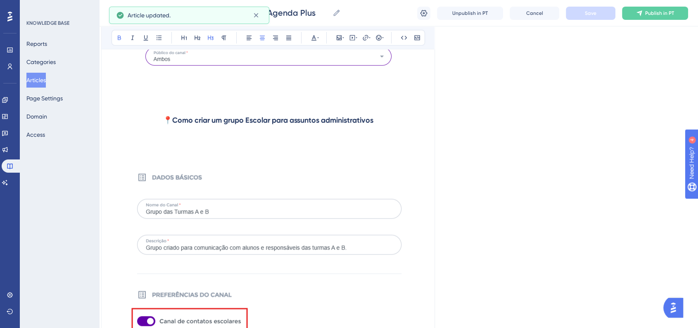
scroll to position [7488, 8]
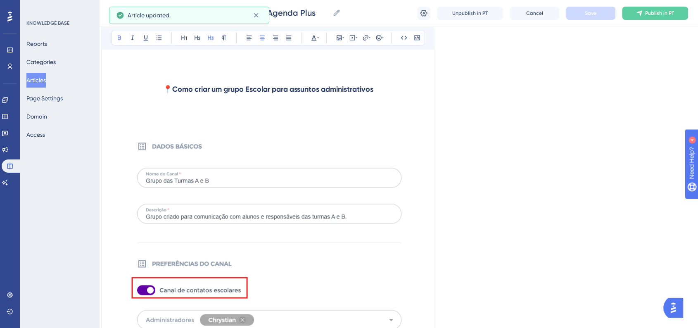
click at [303, 212] on img at bounding box center [268, 257] width 283 height 235
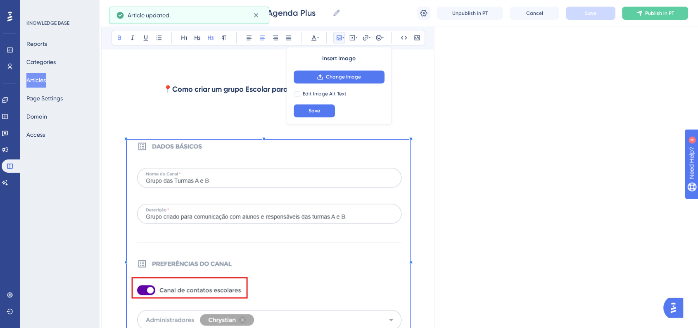
scroll to position [7398, 8]
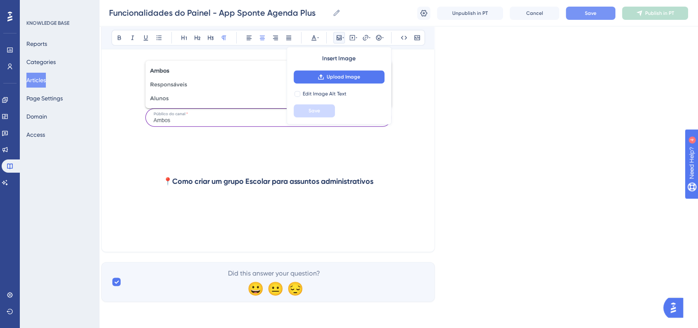
click at [320, 232] on p at bounding box center [267, 237] width 313 height 10
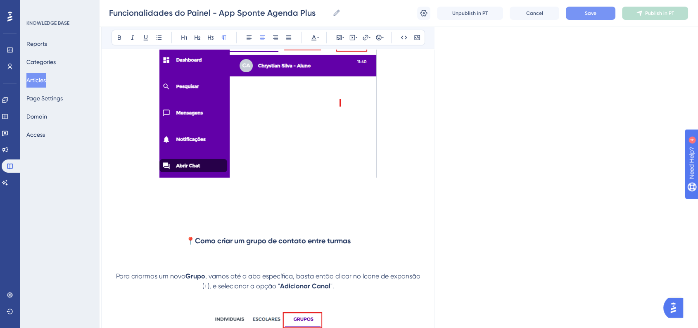
scroll to position [5975, 8]
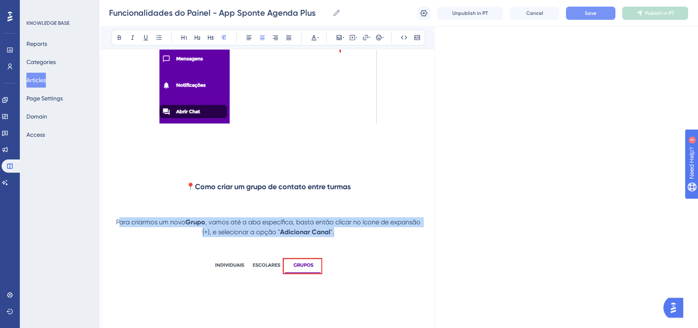
drag, startPoint x: 330, startPoint y: 232, endPoint x: 117, endPoint y: 220, distance: 213.4
click at [117, 220] on p "Para criarmos um novo Grupo , vamos até a aba específica, basta então clicar no…" at bounding box center [267, 227] width 313 height 20
click at [117, 220] on span "Para criarmos um novo" at bounding box center [150, 222] width 69 height 8
drag, startPoint x: 115, startPoint y: 221, endPoint x: 383, endPoint y: 237, distance: 268.5
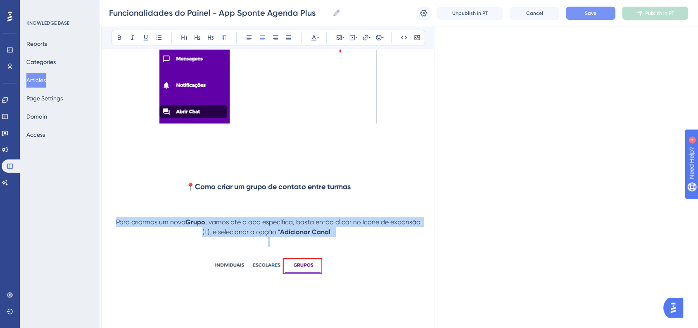
copy p "Para criarmos um novo Grupo , vamos até a aba específica, basta então clicar no…"
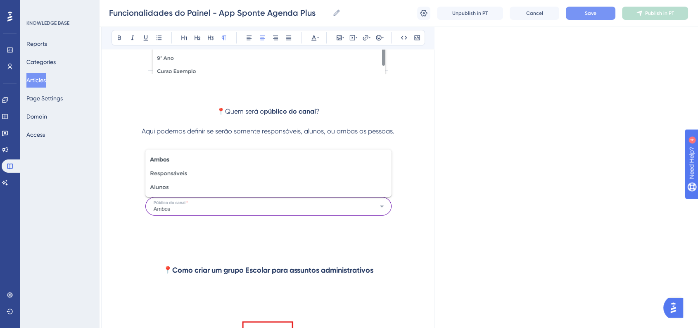
scroll to position [7398, 8]
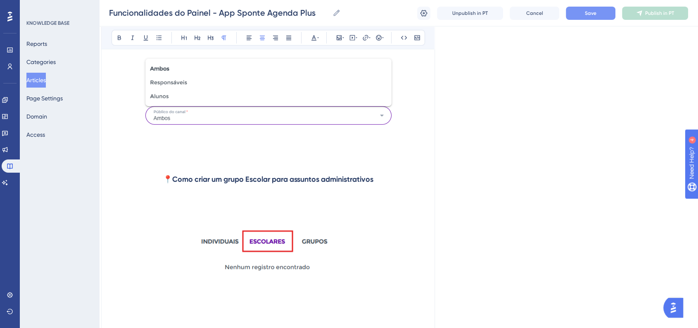
click at [287, 205] on p at bounding box center [267, 205] width 313 height 10
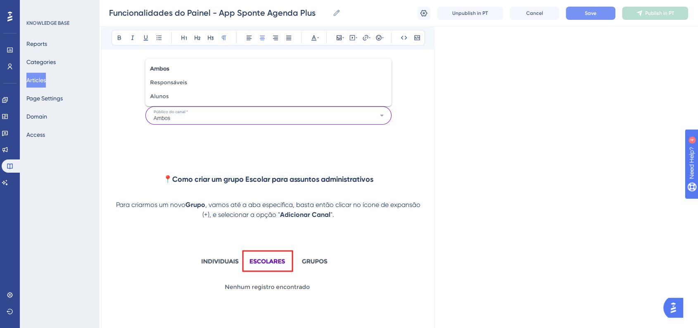
click at [205, 207] on span ", vamos até a aba específica, basta então clicar no ícone de expansão (+), e se…" at bounding box center [312, 210] width 220 height 18
click at [223, 209] on strong "Grupo Admistrativo" at bounding box center [216, 205] width 62 height 8
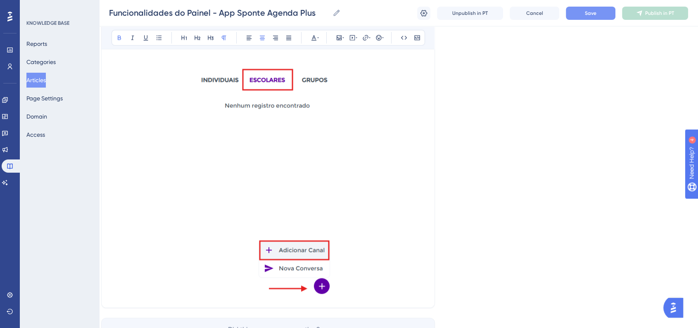
scroll to position [7627, 8]
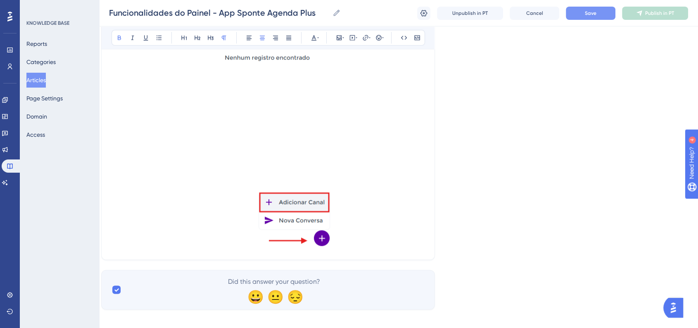
click at [302, 215] on img at bounding box center [268, 133] width 137 height 226
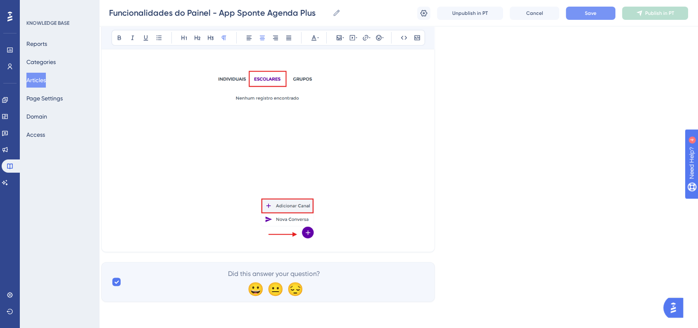
click at [359, 180] on p at bounding box center [267, 155] width 313 height 171
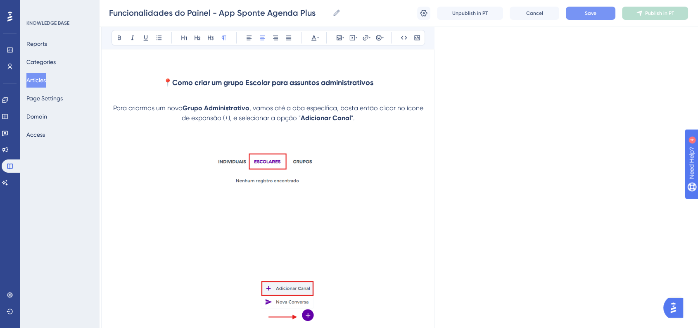
scroll to position [7533, 8]
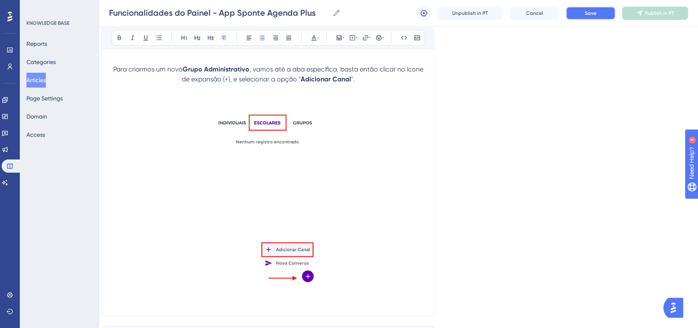
click at [577, 18] on button "Save" at bounding box center [591, 13] width 50 height 13
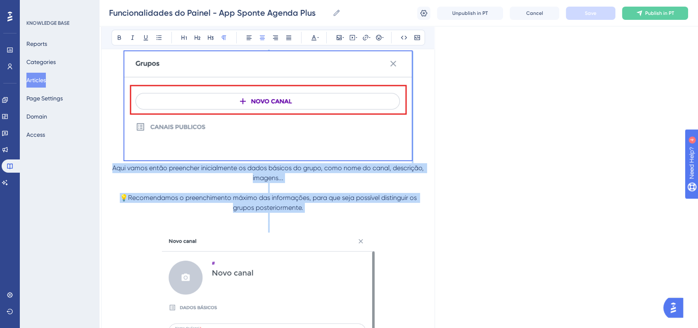
scroll to position [6432, 8]
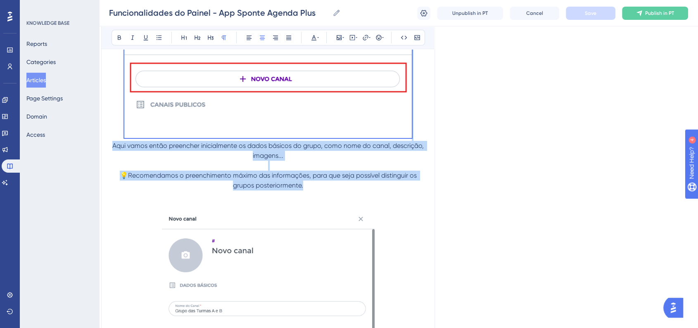
drag, startPoint x: 142, startPoint y: 100, endPoint x: 360, endPoint y: 186, distance: 234.3
copy div "Será aberta então uma nova tela, onde vamos selecionar a opção " Novo Canal ". …"
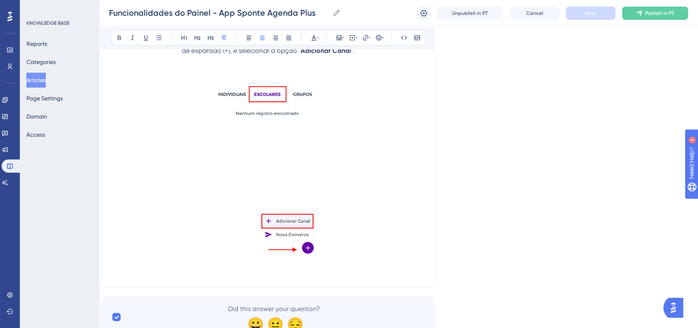
scroll to position [7599, 8]
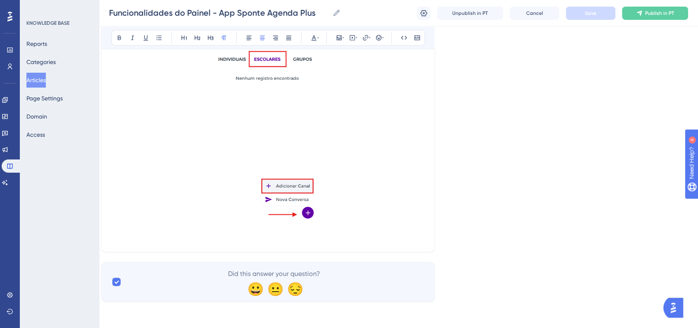
click at [382, 225] on p at bounding box center [267, 227] width 313 height 10
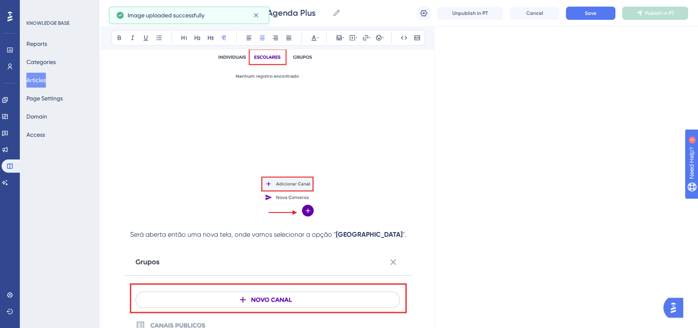
click at [146, 237] on span "Será aberta então uma nova tela, onde vamos selecionar a opção "" at bounding box center [233, 234] width 206 height 8
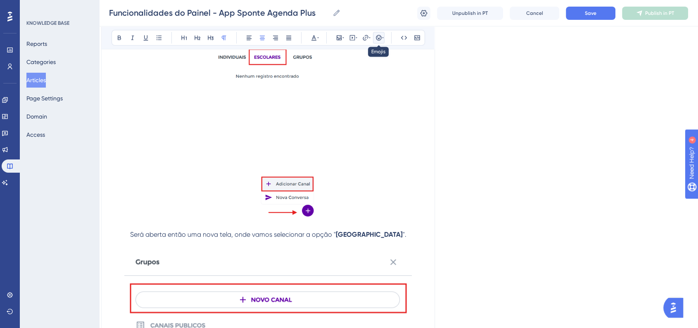
click at [379, 38] on icon at bounding box center [378, 37] width 7 height 7
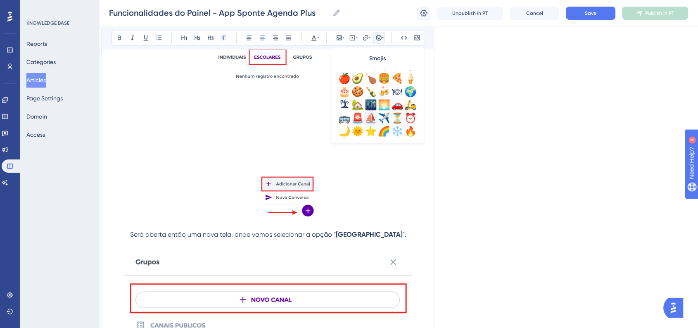
scroll to position [275, 0]
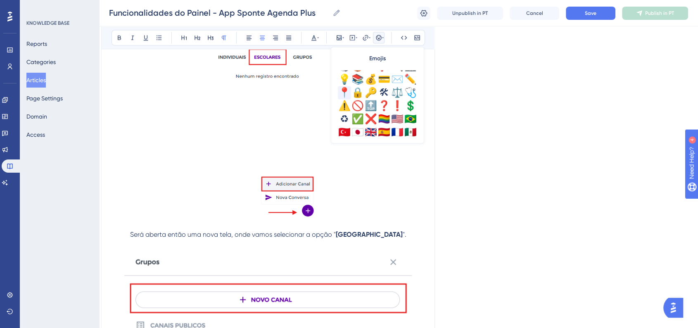
click at [341, 90] on div "📍" at bounding box center [344, 92] width 13 height 13
click at [589, 15] on span "Save" at bounding box center [591, 13] width 12 height 7
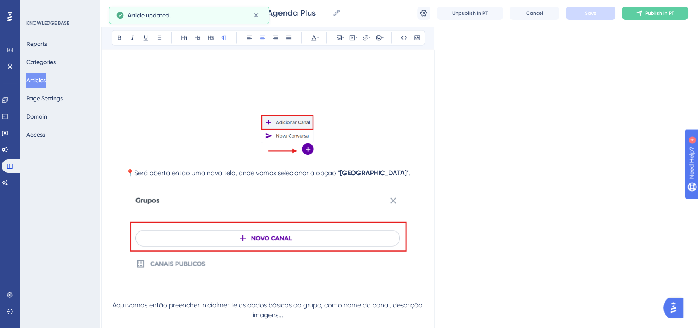
scroll to position [7736, 8]
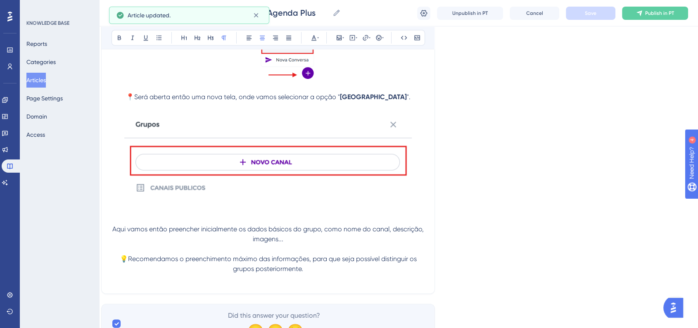
click at [143, 98] on span "📍Será aberta então uma nova tela, onde vamos selecionar a opção "" at bounding box center [233, 97] width 214 height 8
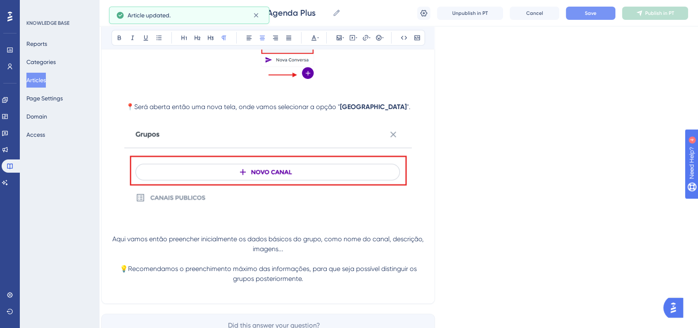
click at [598, 3] on div "Funcionalidades do Painel - App Sponte Agenda Plus Funcionalidades do Painel - …" at bounding box center [398, 13] width 599 height 26
click at [598, 6] on div "Funcionalidades do Painel - App Sponte Agenda Plus Funcionalidades do Painel - …" at bounding box center [398, 13] width 599 height 26
click at [596, 10] on button "Save" at bounding box center [591, 13] width 50 height 13
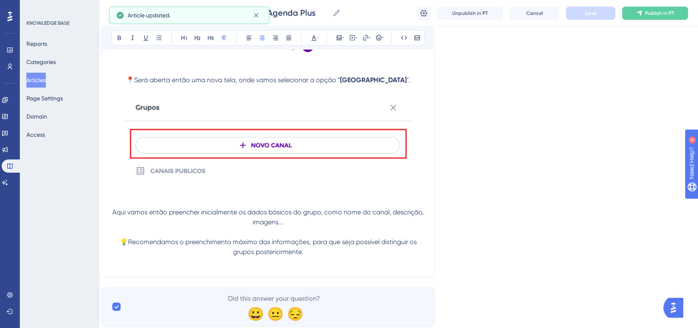
scroll to position [7790, 8]
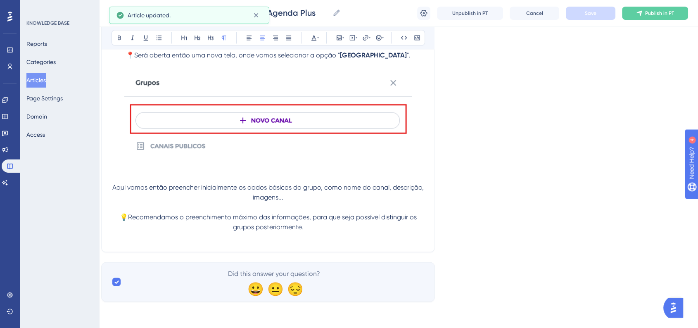
click at [336, 229] on p "💡Recomendamos o preenchimento máximo das informações, para que seja possível di…" at bounding box center [267, 222] width 313 height 20
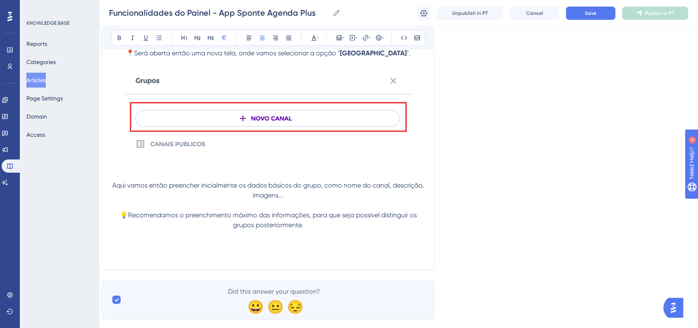
click at [306, 248] on p at bounding box center [267, 244] width 313 height 10
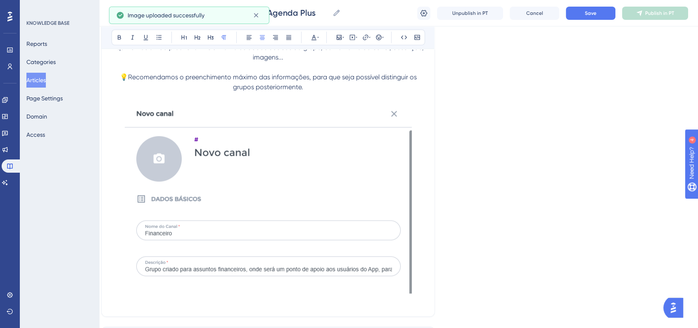
click at [327, 222] on img at bounding box center [268, 198] width 287 height 192
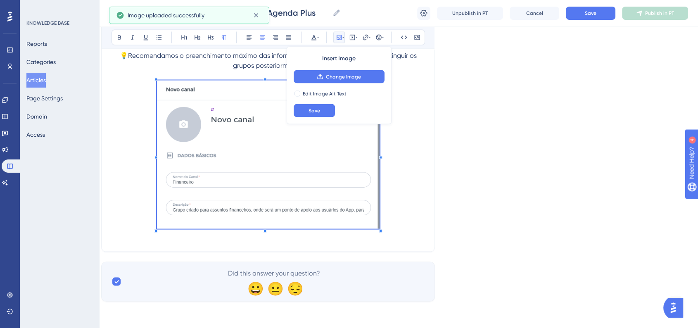
scroll to position [7947, 8]
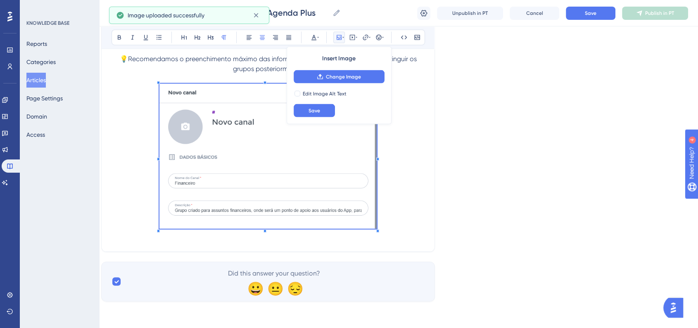
click at [341, 208] on span at bounding box center [267, 158] width 217 height 148
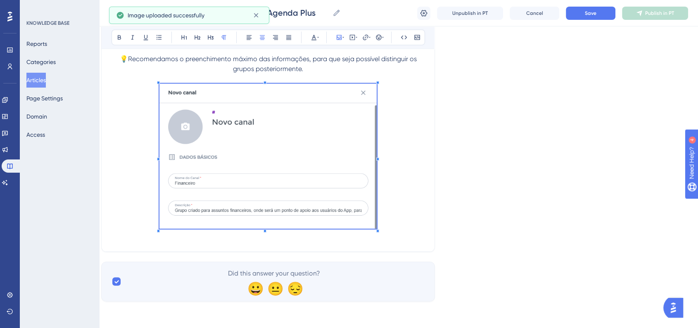
click at [347, 78] on p at bounding box center [267, 79] width 313 height 10
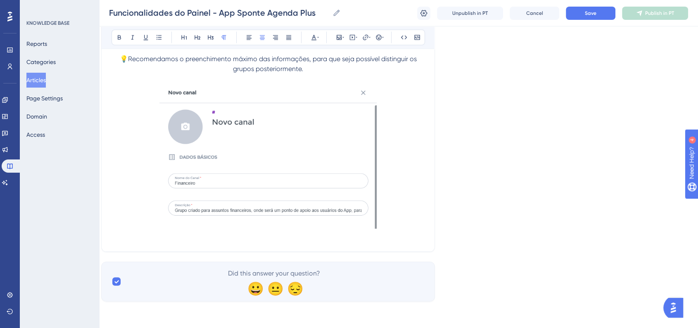
click at [403, 216] on p at bounding box center [267, 158] width 313 height 148
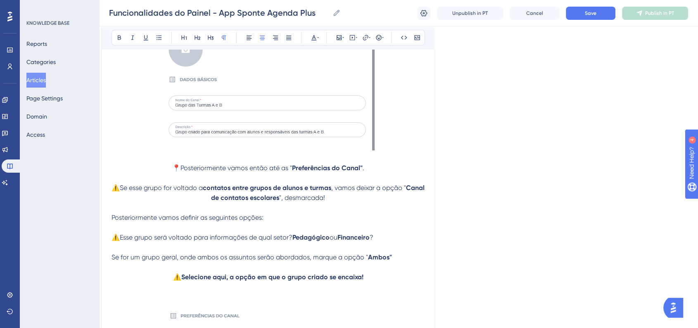
scroll to position [6617, 8]
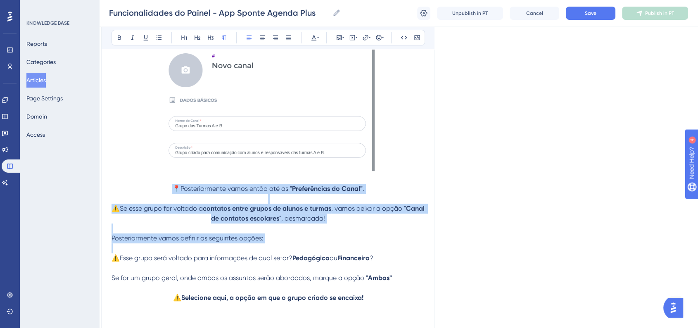
drag, startPoint x: 174, startPoint y: 184, endPoint x: 349, endPoint y: 243, distance: 184.9
copy div "📍Posteriormente vamos então até as " Preferências do Canal" . ⚠️Se esse grupo f…"
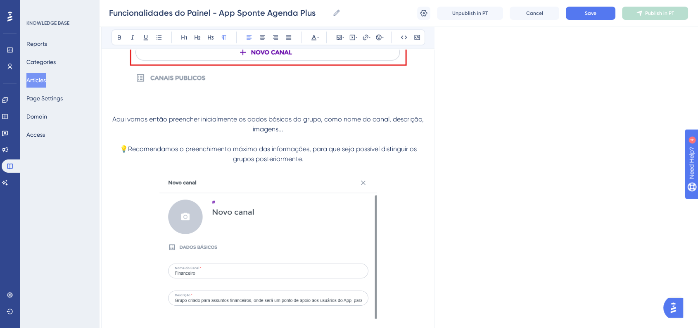
scroll to position [8039, 8]
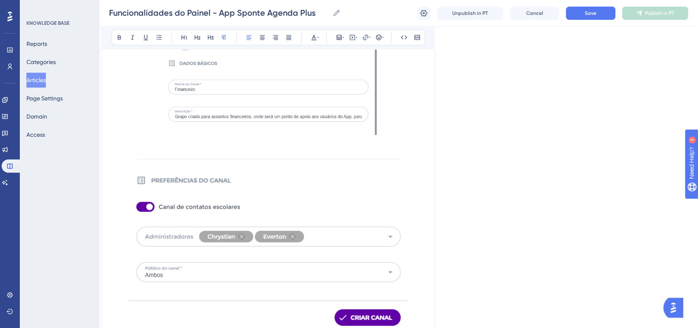
click at [418, 130] on p at bounding box center [267, 64] width 313 height 148
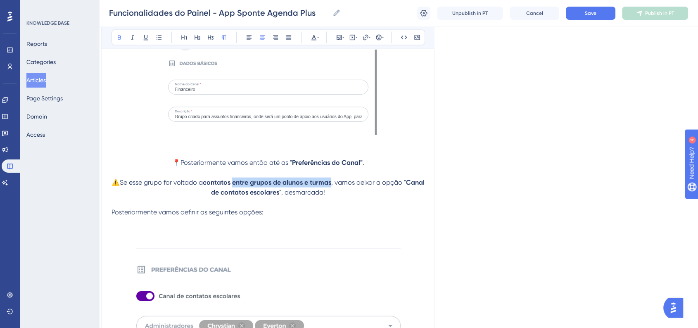
drag, startPoint x: 243, startPoint y: 185, endPoint x: 342, endPoint y: 186, distance: 99.5
click at [331, 186] on strong "contatos entre grupos de alunos e turmas" at bounding box center [267, 182] width 128 height 8
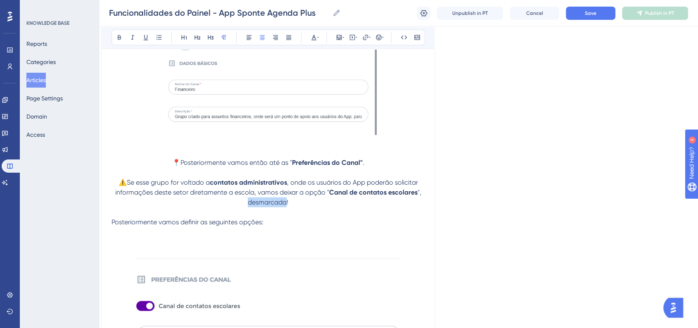
drag, startPoint x: 245, startPoint y: 206, endPoint x: 285, endPoint y: 206, distance: 40.1
click at [285, 206] on p "⚠️Se esse grupo for voltado a contatos administrativos , onde os usuários do Ap…" at bounding box center [267, 193] width 313 height 30
click at [590, 7] on button "Save" at bounding box center [591, 13] width 50 height 13
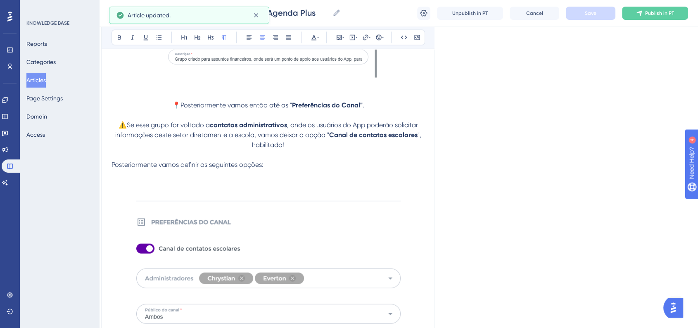
scroll to position [8131, 8]
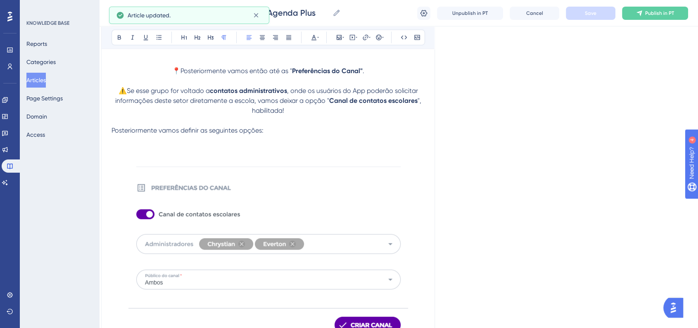
click at [296, 135] on p "Posteriormente vamos definir as seguintes opções:" at bounding box center [267, 131] width 313 height 10
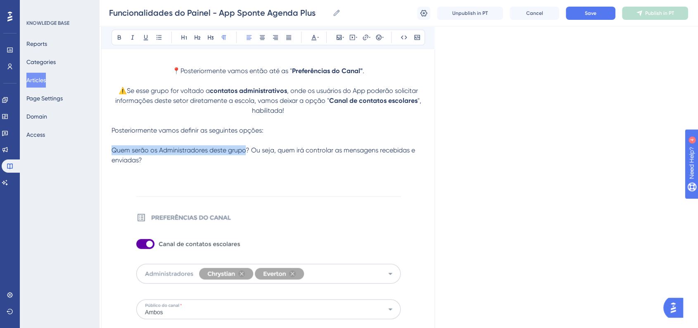
drag, startPoint x: 113, startPoint y: 154, endPoint x: 244, endPoint y: 154, distance: 131.3
click at [244, 154] on span "Quem serão os Administradores deste grupo? Ou seja, quem irá controlar as mensa…" at bounding box center [263, 155] width 305 height 18
click at [121, 44] on div "Bold Italic Underline Bullet Point Heading 1 Heading 2 Heading 3 Normal Align L…" at bounding box center [267, 38] width 313 height 16
drag, startPoint x: 244, startPoint y: 154, endPoint x: 112, endPoint y: 150, distance: 132.2
click at [112, 150] on span "Quem serão os Administradores deste grupo? Ou seja, quem irá controlar as mensa…" at bounding box center [263, 155] width 305 height 18
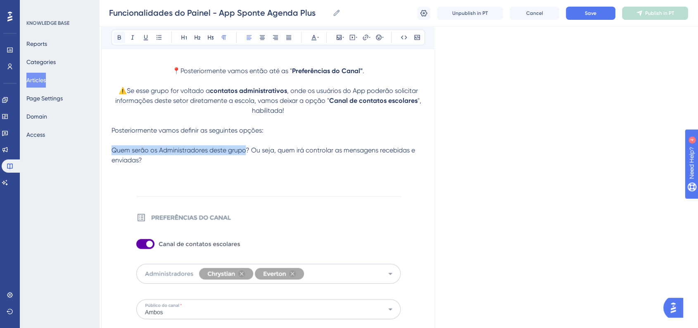
click at [117, 40] on icon at bounding box center [119, 37] width 7 height 7
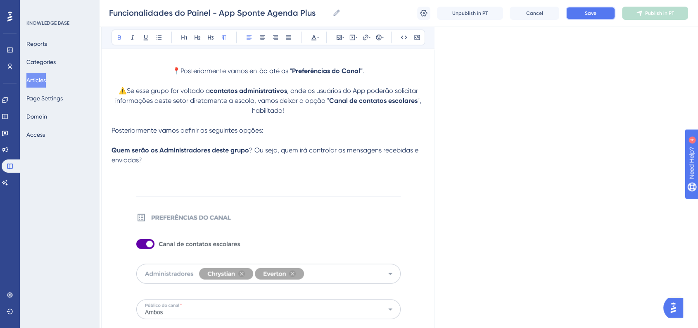
click at [575, 17] on button "Save" at bounding box center [591, 13] width 50 height 13
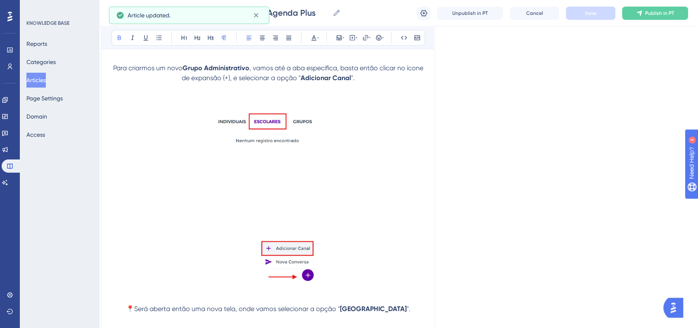
scroll to position [7351, 8]
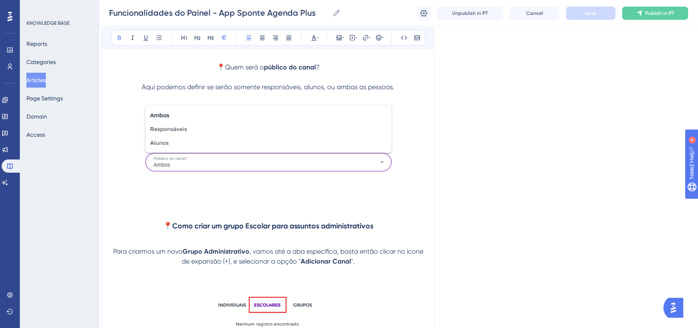
drag, startPoint x: 235, startPoint y: 128, endPoint x: 140, endPoint y: 88, distance: 103.0
click at [140, 88] on p "Aqui podemos definir se serão somente responsáveis, alunos, ou ambas as pessoas." at bounding box center [267, 87] width 313 height 10
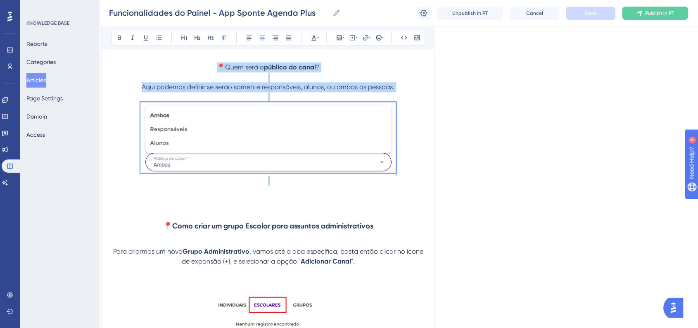
drag, startPoint x: 216, startPoint y: 67, endPoint x: 389, endPoint y: 180, distance: 206.7
copy div "📍Quem será o público do canal ? Aqui podemos definir se serão somente responsáv…"
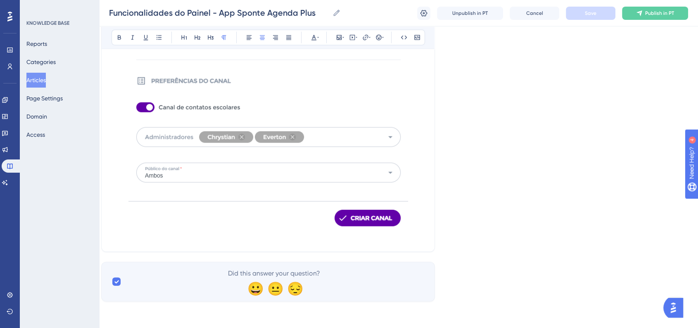
scroll to position [8271, 8]
click at [270, 235] on p at bounding box center [267, 237] width 313 height 10
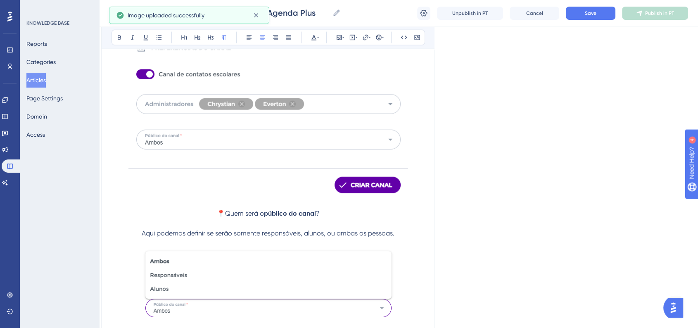
scroll to position [8317, 8]
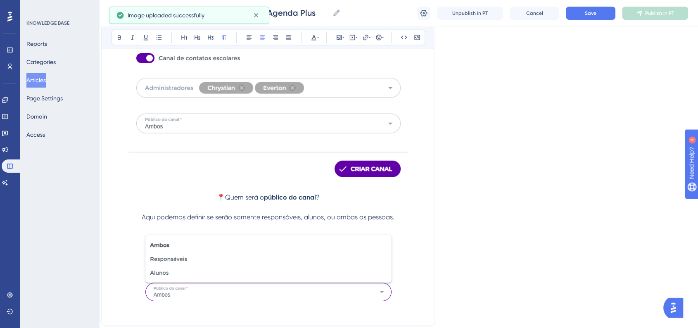
click at [213, 197] on p "📍Quem será o público do canal ?" at bounding box center [267, 197] width 313 height 10
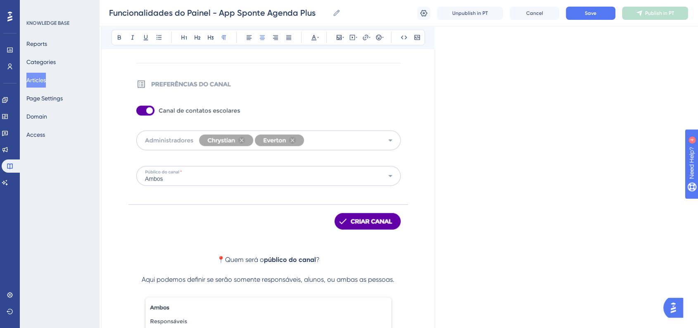
scroll to position [8363, 8]
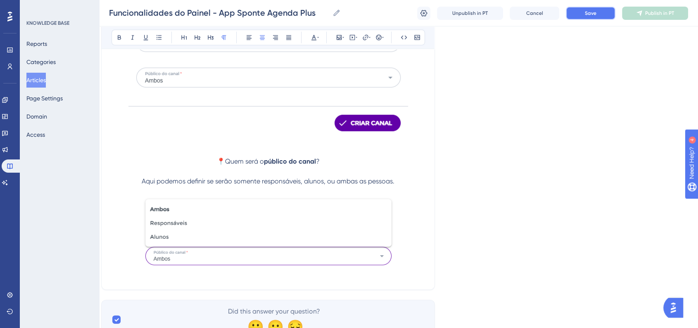
click at [589, 17] on button "Save" at bounding box center [591, 13] width 50 height 13
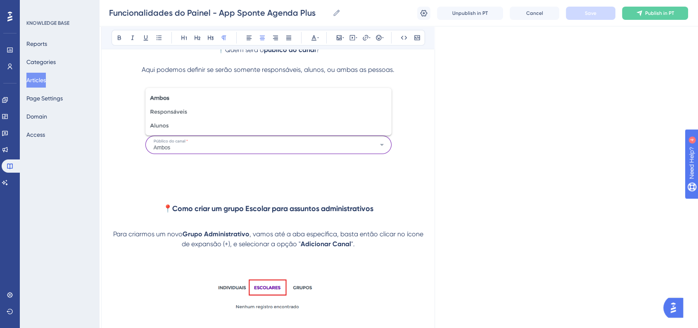
scroll to position [7349, 8]
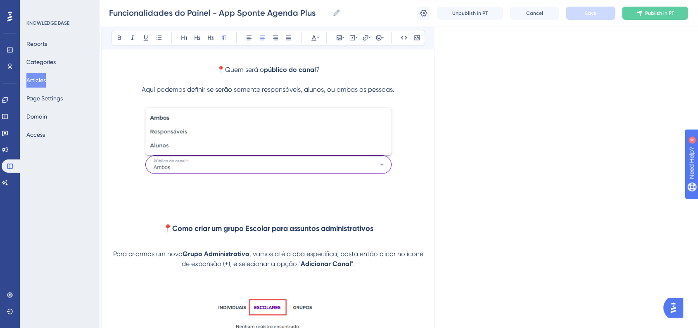
click at [258, 194] on p at bounding box center [267, 193] width 313 height 10
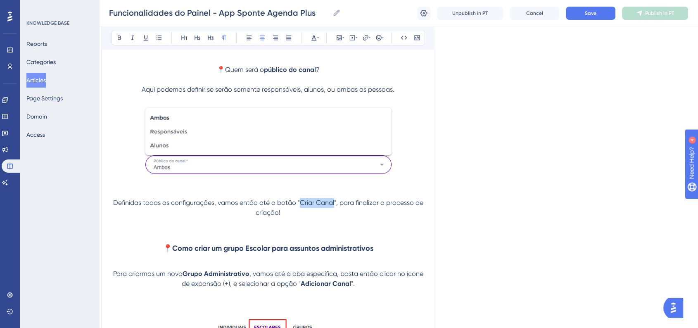
drag, startPoint x: 300, startPoint y: 207, endPoint x: 334, endPoint y: 206, distance: 34.3
click at [334, 206] on span "Definidas todas as configurações, vamos então até o botão "Criar Canal", para f…" at bounding box center [269, 208] width 312 height 18
click at [117, 38] on icon at bounding box center [119, 37] width 7 height 7
click at [112, 202] on span "Definidas todas as configurações, vamos então até o botão "" at bounding box center [205, 203] width 187 height 8
click at [383, 43] on button at bounding box center [379, 38] width 12 height 12
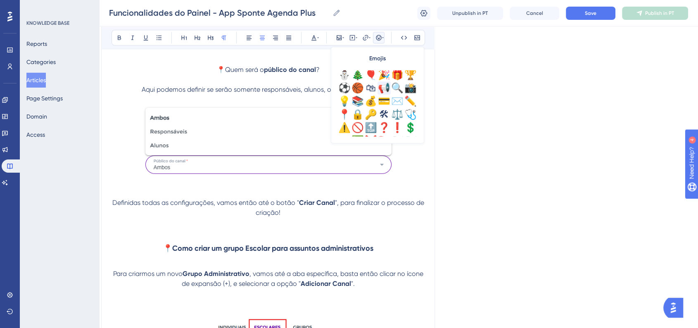
scroll to position [291, 0]
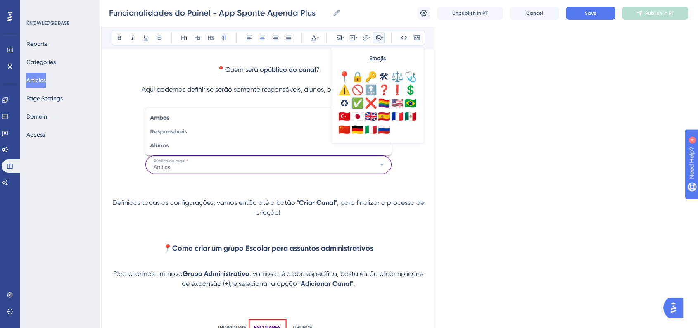
click at [362, 105] on div "✅" at bounding box center [357, 103] width 13 height 13
click at [607, 13] on button "Save" at bounding box center [591, 13] width 50 height 13
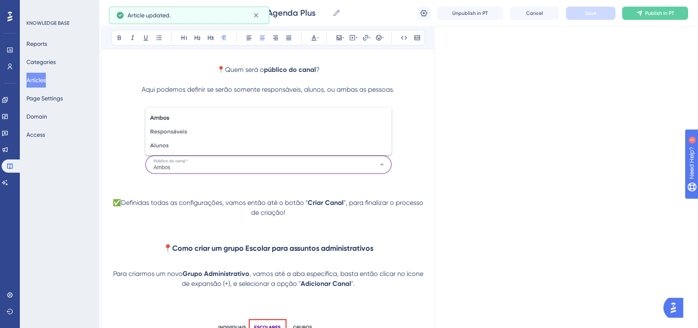
click at [337, 217] on p "✅Definidas todas as configurações, vamos então até o botão " Criar Canal ", par…" at bounding box center [267, 208] width 313 height 20
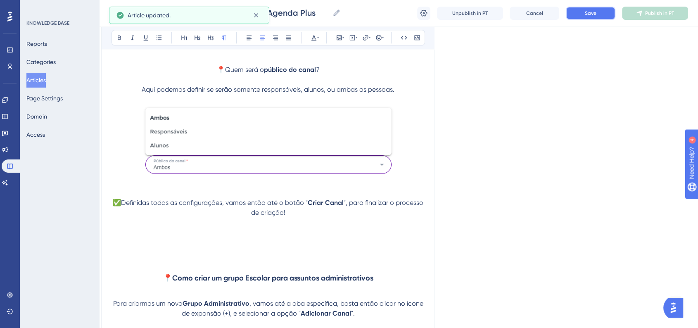
click at [590, 14] on span "Save" at bounding box center [591, 13] width 12 height 7
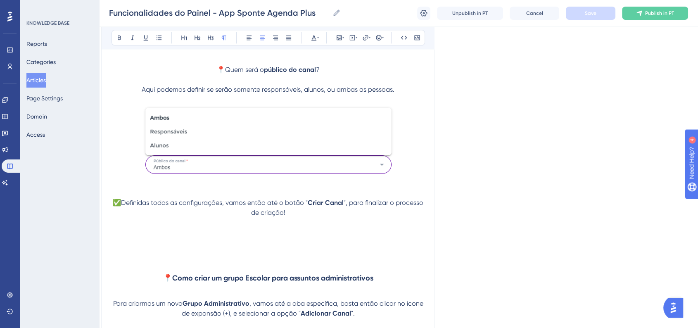
click at [294, 232] on p at bounding box center [267, 233] width 313 height 10
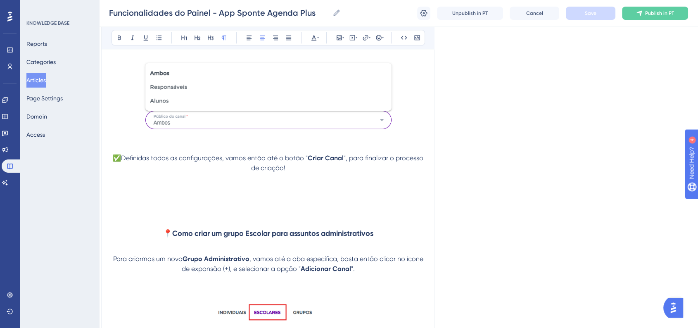
scroll to position [7440, 8]
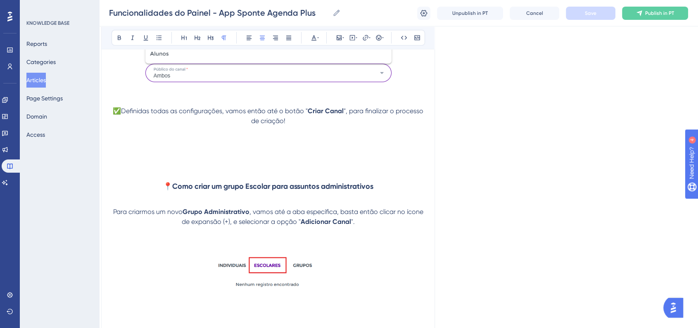
click at [269, 145] on p at bounding box center [267, 141] width 313 height 10
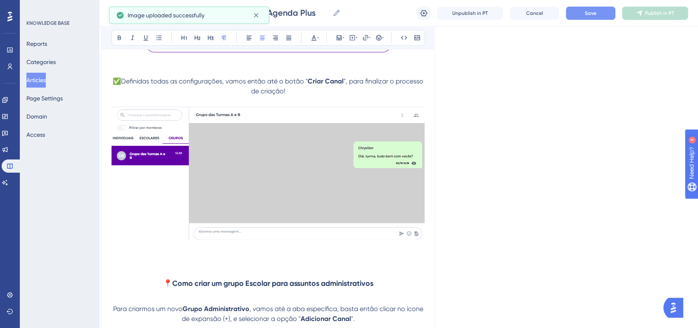
scroll to position [7486, 8]
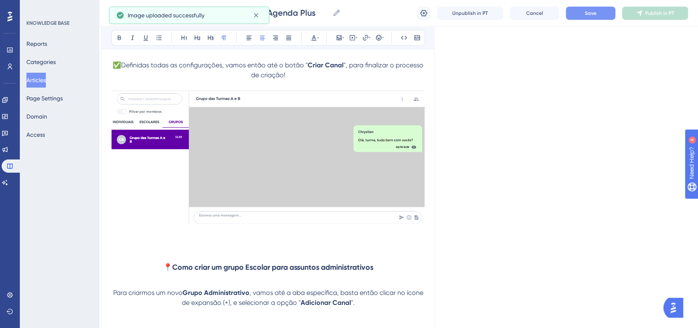
click at [316, 179] on img at bounding box center [267, 157] width 313 height 134
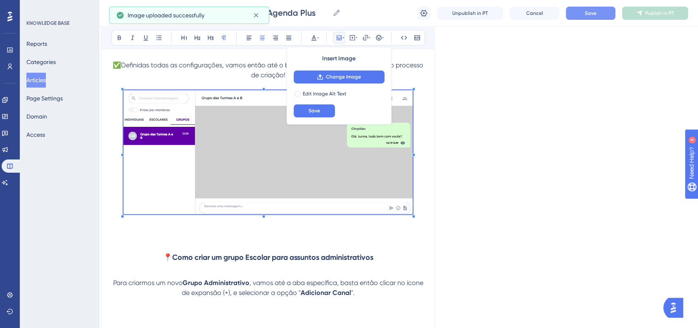
click at [390, 197] on span at bounding box center [267, 153] width 289 height 126
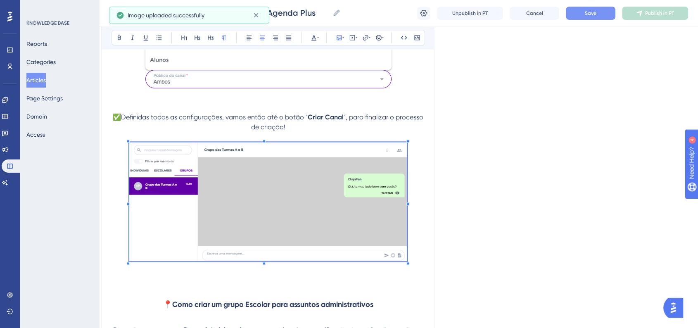
scroll to position [7395, 8]
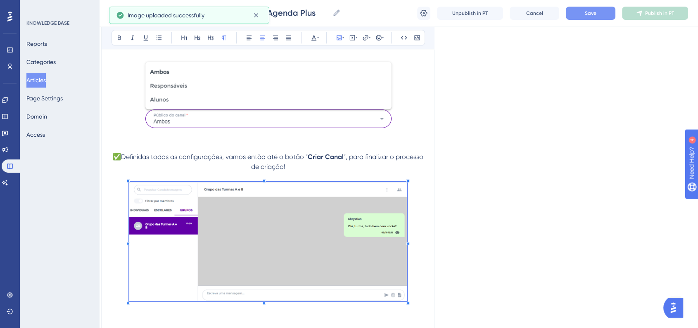
click at [335, 173] on p at bounding box center [267, 177] width 313 height 10
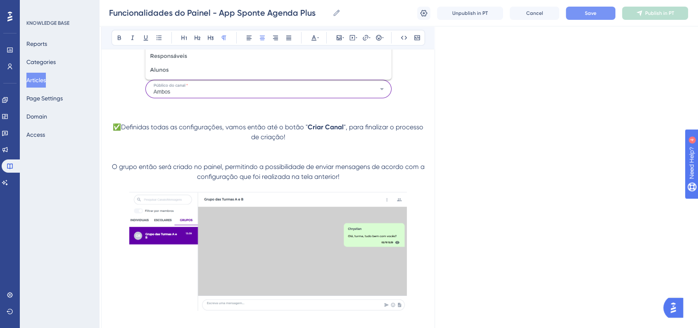
scroll to position [7440, 8]
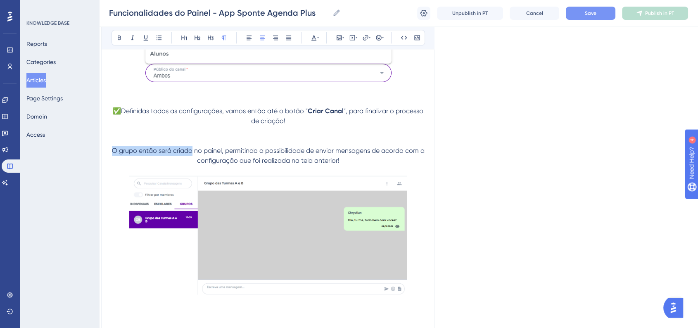
drag, startPoint x: 114, startPoint y: 152, endPoint x: 193, endPoint y: 152, distance: 78.5
click at [193, 152] on span "O grupo então será criado no painel, permitindo a possibilidade de enviar mensa…" at bounding box center [269, 156] width 314 height 18
click at [119, 34] on icon at bounding box center [119, 37] width 7 height 7
click at [424, 238] on p at bounding box center [267, 235] width 313 height 121
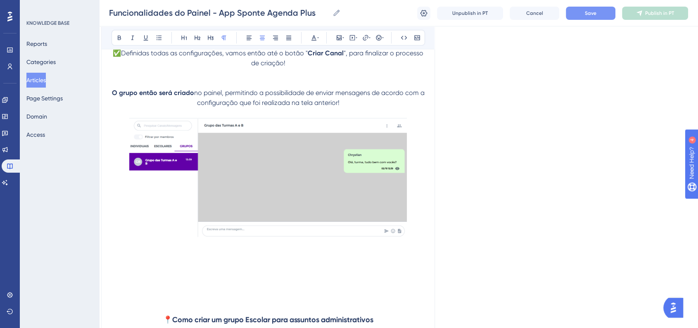
scroll to position [7581, 8]
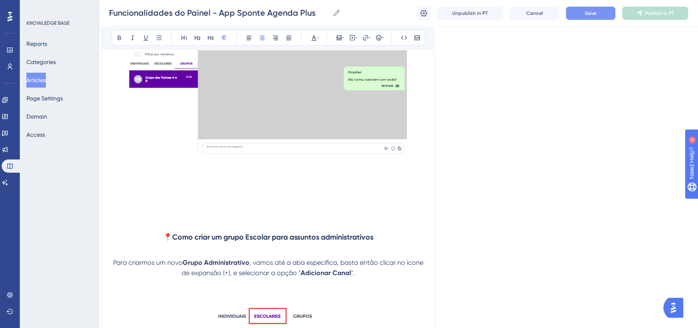
click at [273, 182] on p at bounding box center [267, 182] width 313 height 10
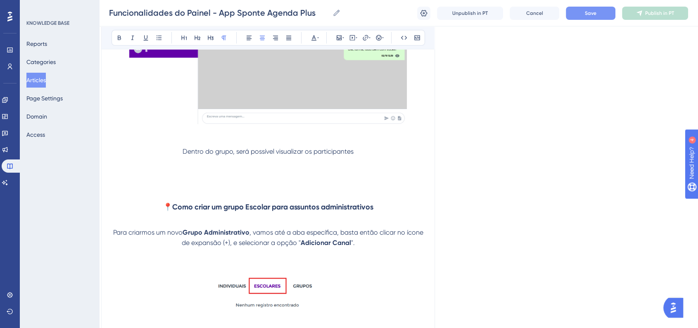
scroll to position [7627, 8]
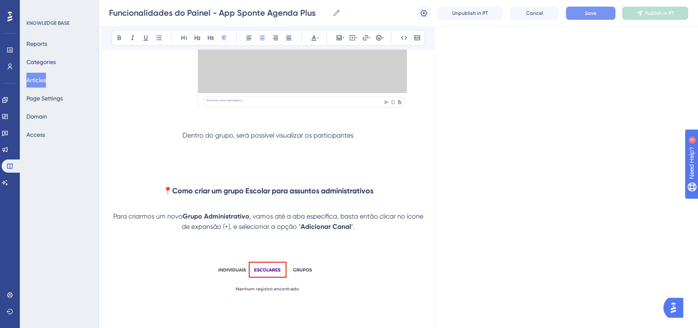
click at [302, 154] on p at bounding box center [267, 155] width 313 height 10
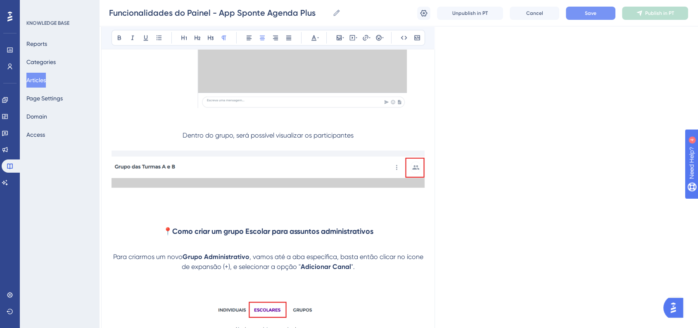
click at [422, 212] on p at bounding box center [267, 215] width 313 height 10
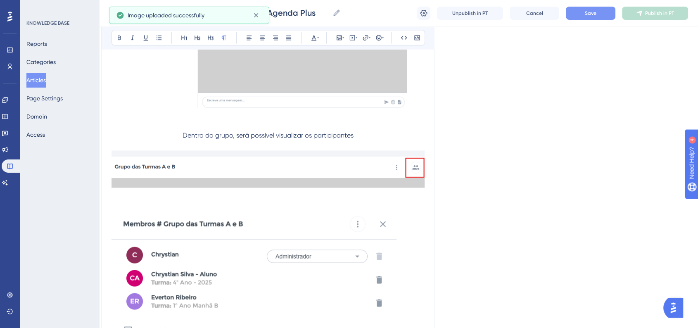
click at [180, 139] on p "Dentro do grupo, será possível visualizar os participantes" at bounding box center [267, 135] width 313 height 10
click at [377, 42] on button at bounding box center [379, 38] width 12 height 12
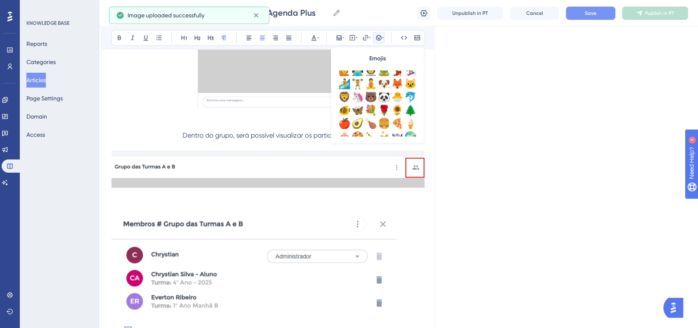
scroll to position [229, 0]
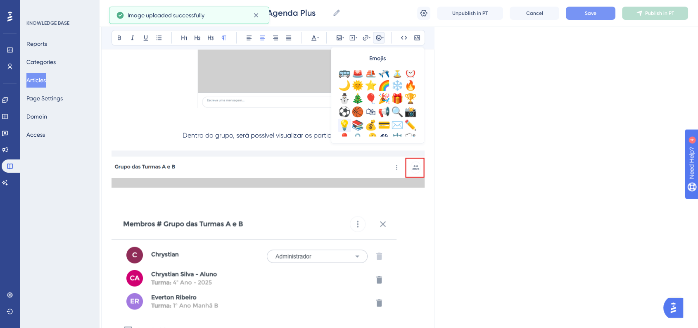
click at [346, 123] on div "💡" at bounding box center [344, 125] width 13 height 13
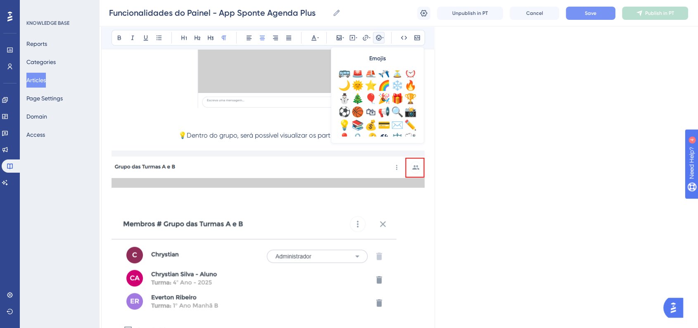
click at [284, 139] on span "💡Dentro do grupo, será possível visualizar os participantes" at bounding box center [267, 135] width 179 height 8
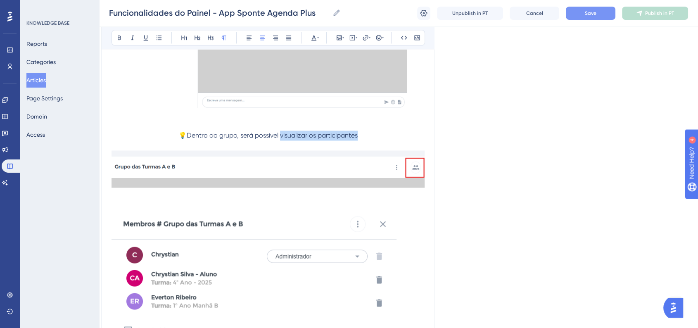
drag, startPoint x: 280, startPoint y: 140, endPoint x: 364, endPoint y: 139, distance: 83.8
click at [364, 139] on p "💡Dentro do grupo, será possível visualizar os participantes" at bounding box center [267, 135] width 313 height 10
click at [123, 38] on button at bounding box center [120, 38] width 12 height 12
click at [365, 130] on p at bounding box center [267, 126] width 313 height 10
drag, startPoint x: 369, startPoint y: 135, endPoint x: 374, endPoint y: 141, distance: 7.6
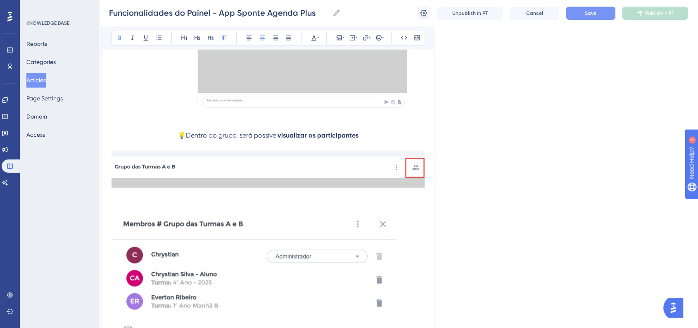
click at [370, 135] on p "💡Dentro do grupo, será possível visualizar os participantes" at bounding box center [267, 135] width 313 height 10
click at [383, 136] on p "💡Dentro do grupo, será possível visualizar os participantes, a" at bounding box center [267, 135] width 313 height 10
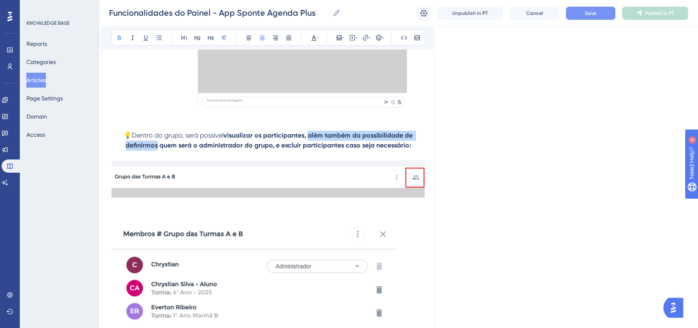
drag, startPoint x: 308, startPoint y: 138, endPoint x: 157, endPoint y: 149, distance: 151.5
click at [157, 149] on strong "visualizar os participantes, além também da possibilidade de definirmos quem se…" at bounding box center [270, 140] width 289 height 18
click at [118, 43] on div "Bold Italic Underline Bullet Point Heading 1 Heading 2 Heading 3 Normal Align L…" at bounding box center [267, 38] width 313 height 16
click at [117, 43] on button at bounding box center [120, 38] width 12 height 12
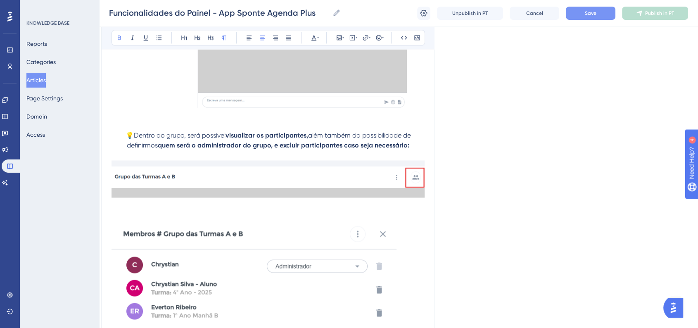
drag, startPoint x: 345, startPoint y: 149, endPoint x: 414, endPoint y: 148, distance: 69.0
click at [414, 148] on p "💡Dentro do grupo, será possível visualizar os participantes, além também da pos…" at bounding box center [267, 140] width 313 height 20
click at [114, 36] on button at bounding box center [120, 38] width 12 height 12
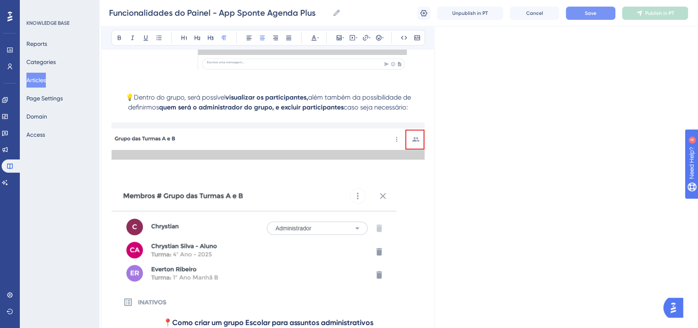
scroll to position [7719, 8]
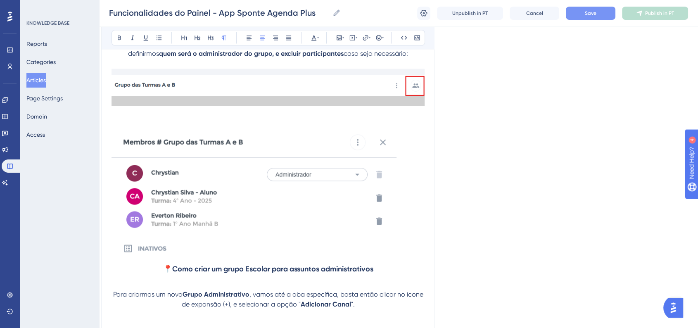
drag, startPoint x: 350, startPoint y: 204, endPoint x: 353, endPoint y: 206, distance: 4.3
click at [349, 204] on img at bounding box center [253, 191] width 285 height 126
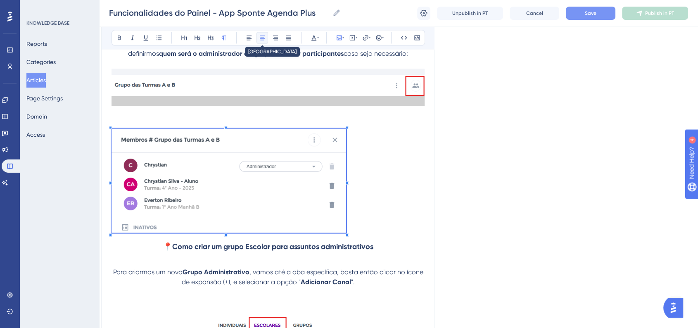
click at [260, 38] on icon at bounding box center [262, 38] width 5 height 5
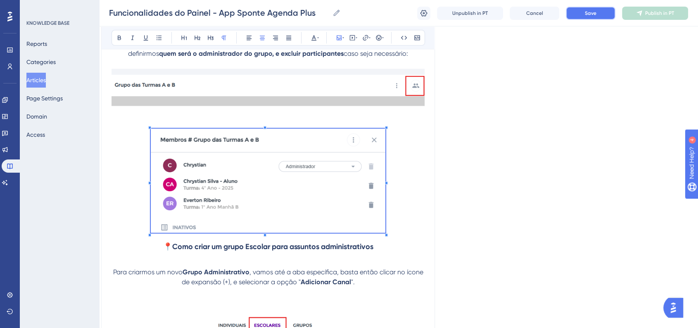
click at [589, 15] on span "Save" at bounding box center [591, 13] width 12 height 7
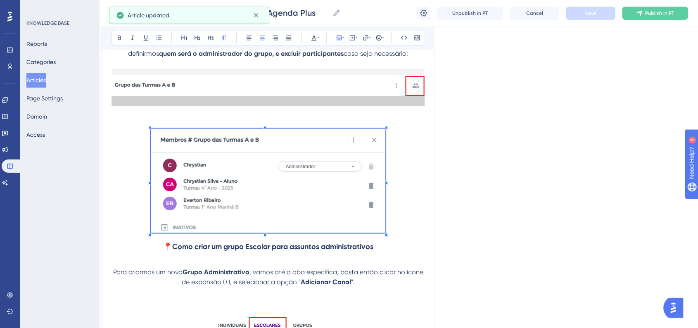
click at [408, 213] on p at bounding box center [267, 181] width 313 height 107
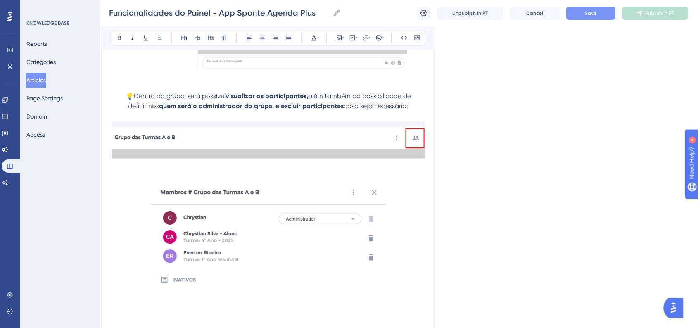
scroll to position [7627, 8]
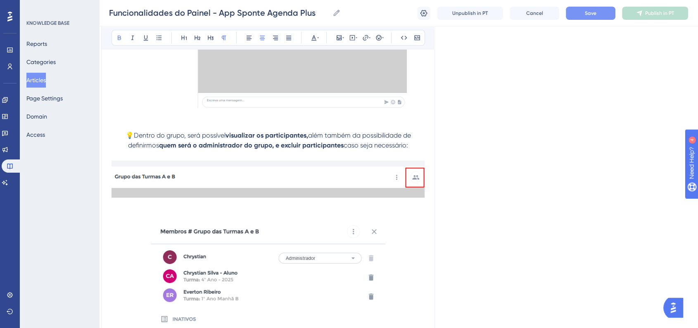
click at [303, 149] on strong "quem será o administrador do grupo, e excluir participantes" at bounding box center [251, 145] width 185 height 8
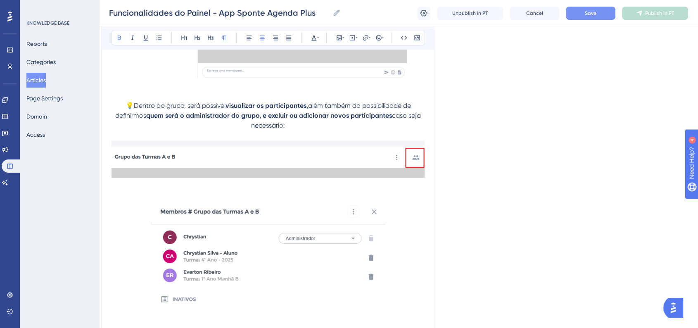
scroll to position [7719, 8]
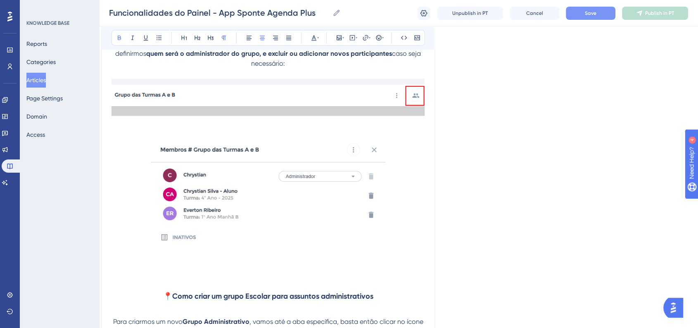
click at [356, 268] on p at bounding box center [267, 270] width 313 height 10
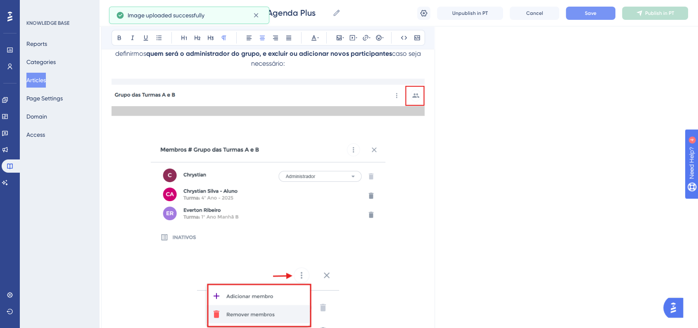
scroll to position [7856, 8]
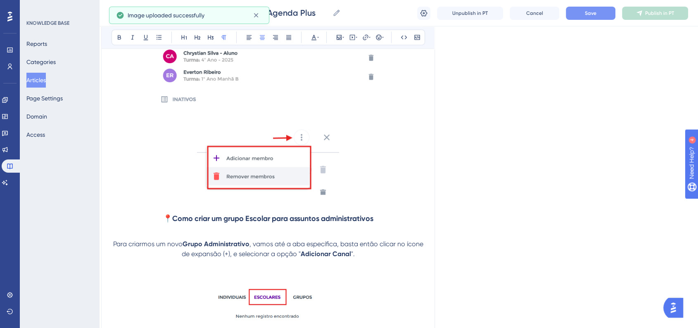
click at [400, 201] on p at bounding box center [267, 203] width 313 height 10
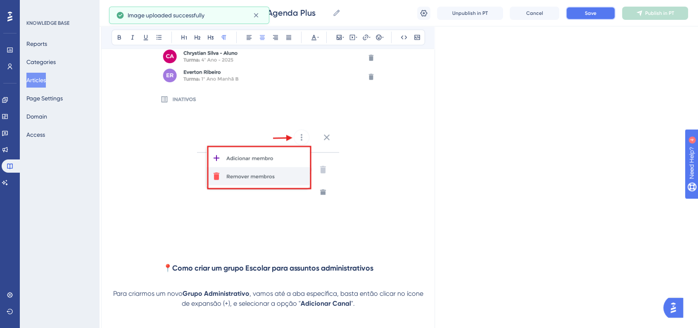
click at [585, 13] on span "Save" at bounding box center [591, 13] width 12 height 7
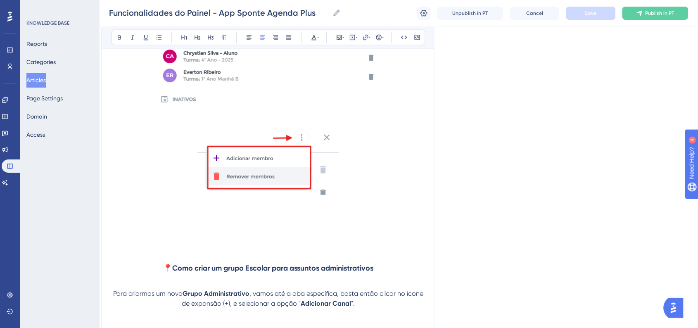
click at [253, 236] on p at bounding box center [267, 233] width 313 height 10
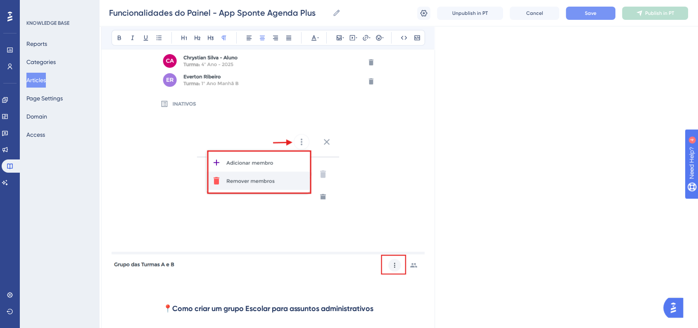
scroll to position [7902, 8]
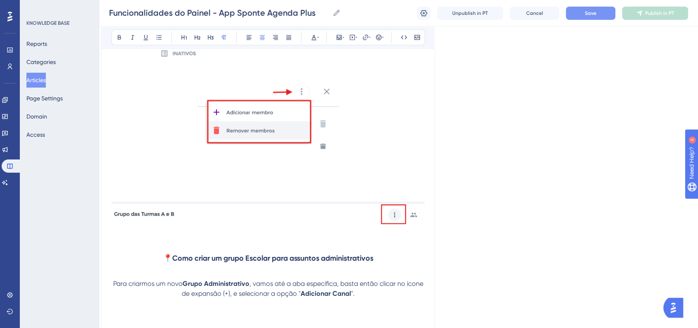
click at [212, 192] on p at bounding box center [267, 187] width 313 height 10
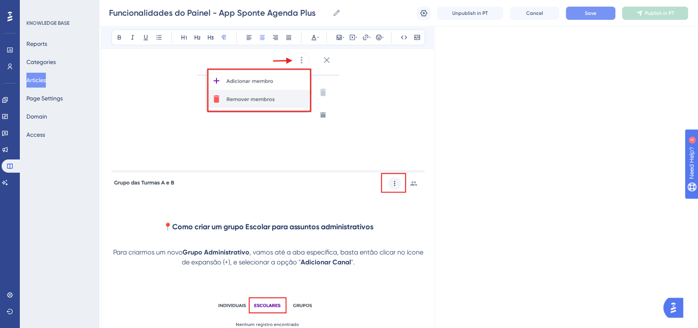
scroll to position [7948, 8]
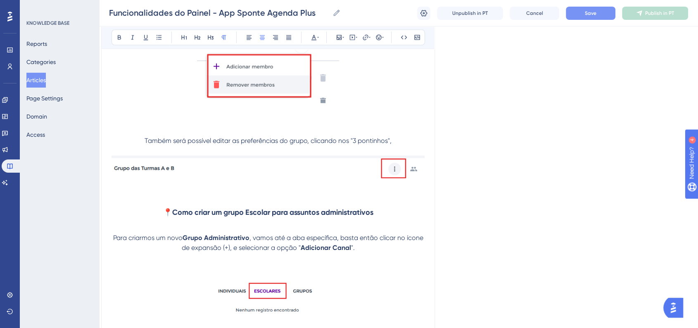
click at [258, 177] on img at bounding box center [267, 167] width 313 height 23
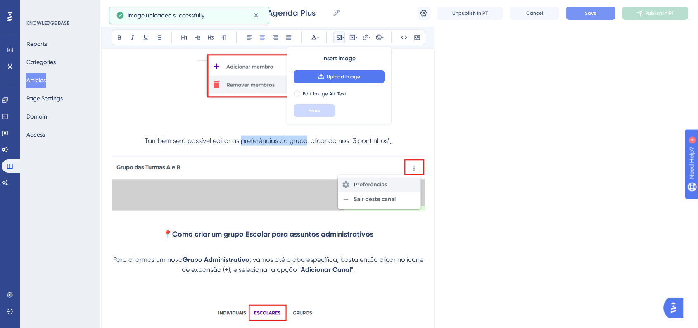
drag, startPoint x: 239, startPoint y: 144, endPoint x: 304, endPoint y: 143, distance: 64.8
click at [304, 143] on span "Também será possível editar as preferências do grupo, clicando nos "3 pontinhos…" at bounding box center [268, 141] width 247 height 8
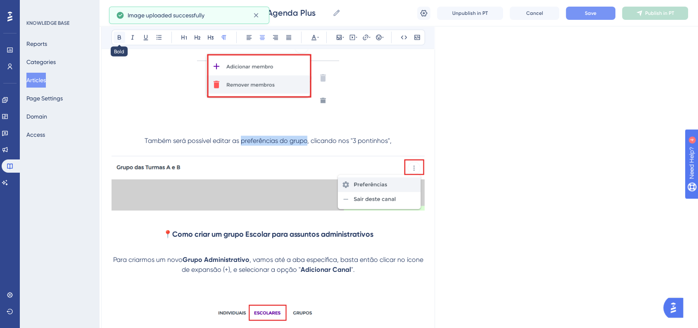
click at [121, 39] on icon at bounding box center [119, 37] width 7 height 7
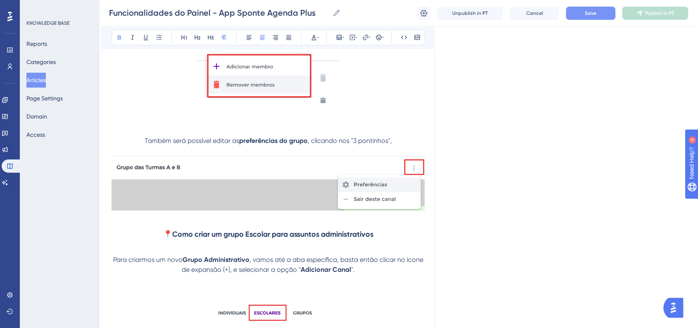
click at [400, 145] on p "Também será possível editar as preferências do grupo , clicando nos "3 pontinho…" at bounding box center [267, 141] width 313 height 10
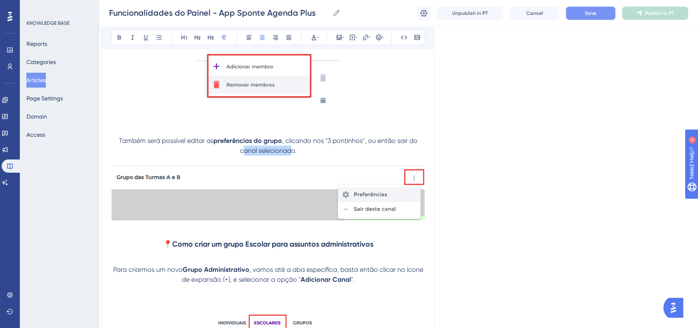
drag, startPoint x: 241, startPoint y: 154, endPoint x: 286, endPoint y: 150, distance: 45.2
click at [291, 150] on span ", clicando nos "3 pontinhos", ou então sair do canal selecionado." at bounding box center [329, 146] width 179 height 18
click at [263, 153] on span ", clicando nos "3 pontinhos", ou então sair do canal selecionado." at bounding box center [329, 146] width 179 height 18
drag, startPoint x: 398, startPoint y: 143, endPoint x: 256, endPoint y: 153, distance: 142.8
click at [256, 153] on span ", clicando nos "3 pontinhos", ou então sair do canal selecionado." at bounding box center [329, 146] width 179 height 18
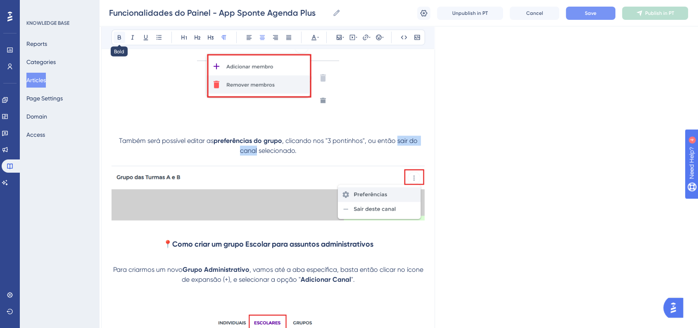
click at [120, 37] on icon at bounding box center [119, 38] width 3 height 5
click at [118, 137] on p "Também será possível editar as preferências do grupo , clicando nos "3 pontinho…" at bounding box center [267, 146] width 313 height 20
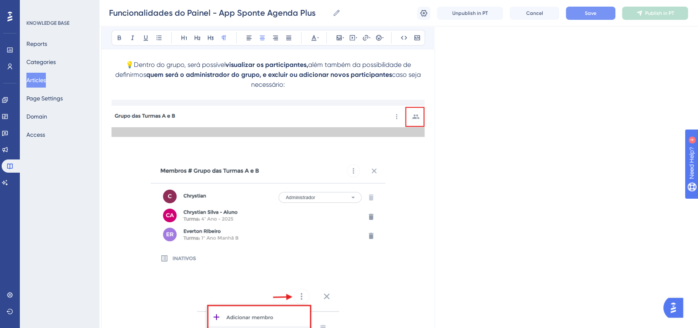
scroll to position [7627, 8]
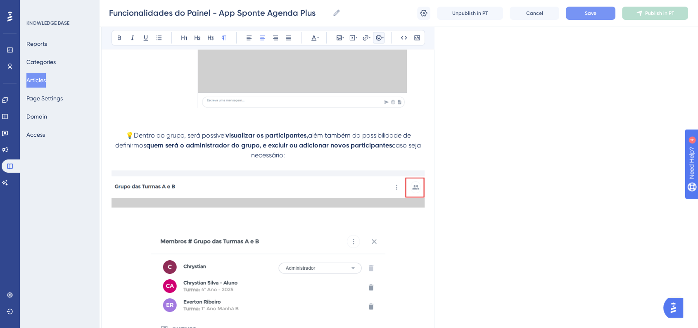
click at [382, 39] on icon at bounding box center [383, 37] width 2 height 7
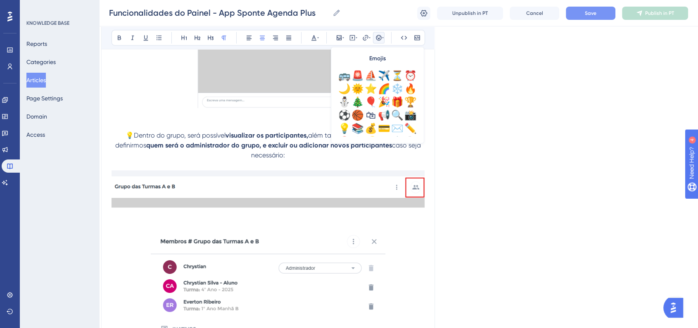
scroll to position [275, 0]
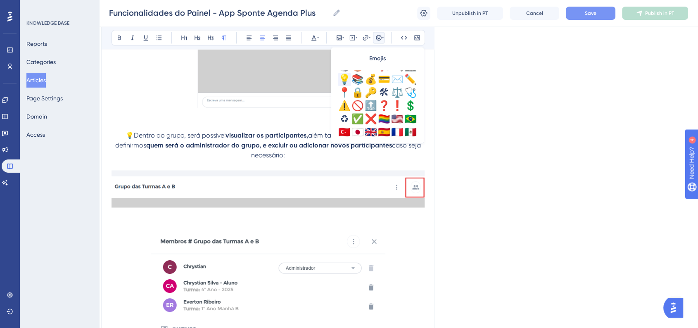
click at [344, 78] on div "💡" at bounding box center [344, 79] width 13 height 13
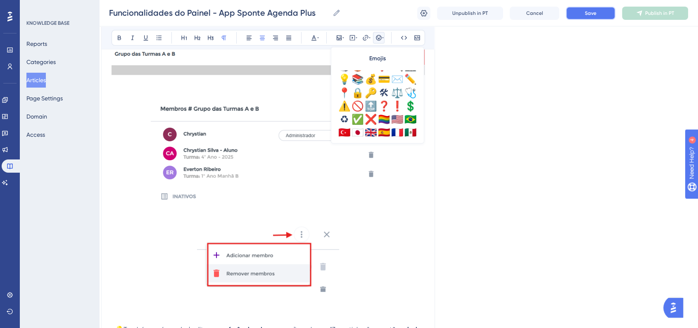
click at [590, 19] on button "Save" at bounding box center [591, 13] width 50 height 13
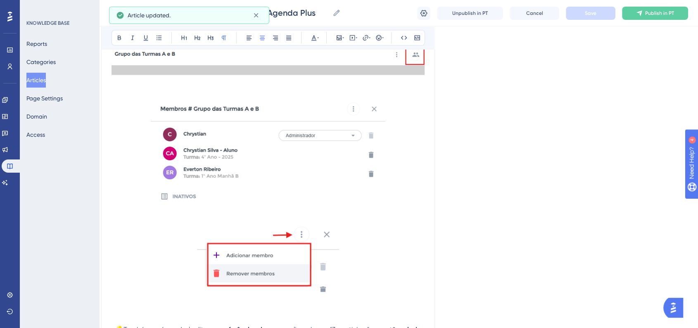
scroll to position [7989, 8]
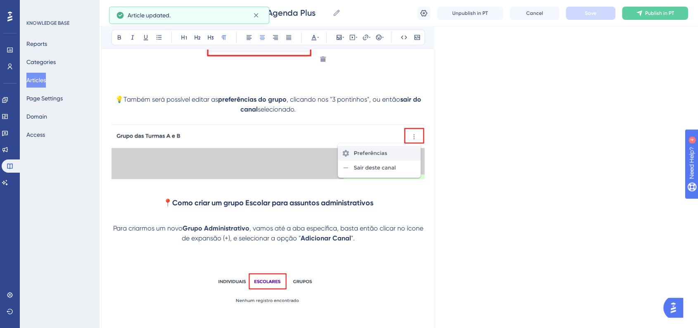
click at [260, 192] on p at bounding box center [267, 187] width 313 height 10
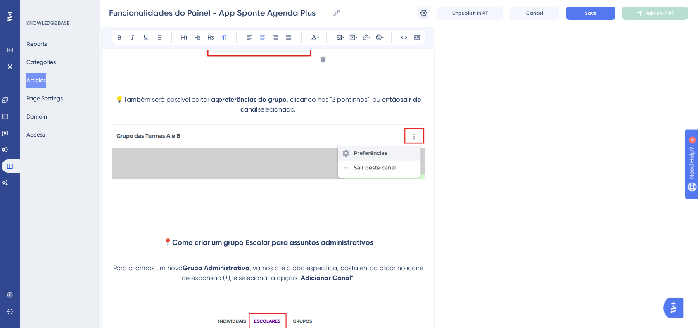
click at [260, 192] on p at bounding box center [267, 187] width 313 height 10
click at [582, 13] on button "Save" at bounding box center [591, 13] width 50 height 13
click at [252, 216] on p at bounding box center [267, 217] width 313 height 10
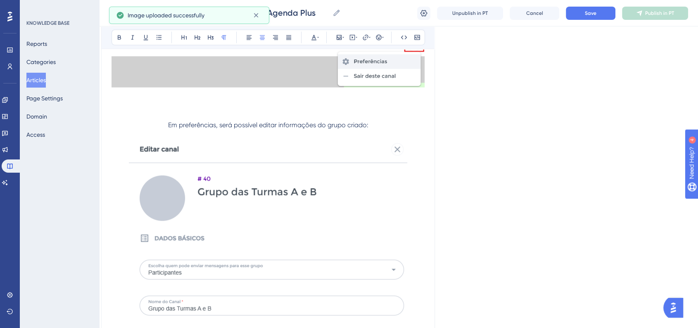
click at [268, 201] on img at bounding box center [268, 247] width 278 height 214
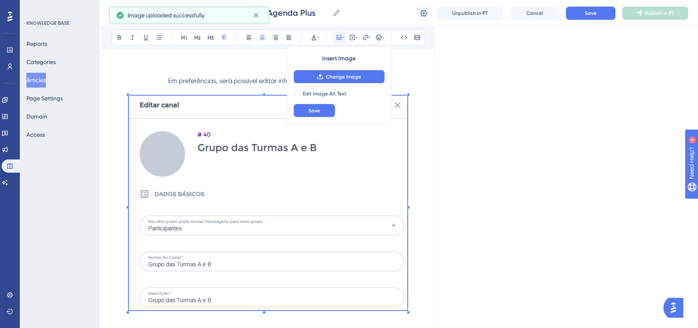
scroll to position [8127, 8]
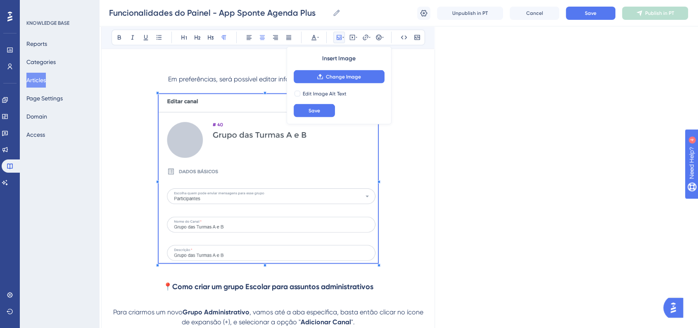
click at [342, 219] on span at bounding box center [268, 180] width 219 height 172
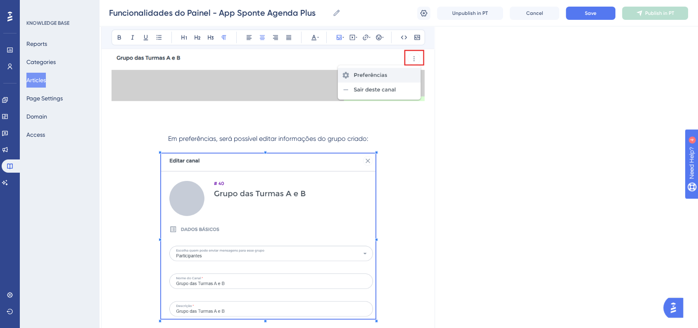
scroll to position [8035, 8]
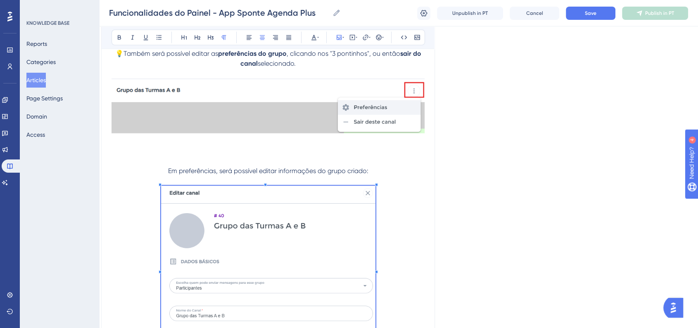
click at [173, 163] on p at bounding box center [267, 161] width 313 height 10
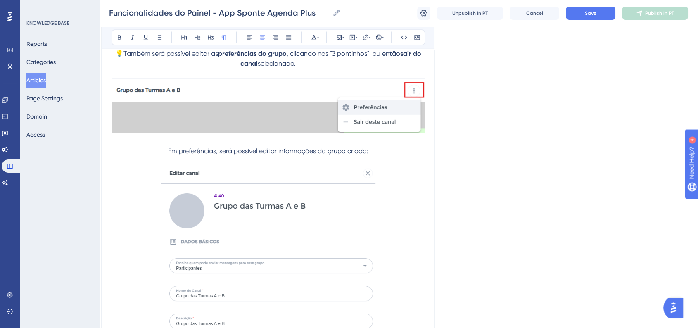
click at [168, 155] on span "Em preferências, será possível editar informações do grupo criado:" at bounding box center [268, 151] width 200 height 8
click at [372, 36] on div "Bold Italic Underline Bullet Point Heading 1 Heading 2 Heading 3 Normal Align L…" at bounding box center [267, 38] width 313 height 16
click at [375, 39] on icon at bounding box center [378, 37] width 7 height 7
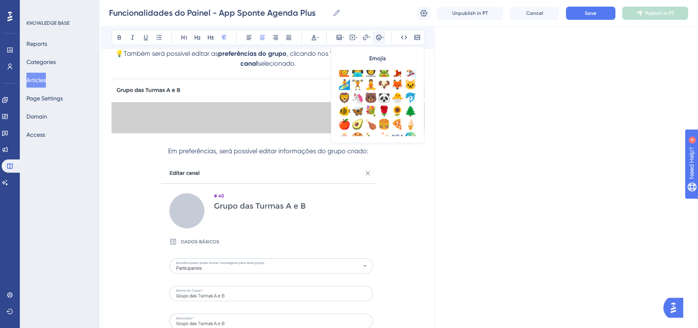
scroll to position [229, 0]
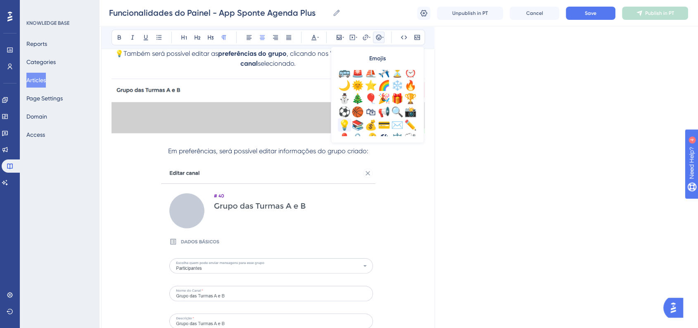
click at [344, 120] on div "💡" at bounding box center [344, 125] width 13 height 13
drag, startPoint x: 190, startPoint y: 154, endPoint x: 218, endPoint y: 154, distance: 28.9
click at [218, 154] on span "💡Em preferências, será possível editar informações do grupo criado:" at bounding box center [268, 151] width 209 height 8
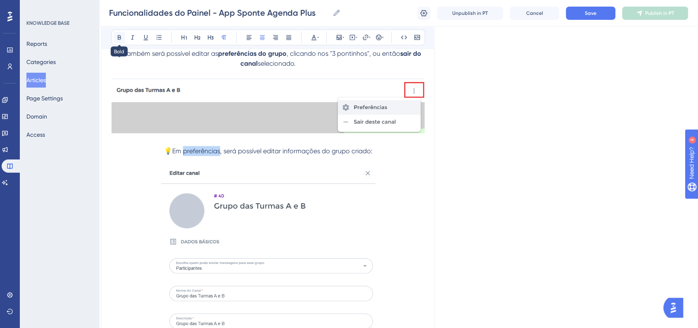
click at [116, 36] on icon at bounding box center [119, 37] width 7 height 7
click at [594, 14] on span "Save" at bounding box center [591, 13] width 12 height 7
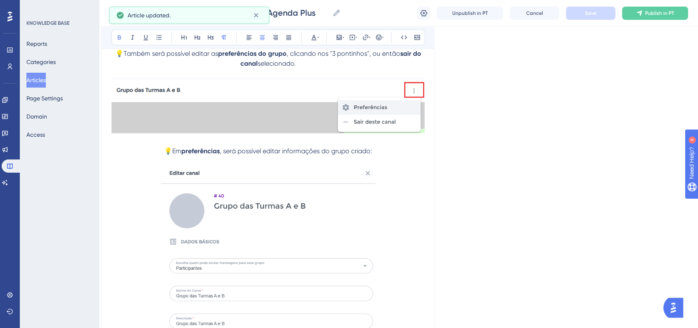
scroll to position [8172, 8]
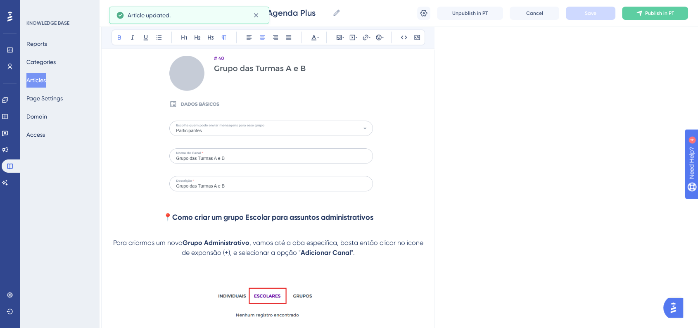
click at [421, 196] on p at bounding box center [267, 112] width 313 height 168
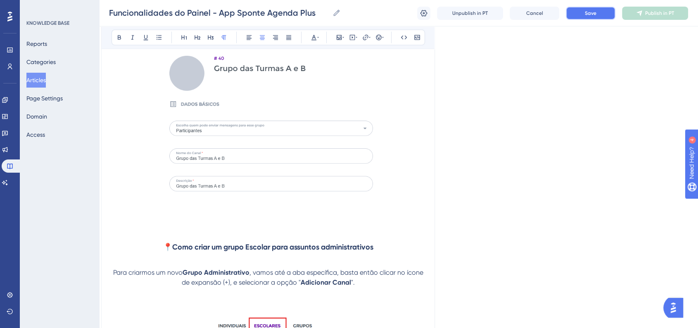
click at [589, 15] on span "Save" at bounding box center [591, 13] width 12 height 7
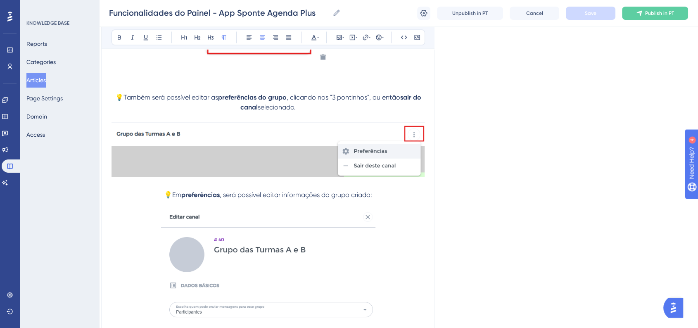
scroll to position [7989, 8]
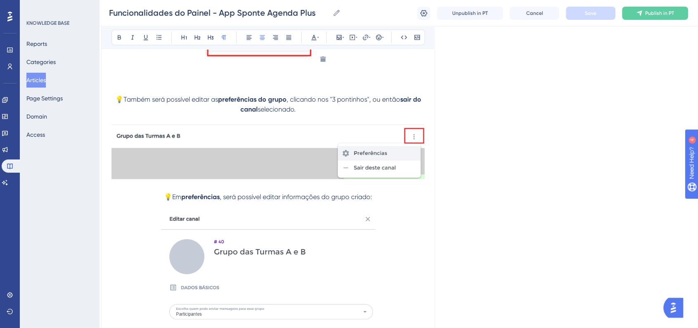
click at [372, 199] on span ", será possível editar informações do grupo criado:" at bounding box center [296, 197] width 152 height 8
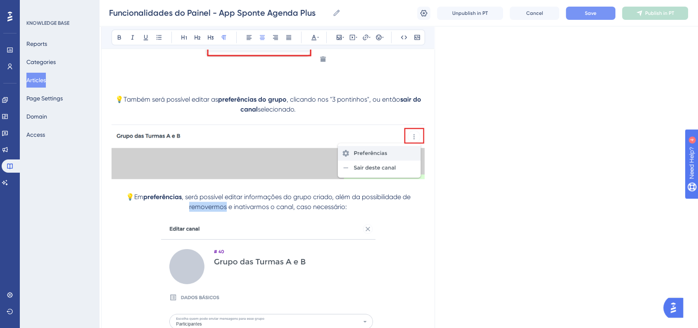
drag, startPoint x: 191, startPoint y: 210, endPoint x: 226, endPoint y: 212, distance: 35.5
click at [226, 211] on span ", será possível editar informações do grupo criado, além da possibilidade de re…" at bounding box center [297, 202] width 230 height 18
click at [118, 40] on icon at bounding box center [119, 37] width 7 height 7
click at [275, 202] on span ", será possível editar informações do grupo criado, além da possibilidade de" at bounding box center [296, 202] width 222 height 18
drag, startPoint x: 239, startPoint y: 211, endPoint x: 269, endPoint y: 213, distance: 29.8
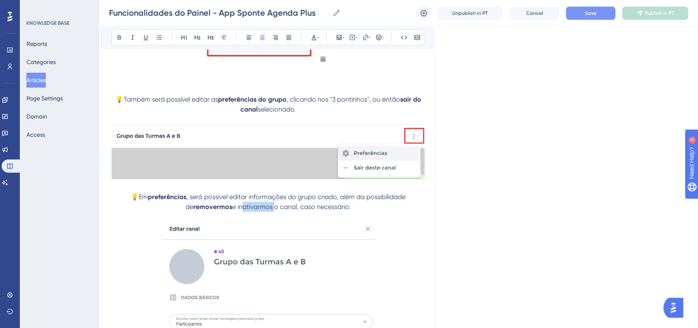
click at [269, 211] on span "e inativarmos o canal, caso necessário:" at bounding box center [291, 207] width 119 height 8
click at [117, 40] on icon at bounding box center [119, 37] width 7 height 7
click at [121, 42] on button at bounding box center [120, 38] width 12 height 12
click at [233, 209] on span "e" at bounding box center [235, 207] width 4 height 8
click at [609, 15] on button "Save" at bounding box center [591, 13] width 50 height 13
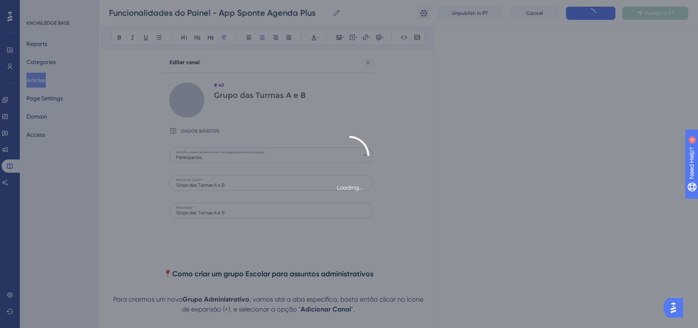
scroll to position [8218, 8]
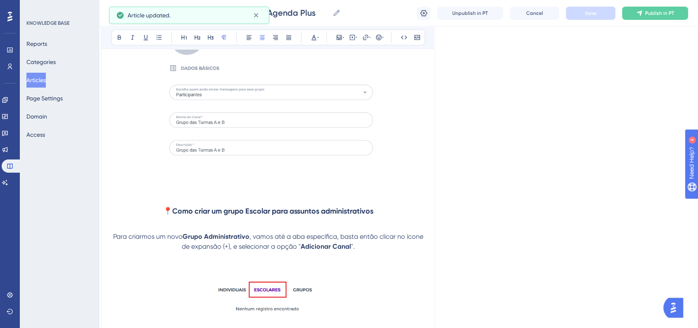
click at [296, 185] on p at bounding box center [267, 185] width 313 height 10
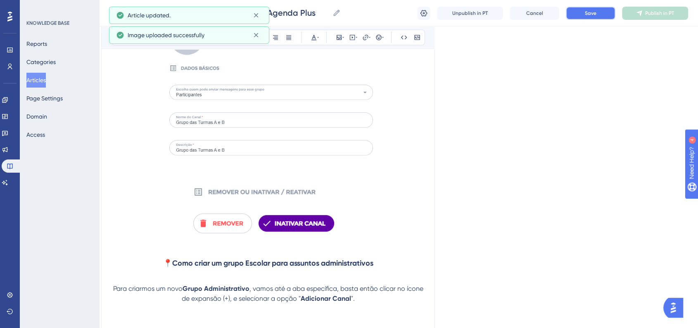
click at [595, 19] on button "Save" at bounding box center [591, 13] width 50 height 13
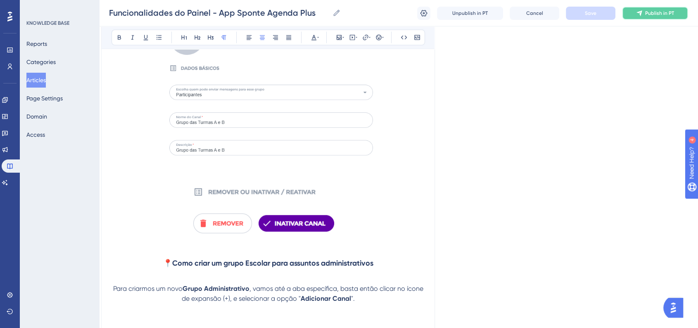
click at [656, 12] on span "Publish in PT" at bounding box center [659, 13] width 29 height 7
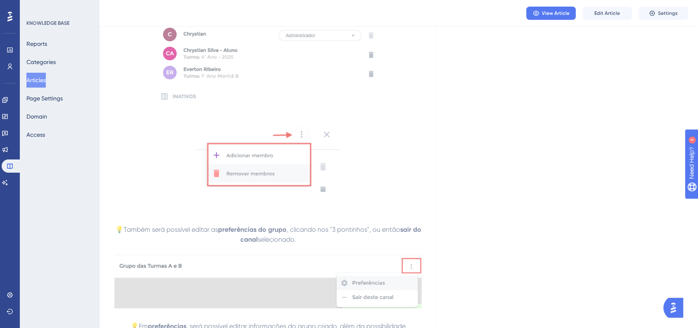
scroll to position [9269, 8]
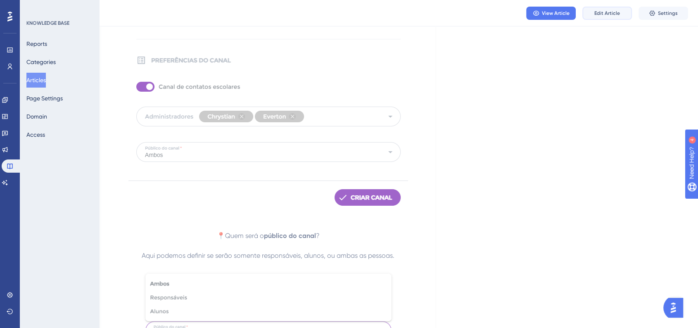
click at [602, 15] on span "Edit Article" at bounding box center [607, 13] width 26 height 7
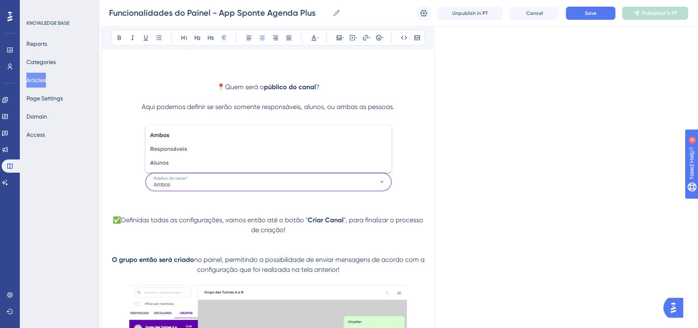
scroll to position [7293, 8]
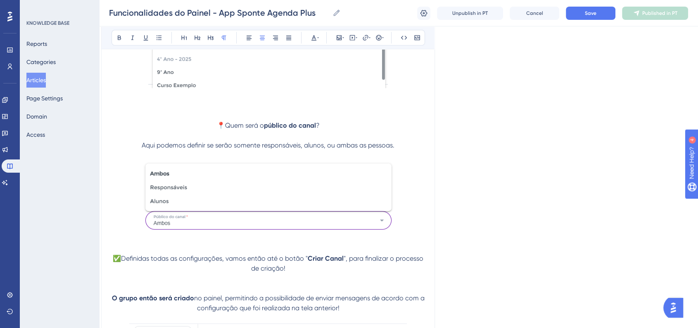
click at [274, 262] on span "✅Definidas todas as configurações, vamos então até o botão "" at bounding box center [210, 258] width 195 height 8
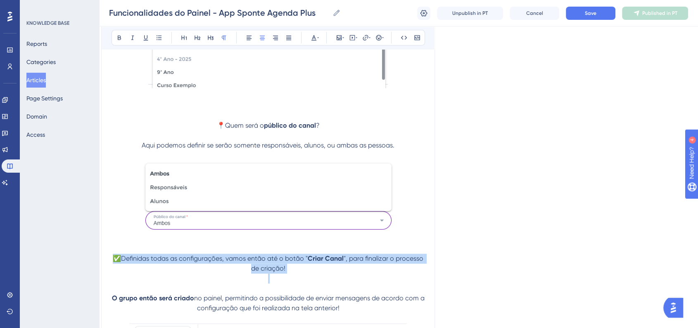
click at [274, 262] on span "✅Definidas todas as configurações, vamos então até o botão "" at bounding box center [210, 258] width 195 height 8
copy p "✅Definidas todas as configurações, vamos então até o botão " Criar Canal ", par…"
click at [207, 265] on p "✅Definidas todas as configurações, vamos então até o botão " Criar Canal ", par…" at bounding box center [267, 264] width 313 height 20
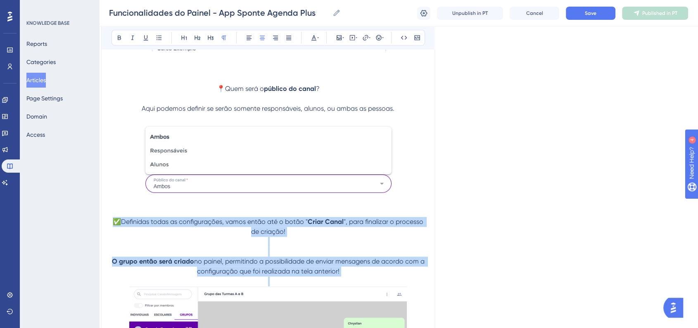
scroll to position [7339, 8]
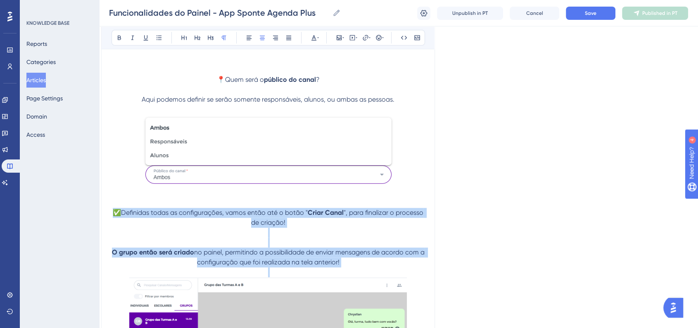
drag, startPoint x: 116, startPoint y: 257, endPoint x: 360, endPoint y: 269, distance: 244.3
copy div "✅Definidas todas as configurações, vamos então até o botão " Criar Canal ", par…"
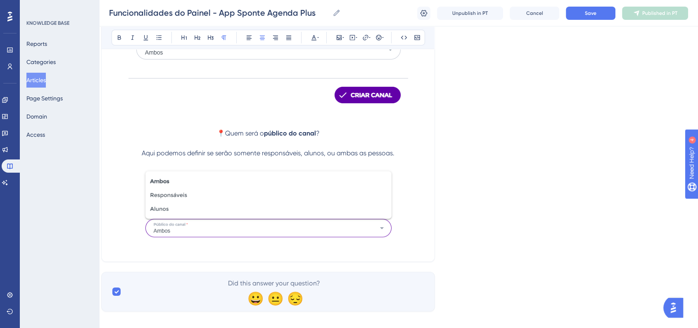
scroll to position [9308, 8]
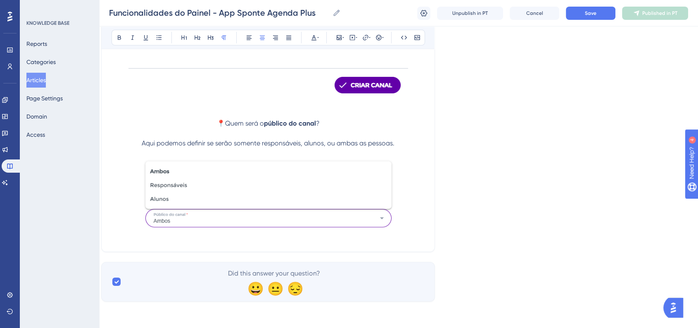
click at [327, 235] on p at bounding box center [267, 237] width 313 height 10
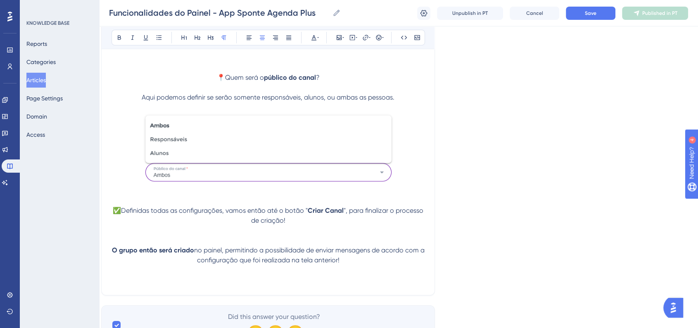
scroll to position [9398, 8]
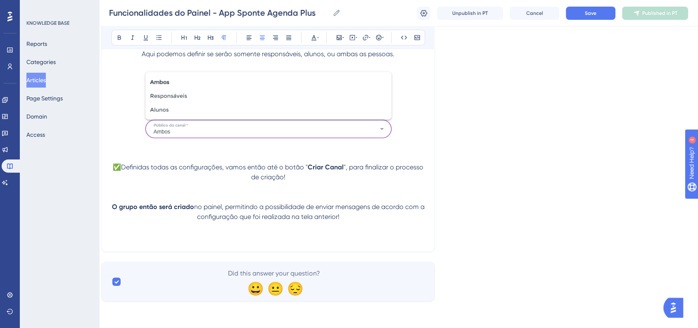
click at [301, 230] on p at bounding box center [267, 227] width 313 height 10
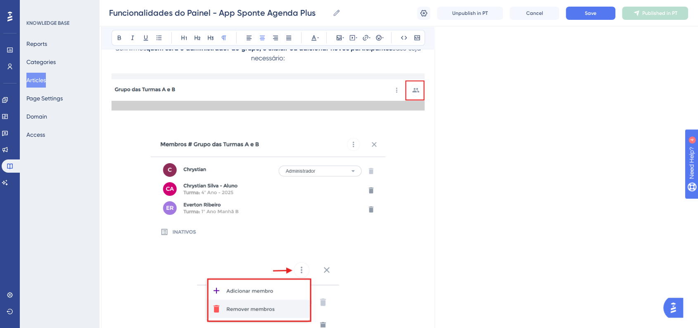
scroll to position [7552, 8]
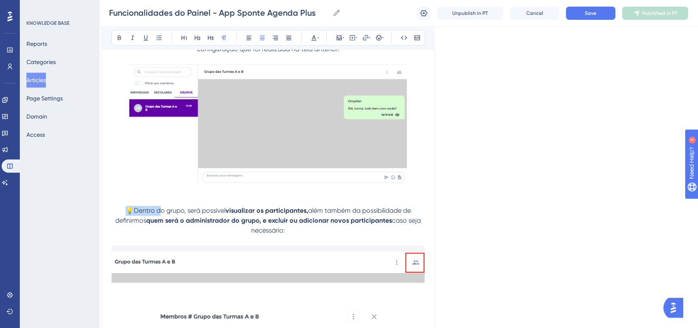
drag, startPoint x: 123, startPoint y: 210, endPoint x: 159, endPoint y: 216, distance: 37.2
click at [159, 214] on span "💡Dentro do grupo, será possível" at bounding box center [176, 210] width 100 height 8
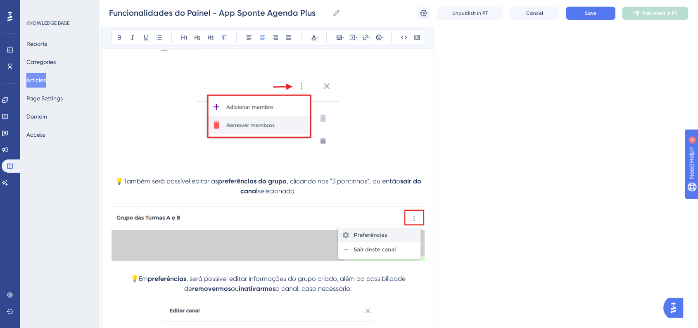
scroll to position [7965, 8]
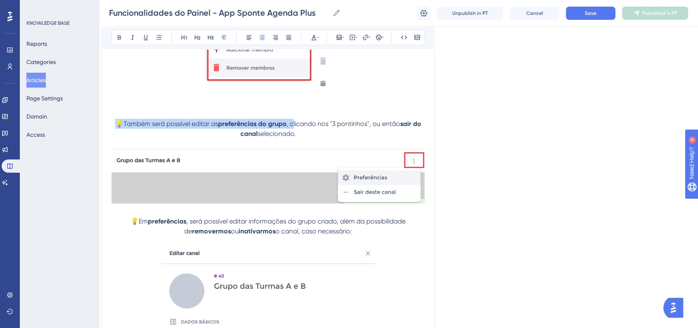
drag, startPoint x: 116, startPoint y: 126, endPoint x: 292, endPoint y: 128, distance: 176.7
click at [292, 128] on p "💡Também será possível editar as preferências do grupo , clicando nos "3 pontinh…" at bounding box center [267, 129] width 313 height 20
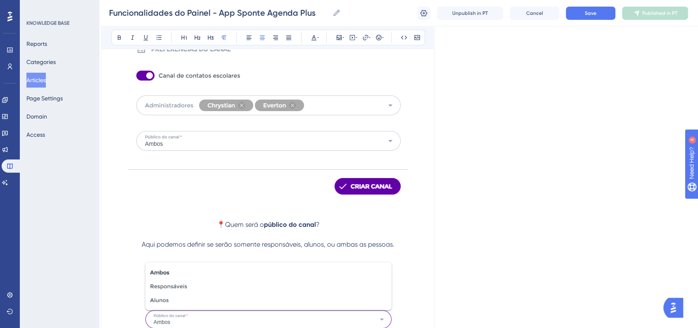
scroll to position [9479, 8]
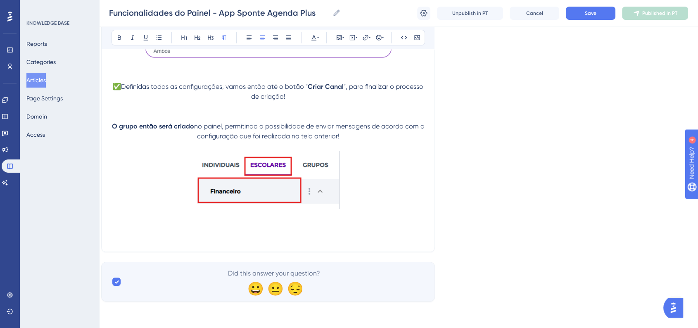
click at [276, 233] on p at bounding box center [267, 237] width 313 height 10
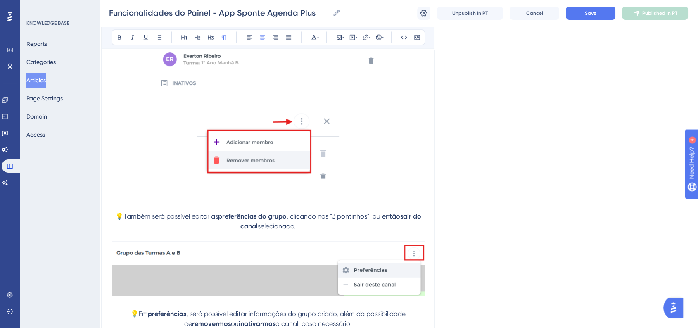
scroll to position [7873, 8]
drag, startPoint x: 303, startPoint y: 230, endPoint x: 116, endPoint y: 216, distance: 186.8
click at [116, 216] on p "💡Também será possível editar as preferências do grupo , clicando nos "3 pontinh…" at bounding box center [267, 221] width 313 height 20
copy p "💡Também será possível editar as preferências do grupo , clicando nos "3 pontinh…"
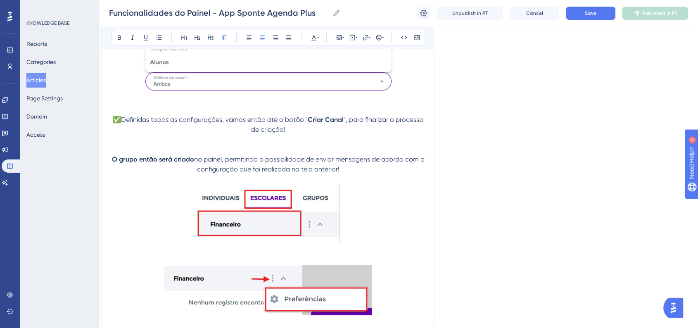
scroll to position [9384, 8]
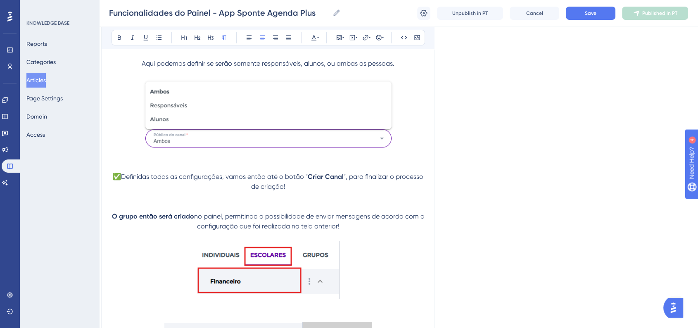
click at [360, 282] on p at bounding box center [267, 271] width 313 height 61
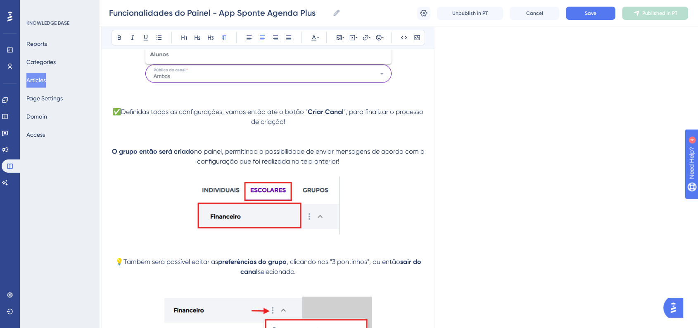
scroll to position [9532, 8]
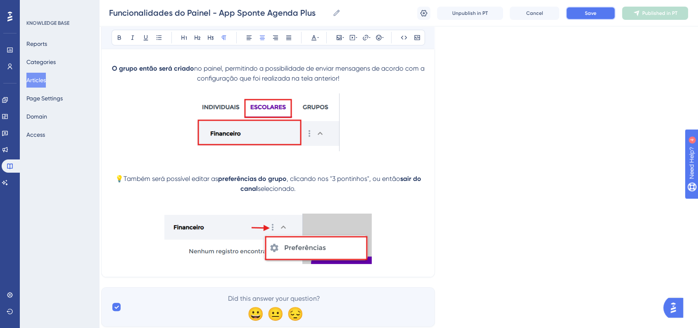
click at [592, 14] on span "Save" at bounding box center [591, 13] width 12 height 7
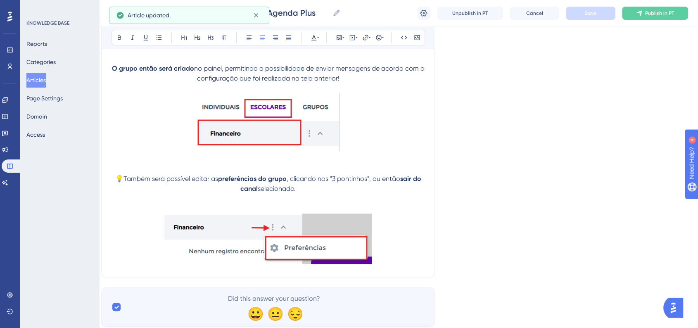
click at [397, 246] on p at bounding box center [267, 239] width 313 height 53
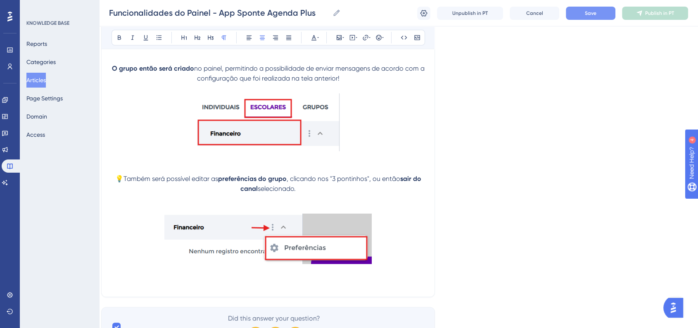
drag, startPoint x: 299, startPoint y: 198, endPoint x: 322, endPoint y: 191, distance: 25.0
click at [299, 194] on p "💡Também será possível editar as preferências do grupo , clicando nos "3 pontinh…" at bounding box center [267, 184] width 313 height 20
drag, startPoint x: 370, startPoint y: 185, endPoint x: 378, endPoint y: 194, distance: 12.6
click at [378, 194] on p "💡Também será possível editar as preferências do grupo , clicando nos "3 pontinh…" at bounding box center [267, 184] width 313 height 20
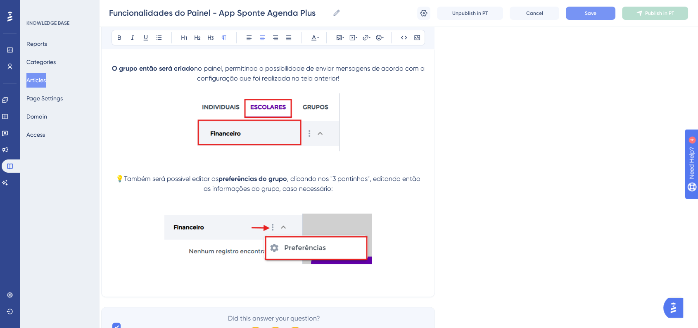
click at [254, 285] on p at bounding box center [267, 282] width 313 height 10
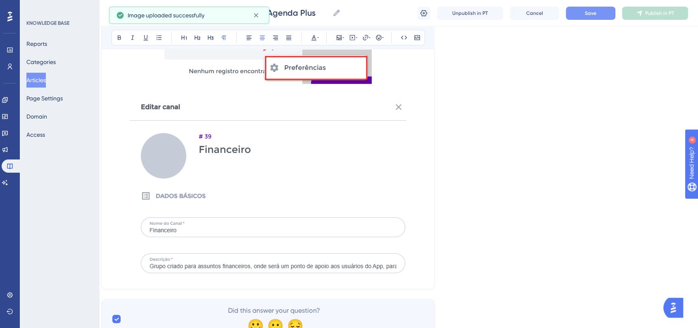
scroll to position [9753, 8]
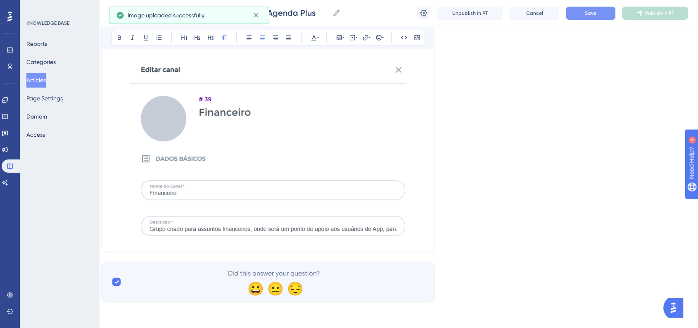
click at [317, 232] on img at bounding box center [268, 148] width 277 height 179
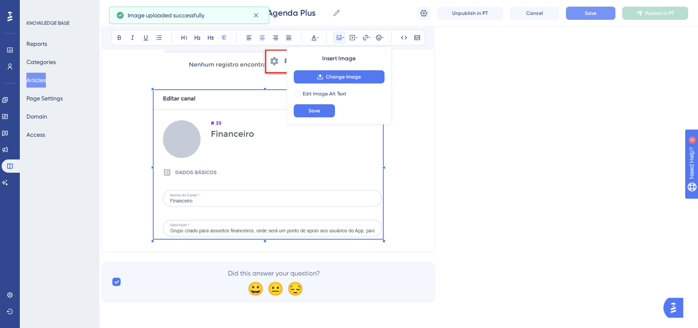
scroll to position [9718, 8]
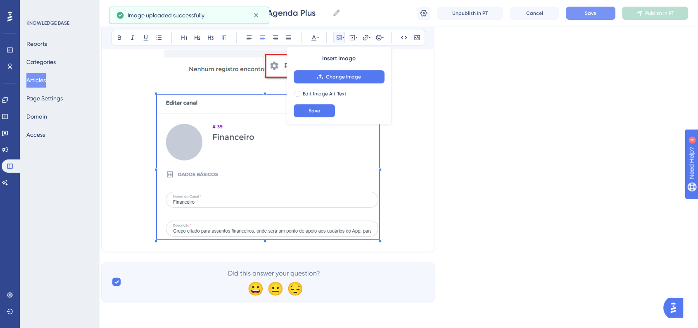
click at [352, 189] on span at bounding box center [268, 168] width 222 height 147
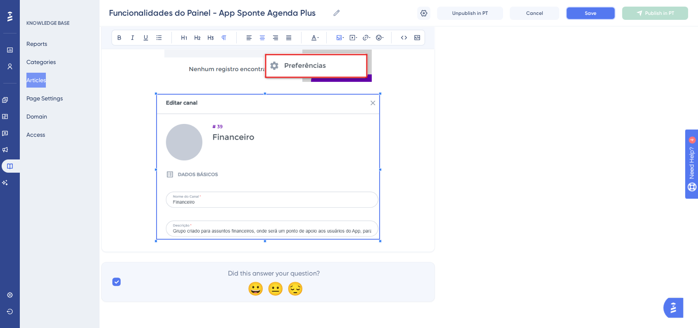
click at [578, 16] on button "Save" at bounding box center [591, 13] width 50 height 13
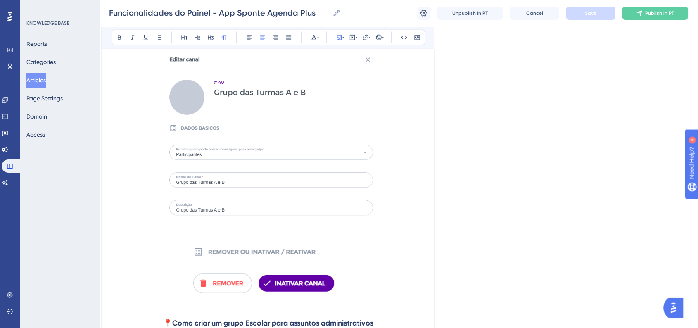
scroll to position [8066, 8]
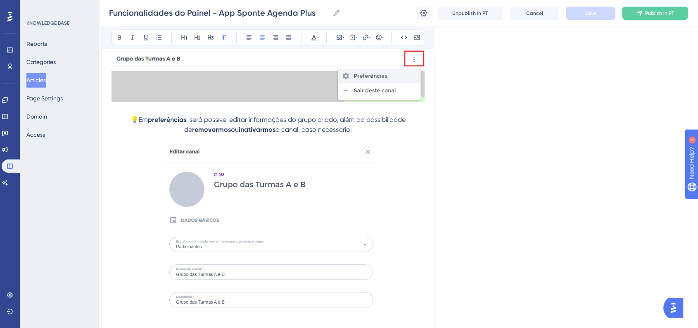
drag, startPoint x: 126, startPoint y: 120, endPoint x: 374, endPoint y: 130, distance: 249.2
click at [374, 130] on p "💡Em preferências , será possível editar informações do grupo criado, além da po…" at bounding box center [267, 125] width 313 height 20
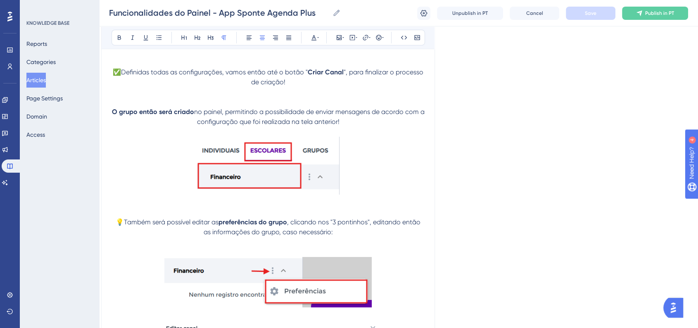
scroll to position [9718, 8]
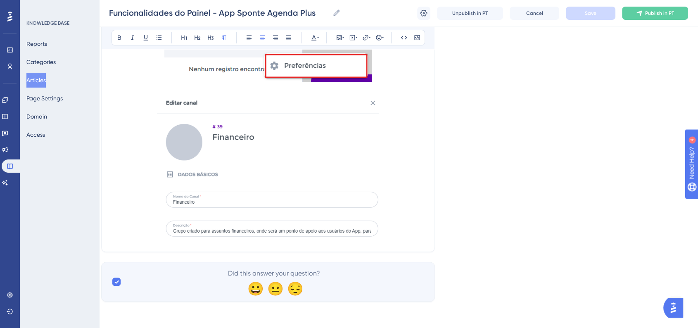
click at [406, 232] on p at bounding box center [267, 168] width 313 height 147
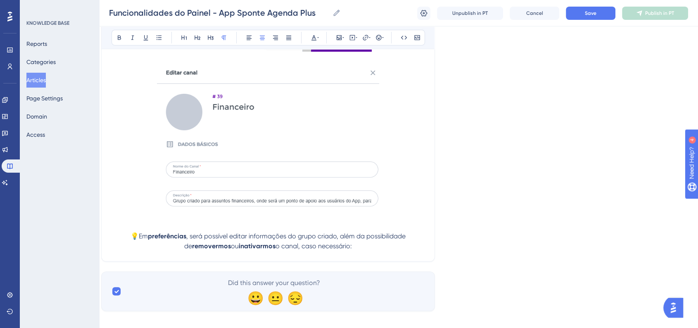
scroll to position [9758, 8]
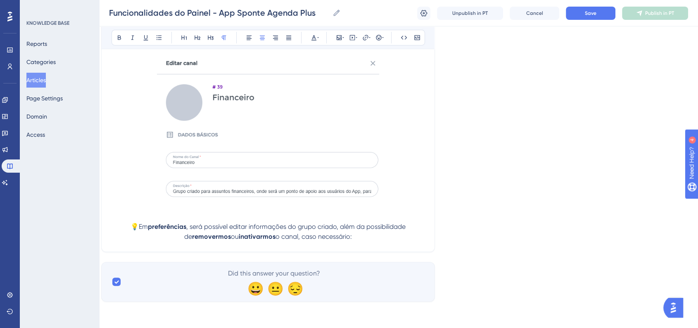
drag, startPoint x: 226, startPoint y: 225, endPoint x: 415, endPoint y: 228, distance: 188.7
click at [415, 228] on p "💡Em preferências , será possível editar informações do grupo criado, além da po…" at bounding box center [267, 232] width 313 height 20
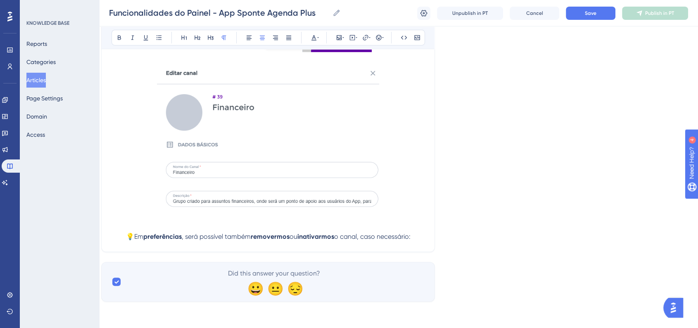
click at [422, 236] on p "💡Em preferências , será possível também removermos ou inativarmos o canal, caso…" at bounding box center [267, 237] width 313 height 10
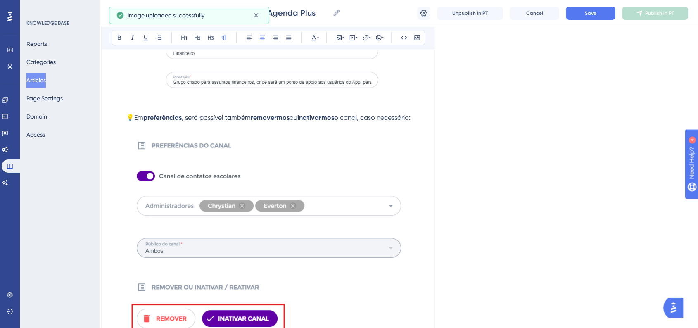
scroll to position [9896, 8]
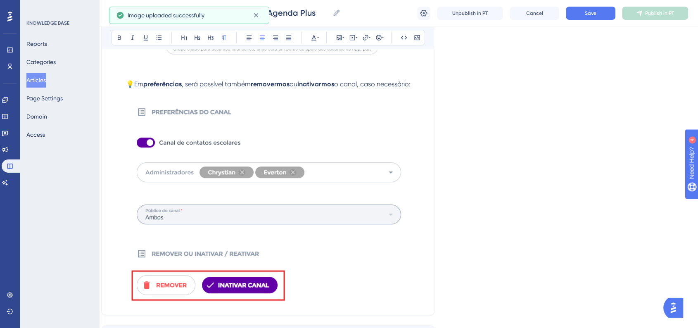
click at [349, 228] on img at bounding box center [268, 200] width 278 height 203
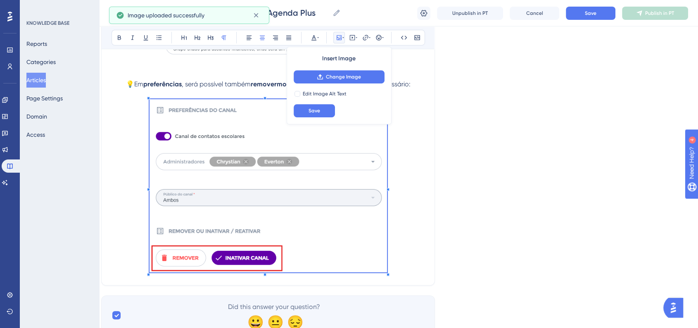
click at [367, 271] on span at bounding box center [267, 187] width 237 height 176
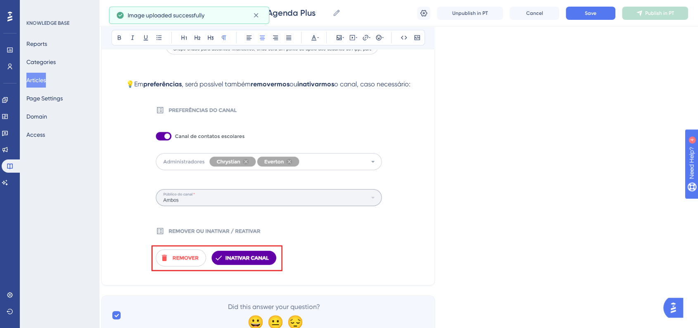
click at [405, 256] on p at bounding box center [267, 187] width 313 height 176
click at [584, 22] on div "Funcionalidades do Painel - App Sponte Agenda Plus Funcionalidades do Painel - …" at bounding box center [398, 13] width 599 height 26
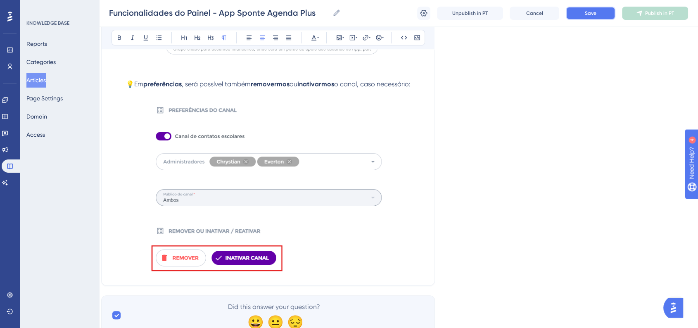
click at [585, 17] on button "Save" at bounding box center [591, 13] width 50 height 13
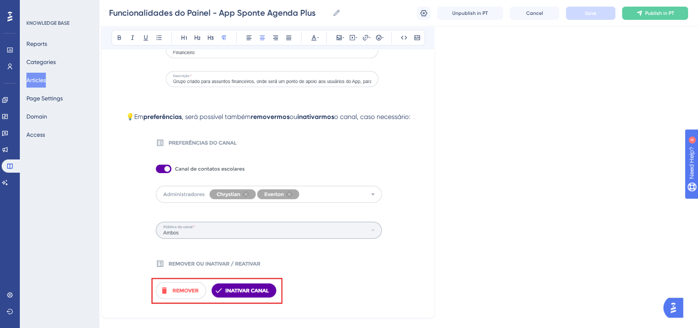
scroll to position [9850, 8]
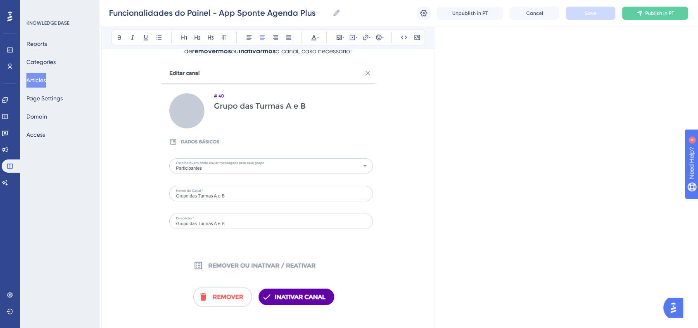
scroll to position [8282, 8]
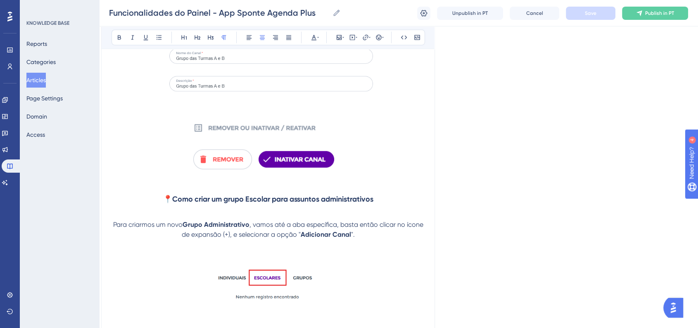
click at [314, 201] on strong "📍Como criar um grupo Escolar para assuntos administrativos" at bounding box center [268, 198] width 210 height 9
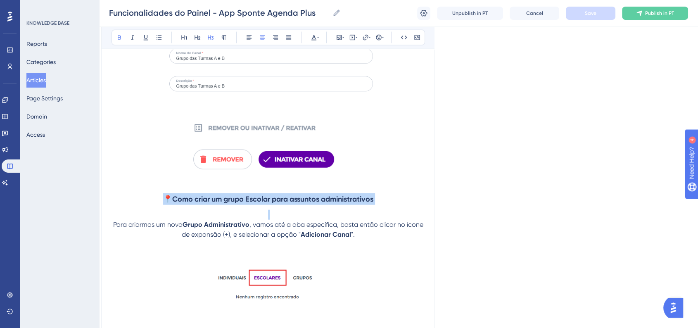
click at [314, 201] on strong "📍Como criar um grupo Escolar para assuntos administrativos" at bounding box center [268, 198] width 210 height 9
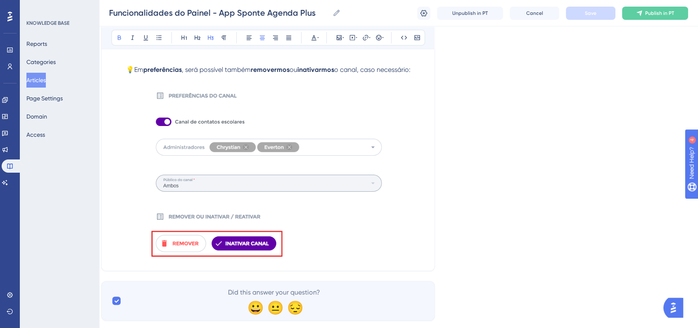
scroll to position [9934, 8]
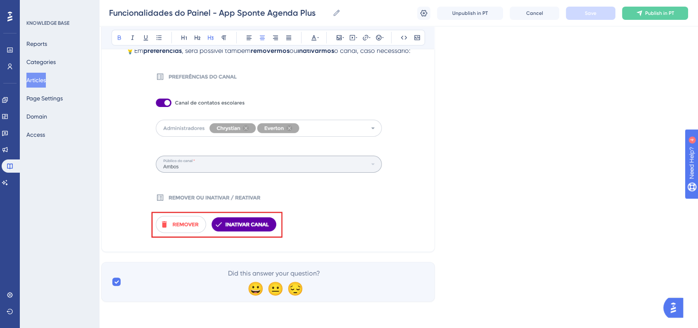
click at [338, 234] on img at bounding box center [267, 152] width 237 height 173
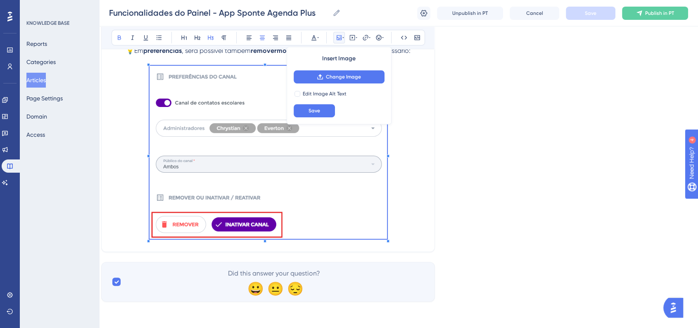
click at [405, 228] on p at bounding box center [267, 154] width 313 height 176
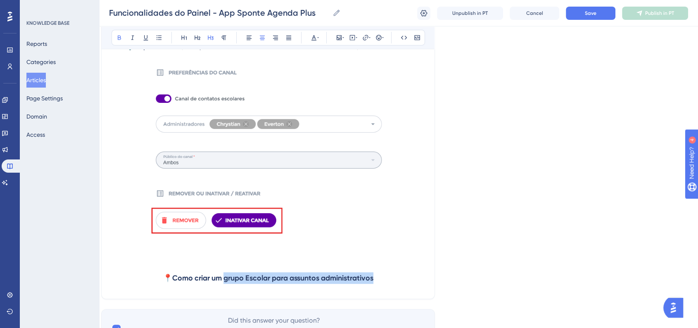
drag, startPoint x: 223, startPoint y: 283, endPoint x: 383, endPoint y: 282, distance: 160.2
click at [383, 282] on h3 "📍Como criar um grupo Escolar para assuntos administrativos" at bounding box center [267, 277] width 313 height 21
click at [276, 282] on strong "📍Como criar um chat Individual" at bounding box center [268, 277] width 111 height 9
click at [368, 284] on h3 "📍Como criar um Chat Individual" at bounding box center [267, 277] width 313 height 21
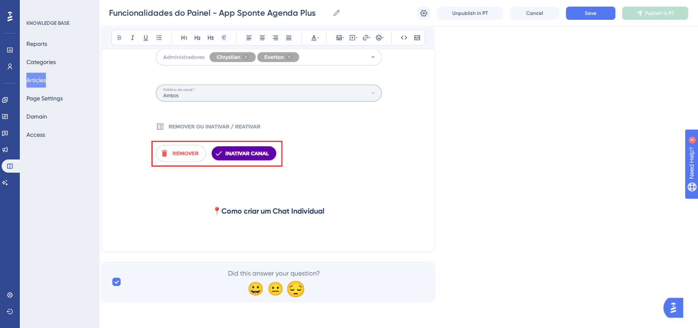
click at [296, 286] on div "😔" at bounding box center [294, 288] width 16 height 16
click at [264, 237] on p at bounding box center [267, 237] width 313 height 10
click at [341, 38] on icon at bounding box center [339, 37] width 7 height 7
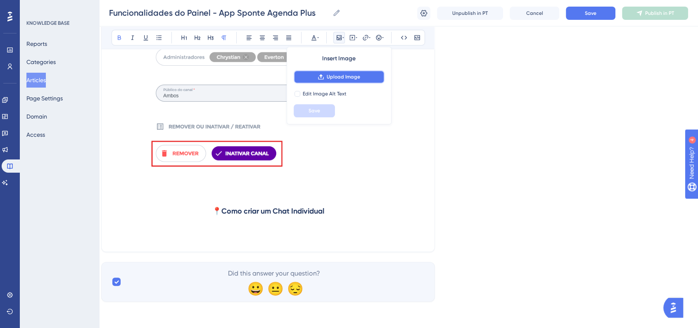
click at [323, 73] on icon at bounding box center [321, 76] width 7 height 7
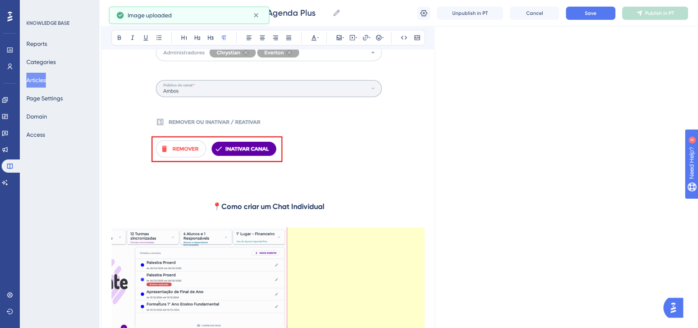
scroll to position [10143, 8]
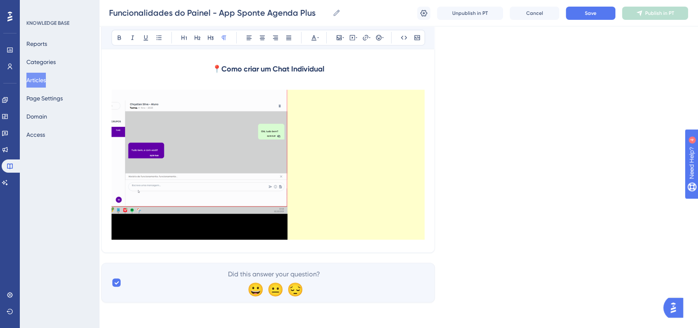
click at [403, 58] on p at bounding box center [267, 53] width 313 height 10
click at [364, 58] on p at bounding box center [267, 53] width 313 height 10
click at [379, 48] on p at bounding box center [267, 43] width 313 height 10
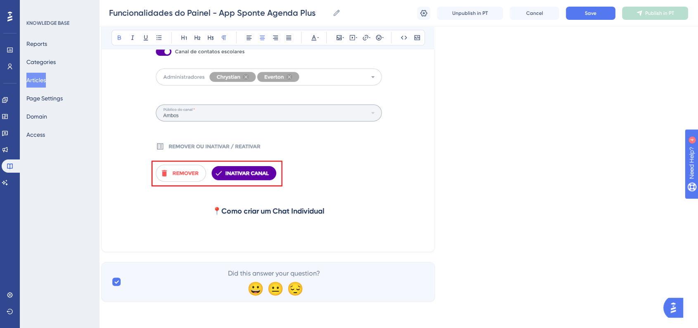
scroll to position [9985, 8]
click at [241, 236] on p at bounding box center [267, 237] width 313 height 10
click at [293, 239] on p at bounding box center [267, 237] width 313 height 10
click at [332, 38] on div "Bold Italic Underline Bullet Point Heading 1 Heading 2 Heading 3 Normal Align L…" at bounding box center [267, 38] width 313 height 16
click at [334, 38] on button at bounding box center [339, 38] width 12 height 12
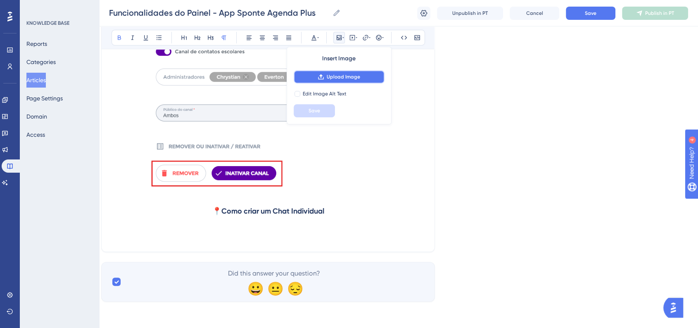
click at [315, 78] on button "Upload Image" at bounding box center [339, 76] width 91 height 13
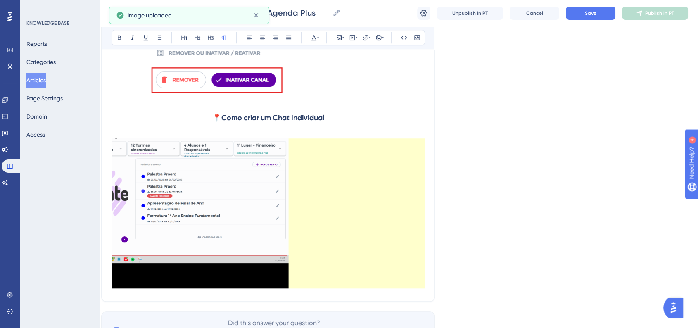
scroll to position [10127, 8]
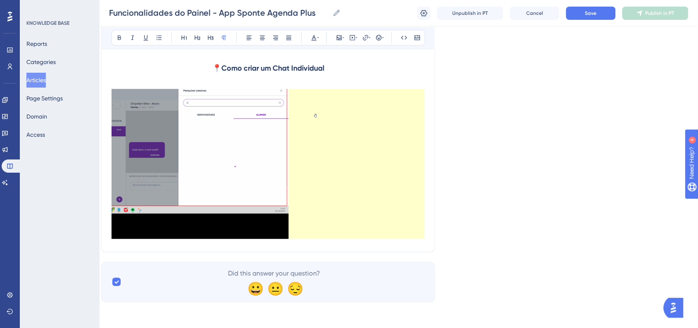
click at [388, 194] on img at bounding box center [267, 164] width 313 height 150
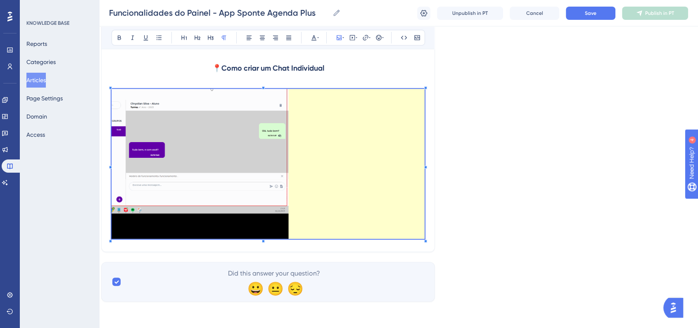
scroll to position [9976, 8]
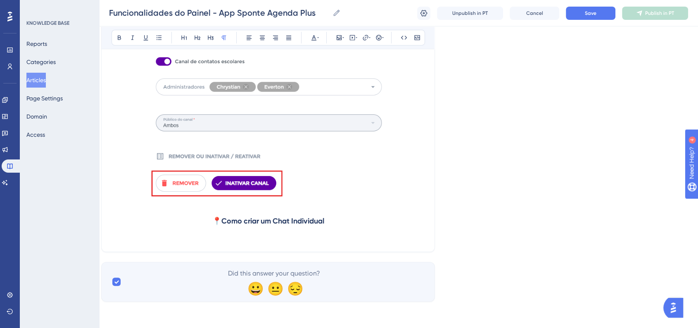
click at [214, 220] on strong "📍Como criar um Chat Individual" at bounding box center [268, 220] width 112 height 9
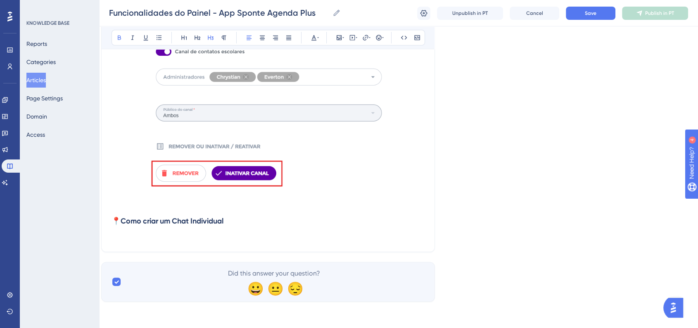
scroll to position [9995, 8]
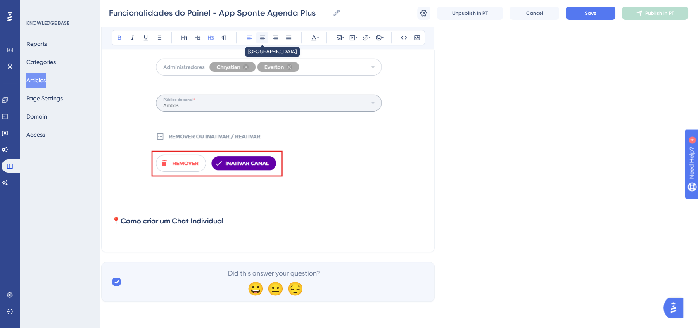
click at [266, 39] on button at bounding box center [262, 38] width 12 height 12
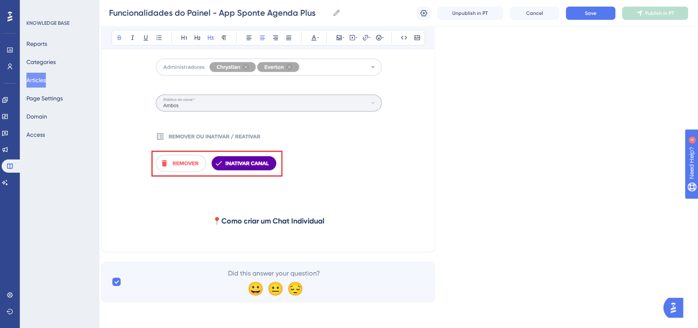
drag, startPoint x: 241, startPoint y: 219, endPoint x: 257, endPoint y: 219, distance: 16.1
click at [257, 219] on strong "📍Como criar um Chat Individual" at bounding box center [268, 220] width 112 height 9
click at [356, 221] on h3 "📍Como iniciar um Chat Individual" at bounding box center [267, 220] width 313 height 21
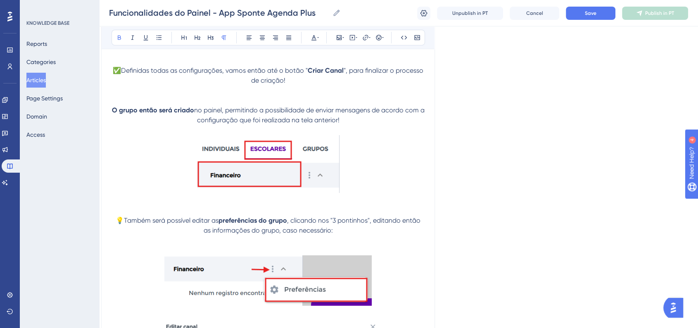
scroll to position [9353, 8]
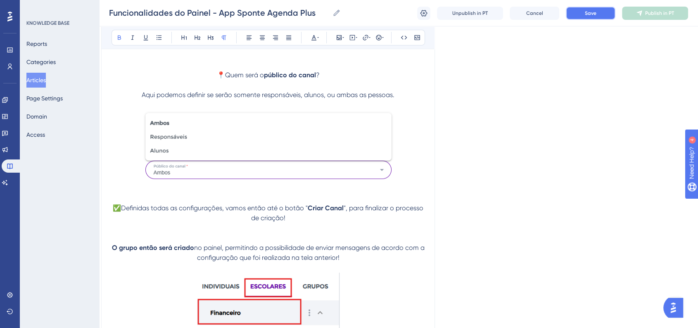
click at [608, 12] on button "Save" at bounding box center [591, 13] width 50 height 13
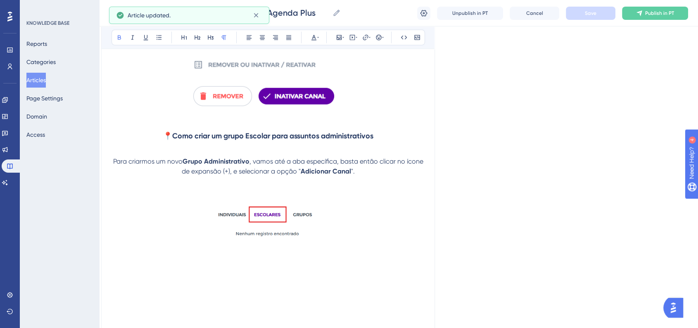
scroll to position [8298, 8]
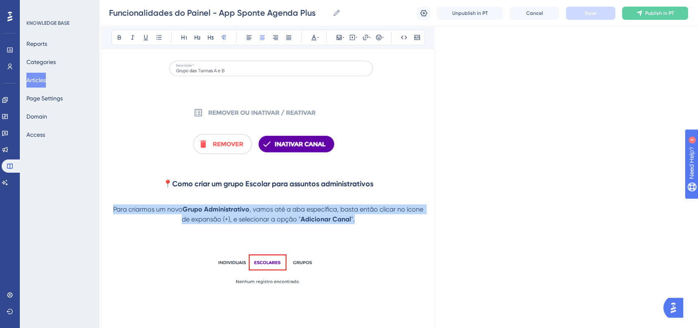
drag, startPoint x: 113, startPoint y: 211, endPoint x: 382, endPoint y: 222, distance: 269.0
click at [382, 222] on p "Para criarmos um novo Grupo Administrativo , vamos até a aba específica, basta …" at bounding box center [267, 214] width 313 height 20
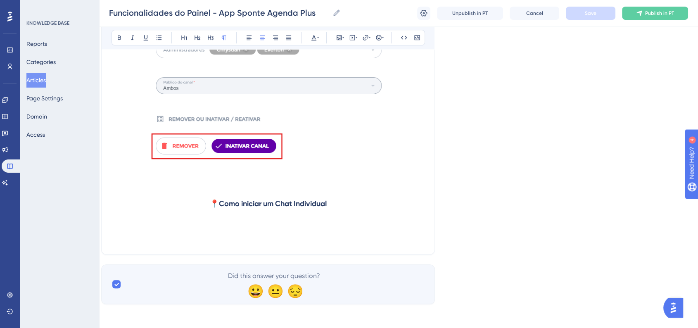
scroll to position [10015, 8]
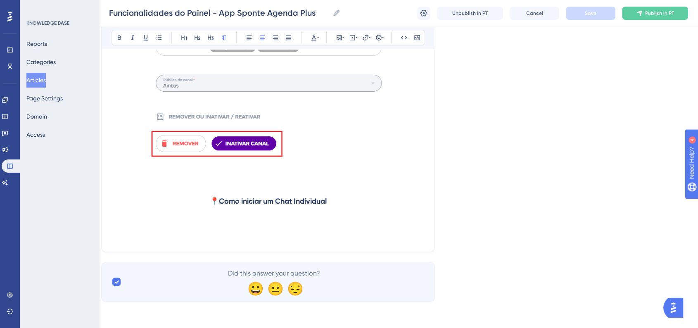
click at [286, 222] on p at bounding box center [267, 227] width 313 height 10
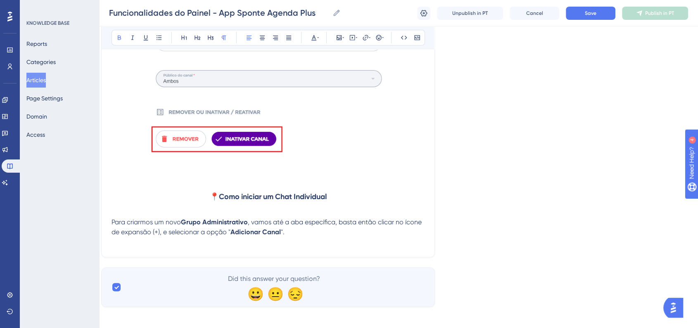
click at [162, 226] on span "Para criarmos um novo" at bounding box center [145, 222] width 69 height 8
click at [183, 226] on span "Para criarmos uma novo" at bounding box center [147, 222] width 73 height 8
drag, startPoint x: 187, startPoint y: 227, endPoint x: 249, endPoint y: 226, distance: 61.1
click at [249, 226] on strong "Grupo Administrativo" at bounding box center [218, 222] width 67 height 8
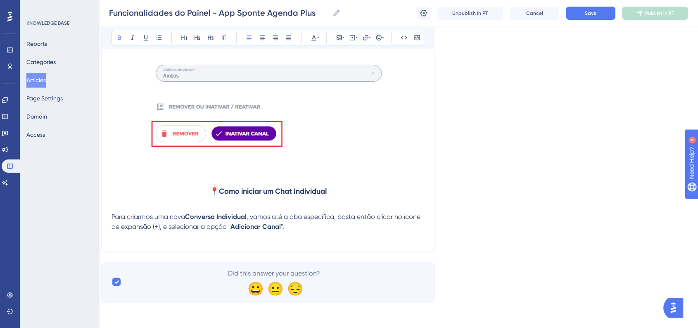
scroll to position [10025, 8]
click at [310, 225] on p "Para criarmos uma nova Conversa Individual , vamos até a aba específica, basta …" at bounding box center [267, 222] width 313 height 20
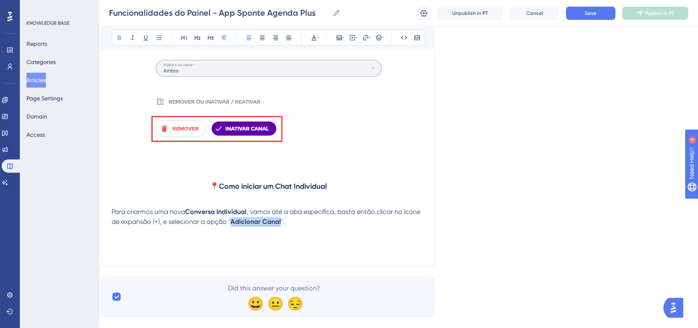
drag, startPoint x: 261, startPoint y: 228, endPoint x: 280, endPoint y: 230, distance: 19.5
click at [280, 225] on strong "Adicionar Canal" at bounding box center [255, 222] width 50 height 8
click at [314, 223] on p "Para criarmos uma nova Conversa Individual , vamos até a aba específica, basta …" at bounding box center [267, 217] width 313 height 20
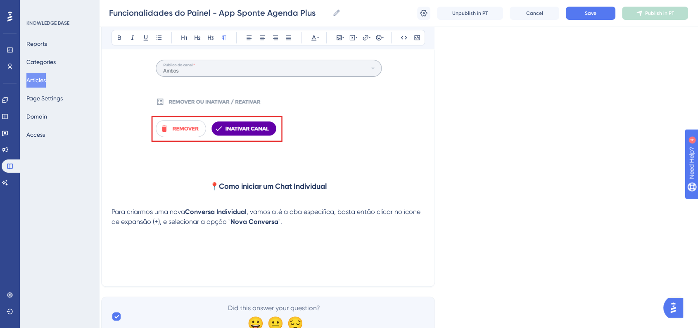
click at [251, 256] on p at bounding box center [267, 251] width 313 height 10
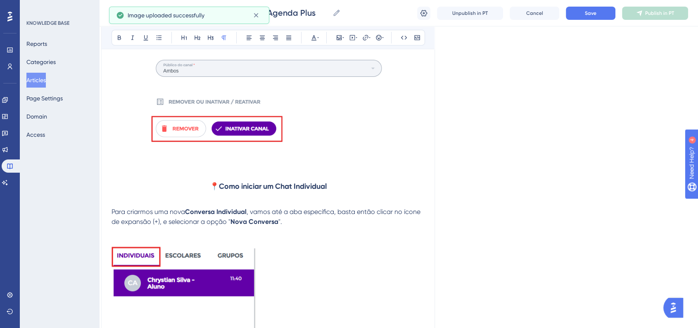
scroll to position [10255, 8]
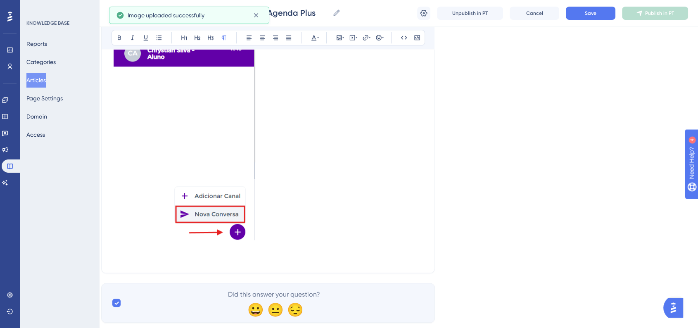
click at [211, 222] on img at bounding box center [183, 128] width 144 height 223
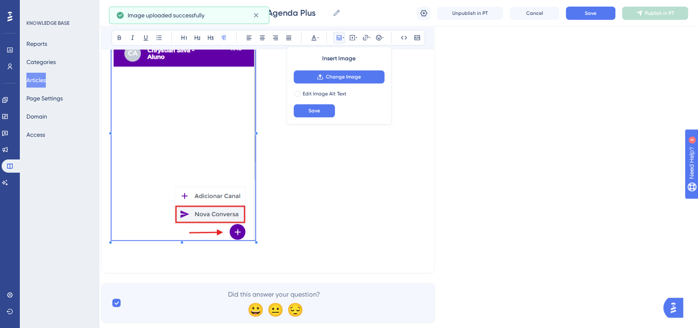
click at [266, 45] on div "Bold Italic Underline Bullet Point Heading 1 Heading 2 Heading 3 Normal Align L…" at bounding box center [267, 38] width 313 height 16
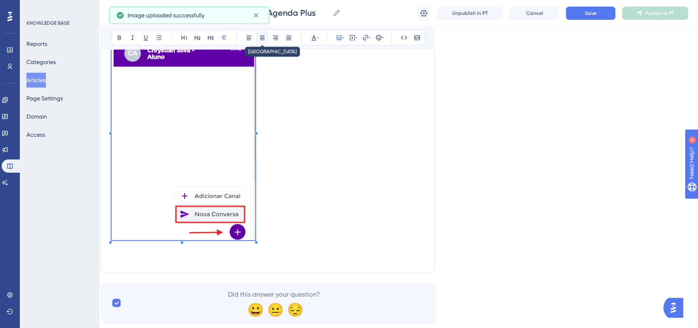
click at [263, 40] on icon at bounding box center [262, 38] width 5 height 5
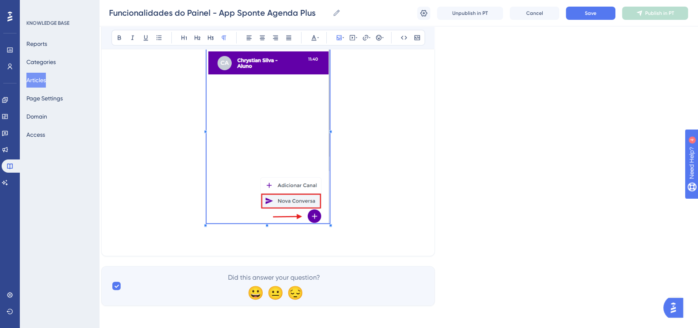
click at [315, 153] on span at bounding box center [267, 129] width 123 height 194
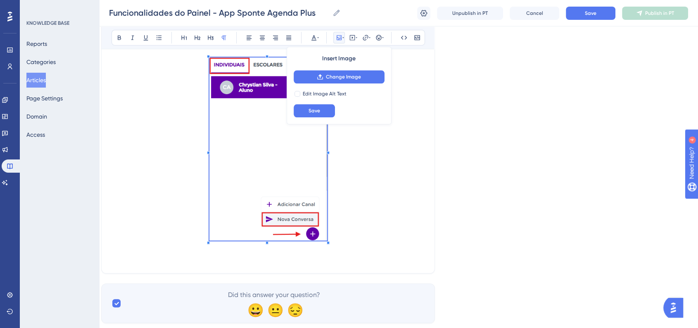
scroll to position [10194, 8]
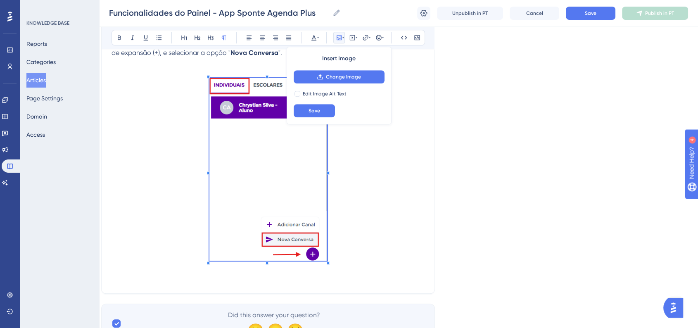
click at [382, 223] on p at bounding box center [267, 170] width 313 height 185
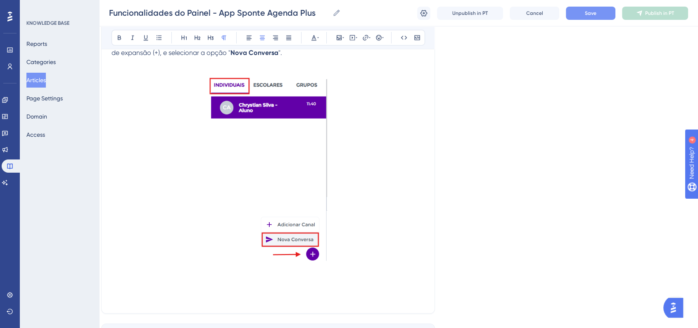
click at [583, 19] on button "Save" at bounding box center [591, 13] width 50 height 13
click at [374, 279] on p at bounding box center [267, 278] width 313 height 10
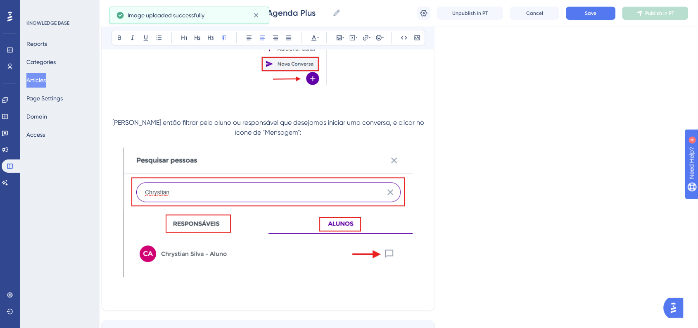
scroll to position [10402, 8]
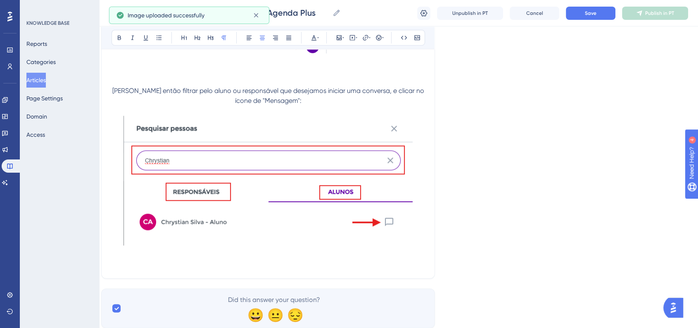
click at [336, 205] on img at bounding box center [267, 181] width 289 height 130
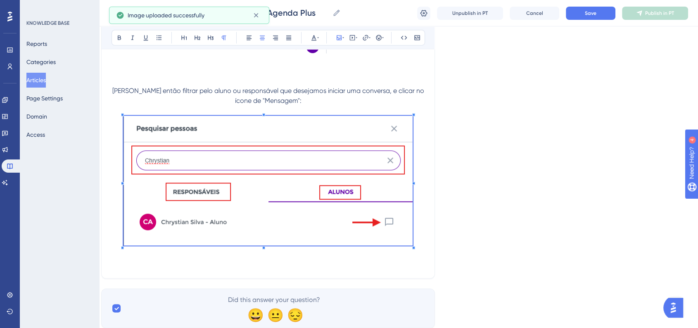
click at [421, 229] on p at bounding box center [267, 182] width 313 height 133
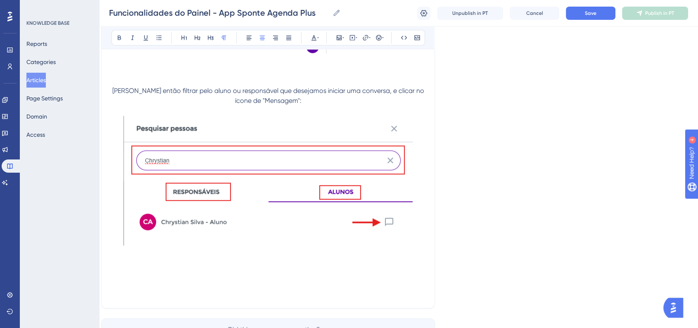
click at [199, 278] on p at bounding box center [267, 273] width 313 height 10
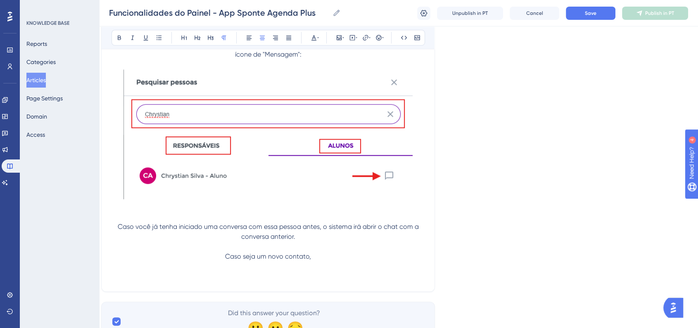
scroll to position [10491, 8]
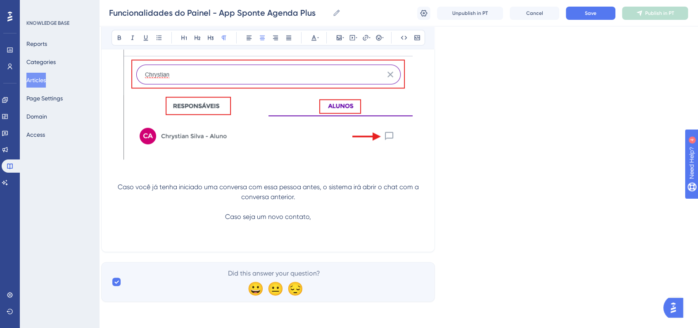
click at [337, 215] on p "Caso seja um novo contato," at bounding box center [267, 217] width 313 height 10
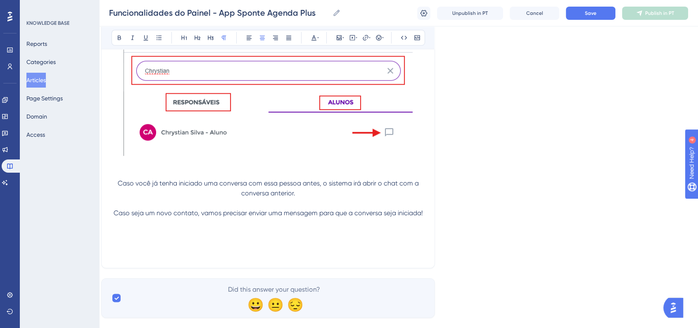
click at [270, 246] on p at bounding box center [267, 243] width 313 height 10
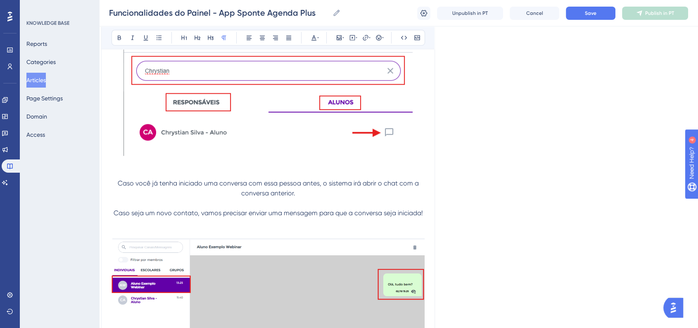
click at [119, 187] on span "Caso você já tenha iniciado uma conversa com essa pessoa antes, o sistema irá a…" at bounding box center [269, 188] width 303 height 18
click at [382, 38] on icon at bounding box center [383, 37] width 2 height 7
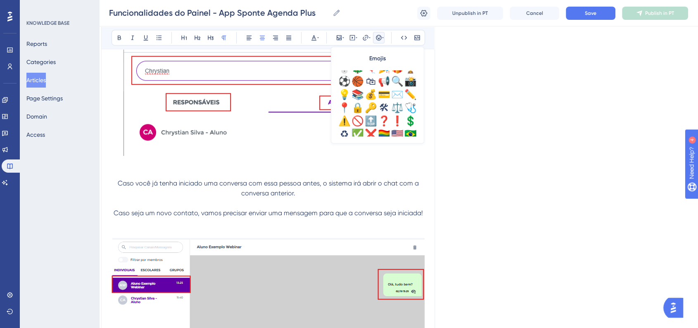
scroll to position [275, 0]
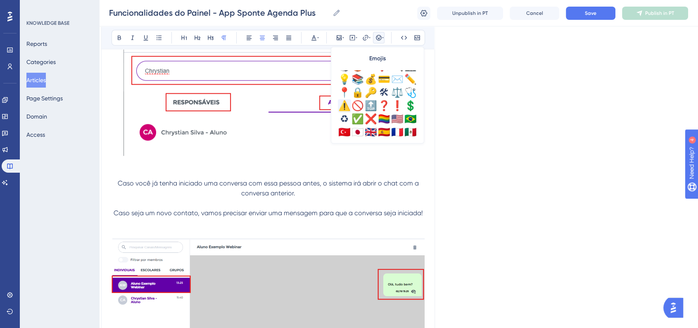
click at [345, 107] on div "⚠️" at bounding box center [344, 105] width 13 height 13
click at [113, 213] on p "Caso seja um novo contato, vamos precisar enviar uma mensagem para que a conver…" at bounding box center [267, 213] width 313 height 10
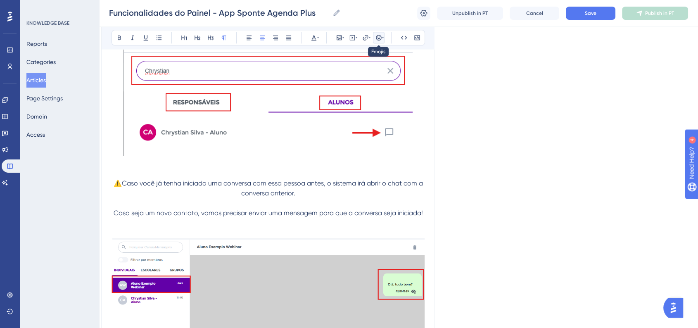
click at [377, 38] on icon at bounding box center [378, 37] width 7 height 7
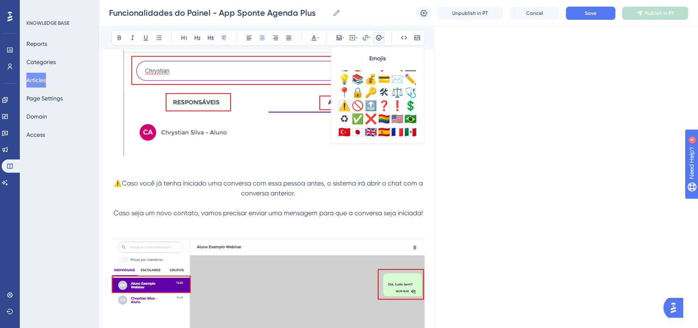
click at [344, 103] on div "⚠️" at bounding box center [344, 105] width 13 height 13
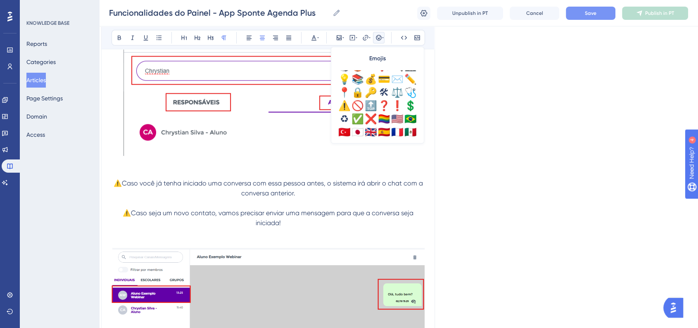
click at [587, 12] on span "Save" at bounding box center [591, 13] width 12 height 7
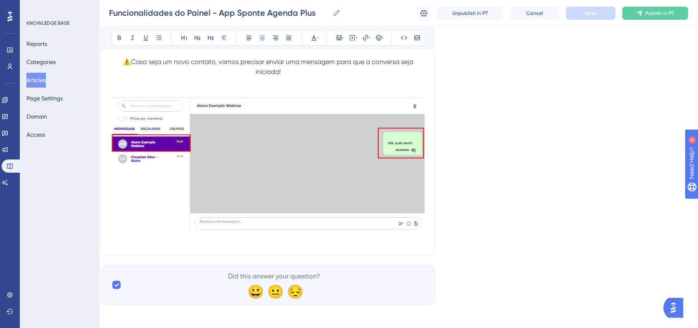
scroll to position [10649, 8]
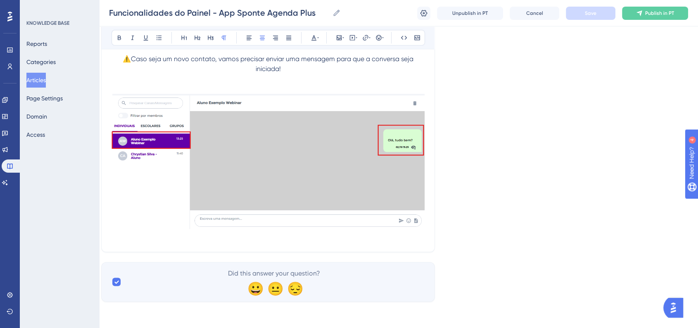
click at [301, 239] on p at bounding box center [267, 237] width 313 height 10
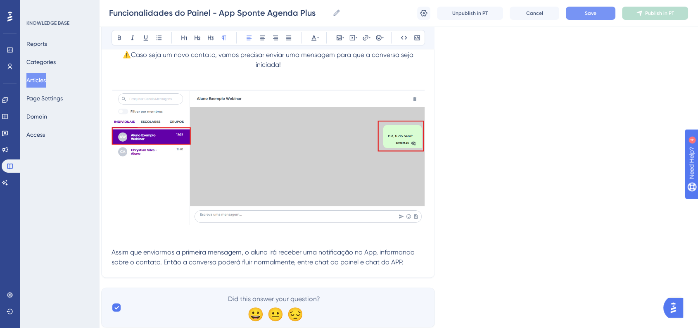
click at [112, 255] on span "Assim que enviarmos a primeira mensagem, o aluno irá receber uma notificação no…" at bounding box center [263, 257] width 305 height 18
click at [383, 41] on button at bounding box center [379, 38] width 12 height 12
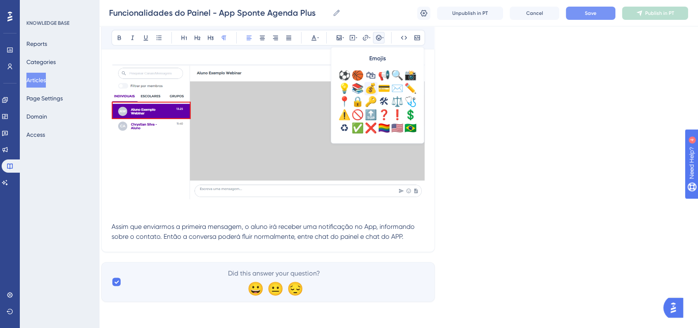
scroll to position [291, 0]
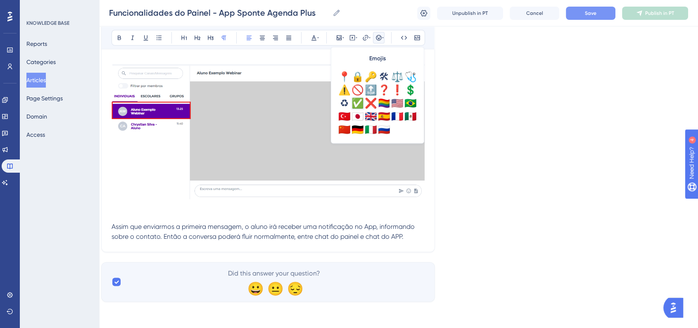
click at [359, 102] on div "✅" at bounding box center [357, 103] width 13 height 13
click at [379, 234] on span "✅Assim que enviarmos a primeira mensagem, o aluno irá receber uma notificação n…" at bounding box center [267, 232] width 313 height 18
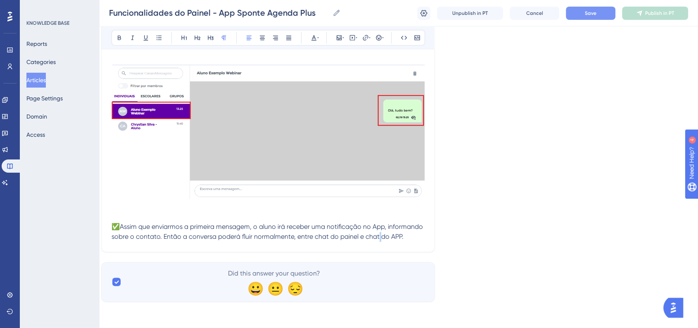
click at [379, 233] on span "✅Assim que enviarmos a primeira mensagem, o aluno irá receber uma notificação n…" at bounding box center [267, 232] width 313 height 18
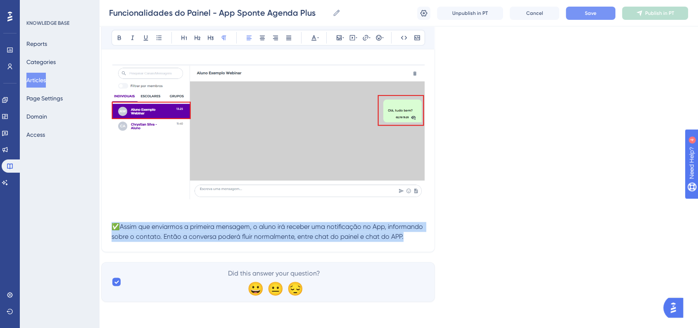
click at [379, 233] on span "✅Assim que enviarmos a primeira mensagem, o aluno irá receber uma notificação n…" at bounding box center [267, 232] width 313 height 18
click at [408, 236] on p "✅Assim que enviarmos a primeira mensagem, o aluno irá receber uma notificação n…" at bounding box center [267, 232] width 313 height 20
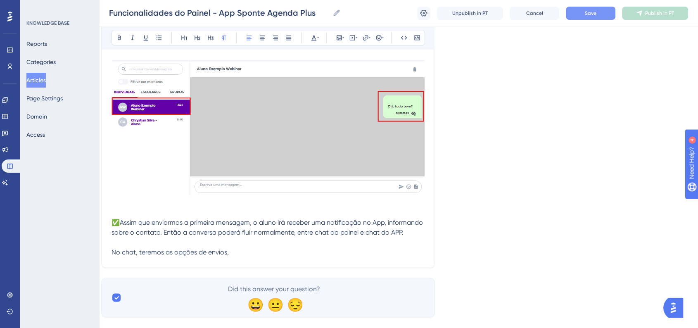
click at [292, 252] on p "No chat, teremos as opções de envios," at bounding box center [267, 252] width 313 height 10
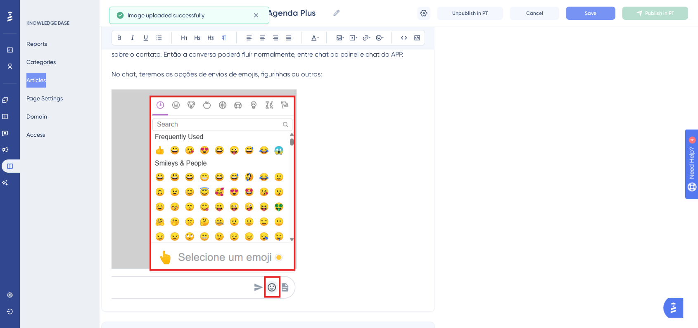
scroll to position [10862, 8]
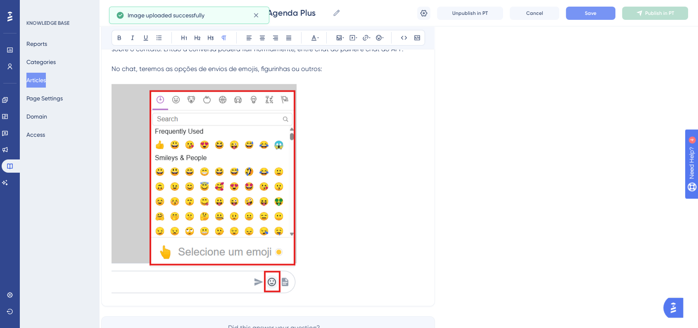
click at [240, 209] on img at bounding box center [203, 188] width 185 height 209
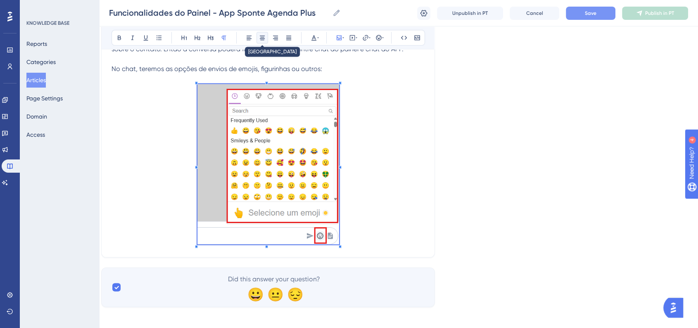
click at [259, 37] on icon at bounding box center [262, 37] width 7 height 7
click at [396, 232] on p at bounding box center [267, 165] width 313 height 163
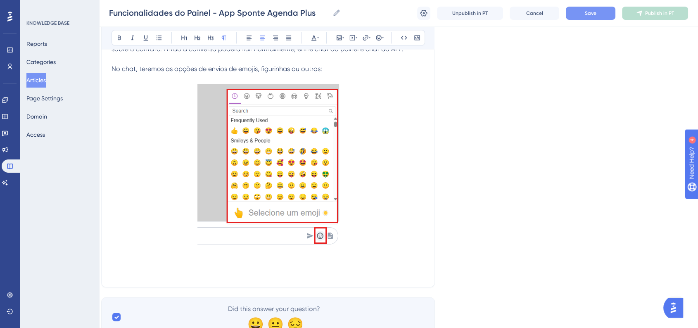
click at [243, 257] on p at bounding box center [267, 252] width 313 height 10
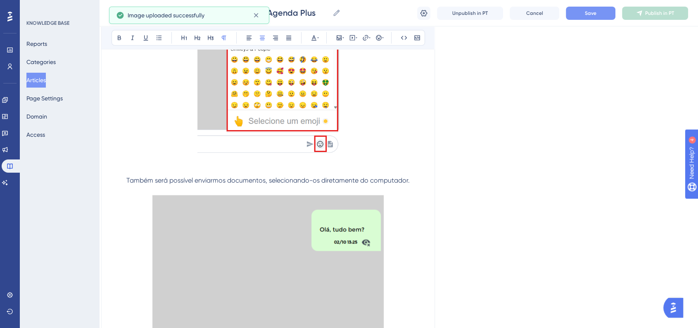
scroll to position [11092, 8]
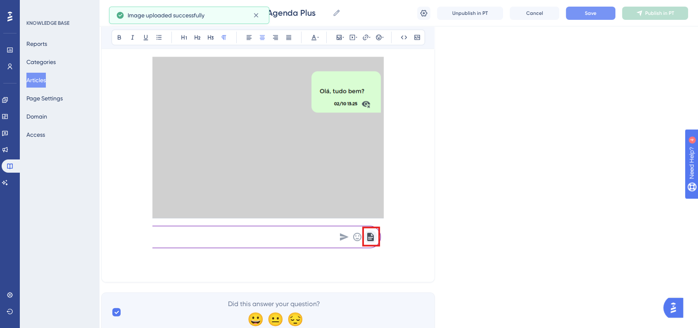
click at [330, 156] on img at bounding box center [267, 153] width 231 height 192
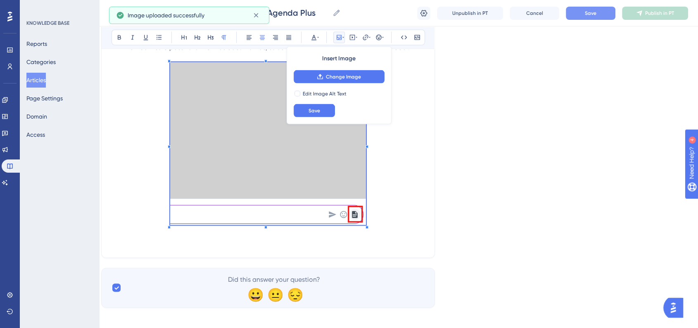
click at [337, 124] on span at bounding box center [268, 145] width 196 height 166
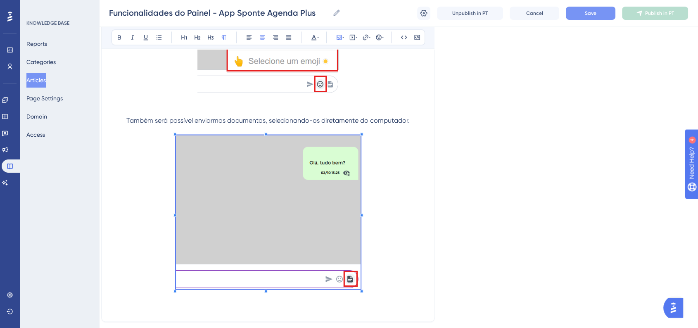
scroll to position [11041, 8]
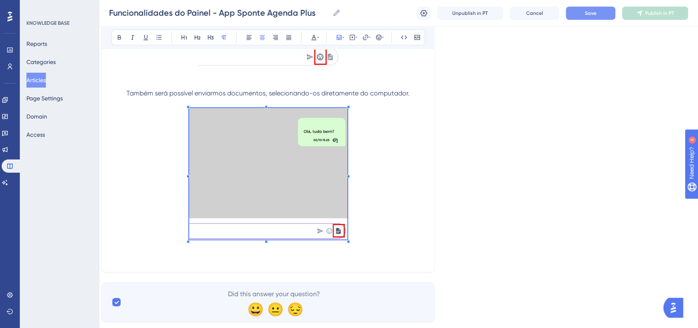
click at [335, 185] on span at bounding box center [268, 175] width 158 height 135
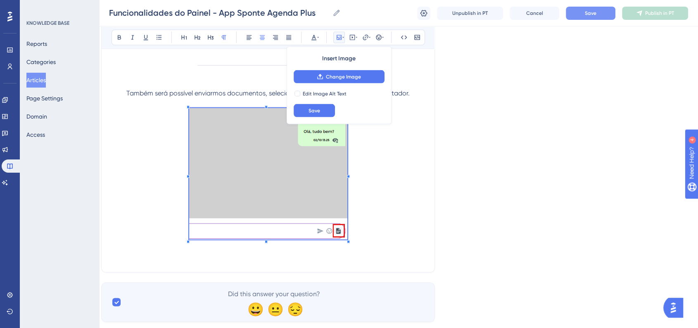
click at [583, 12] on button "Save" at bounding box center [591, 13] width 50 height 13
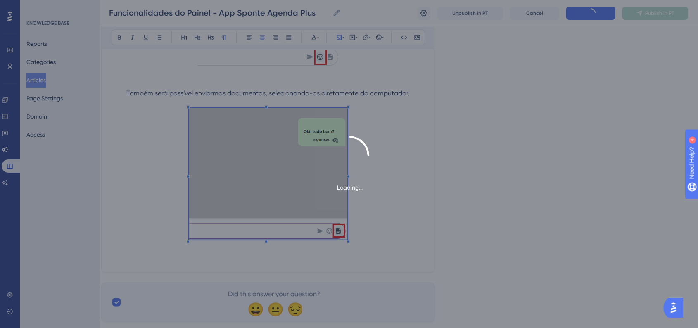
click at [524, 161] on div "Loading..." at bounding box center [349, 164] width 698 height 57
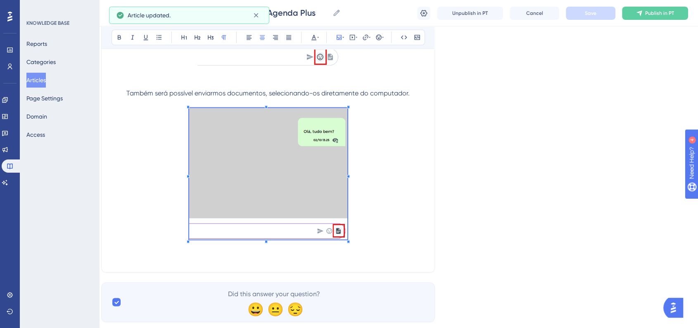
click at [404, 226] on p at bounding box center [267, 175] width 313 height 135
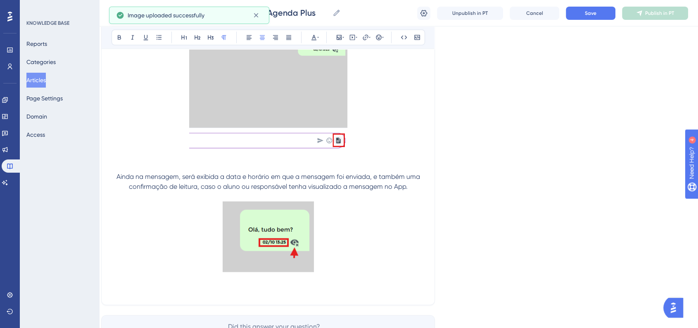
scroll to position [11188, 8]
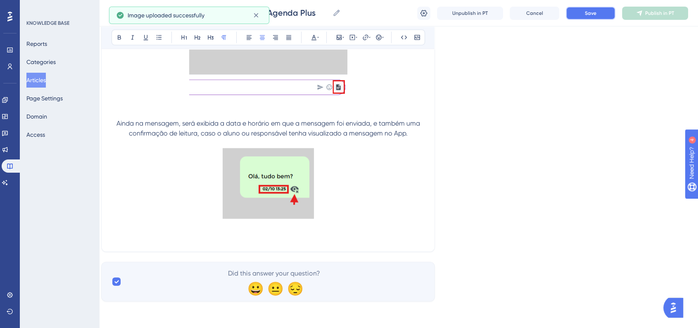
click at [583, 16] on button "Save" at bounding box center [591, 13] width 50 height 13
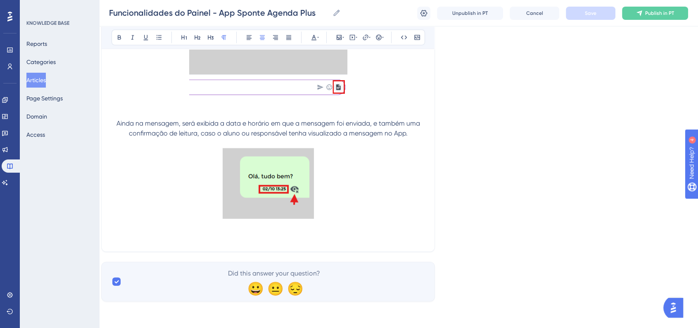
click at [324, 213] on p at bounding box center [267, 184] width 313 height 73
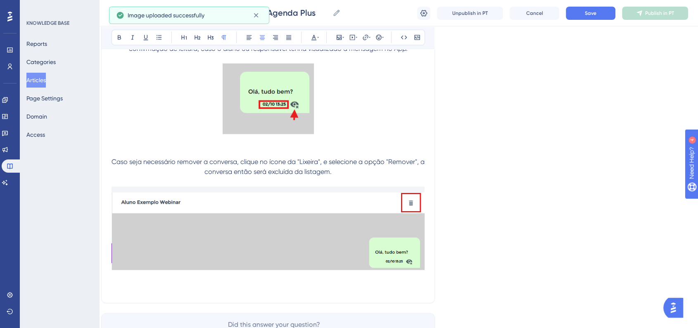
scroll to position [11323, 8]
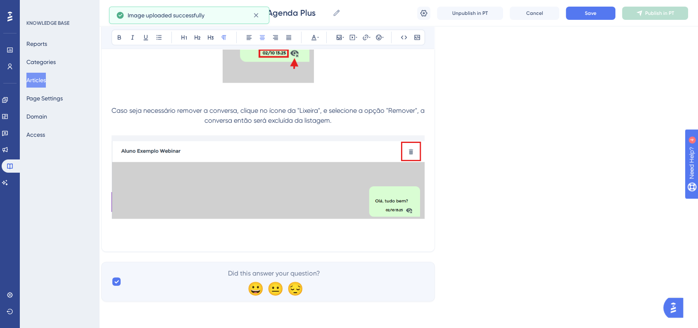
click at [367, 201] on img at bounding box center [267, 176] width 313 height 83
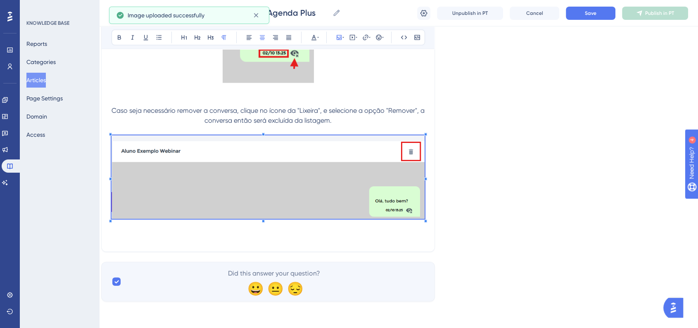
click at [399, 238] on p at bounding box center [267, 237] width 313 height 10
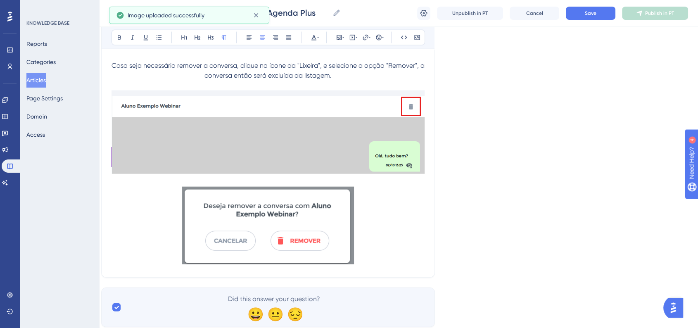
scroll to position [11393, 8]
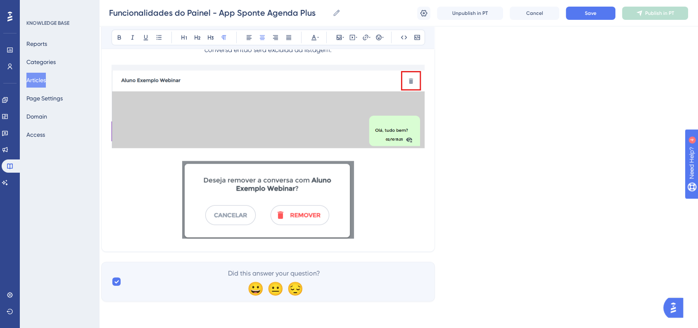
click at [383, 224] on p at bounding box center [267, 201] width 313 height 81
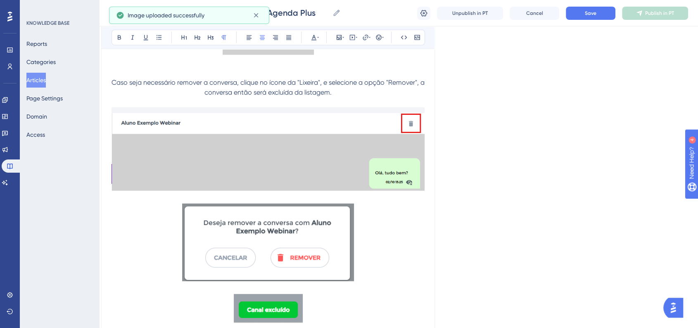
scroll to position [11301, 8]
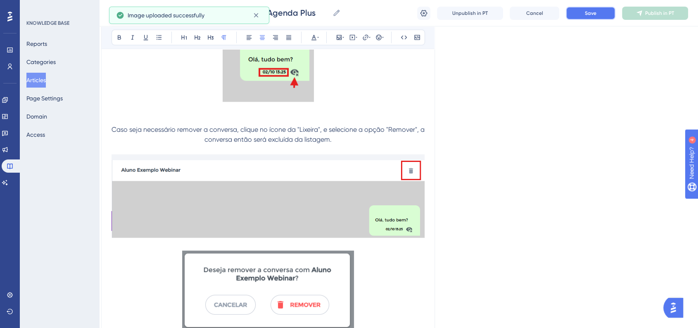
click at [581, 15] on button "Save" at bounding box center [591, 13] width 50 height 13
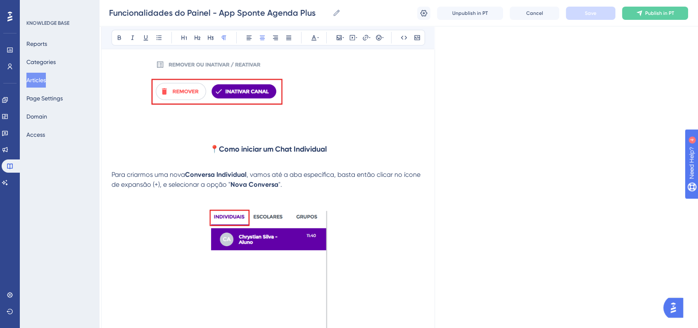
scroll to position [10200, 8]
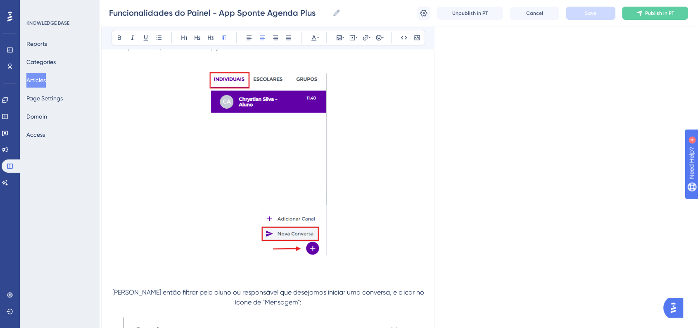
click at [292, 59] on p at bounding box center [267, 57] width 313 height 10
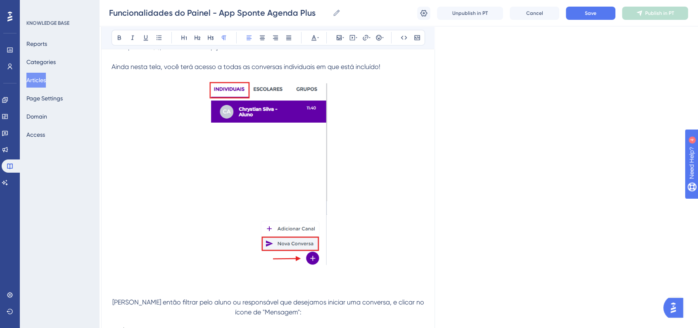
click at [287, 60] on p at bounding box center [267, 57] width 313 height 10
click at [284, 66] on p "Ainda nesta tela, você terá acesso a todas as conversas individuais em que está…" at bounding box center [267, 67] width 313 height 10
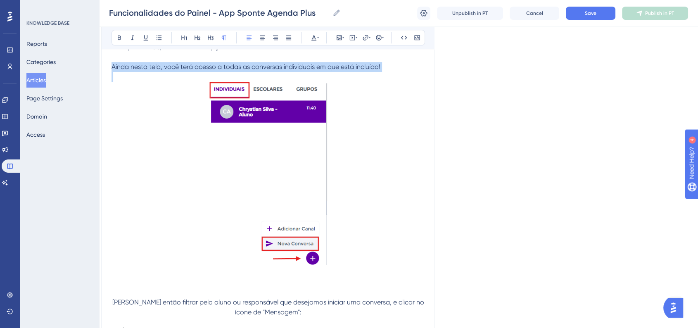
click at [284, 66] on p "Ainda nesta tela, você terá acesso a todas as conversas individuais em que está…" at bounding box center [267, 67] width 313 height 10
click at [264, 40] on icon at bounding box center [262, 37] width 7 height 7
click at [290, 71] on span "Ainda nesta tela, você terá acesso a todas as conversas individuais em que está…" at bounding box center [268, 67] width 269 height 8
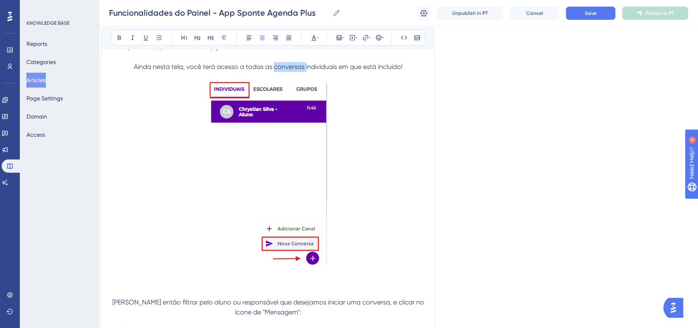
click at [290, 71] on span "Ainda nesta tela, você terá acesso a todas as conversas individuais em que está…" at bounding box center [268, 67] width 269 height 8
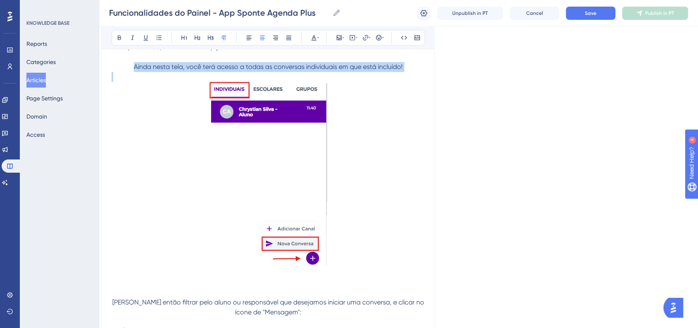
click at [290, 71] on span "Ainda nesta tela, você terá acesso a todas as conversas individuais em que está…" at bounding box center [268, 67] width 269 height 8
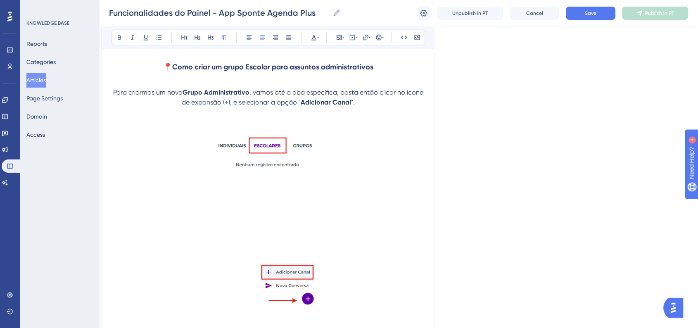
scroll to position [8411, 8]
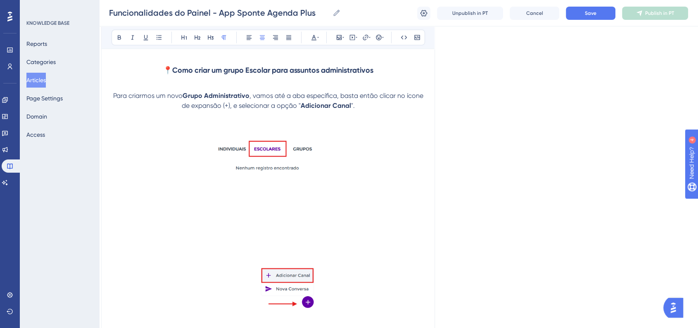
click at [266, 130] on p at bounding box center [267, 126] width 313 height 10
drag, startPoint x: 305, startPoint y: 129, endPoint x: 336, endPoint y: 129, distance: 31.4
click at [336, 129] on span "Ainda nesta tela, você terá acesso a todas as conversas individuais em que está…" at bounding box center [268, 125] width 269 height 8
click at [332, 129] on span "Ainda nesta tela, você terá acesso a todas as conversas em que está incluído!" at bounding box center [268, 125] width 236 height 8
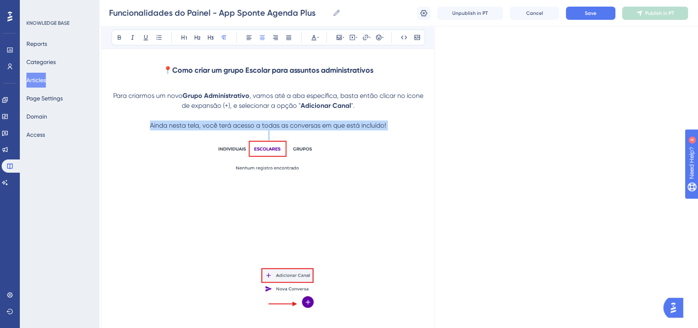
click at [332, 129] on span "Ainda nesta tela, você terá acesso a todas as conversas em que está incluído!" at bounding box center [268, 125] width 236 height 8
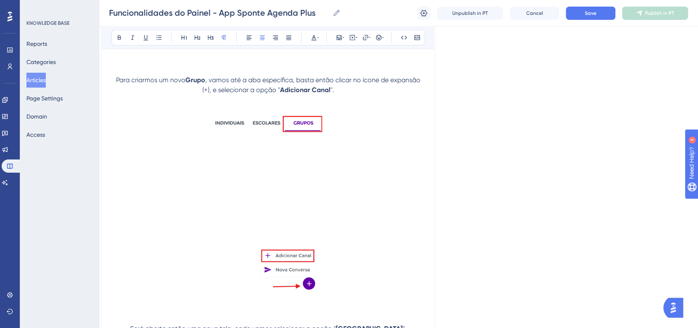
scroll to position [5980, 8]
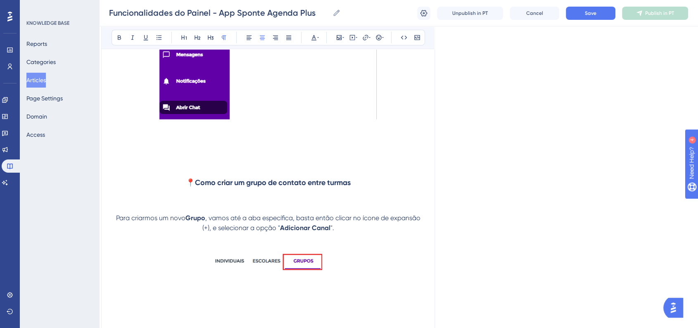
click at [276, 243] on p at bounding box center [267, 248] width 313 height 10
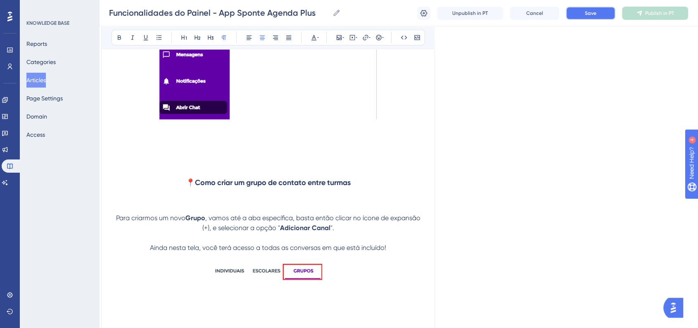
click at [604, 14] on button "Save" at bounding box center [591, 13] width 50 height 13
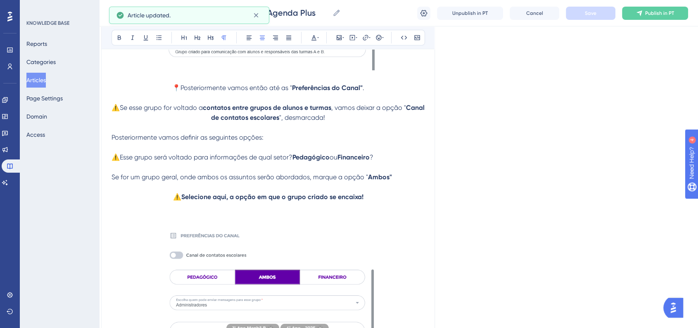
scroll to position [6759, 8]
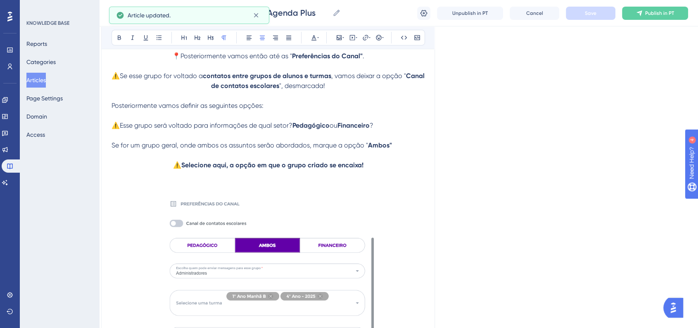
click at [277, 165] on strong "Selecione aqui, a opção em que o grupo criado se encaixa!" at bounding box center [272, 165] width 182 height 8
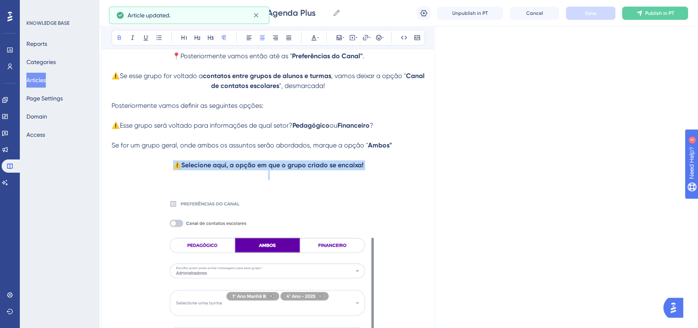
click at [277, 165] on strong "Selecione aqui, a opção em que o grupo criado se encaixa!" at bounding box center [272, 165] width 182 height 8
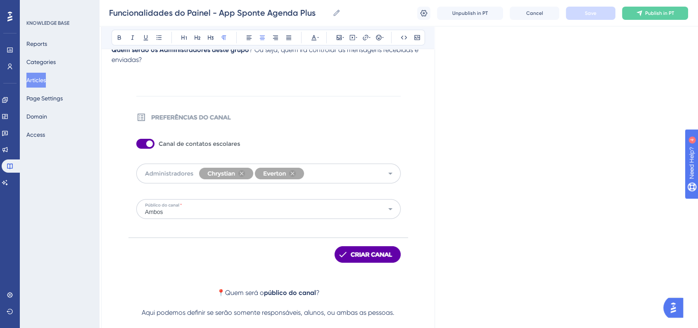
scroll to position [9099, 8]
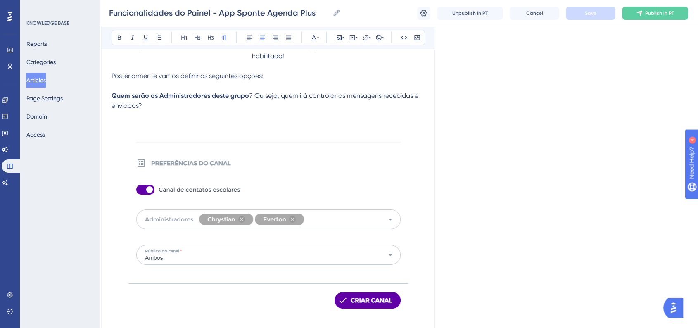
click at [242, 130] on p at bounding box center [267, 126] width 313 height 10
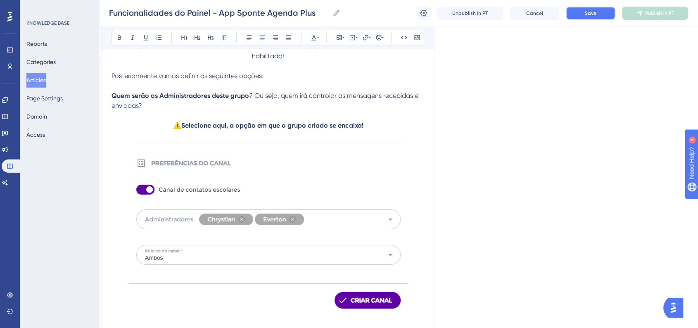
click at [600, 14] on button "Save" at bounding box center [591, 13] width 50 height 13
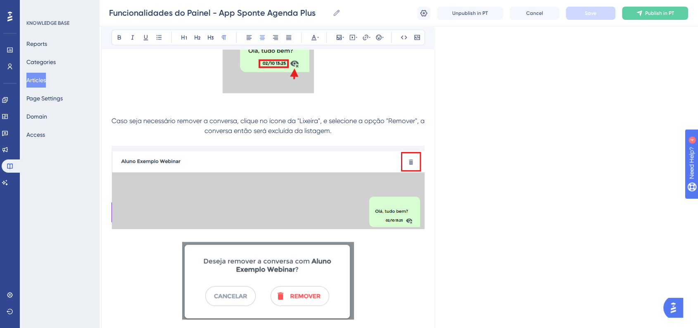
scroll to position [11210, 8]
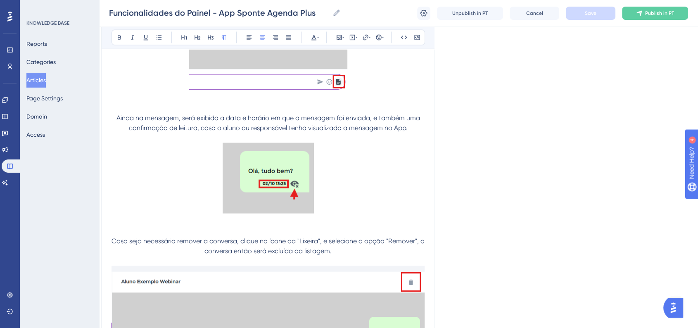
click at [409, 133] on p "Ainda na mensagem, será exibida a data e horário em que a mensagem foi enviada,…" at bounding box center [267, 123] width 313 height 20
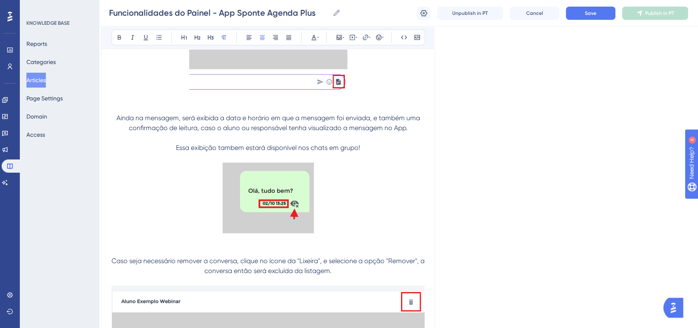
click at [241, 152] on span "Essa exibição tambem estará disponível nos chats em grupo!" at bounding box center [268, 148] width 184 height 8
click at [230, 152] on span "Essa exibição tambem estará disponível nos chats em grupo!" at bounding box center [268, 148] width 184 height 8
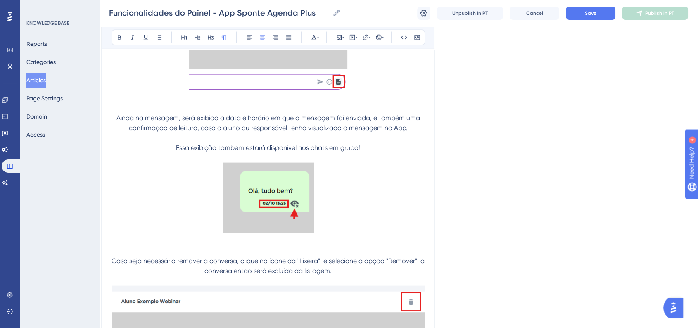
click at [238, 152] on span "Essa exibição tambem estará disponível nos chats em grupo!" at bounding box center [268, 148] width 184 height 8
drag, startPoint x: 367, startPoint y: 152, endPoint x: 192, endPoint y: 137, distance: 175.3
click at [172, 143] on p at bounding box center [267, 138] width 313 height 10
click at [175, 148] on p "Essa exibição também estará disponível nos chats em grupo!" at bounding box center [267, 148] width 313 height 10
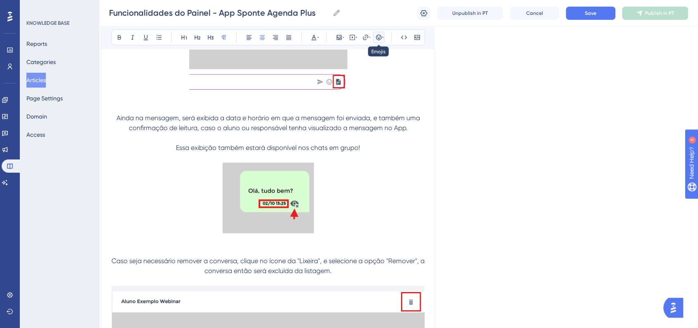
click at [379, 43] on button at bounding box center [379, 38] width 12 height 12
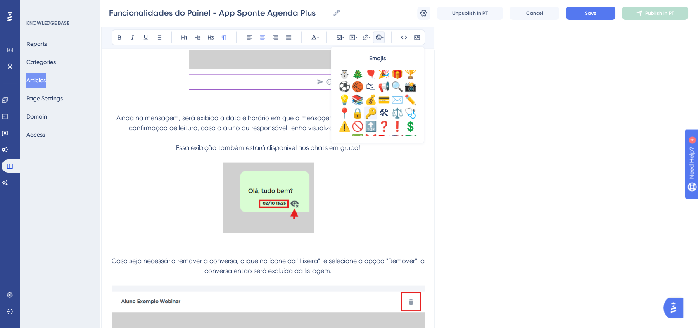
scroll to position [244, 0]
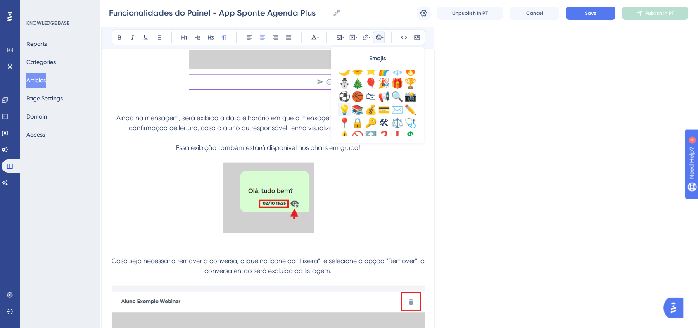
click at [339, 111] on div "💡" at bounding box center [344, 109] width 13 height 13
click at [583, 14] on button "Save" at bounding box center [591, 13] width 50 height 13
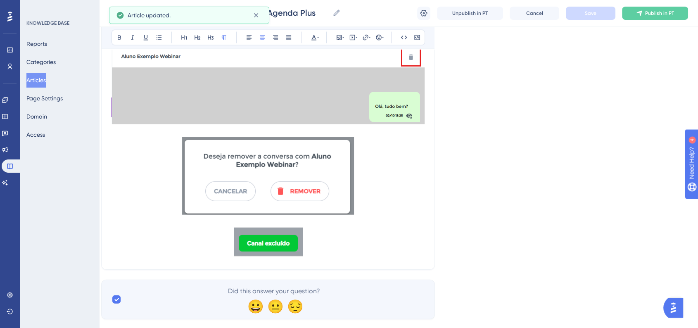
scroll to position [11475, 8]
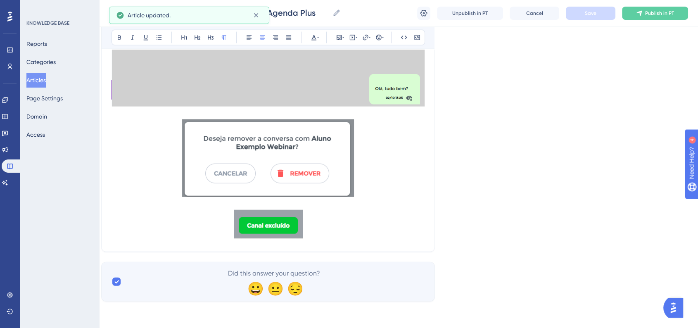
click at [384, 228] on p at bounding box center [267, 226] width 313 height 32
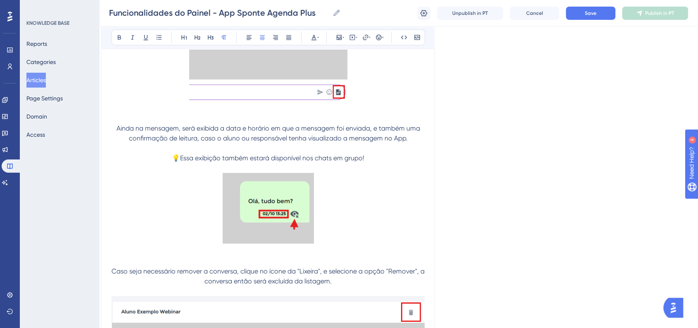
scroll to position [10970, 8]
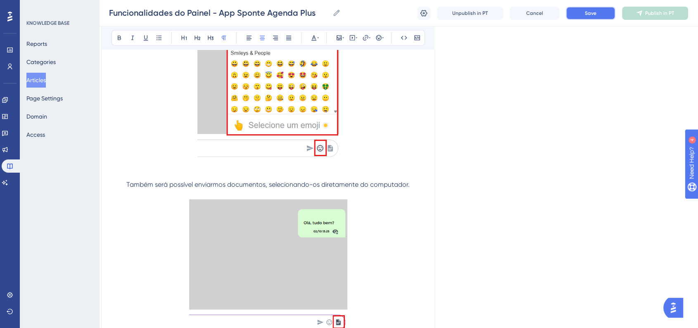
click at [591, 9] on button "Save" at bounding box center [591, 13] width 50 height 13
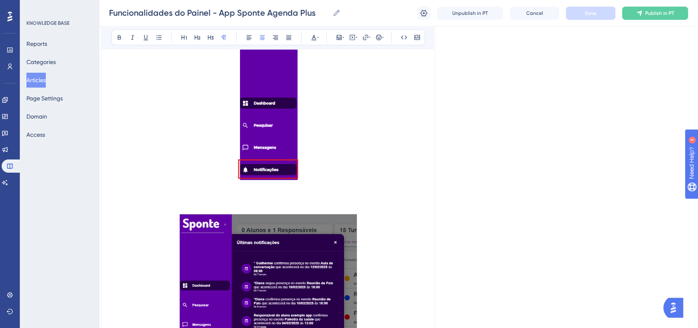
scroll to position [5236, 8]
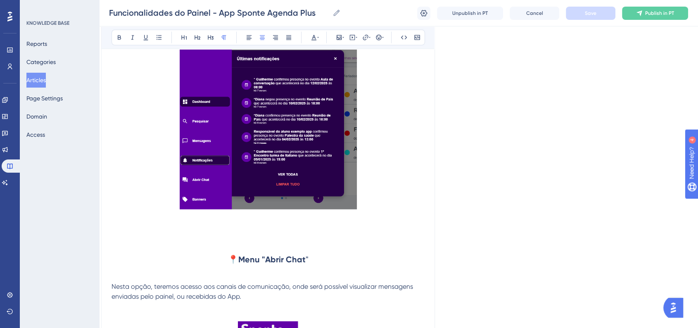
click at [275, 262] on h2 "📍 Menu "Abrir Chat "" at bounding box center [267, 259] width 313 height 25
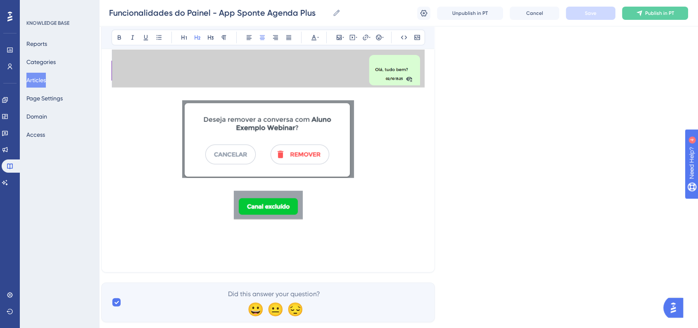
scroll to position [11514, 8]
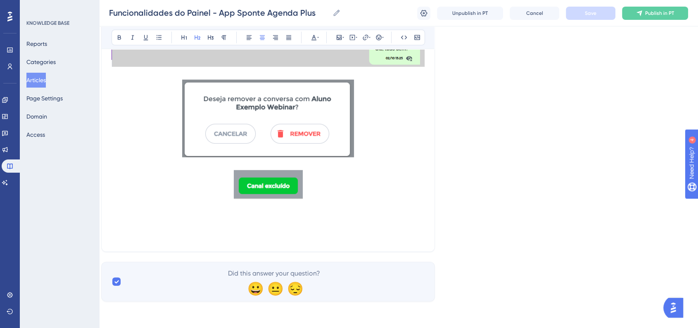
click at [290, 236] on p at bounding box center [267, 237] width 313 height 10
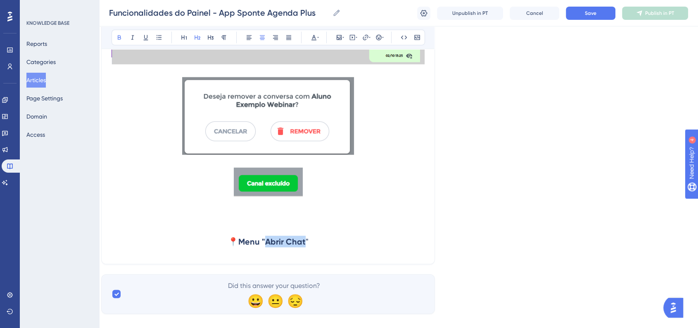
drag, startPoint x: 267, startPoint y: 243, endPoint x: 304, endPoint y: 242, distance: 36.8
click at [304, 242] on strong "Menu "Abrir Chat" at bounding box center [271, 242] width 67 height 10
click at [339, 239] on h2 "📍 Menu "Banners "" at bounding box center [267, 241] width 313 height 25
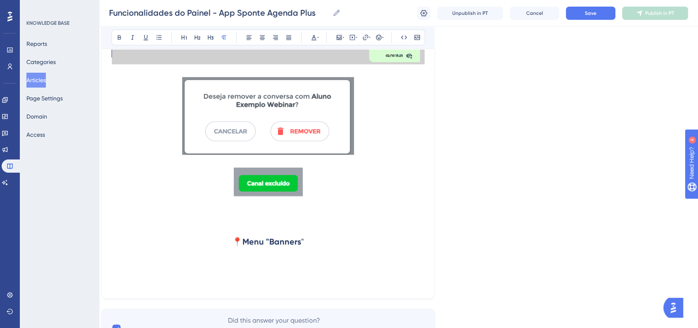
click at [268, 271] on h2 at bounding box center [267, 266] width 313 height 25
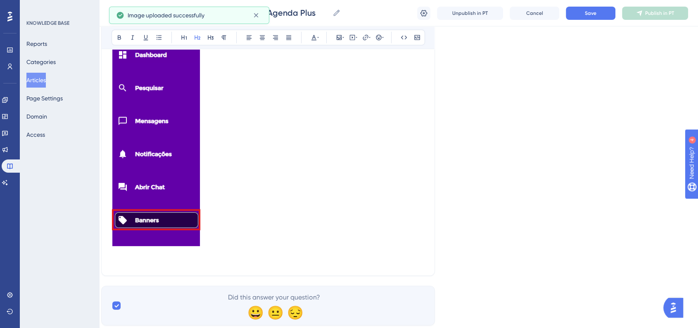
scroll to position [11789, 8]
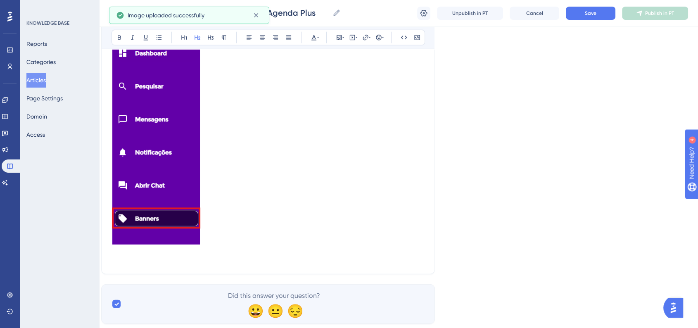
click at [183, 210] on img at bounding box center [155, 115] width 89 height 259
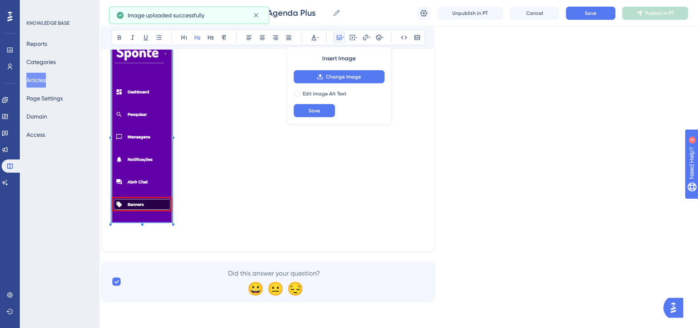
scroll to position [11732, 8]
click at [173, 166] on h2 at bounding box center [267, 135] width 313 height 192
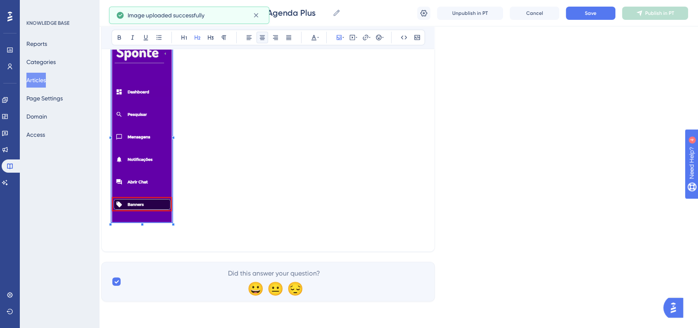
click at [264, 37] on icon at bounding box center [262, 37] width 7 height 7
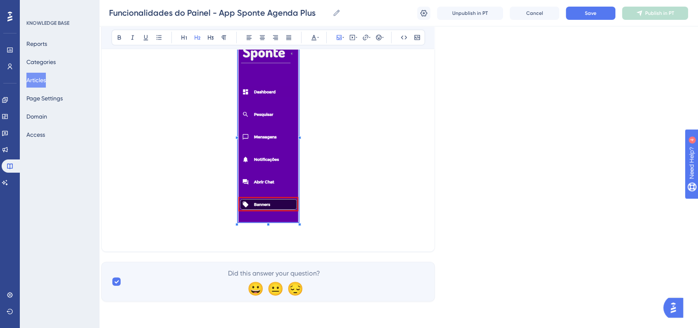
click at [602, 21] on div "Funcionalidades do Painel - App Sponte Agenda Plus Funcionalidades do Painel - …" at bounding box center [398, 13] width 599 height 26
click at [600, 17] on button "Save" at bounding box center [591, 13] width 50 height 13
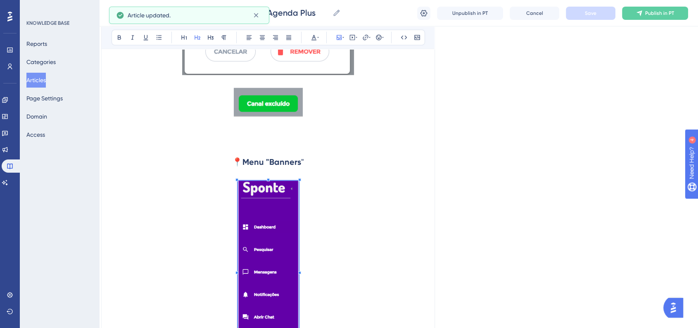
scroll to position [11686, 8]
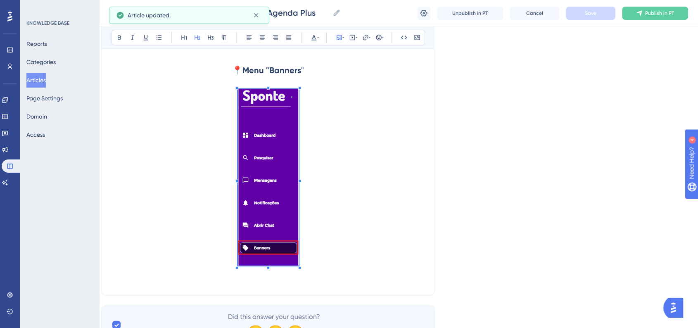
click at [347, 212] on h2 at bounding box center [267, 179] width 313 height 192
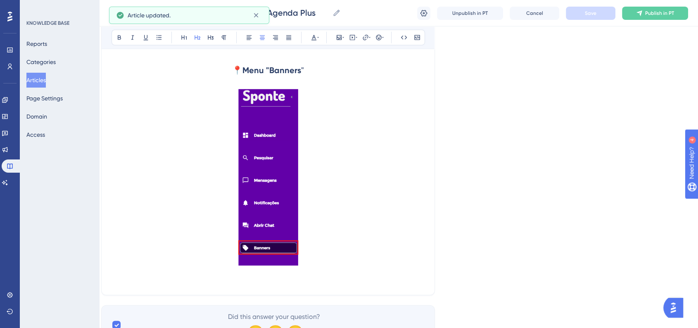
scroll to position [11594, 8]
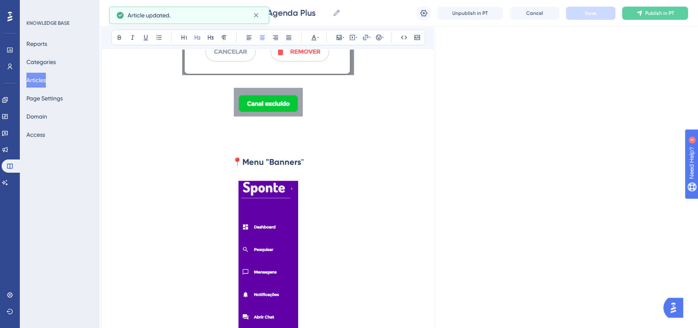
click at [342, 162] on h2 "📍 Menu "Banners "" at bounding box center [267, 161] width 313 height 25
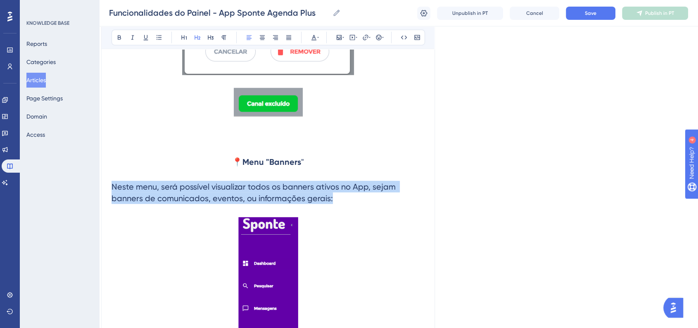
drag, startPoint x: 334, startPoint y: 200, endPoint x: 111, endPoint y: 190, distance: 222.4
click at [111, 190] on h2 "Neste menu, será possível visualizar todos os banners ativos no App, sejam bann…" at bounding box center [267, 192] width 313 height 36
click at [220, 38] on icon at bounding box center [223, 37] width 7 height 7
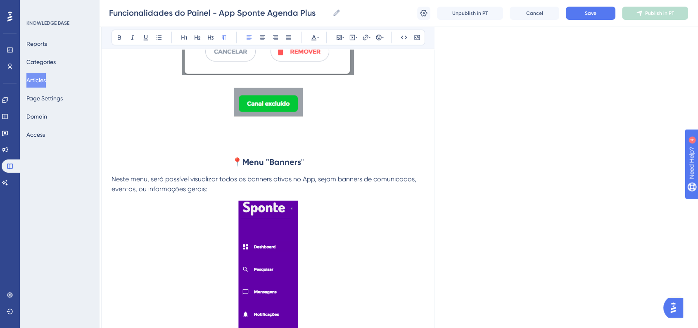
click at [374, 187] on p "Neste menu, será possível visualizar todos os banners ativos no App, sejam bann…" at bounding box center [267, 184] width 313 height 20
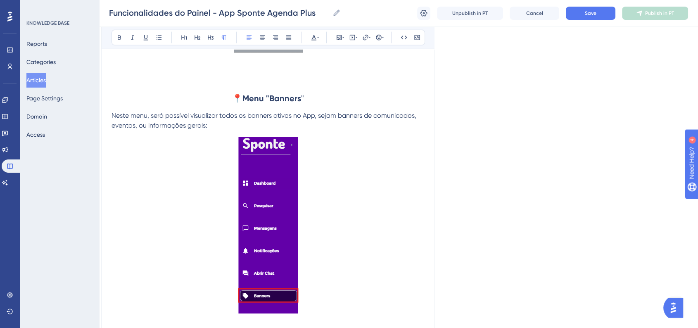
scroll to position [11732, 8]
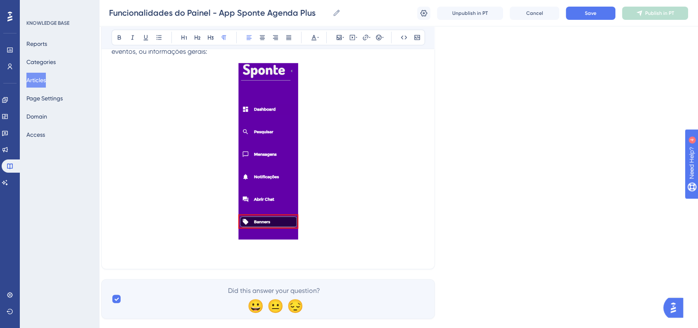
click at [381, 225] on h2 at bounding box center [267, 153] width 313 height 192
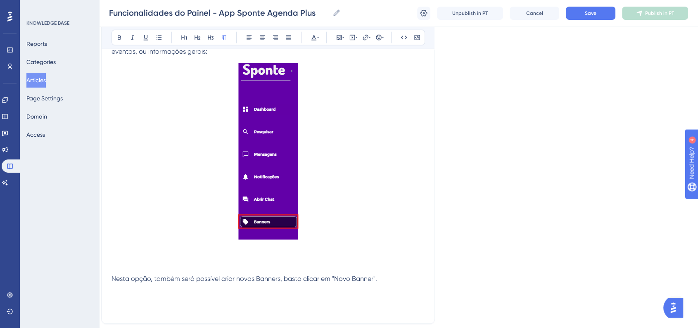
click at [228, 310] on p at bounding box center [267, 308] width 313 height 10
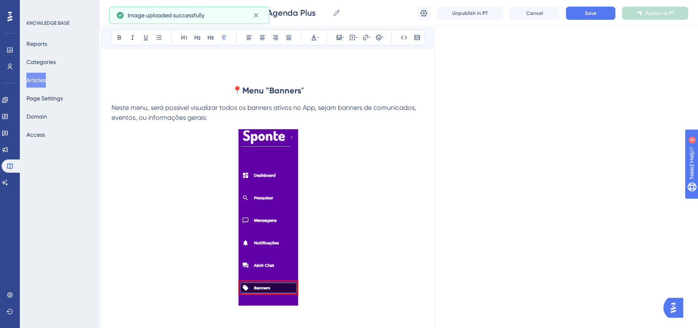
scroll to position [11640, 8]
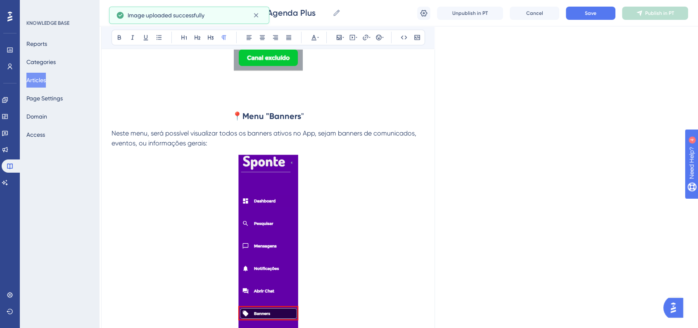
click at [223, 148] on p "Neste menu, será possível visualizar todos os banners ativos no App, sejam bann…" at bounding box center [267, 138] width 313 height 20
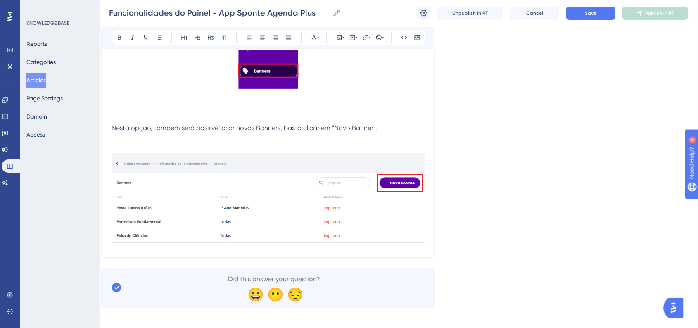
scroll to position [11910, 8]
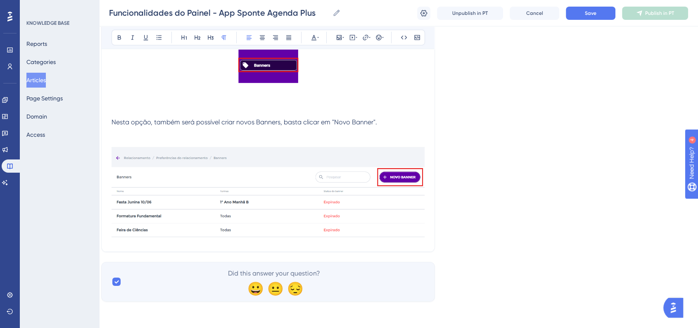
drag, startPoint x: 221, startPoint y: 254, endPoint x: 180, endPoint y: 239, distance: 43.6
click at [180, 239] on div at bounding box center [267, 194] width 313 height 95
click at [380, 224] on img at bounding box center [267, 193] width 313 height 92
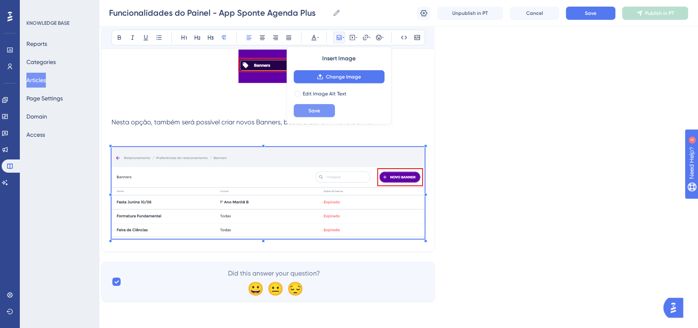
click at [329, 111] on button "Save" at bounding box center [314, 110] width 41 height 13
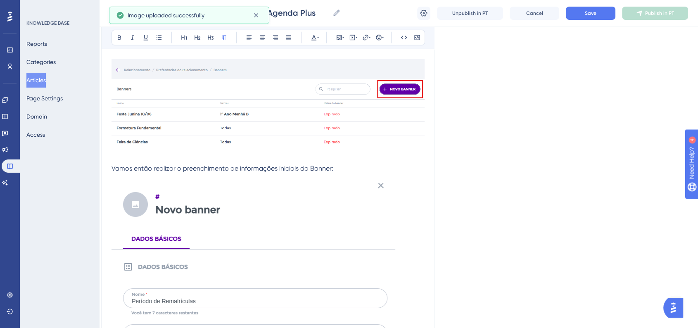
scroll to position [12087, 8]
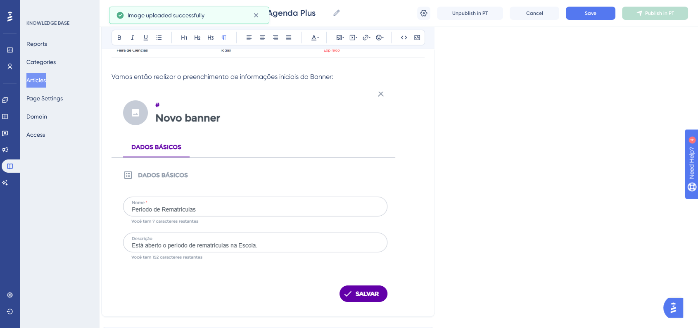
click at [311, 178] on img at bounding box center [253, 198] width 284 height 212
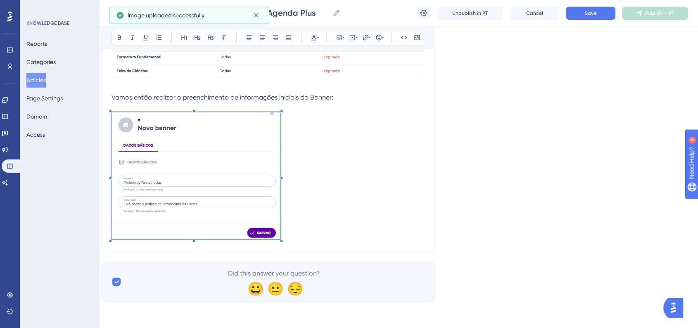
scroll to position [12073, 8]
click at [288, 184] on p at bounding box center [267, 176] width 313 height 129
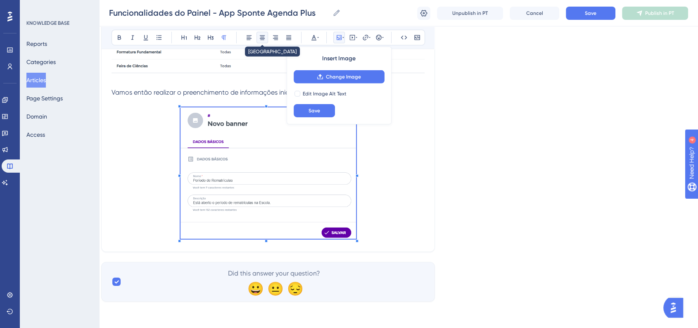
click at [261, 36] on icon at bounding box center [262, 37] width 7 height 7
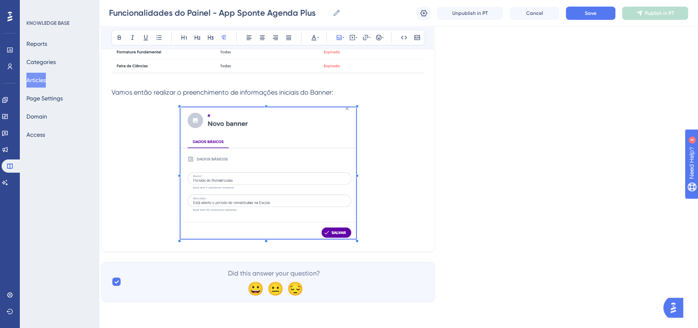
click at [363, 194] on p at bounding box center [267, 174] width 313 height 134
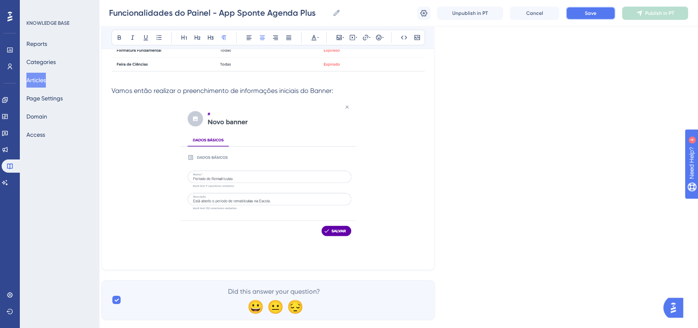
click at [595, 13] on span "Save" at bounding box center [591, 13] width 12 height 7
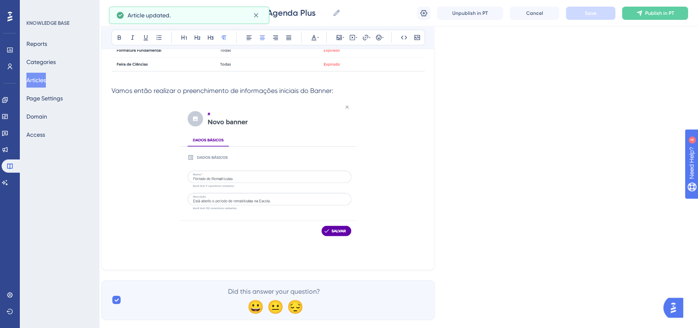
click at [352, 92] on p "Vamos então realizar o preenchimento de informações iniciais do Banner:" at bounding box center [267, 91] width 313 height 10
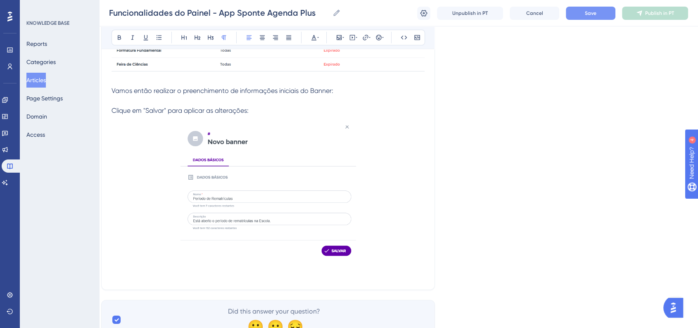
click at [243, 111] on span "Clique em "Salvar" para aplicar as alterações:" at bounding box center [179, 111] width 137 height 8
click at [259, 39] on icon at bounding box center [262, 37] width 7 height 7
click at [347, 120] on p at bounding box center [267, 121] width 313 height 10
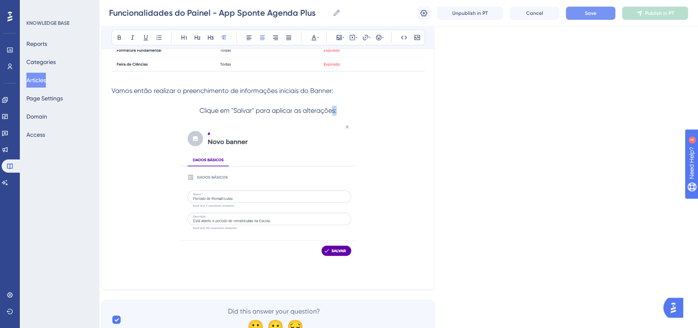
click at [332, 112] on p "Clique em "Salvar" para aplicar as alterações:" at bounding box center [267, 111] width 313 height 10
click at [336, 112] on span "Clique em "Salvar" para aplicar as alterações:" at bounding box center [267, 111] width 137 height 8
click at [422, 112] on p "Clique em "Salvar" para aplicar as alterações!" at bounding box center [267, 111] width 313 height 10
drag, startPoint x: 233, startPoint y: 115, endPoint x: 251, endPoint y: 114, distance: 18.2
click at [251, 114] on span "Clique em "Salvar" para aplicar as alterações!" at bounding box center [267, 111] width 137 height 8
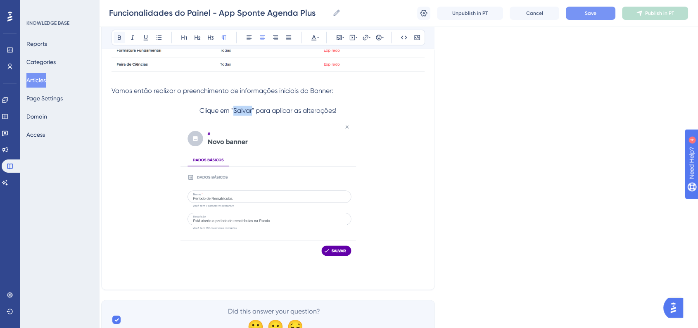
click at [123, 36] on button at bounding box center [120, 38] width 12 height 12
click at [406, 201] on p at bounding box center [267, 193] width 313 height 134
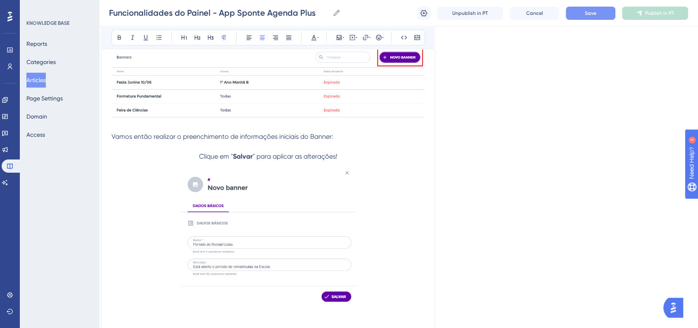
scroll to position [12119, 8]
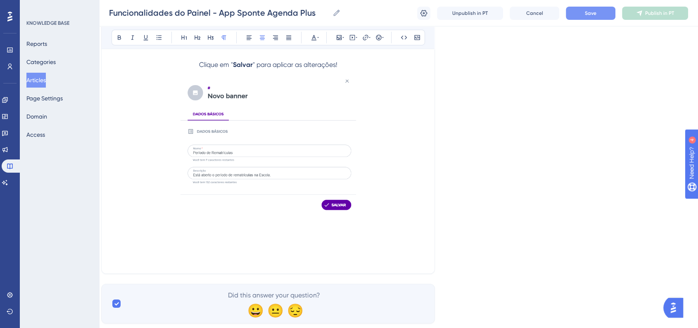
click at [273, 245] on p at bounding box center [267, 249] width 313 height 10
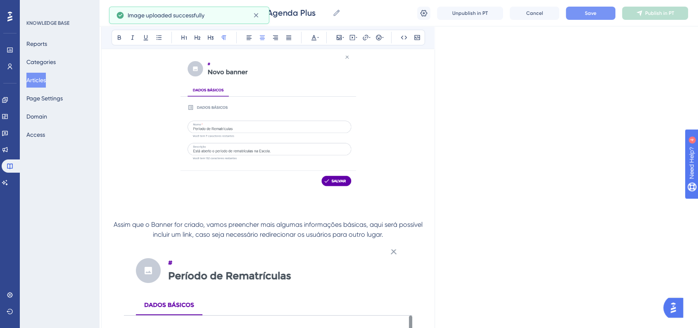
scroll to position [12327, 8]
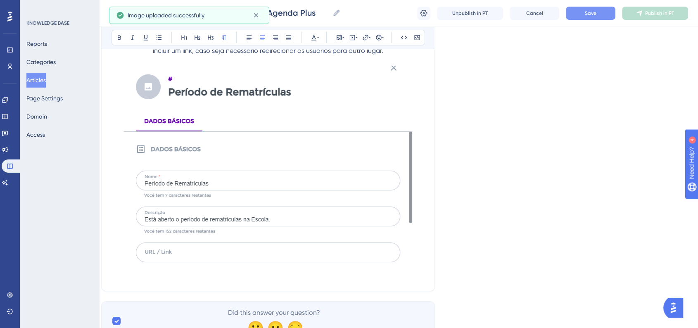
click at [304, 189] on img at bounding box center [268, 167] width 288 height 202
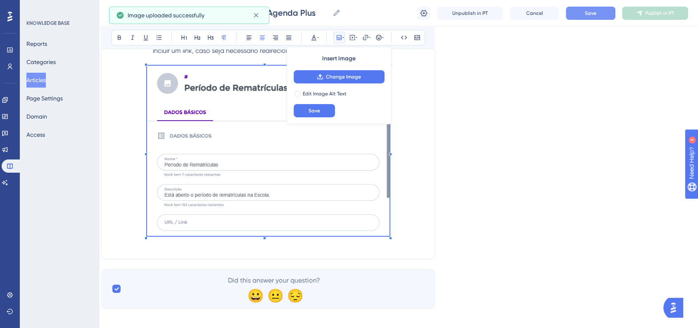
click at [366, 228] on span at bounding box center [268, 152] width 242 height 173
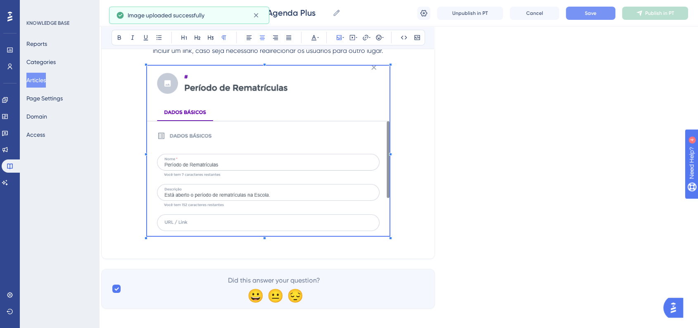
click at [400, 154] on p at bounding box center [267, 152] width 313 height 173
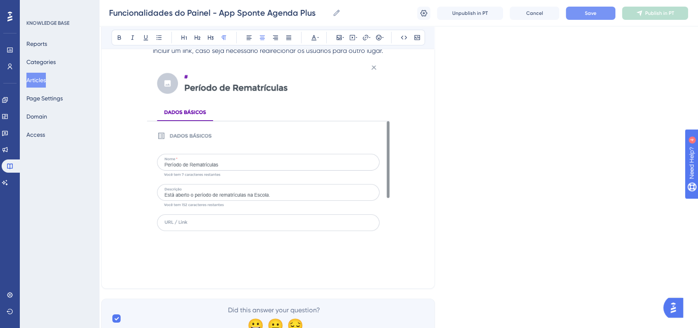
click at [251, 261] on p at bounding box center [267, 263] width 313 height 10
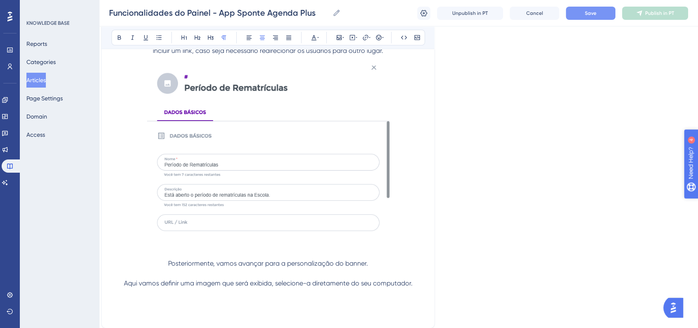
scroll to position [12373, 8]
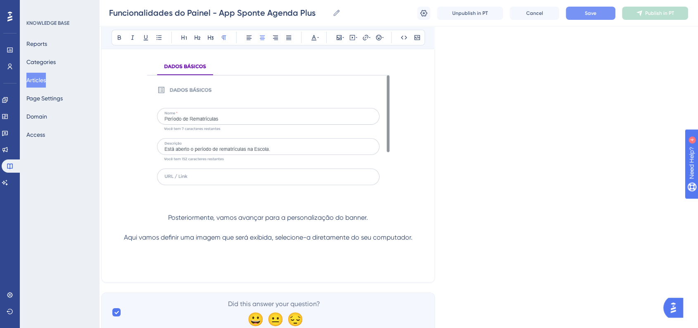
click at [410, 239] on span "Aqui vamos definir uma imagem que será exibida, selecione-a diretamente do seu …" at bounding box center [268, 237] width 289 height 8
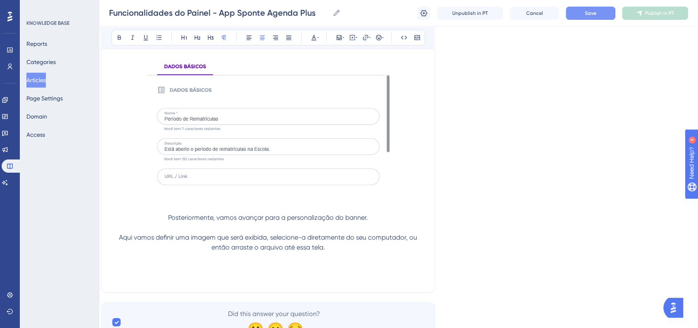
click at [392, 250] on p "Aqui vamos definir uma imagem que será exibida, selecione-a diretamente do seu …" at bounding box center [267, 238] width 313 height 30
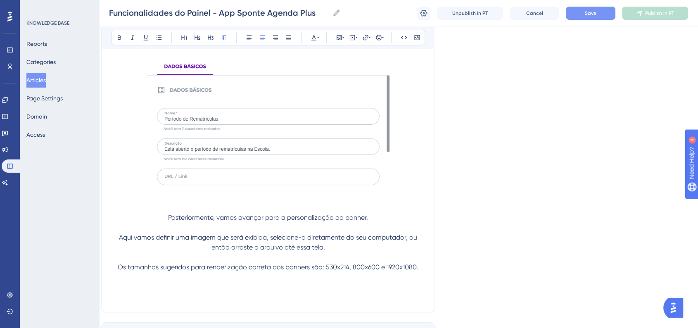
click at [118, 268] on span "Os tamanhos sugeridos para renderização correta dos banners são: 530x214, 800x6…" at bounding box center [268, 267] width 301 height 8
click at [375, 36] on icon at bounding box center [378, 37] width 7 height 7
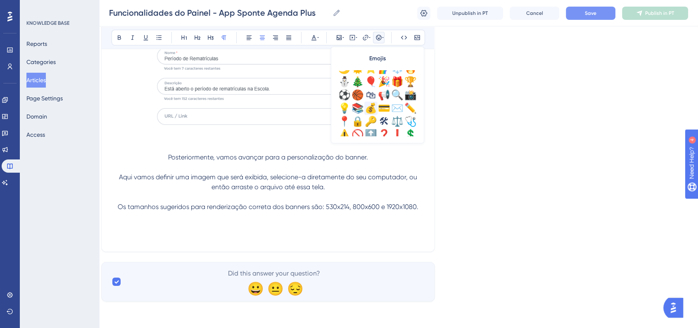
scroll to position [275, 0]
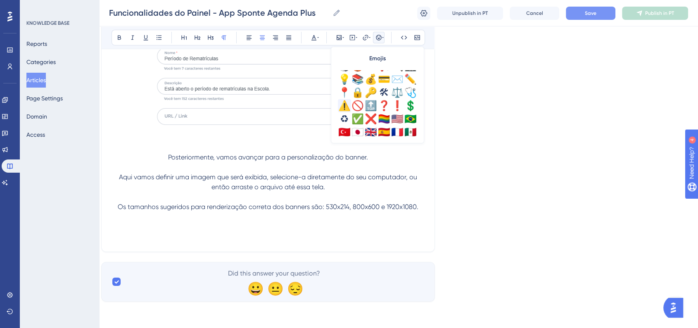
click at [343, 108] on div "⚠️" at bounding box center [344, 105] width 13 height 13
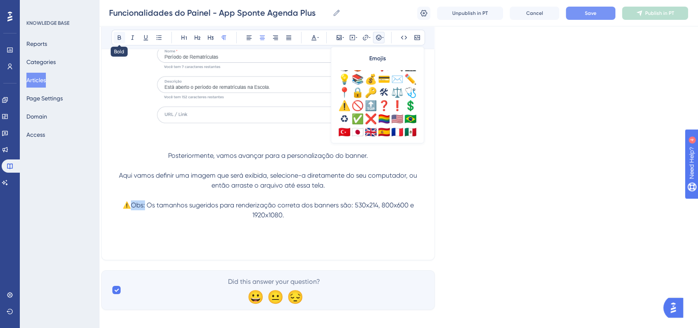
click at [123, 42] on button at bounding box center [120, 38] width 12 height 12
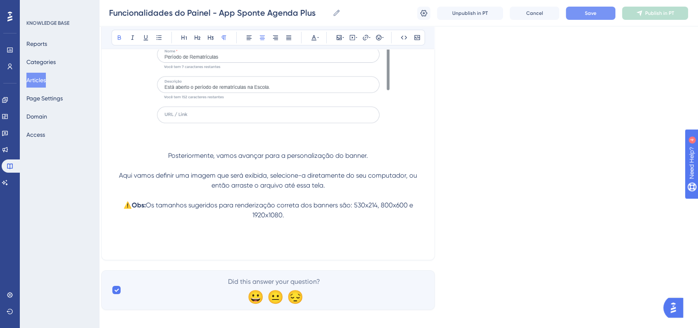
click at [315, 45] on div "Bold Italic Underline Bullet Point Heading 1 Heading 2 Heading 3 Normal Align L…" at bounding box center [267, 38] width 313 height 16
click at [315, 40] on button at bounding box center [314, 38] width 12 height 12
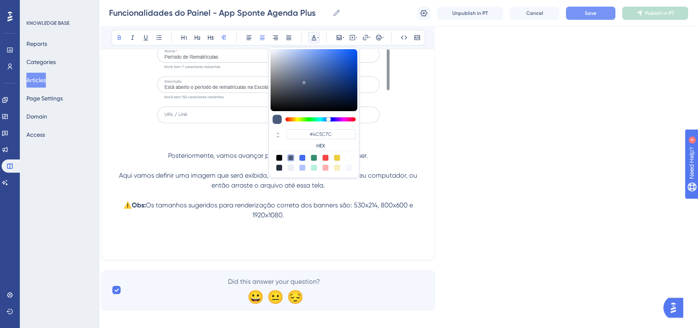
click at [323, 156] on div at bounding box center [325, 157] width 7 height 7
type input "#F84343"
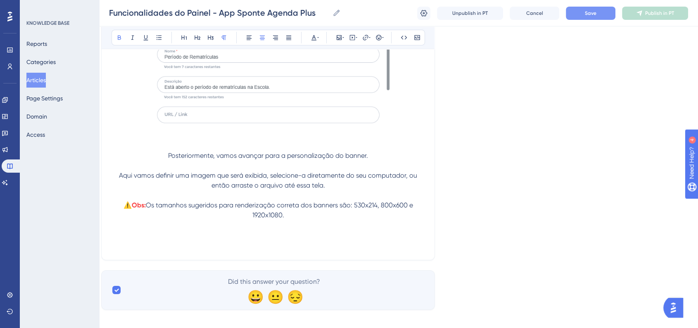
click at [245, 235] on p at bounding box center [267, 235] width 313 height 10
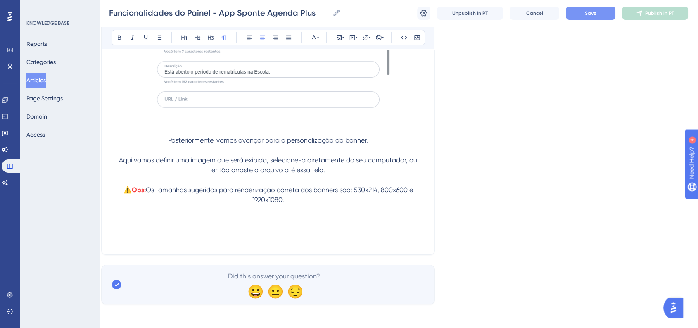
scroll to position [12455, 8]
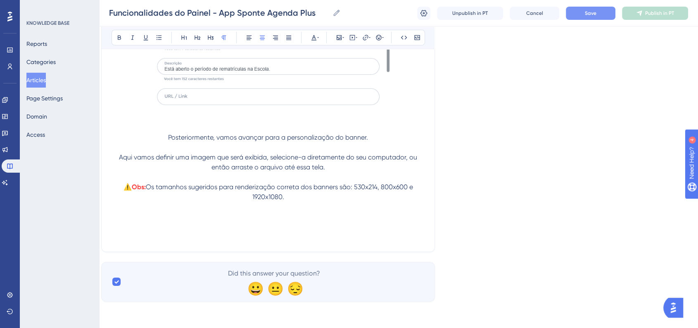
click at [592, 11] on span "Save" at bounding box center [591, 13] width 12 height 7
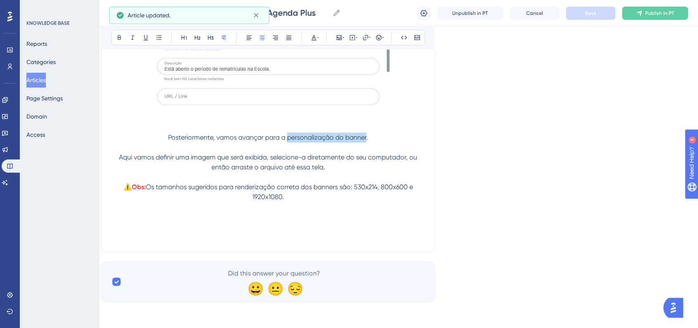
drag, startPoint x: 287, startPoint y: 137, endPoint x: 366, endPoint y: 139, distance: 78.5
click at [366, 139] on span "Posteriormente, vamos avançar para a personalização do banner." at bounding box center [268, 137] width 200 height 8
click at [116, 36] on icon at bounding box center [119, 37] width 7 height 7
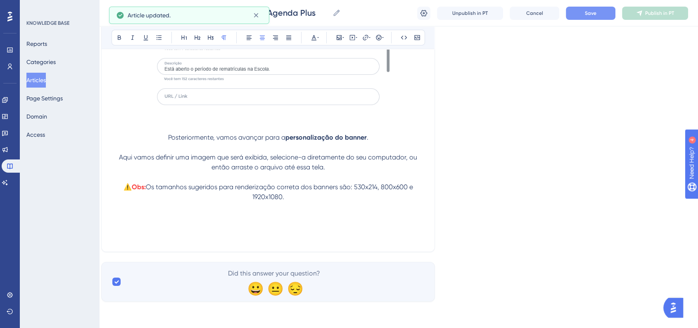
click at [300, 209] on p at bounding box center [267, 207] width 313 height 10
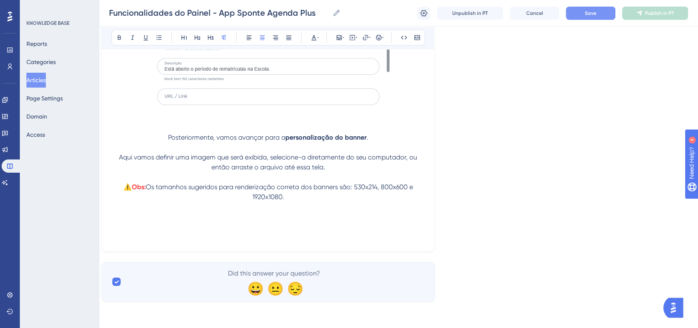
click at [310, 219] on p at bounding box center [267, 217] width 313 height 10
click at [596, 12] on button "Save" at bounding box center [591, 13] width 50 height 13
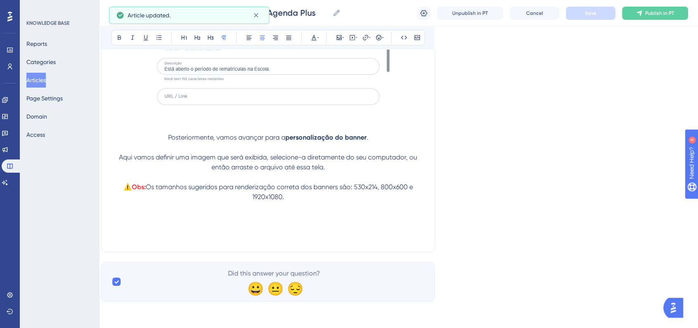
click at [258, 220] on p at bounding box center [267, 217] width 313 height 10
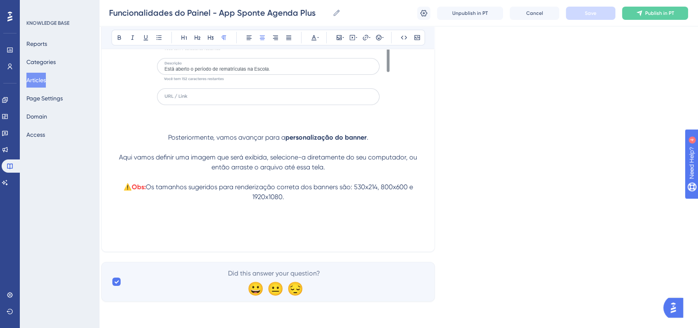
click at [237, 234] on p at bounding box center [267, 237] width 313 height 10
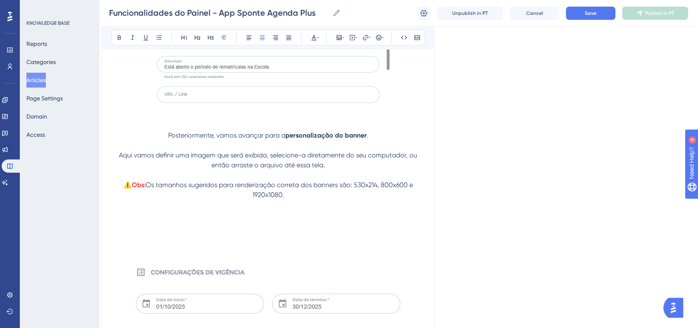
click at [187, 244] on p at bounding box center [267, 244] width 313 height 10
click at [235, 223] on p at bounding box center [267, 225] width 313 height 10
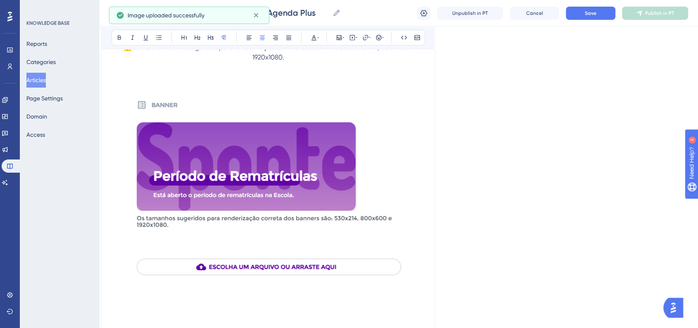
scroll to position [12730, 8]
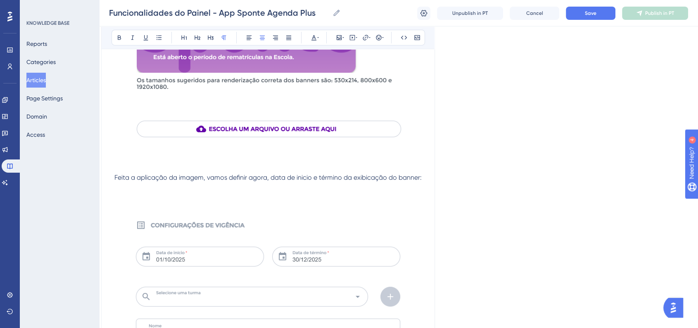
click at [375, 180] on span "Feita a aplicação da imagem, vamos definir agora, data de inicio e término da e…" at bounding box center [267, 177] width 307 height 8
click at [588, 11] on span "Save" at bounding box center [591, 13] width 12 height 7
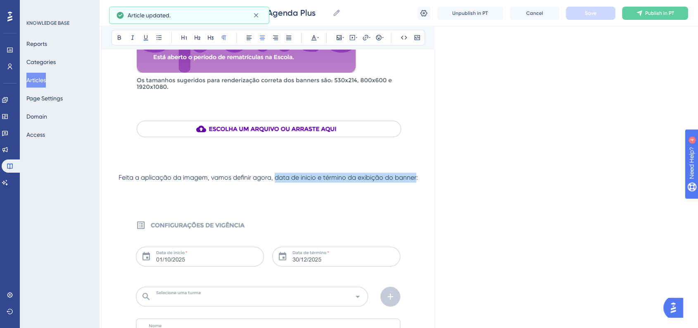
drag, startPoint x: 275, startPoint y: 183, endPoint x: 417, endPoint y: 180, distance: 142.1
click at [417, 180] on span "Feita a aplicação da imagem, vamos definir agora, data de inicio e término da e…" at bounding box center [268, 177] width 299 height 8
click at [119, 34] on icon at bounding box center [119, 37] width 7 height 7
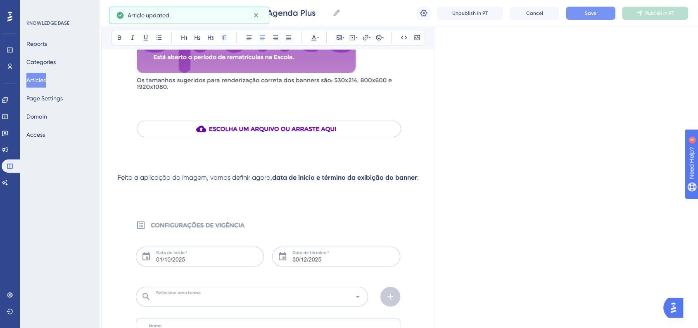
click at [332, 202] on p at bounding box center [267, 197] width 313 height 10
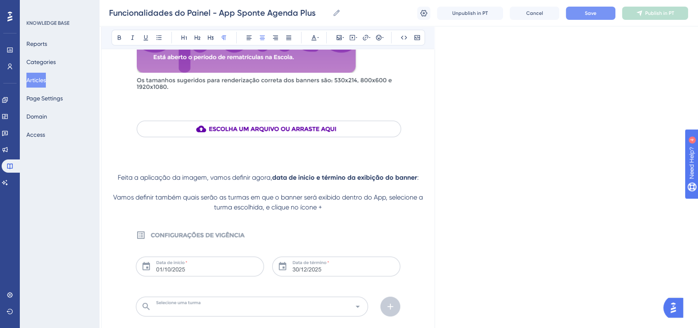
click at [318, 208] on span "Vamos definir também quais serão as turmas em que o banner será exibido dentro …" at bounding box center [268, 202] width 311 height 18
click at [328, 209] on p "Vamos definir também quais serão as turmas em que o banner será exibido dentro …" at bounding box center [267, 202] width 313 height 20
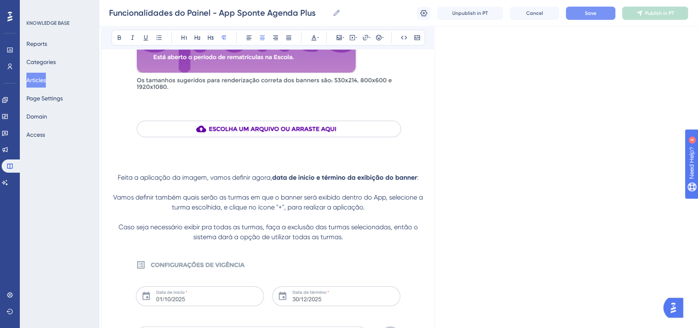
click at [119, 228] on span "Caso seja necessário exibir pra todas as turmas, faça a exclusão das turmas sel…" at bounding box center [269, 232] width 301 height 18
click at [382, 38] on icon at bounding box center [383, 37] width 2 height 7
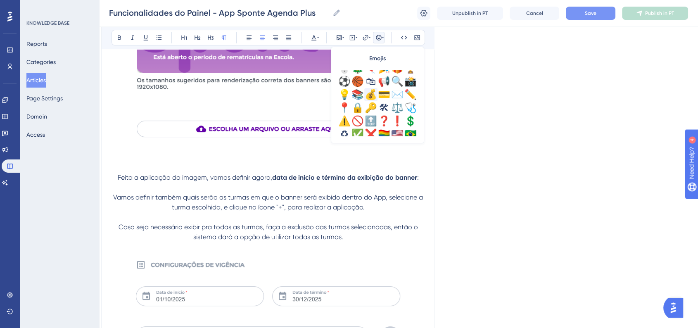
scroll to position [244, 0]
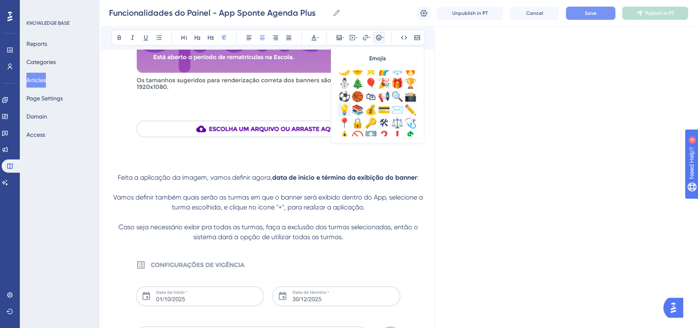
click at [347, 109] on div "💡" at bounding box center [344, 109] width 13 height 13
click at [585, 12] on span "Save" at bounding box center [591, 13] width 12 height 7
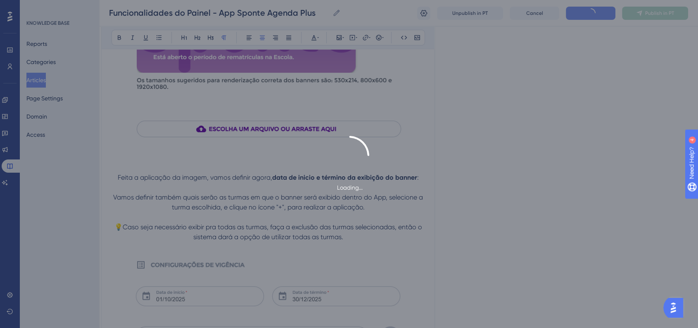
click at [544, 170] on div "Loading..." at bounding box center [349, 164] width 698 height 57
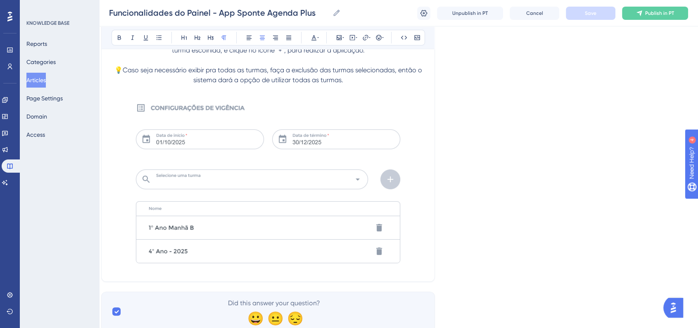
scroll to position [12919, 8]
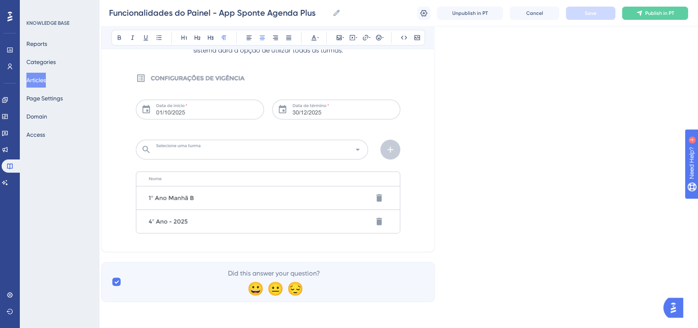
click at [411, 221] on p at bounding box center [267, 153] width 313 height 176
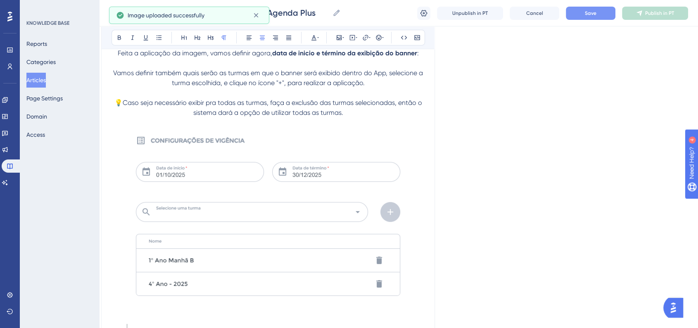
click at [214, 178] on img at bounding box center [268, 214] width 279 height 173
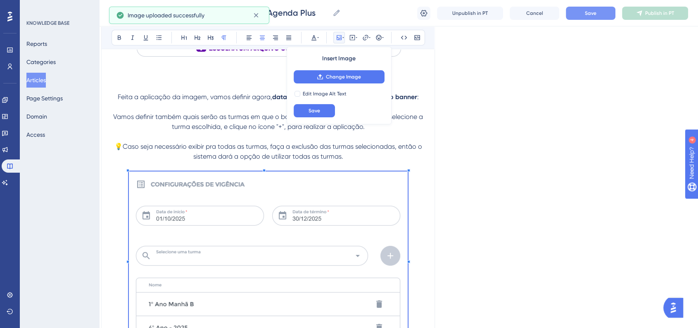
scroll to position [12809, 8]
click at [210, 162] on span "💡Caso seja necessário exibir pra todas as turmas, faça a exclusão das turmas se…" at bounding box center [268, 154] width 309 height 18
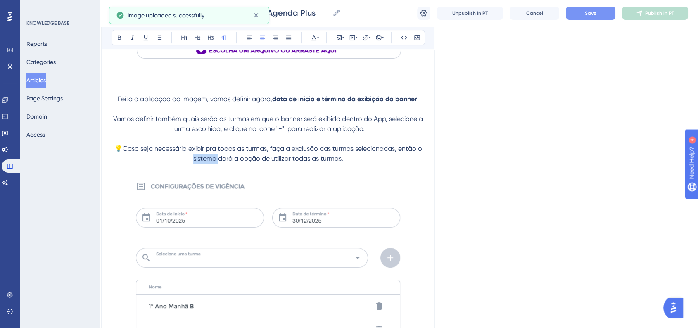
click at [210, 162] on span "💡Caso seja necessário exibir pra todas as turmas, faça a exclusão das turmas se…" at bounding box center [268, 154] width 309 height 18
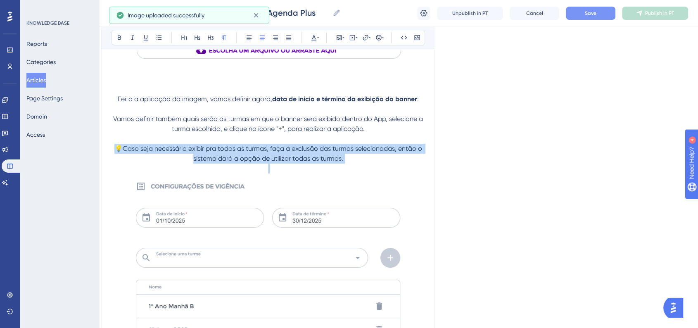
click at [210, 162] on span "💡Caso seja necessário exibir pra todas as turmas, faça a exclusão das turmas se…" at bounding box center [268, 154] width 309 height 18
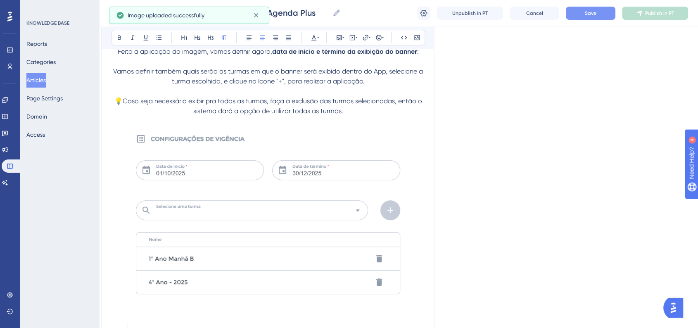
scroll to position [12900, 8]
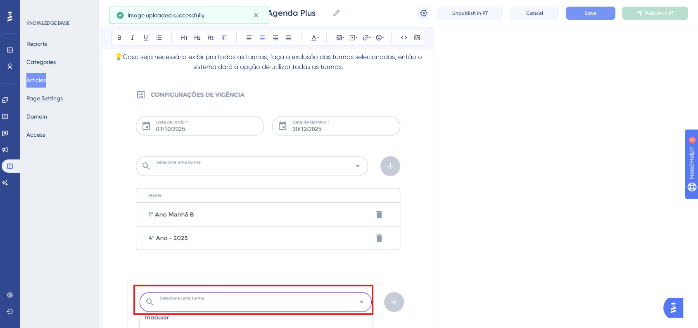
click at [315, 222] on img at bounding box center [268, 168] width 279 height 173
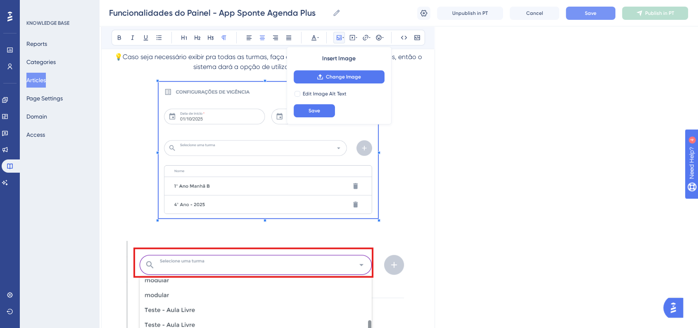
click at [347, 218] on span at bounding box center [268, 151] width 219 height 139
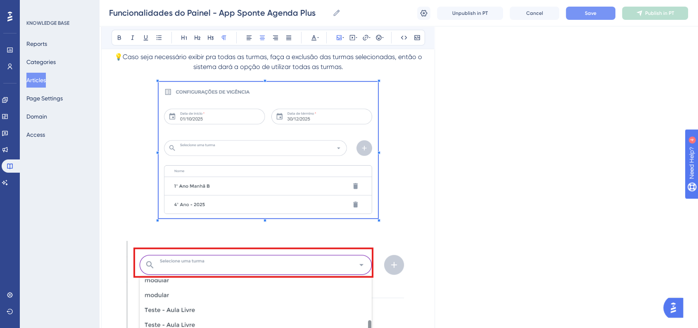
click at [586, 22] on div "Funcionalidades do Painel - App Sponte Agenda Plus Funcionalidades do Painel - …" at bounding box center [398, 13] width 599 height 26
click at [589, 17] on button "Save" at bounding box center [591, 13] width 50 height 13
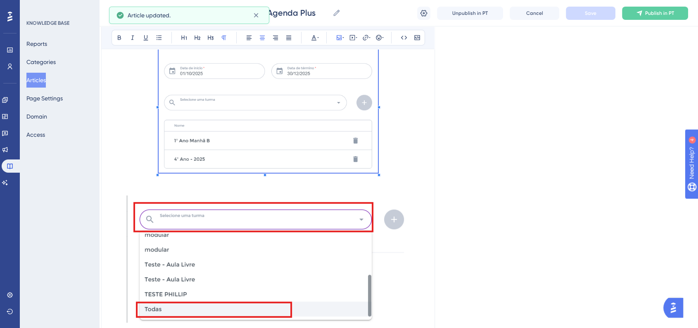
scroll to position [12946, 8]
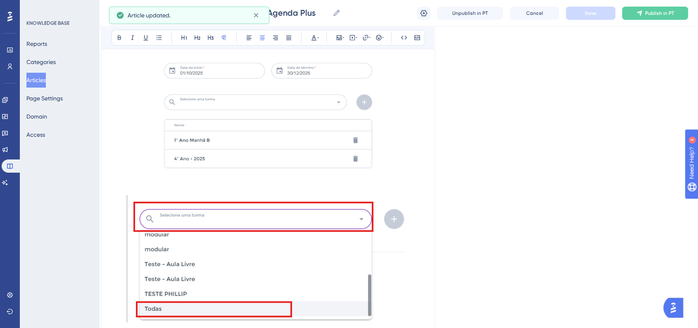
click at [407, 166] on p at bounding box center [267, 105] width 313 height 139
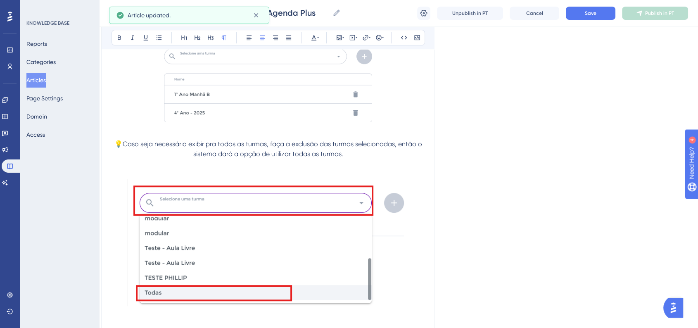
click at [297, 259] on img at bounding box center [268, 258] width 283 height 159
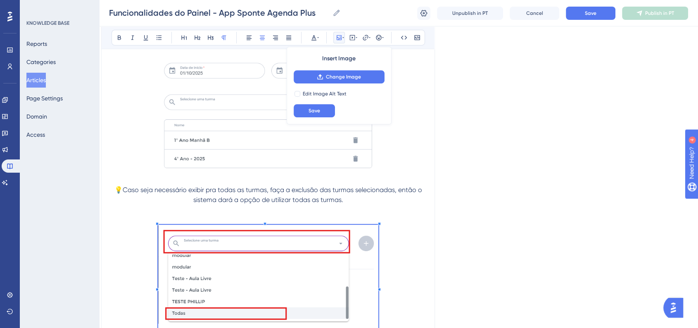
click at [346, 258] on span at bounding box center [268, 288] width 220 height 127
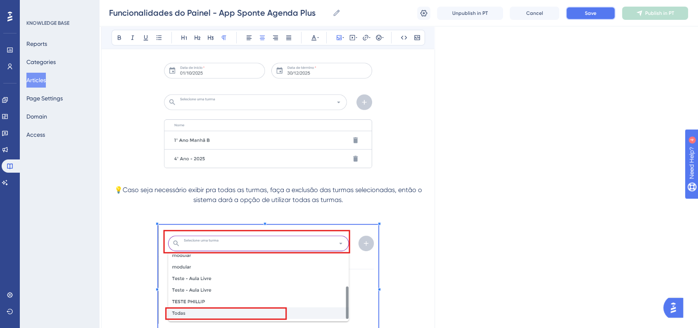
click at [602, 12] on button "Save" at bounding box center [591, 13] width 50 height 13
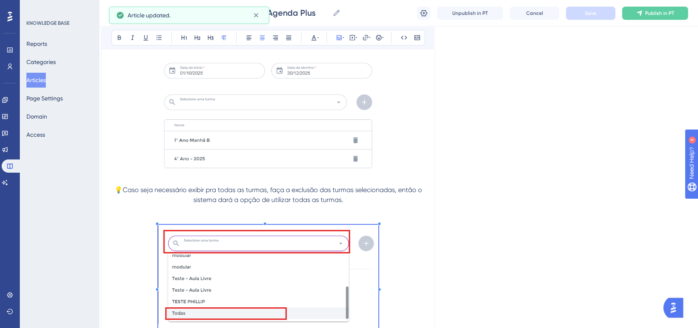
click at [413, 275] on p at bounding box center [267, 288] width 313 height 127
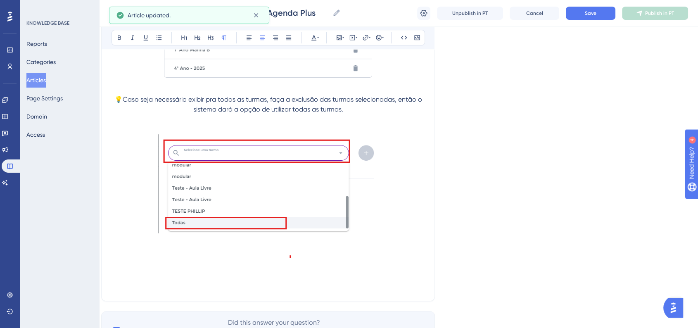
scroll to position [13085, 8]
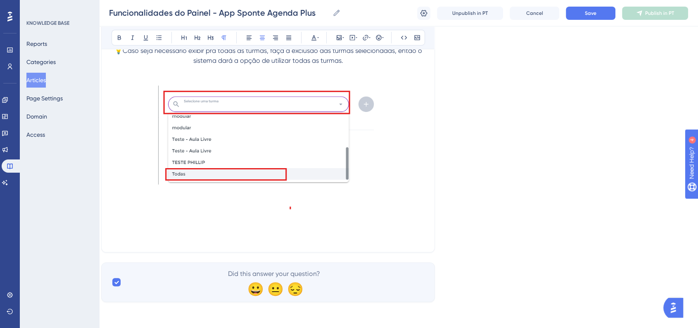
click at [296, 217] on p at bounding box center [267, 217] width 313 height 10
click at [294, 212] on div at bounding box center [268, 148] width 220 height 127
click at [262, 242] on p at bounding box center [267, 237] width 313 height 10
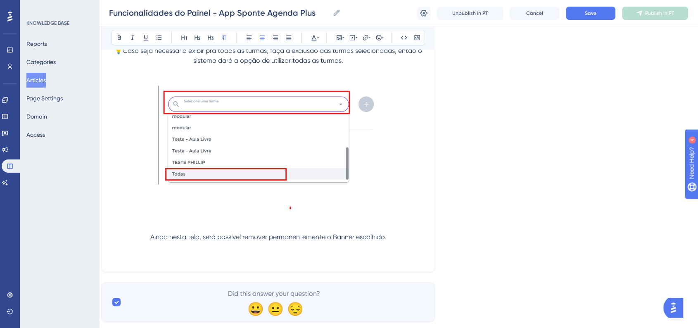
click at [288, 261] on p at bounding box center [267, 257] width 313 height 10
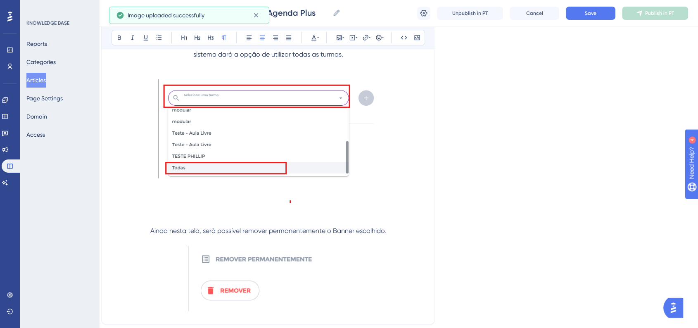
scroll to position [13166, 8]
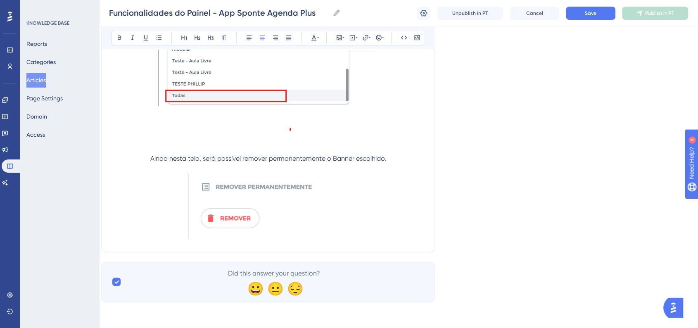
click at [368, 138] on p at bounding box center [267, 139] width 313 height 10
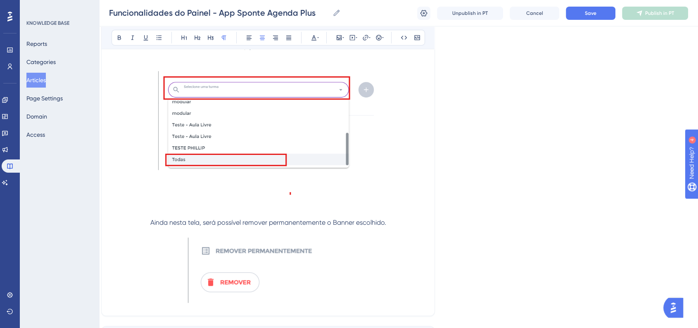
scroll to position [13074, 8]
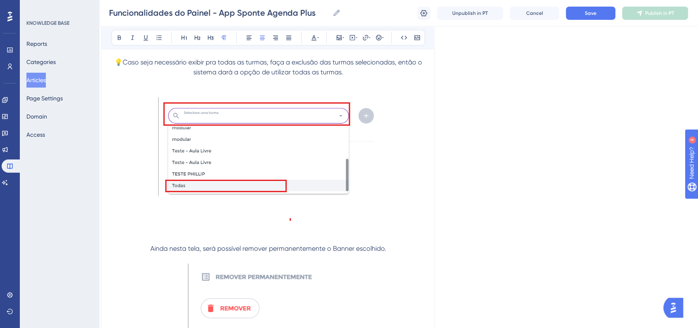
click at [408, 247] on p "Ainda nesta tela, será possível remover permanentemente o Banner escolhido." at bounding box center [267, 249] width 313 height 10
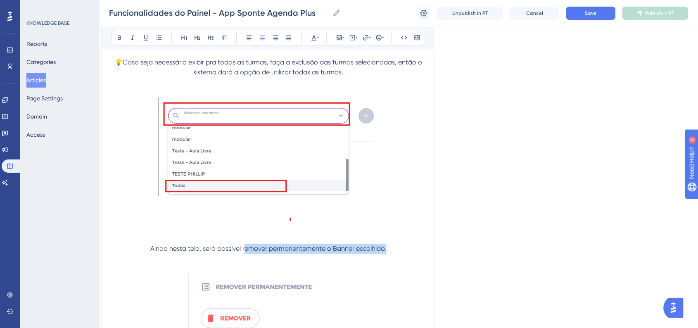
drag, startPoint x: 244, startPoint y: 250, endPoint x: 385, endPoint y: 251, distance: 140.8
click at [385, 251] on span "Ainda nesta tela, será possível remover permanentemente o Banner escolhido." at bounding box center [268, 248] width 236 height 8
click at [278, 251] on span "Ainda nesta tela, será possível remover permanentemente o Banner escolhido." at bounding box center [268, 248] width 236 height 8
drag, startPoint x: 242, startPoint y: 251, endPoint x: 382, endPoint y: 252, distance: 140.8
click at [382, 252] on span "Ainda nesta tela, será possível remover permanentemente o Banner escolhido." at bounding box center [268, 248] width 236 height 8
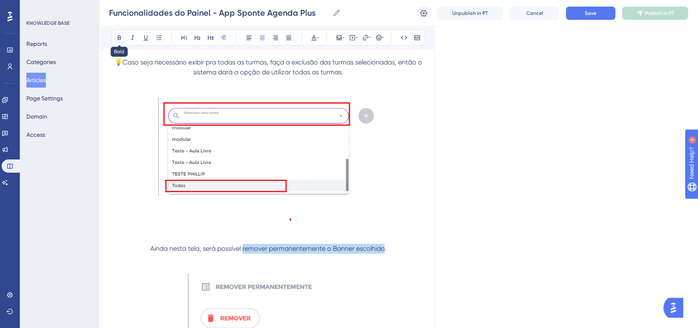
click at [123, 41] on button at bounding box center [120, 38] width 12 height 12
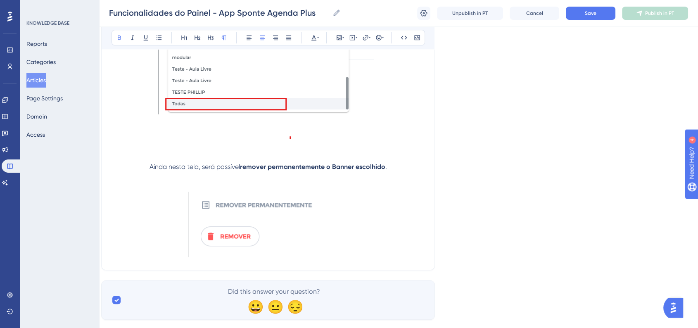
scroll to position [13176, 8]
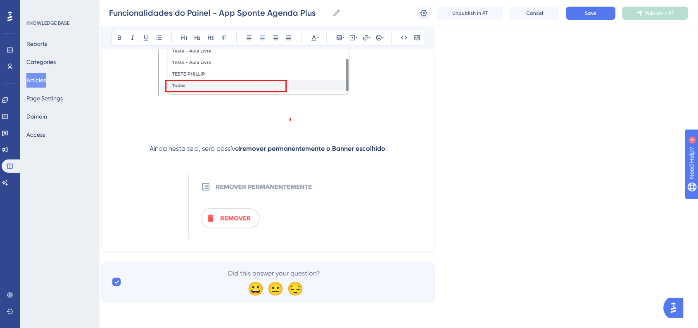
click at [386, 225] on p at bounding box center [267, 207] width 313 height 68
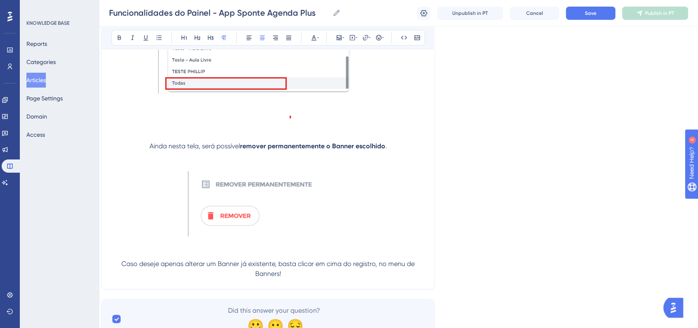
click at [122, 265] on span "Caso deseje apenas alterar um Banner já existente, basta clicar em cima do regi…" at bounding box center [268, 269] width 295 height 18
click at [379, 39] on icon at bounding box center [378, 37] width 7 height 7
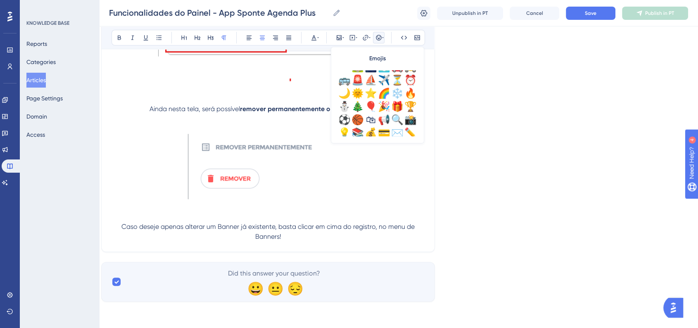
scroll to position [275, 0]
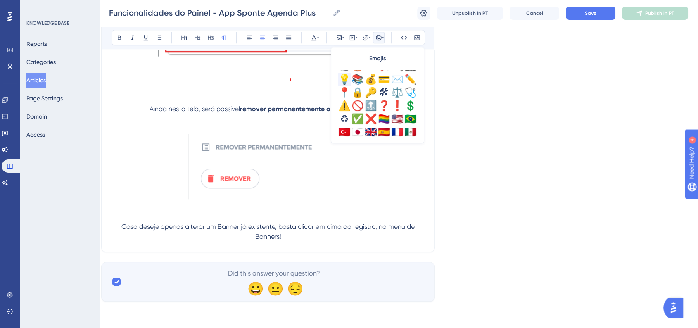
click at [341, 77] on div "💡" at bounding box center [344, 79] width 13 height 13
click at [366, 229] on span "💡Caso deseje apenas alterar um Banner já existente, basta clicar em cima do reg…" at bounding box center [268, 232] width 303 height 18
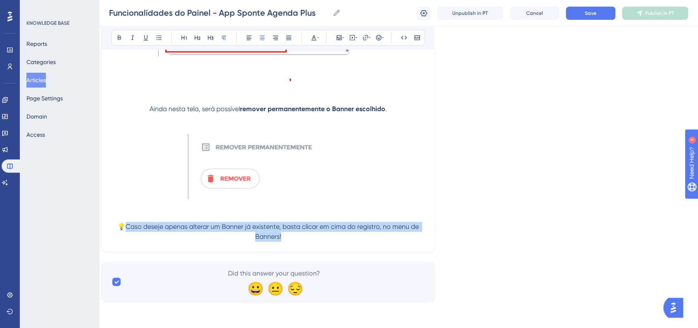
drag, startPoint x: 289, startPoint y: 238, endPoint x: 125, endPoint y: 225, distance: 164.4
click at [125, 225] on p "💡Caso deseje apenas alterar um Banner já existente, basta clicar em cima do reg…" at bounding box center [267, 232] width 313 height 20
click at [120, 39] on icon at bounding box center [119, 38] width 3 height 5
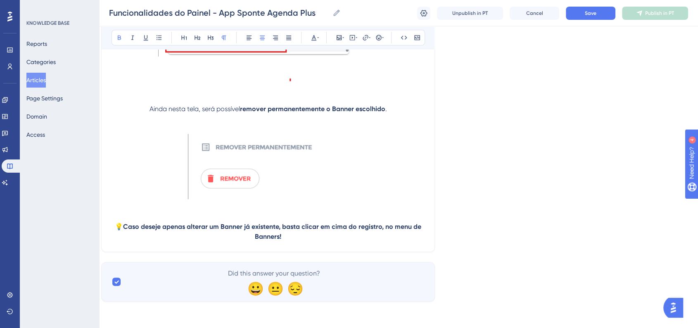
click at [391, 192] on p at bounding box center [267, 168] width 313 height 68
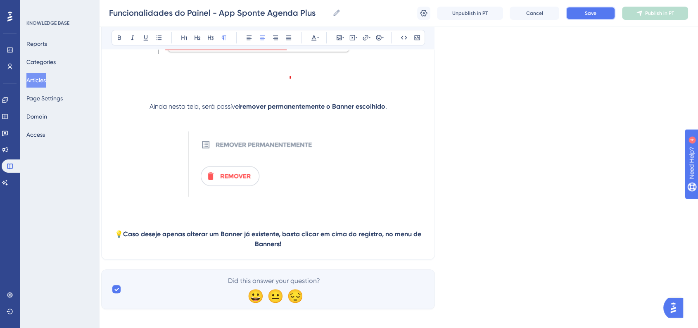
click at [593, 15] on span "Save" at bounding box center [591, 13] width 12 height 7
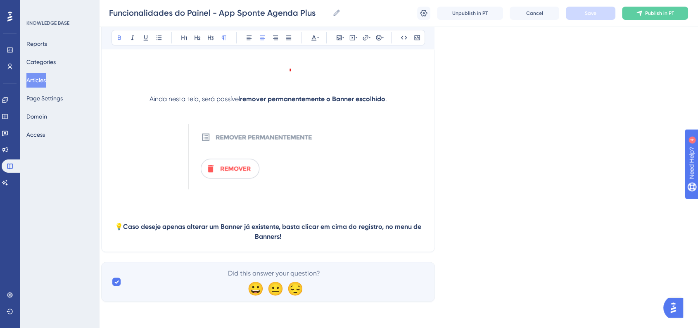
click at [302, 235] on p "💡 Caso deseje apenas alterar um Banner já existente, basta clicar em cima do re…" at bounding box center [267, 232] width 313 height 20
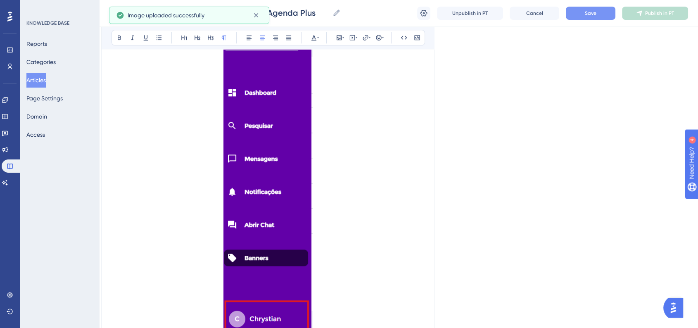
scroll to position [13502, 8]
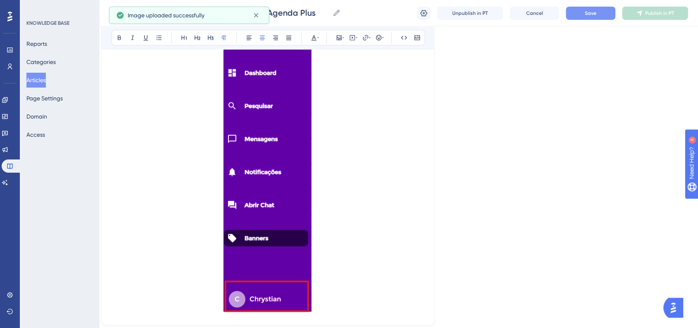
click at [287, 245] on img at bounding box center [267, 157] width 89 height 309
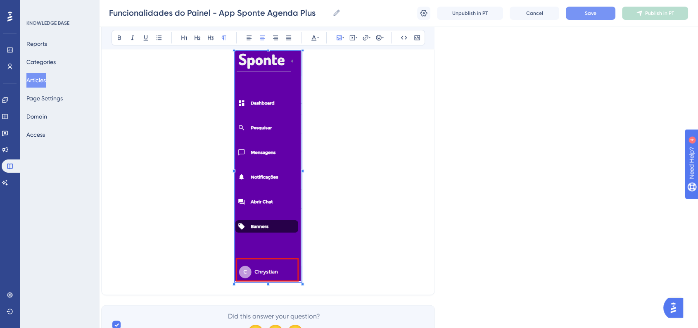
scroll to position [13408, 8]
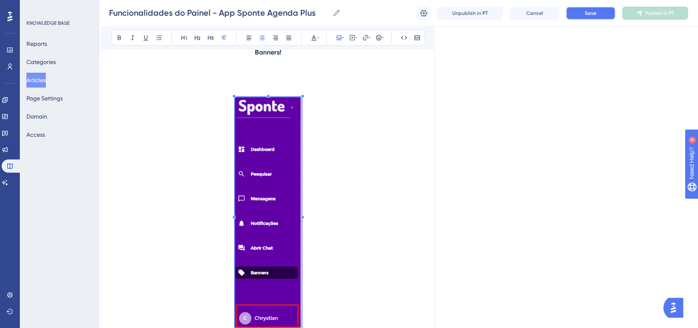
click at [579, 9] on button "Save" at bounding box center [591, 13] width 50 height 13
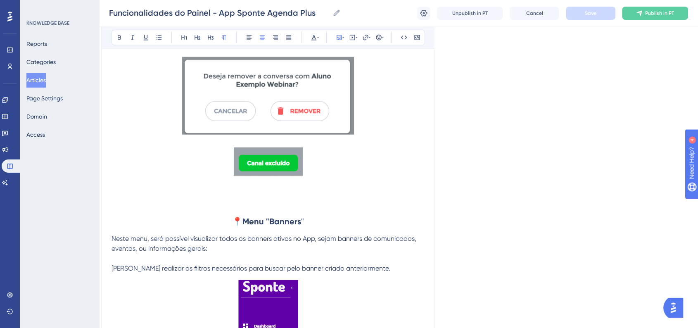
scroll to position [11481, 8]
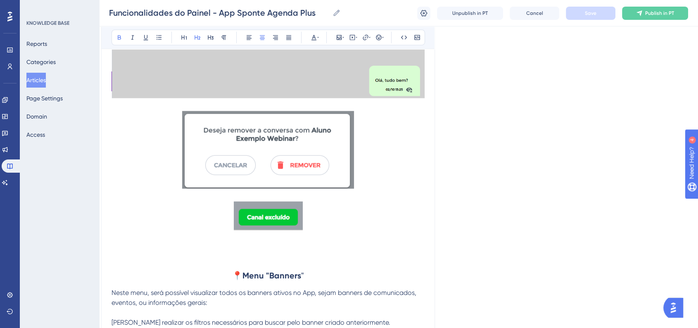
click at [286, 277] on strong "Menu "Banners" at bounding box center [271, 275] width 59 height 10
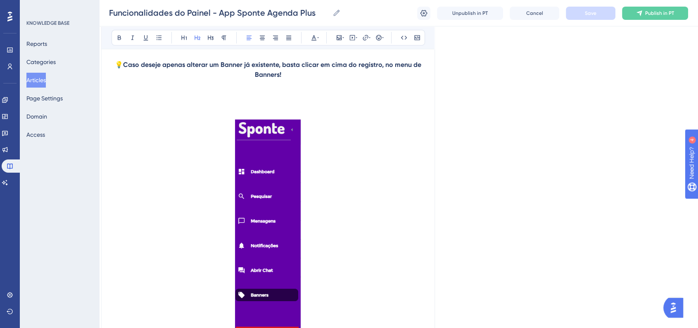
scroll to position [13315, 8]
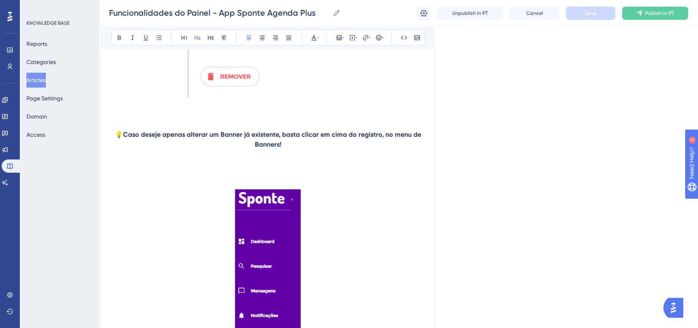
click at [268, 176] on p at bounding box center [267, 174] width 313 height 10
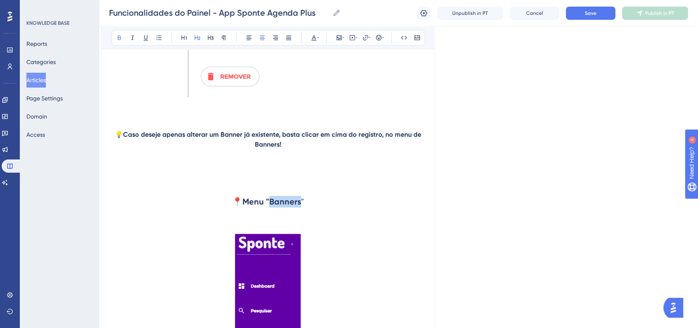
drag, startPoint x: 271, startPoint y: 203, endPoint x: 300, endPoint y: 203, distance: 29.3
click at [300, 203] on strong "Menu "Banners" at bounding box center [271, 202] width 59 height 10
click at [280, 228] on p at bounding box center [267, 229] width 313 height 10
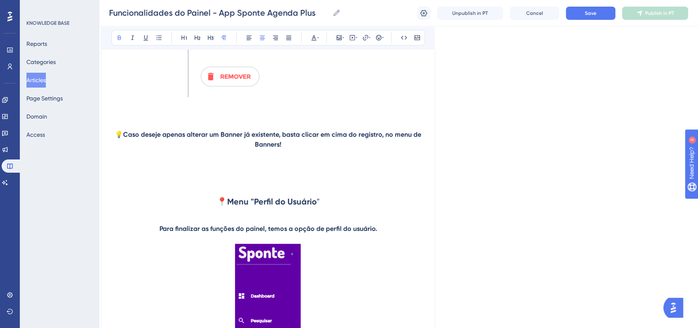
click at [278, 232] on strong "Para finalizar as funções do painel, temos a opção de perfil do usuário." at bounding box center [268, 229] width 218 height 8
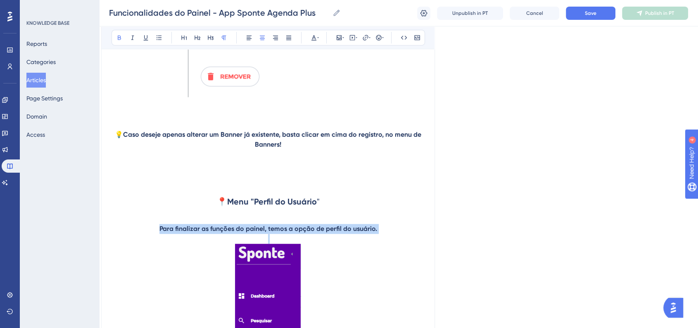
click at [278, 232] on strong "Para finalizar as funções do painel, temos a opção de perfil do usuário." at bounding box center [268, 229] width 218 height 8
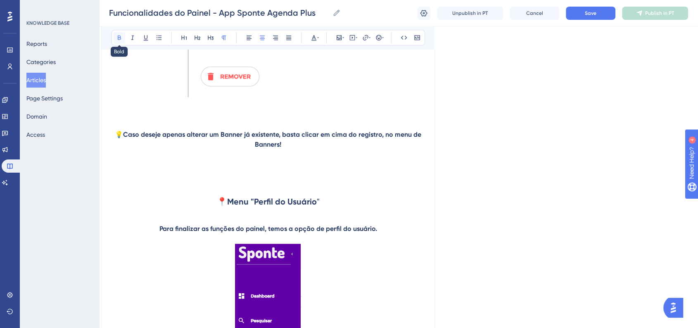
click at [120, 41] on button at bounding box center [120, 38] width 12 height 12
click at [252, 37] on button at bounding box center [249, 38] width 12 height 12
drag, startPoint x: 358, startPoint y: 226, endPoint x: 355, endPoint y: 231, distance: 6.0
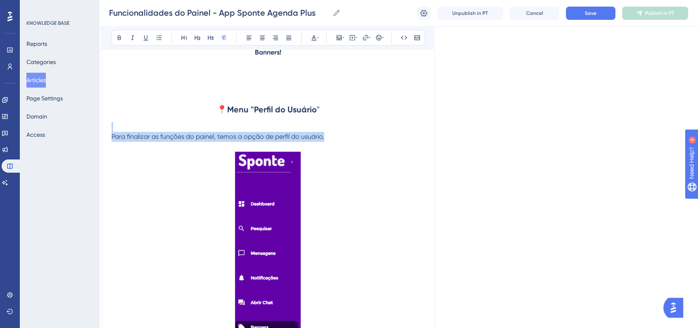
click at [383, 212] on p at bounding box center [267, 268] width 313 height 233
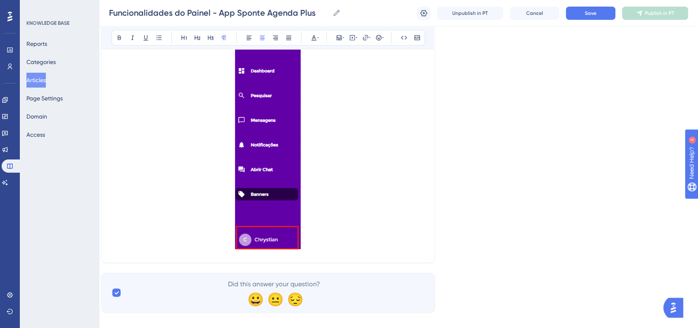
scroll to position [13551, 8]
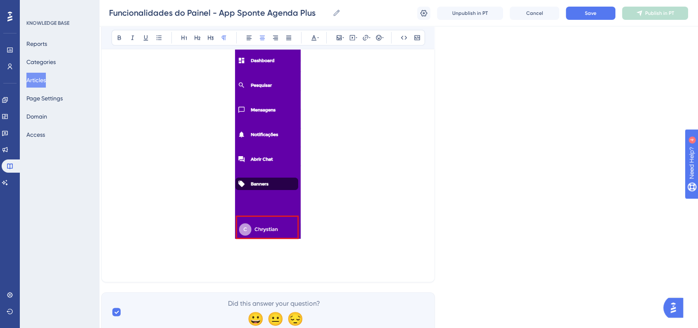
click at [263, 268] on p at bounding box center [267, 267] width 313 height 10
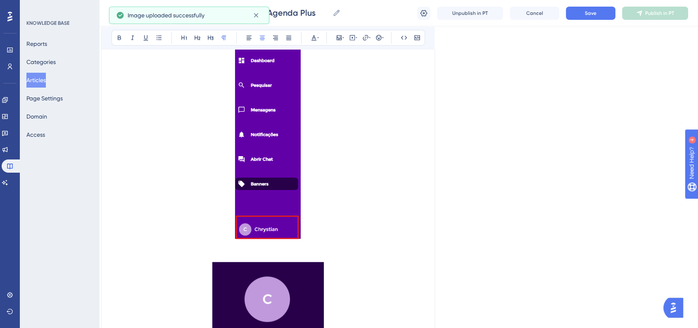
click at [325, 239] on p at bounding box center [267, 124] width 313 height 233
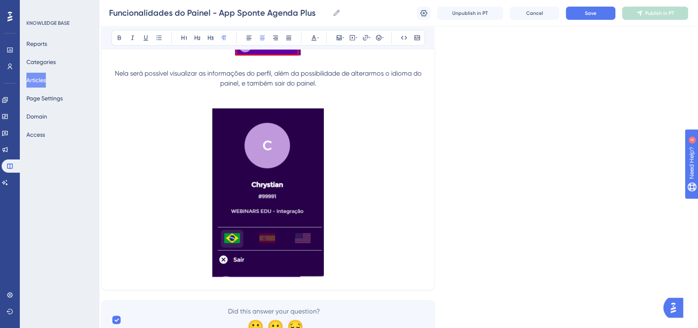
scroll to position [13735, 8]
click at [362, 238] on p at bounding box center [267, 193] width 313 height 171
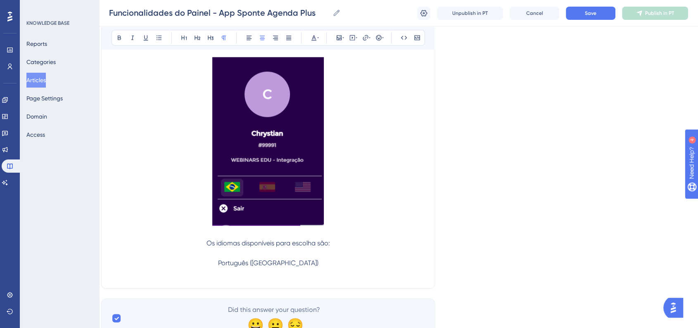
scroll to position [13824, 8]
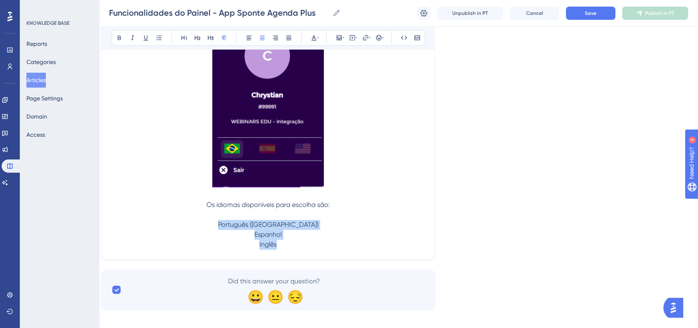
drag, startPoint x: 278, startPoint y: 248, endPoint x: 237, endPoint y: 227, distance: 46.0
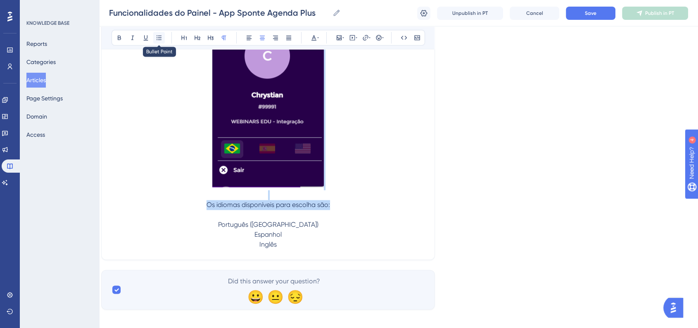
click at [161, 40] on button at bounding box center [159, 38] width 12 height 12
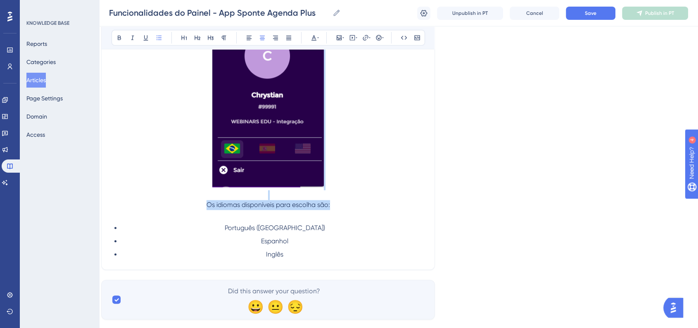
click at [304, 256] on li "Inglês" at bounding box center [272, 254] width 303 height 10
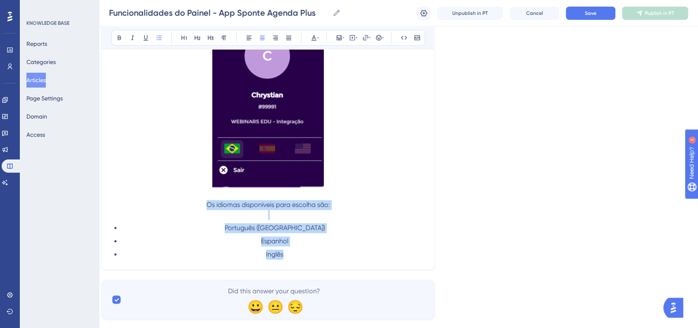
drag, startPoint x: 294, startPoint y: 261, endPoint x: 201, endPoint y: 208, distance: 106.9
click at [251, 39] on icon at bounding box center [249, 37] width 7 height 7
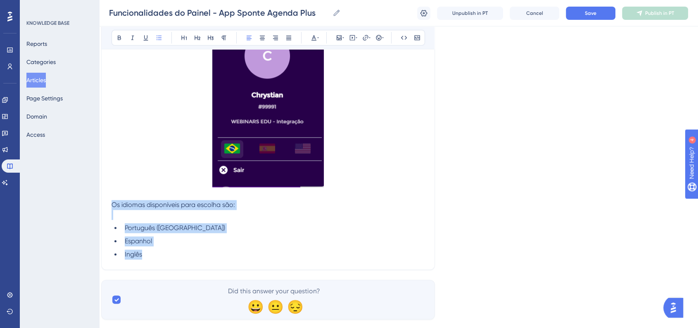
click at [189, 212] on p at bounding box center [267, 215] width 313 height 10
click at [209, 208] on span "Os idiomas disponíveis para escolha são:" at bounding box center [172, 205] width 123 height 8
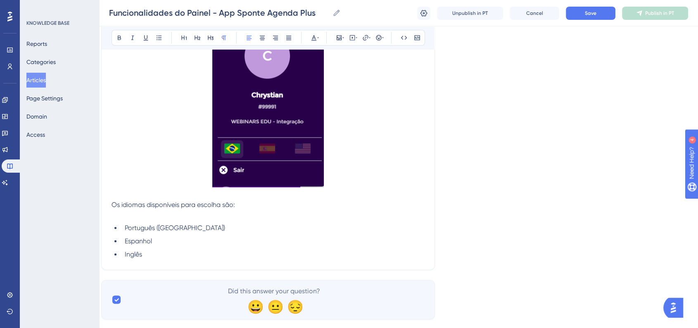
click at [201, 249] on ul "Português ([GEOGRAPHIC_DATA]) Espanhol Inglês" at bounding box center [267, 241] width 313 height 36
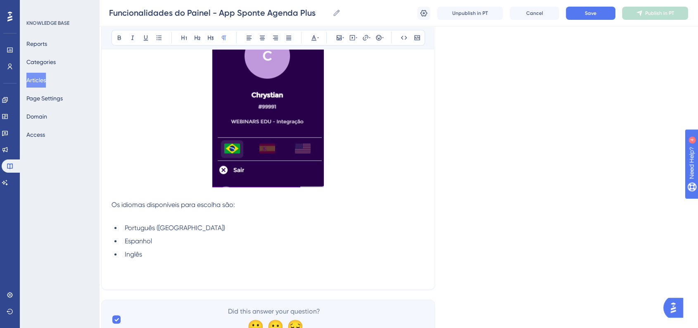
click at [179, 278] on p at bounding box center [267, 274] width 313 height 10
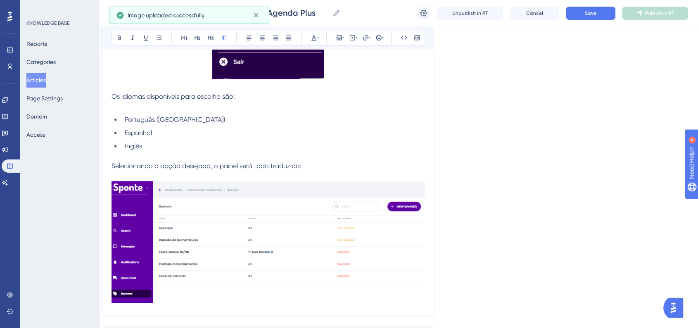
scroll to position [13916, 8]
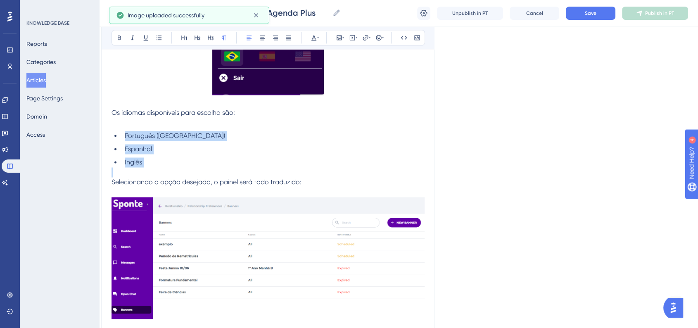
drag, startPoint x: 146, startPoint y: 168, endPoint x: 125, endPoint y: 136, distance: 38.4
click at [121, 38] on icon at bounding box center [119, 37] width 7 height 7
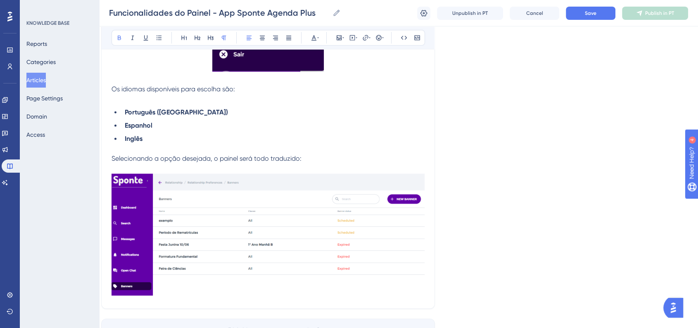
scroll to position [13962, 8]
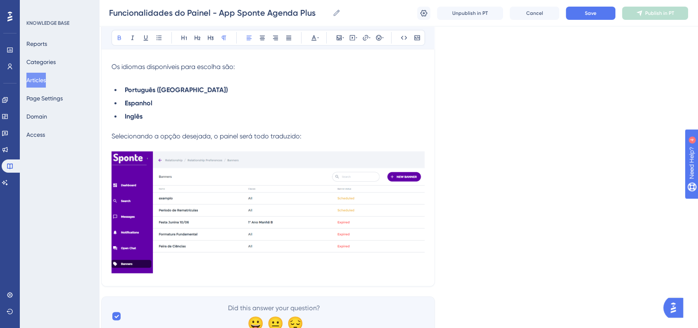
click at [251, 138] on span "Selecionando a opção desejada, o painel será todo traduzido:" at bounding box center [206, 136] width 190 height 8
click at [260, 40] on icon at bounding box center [262, 38] width 5 height 5
click at [181, 131] on p at bounding box center [267, 126] width 313 height 10
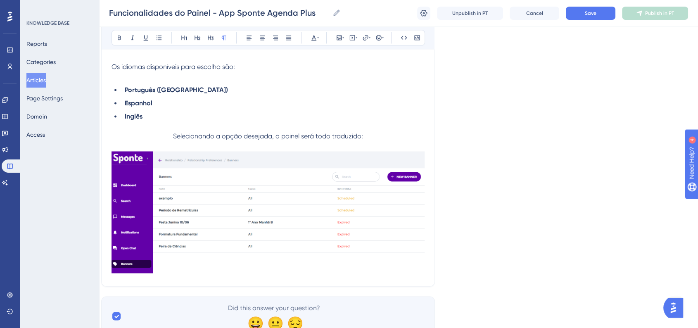
click at [168, 138] on p "Selecionando a opção desejada, o painel será todo traduzido:" at bounding box center [267, 136] width 313 height 10
click at [378, 32] on button at bounding box center [379, 38] width 12 height 12
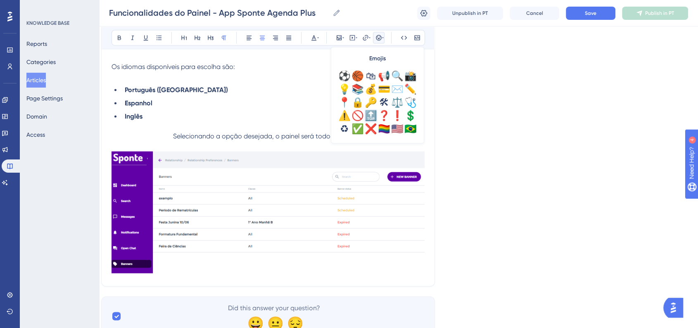
scroll to position [275, 0]
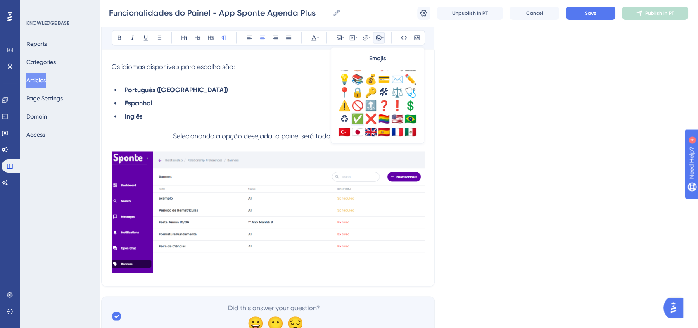
click at [358, 119] on div "✅" at bounding box center [357, 118] width 13 height 13
click at [585, 16] on span "Save" at bounding box center [591, 13] width 12 height 7
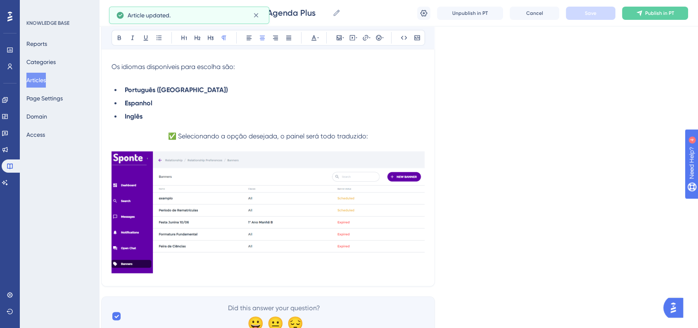
click at [281, 258] on img at bounding box center [267, 212] width 313 height 122
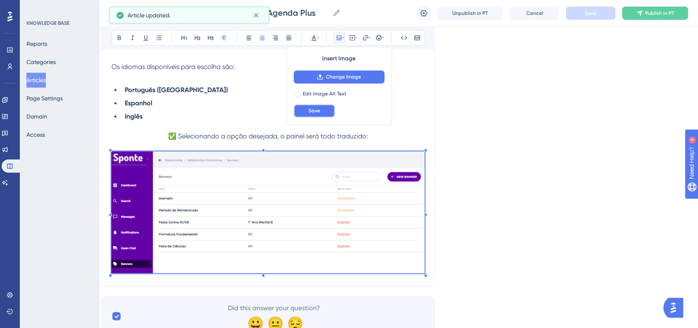
click at [323, 114] on button "Save" at bounding box center [314, 110] width 41 height 13
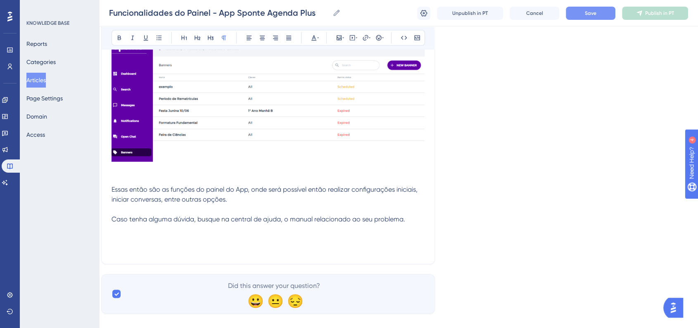
scroll to position [14088, 8]
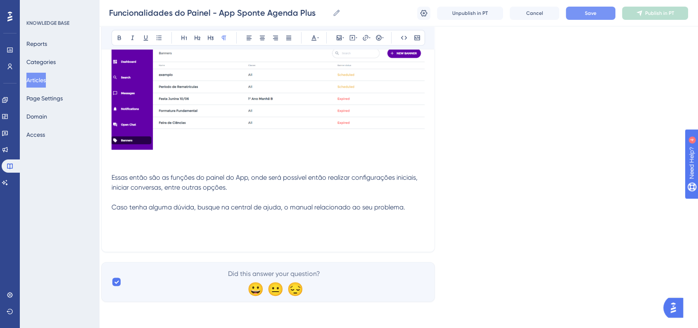
drag, startPoint x: 111, startPoint y: 174, endPoint x: 169, endPoint y: 180, distance: 59.0
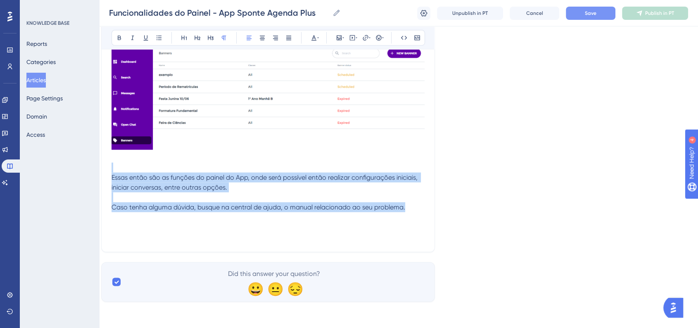
drag, startPoint x: 410, startPoint y: 209, endPoint x: 106, endPoint y: 172, distance: 306.9
click at [264, 39] on icon at bounding box center [262, 37] width 7 height 7
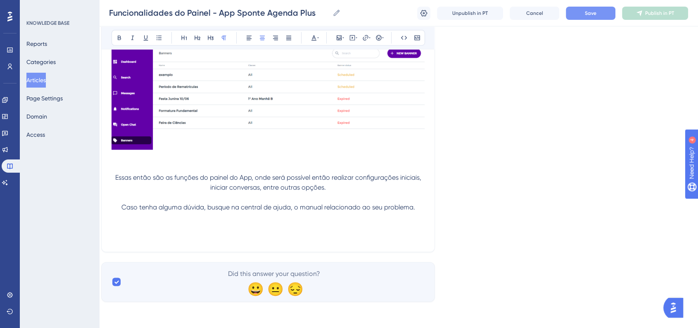
click at [247, 156] on p at bounding box center [267, 157] width 313 height 10
click at [117, 45] on div "Bold Italic Underline Bullet Point Heading 1 Heading 2 Heading 3 Normal Align L…" at bounding box center [267, 38] width 313 height 16
click at [116, 37] on icon at bounding box center [119, 37] width 7 height 7
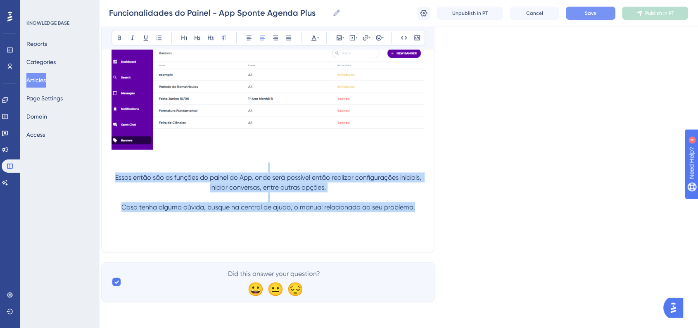
drag, startPoint x: 415, startPoint y: 208, endPoint x: 128, endPoint y: 166, distance: 290.4
click at [118, 39] on icon at bounding box center [119, 38] width 3 height 5
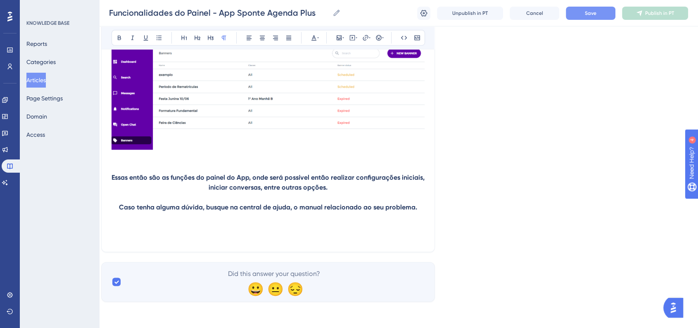
click at [141, 213] on p at bounding box center [267, 217] width 313 height 10
click at [112, 176] on strong "Essas então são as funções do painel do App, onde será possível então realizar …" at bounding box center [268, 182] width 315 height 18
click at [379, 39] on icon at bounding box center [378, 37] width 7 height 7
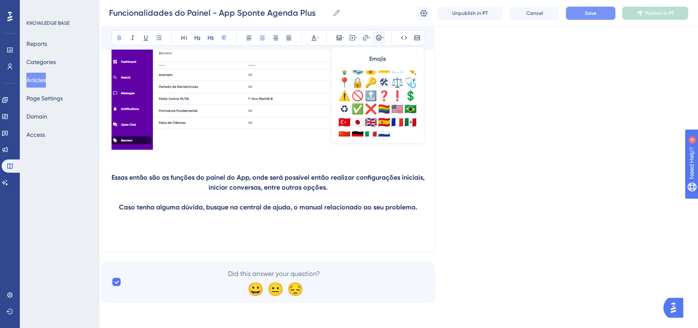
scroll to position [291, 0]
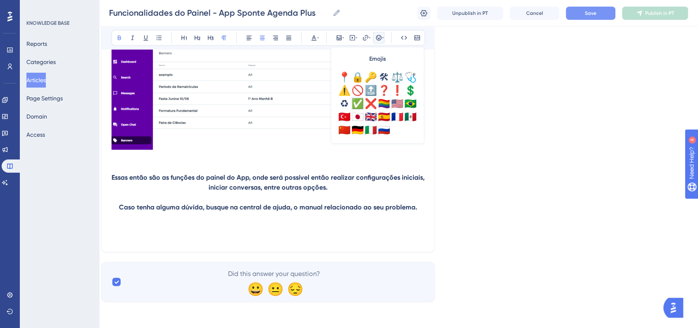
click at [359, 107] on div "✅" at bounding box center [357, 103] width 13 height 13
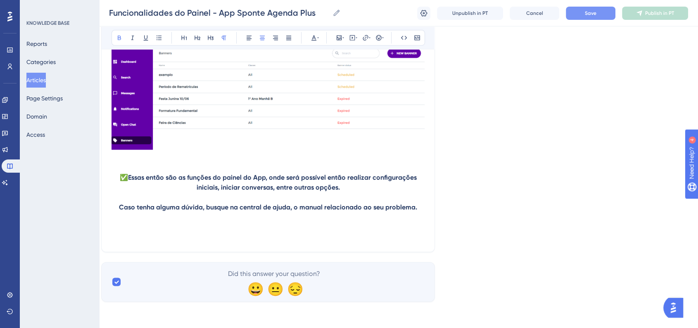
click at [116, 207] on p "Caso tenha alguma dúvida, busque na central de ajuda, o manual relacionado ao s…" at bounding box center [267, 207] width 313 height 10
click at [376, 37] on icon at bounding box center [378, 37] width 5 height 5
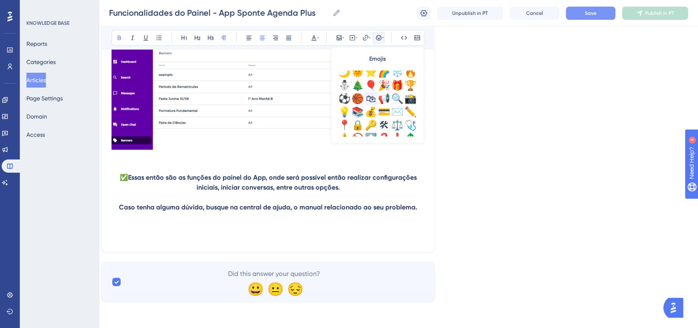
scroll to position [229, 0]
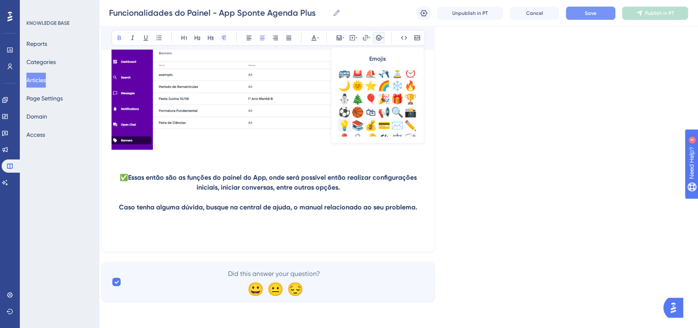
click at [348, 122] on div "💡" at bounding box center [344, 125] width 13 height 13
click at [356, 230] on p at bounding box center [267, 227] width 313 height 10
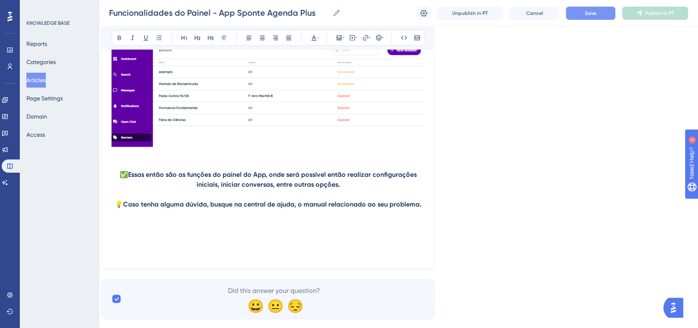
click at [244, 243] on p at bounding box center [267, 244] width 313 height 10
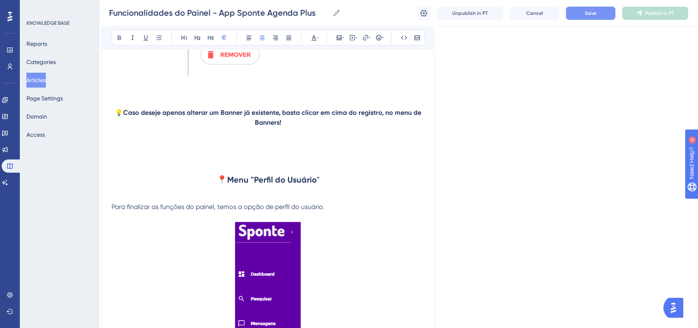
scroll to position [13216, 8]
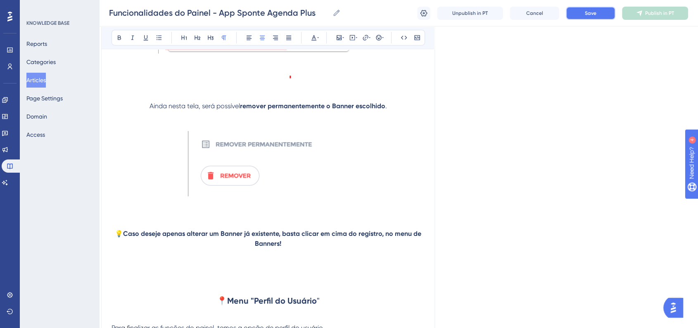
click at [585, 16] on span "Save" at bounding box center [591, 13] width 12 height 7
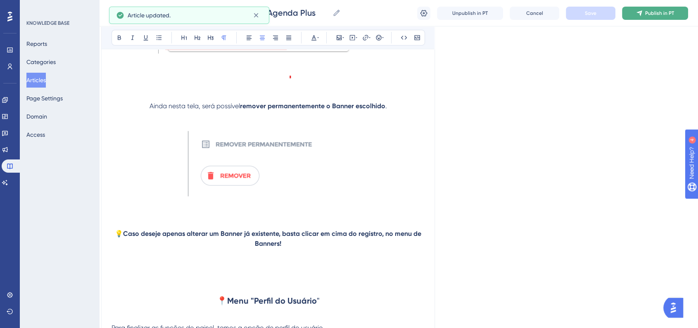
click at [630, 18] on button "Publish in PT" at bounding box center [655, 13] width 66 height 13
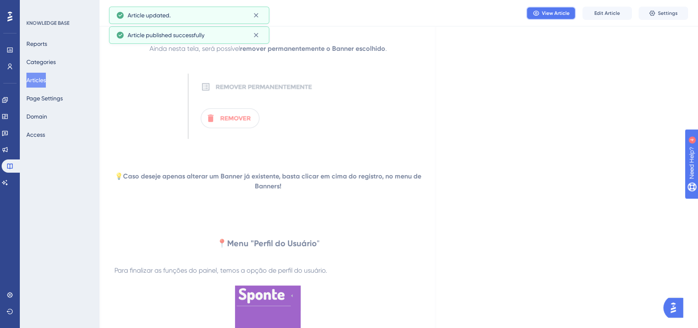
click at [546, 17] on button "View Article" at bounding box center [551, 13] width 50 height 13
